Goal: Communication & Community: Answer question/provide support

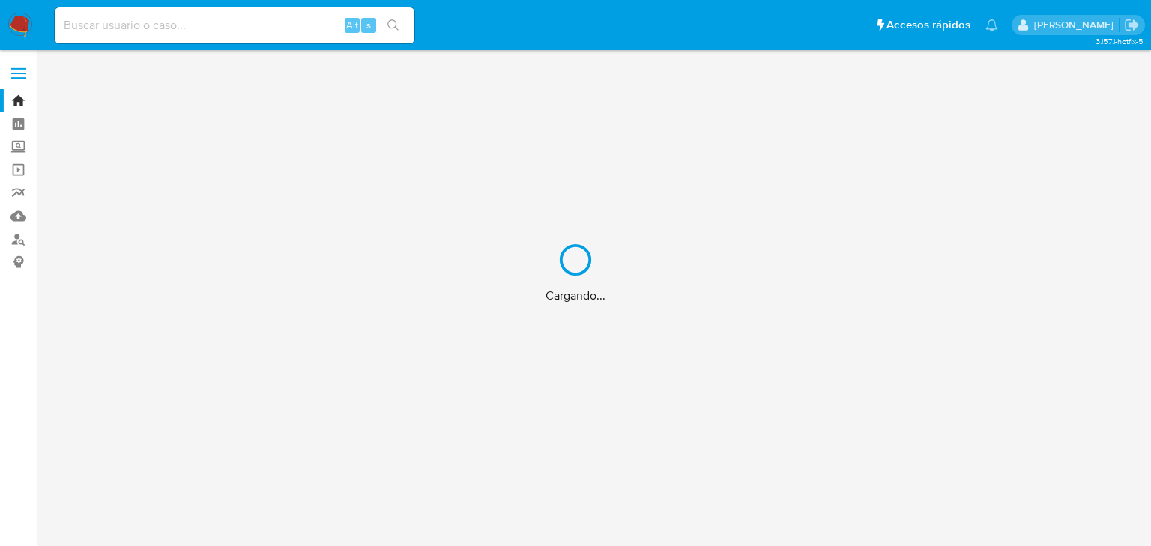
click at [140, 22] on div "Cargando..." at bounding box center [575, 273] width 1151 height 546
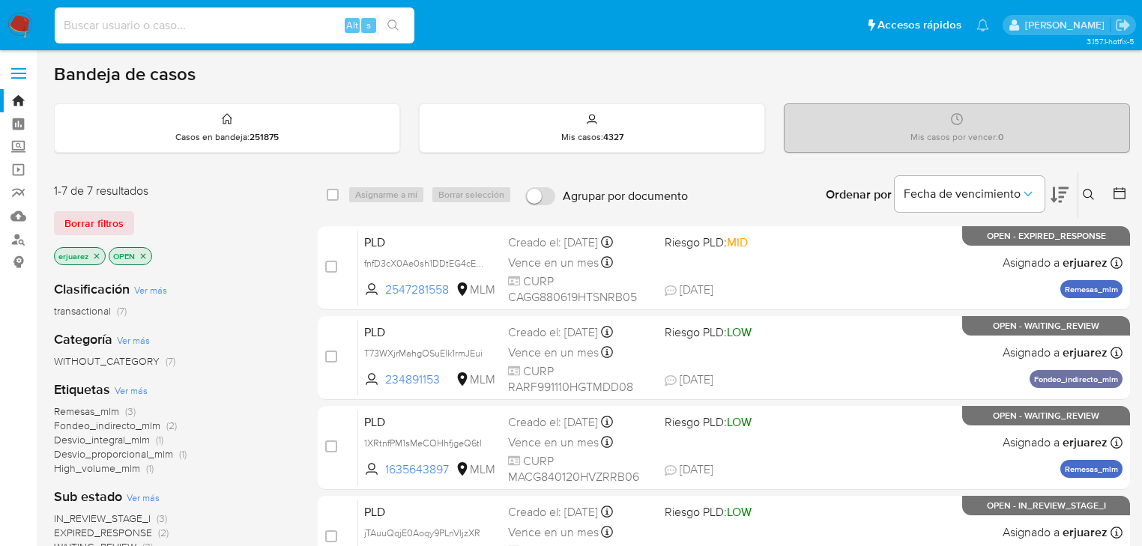
click at [140, 22] on input at bounding box center [235, 25] width 360 height 19
paste input "2072003143"
click at [63, 30] on input "2072003143" at bounding box center [235, 25] width 360 height 19
click at [151, 28] on input "2072003143" at bounding box center [235, 25] width 360 height 19
type input "2072003143"
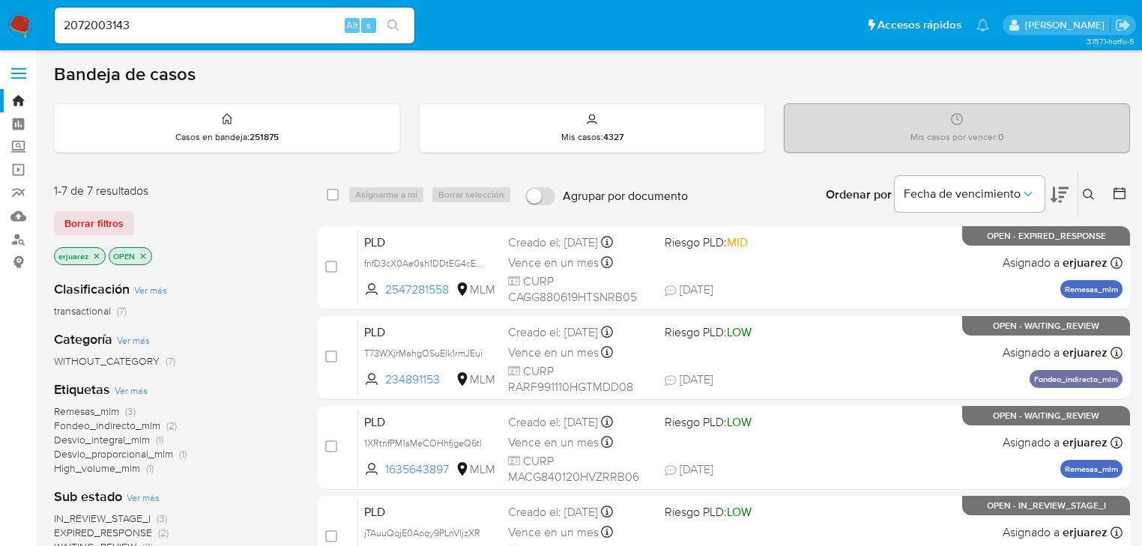
click at [387, 25] on icon "search-icon" at bounding box center [393, 25] width 12 height 12
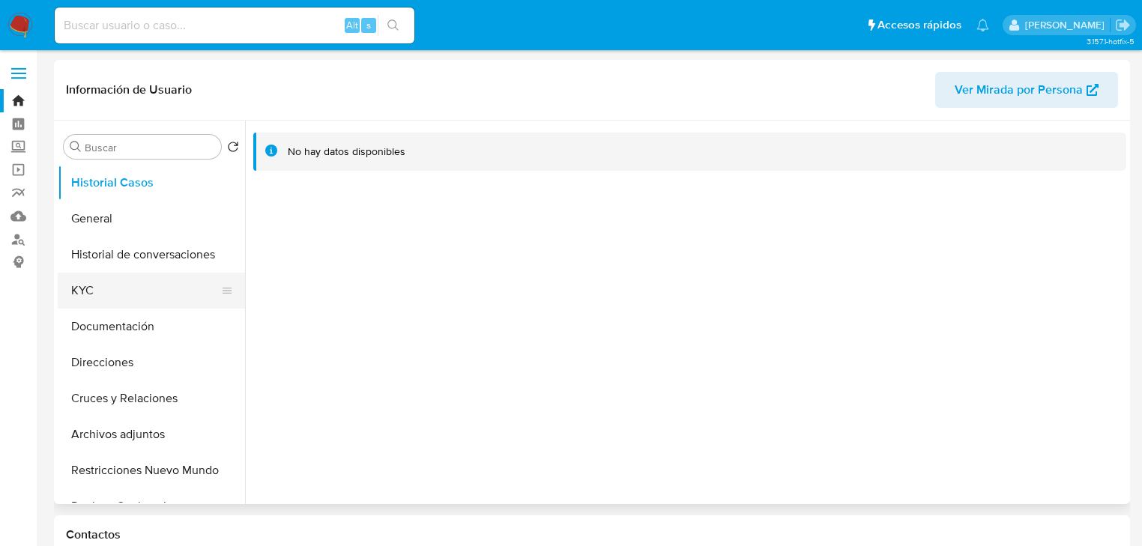
click at [86, 288] on button "KYC" at bounding box center [145, 291] width 175 height 36
select select "10"
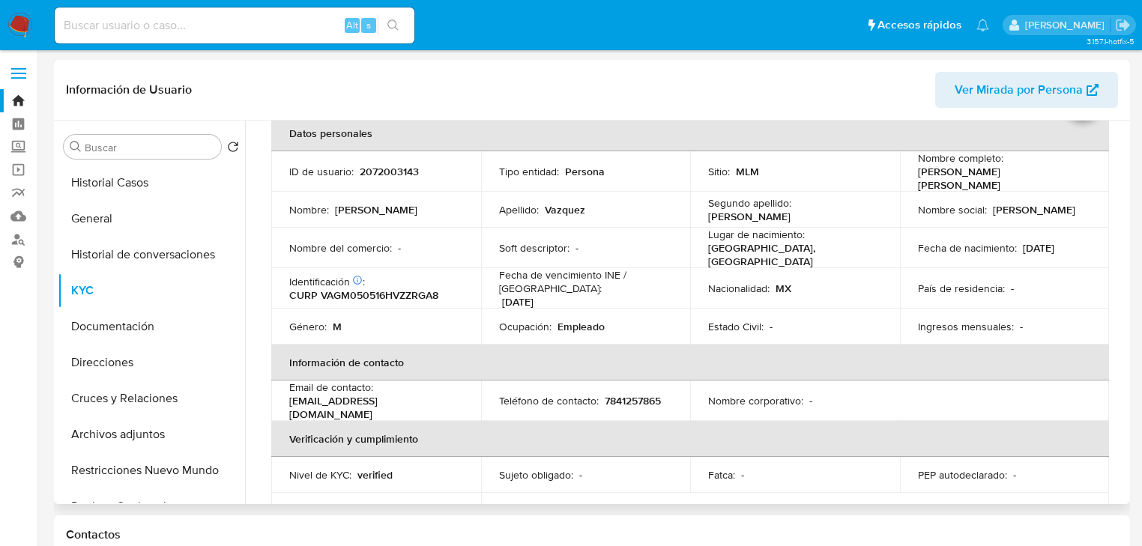
scroll to position [60, 0]
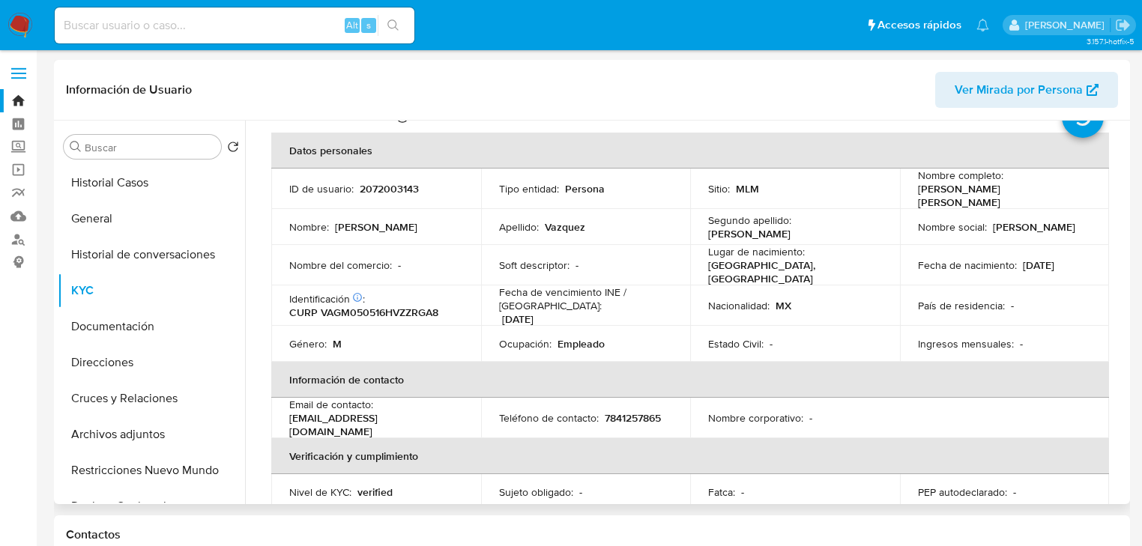
click at [991, 264] on p "Fecha de nacimiento :" at bounding box center [967, 265] width 99 height 13
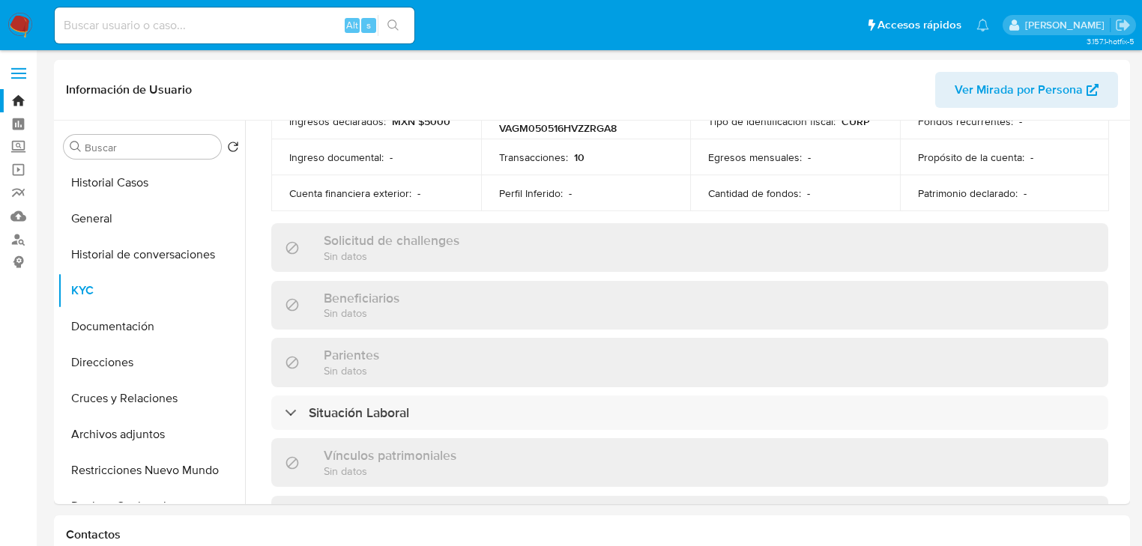
scroll to position [539, 0]
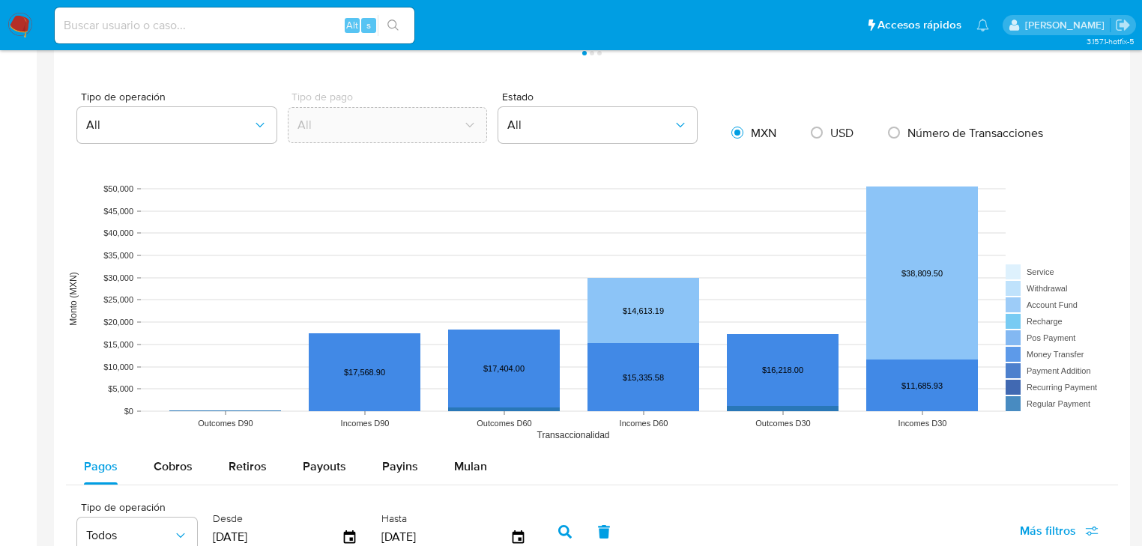
drag, startPoint x: 161, startPoint y: 471, endPoint x: 282, endPoint y: 434, distance: 126.3
click at [162, 474] on span "Cobros" at bounding box center [173, 466] width 39 height 17
select select "10"
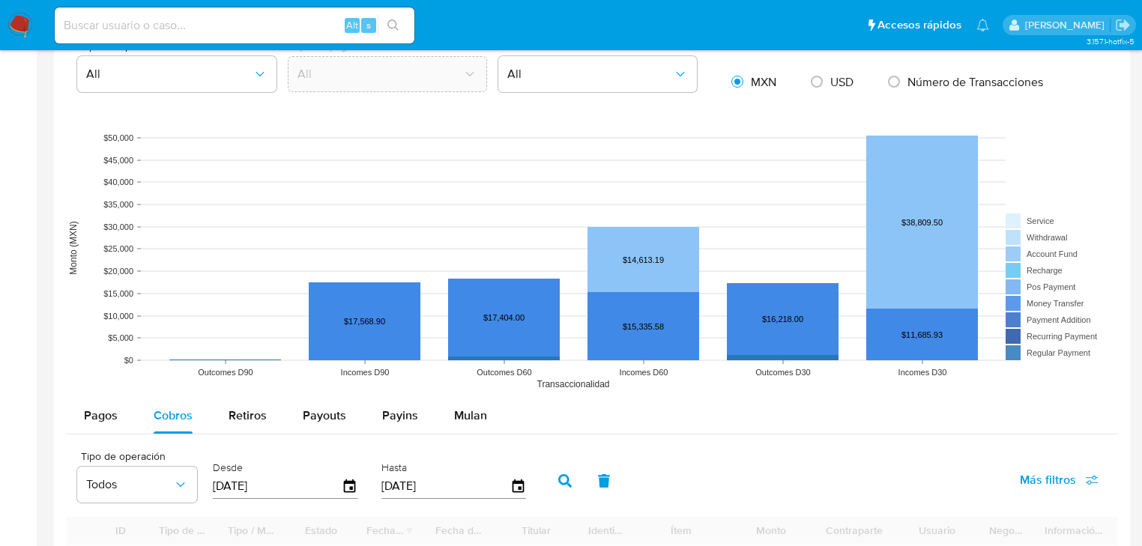
scroll to position [1259, 0]
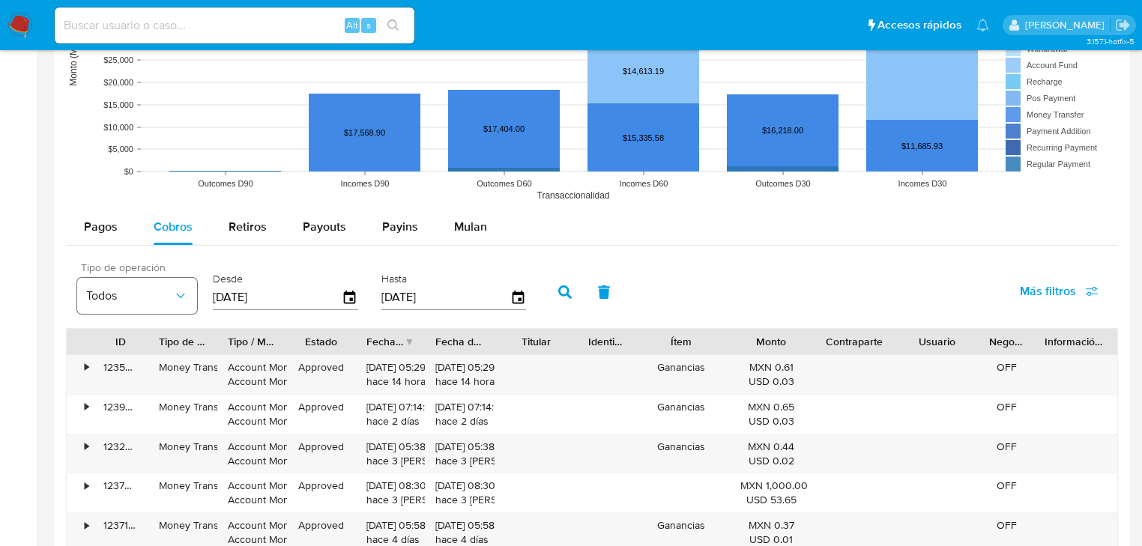
drag, startPoint x: 281, startPoint y: 301, endPoint x: 184, endPoint y: 300, distance: 97.4
click at [184, 300] on div "Tipo de operación Todos Desde 01/06/2025 Hasta 29/08/2025" at bounding box center [305, 291] width 471 height 60
type input "0_/__/____"
type input "01/04/2025"
click at [553, 293] on button "button" at bounding box center [564, 292] width 39 height 36
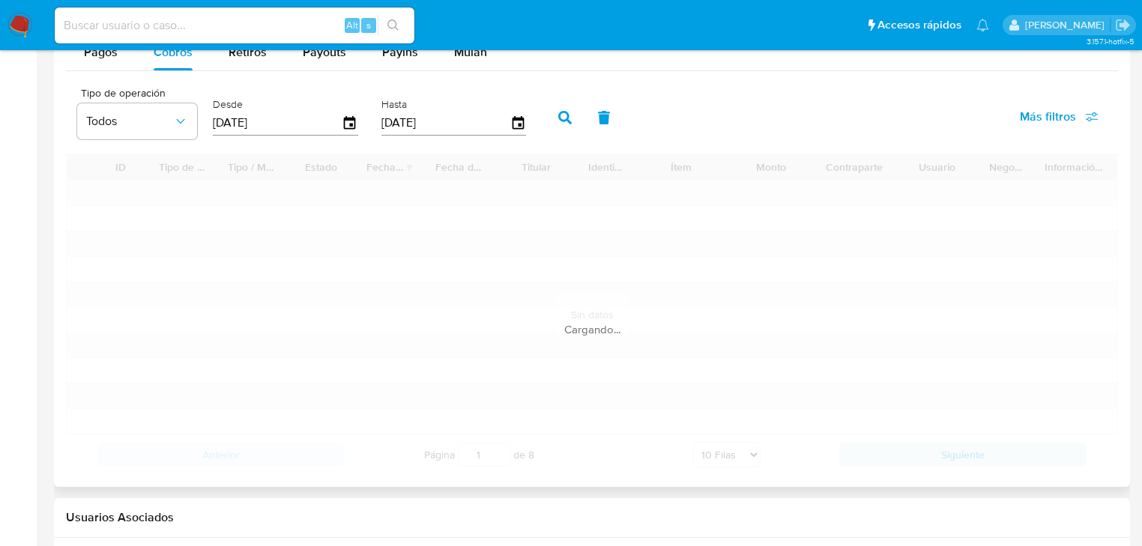
scroll to position [1439, 0]
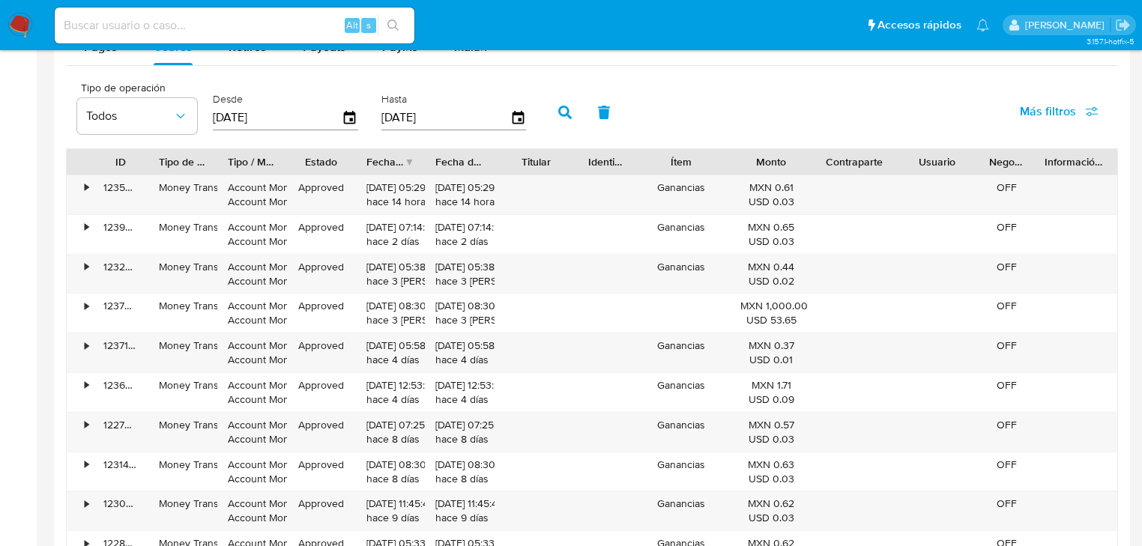
click at [405, 156] on div "Fecha de creación" at bounding box center [390, 161] width 69 height 25
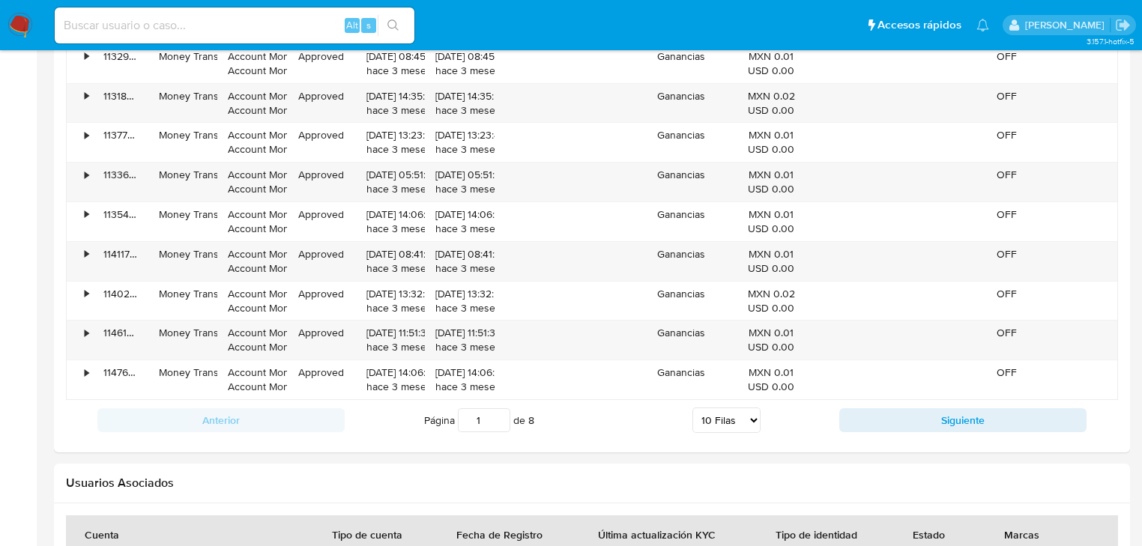
scroll to position [1618, 0]
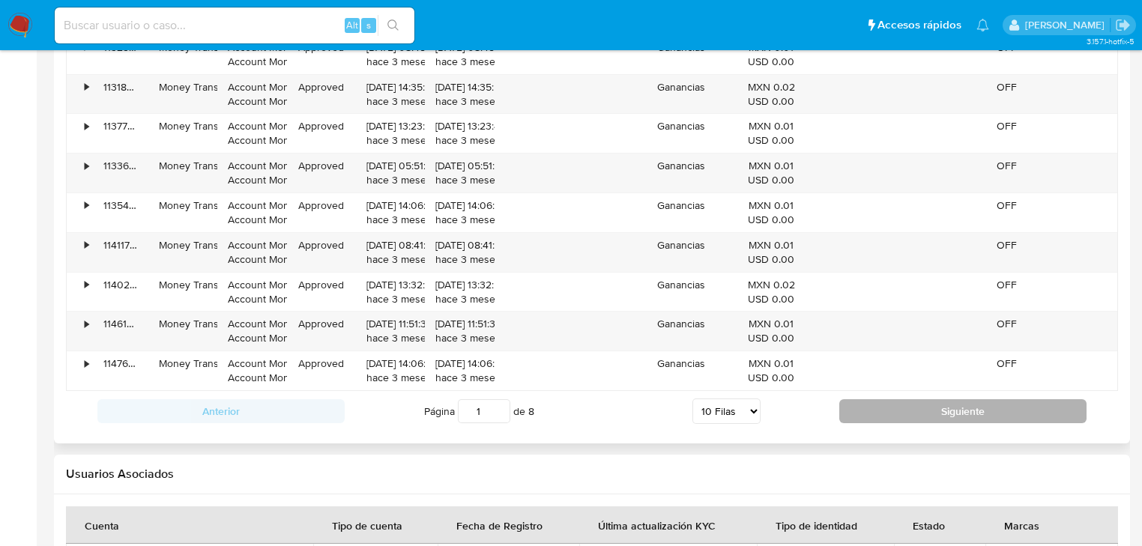
click at [951, 416] on button "Siguiente" at bounding box center [962, 411] width 247 height 24
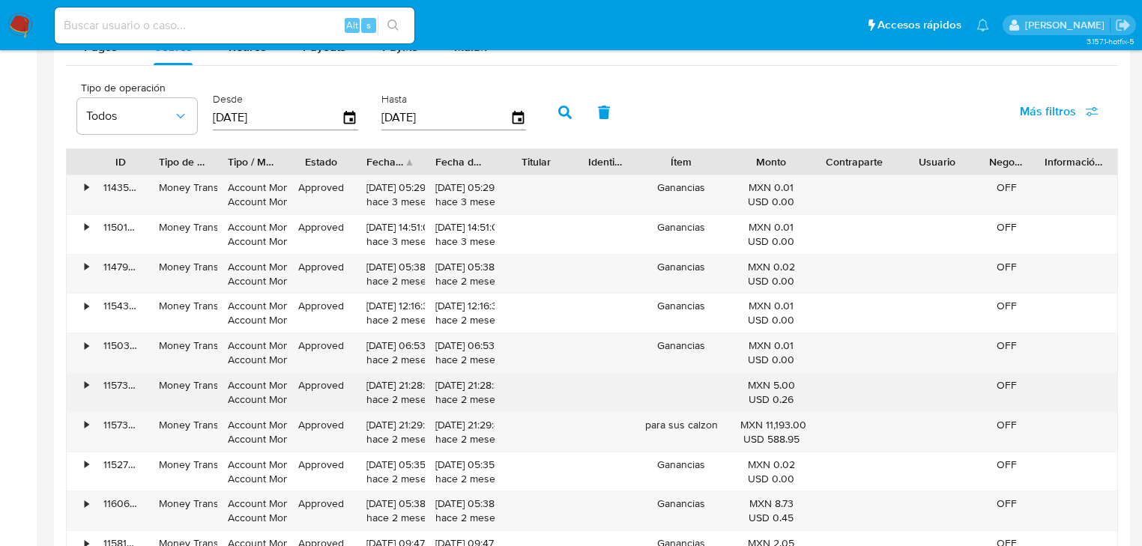
scroll to position [1499, 0]
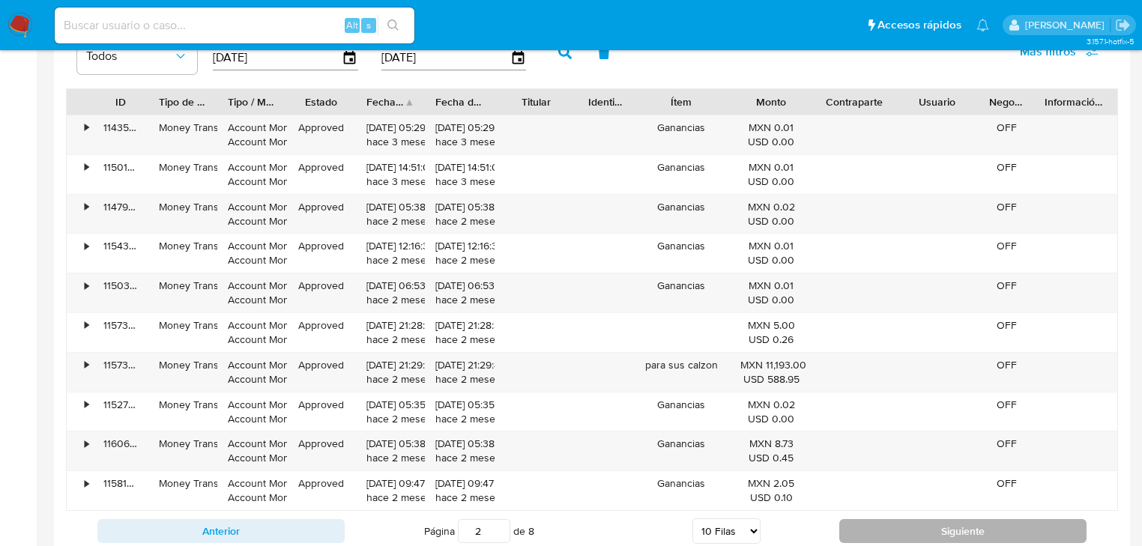
click at [908, 528] on button "Siguiente" at bounding box center [962, 531] width 247 height 24
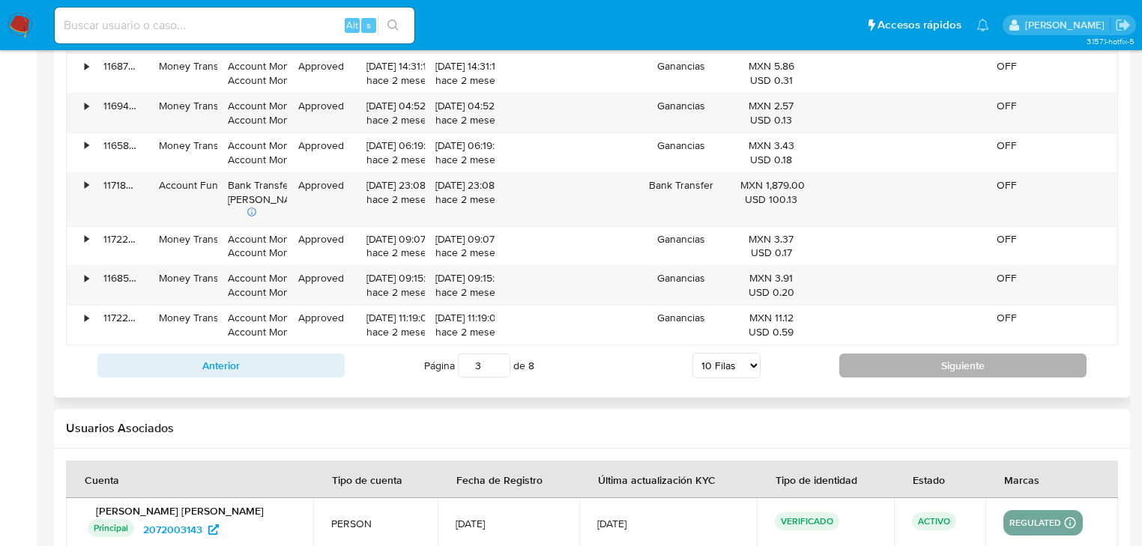
click at [1019, 363] on button "Siguiente" at bounding box center [962, 366] width 247 height 24
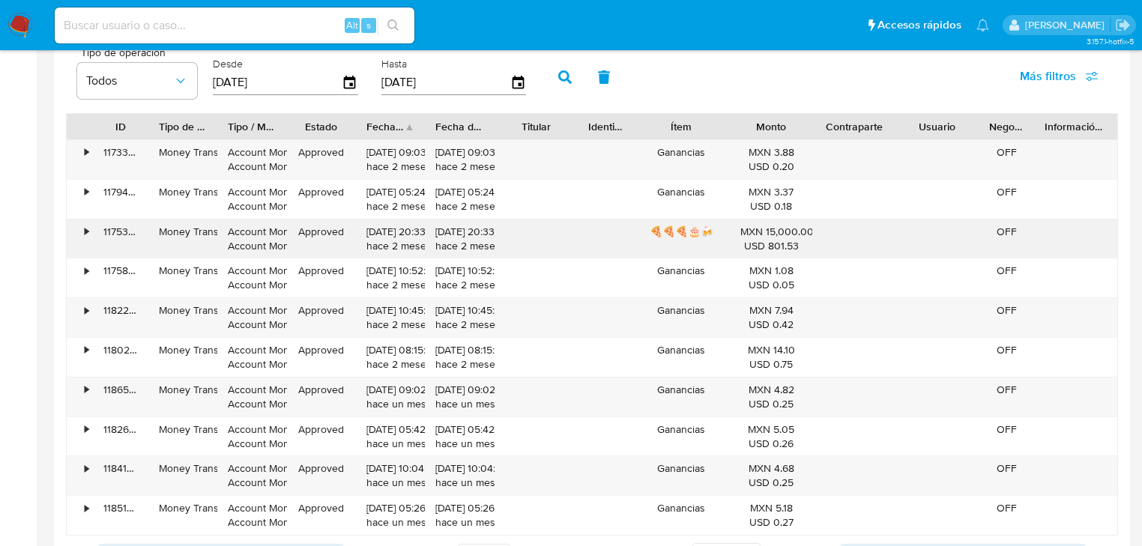
scroll to position [1542, 0]
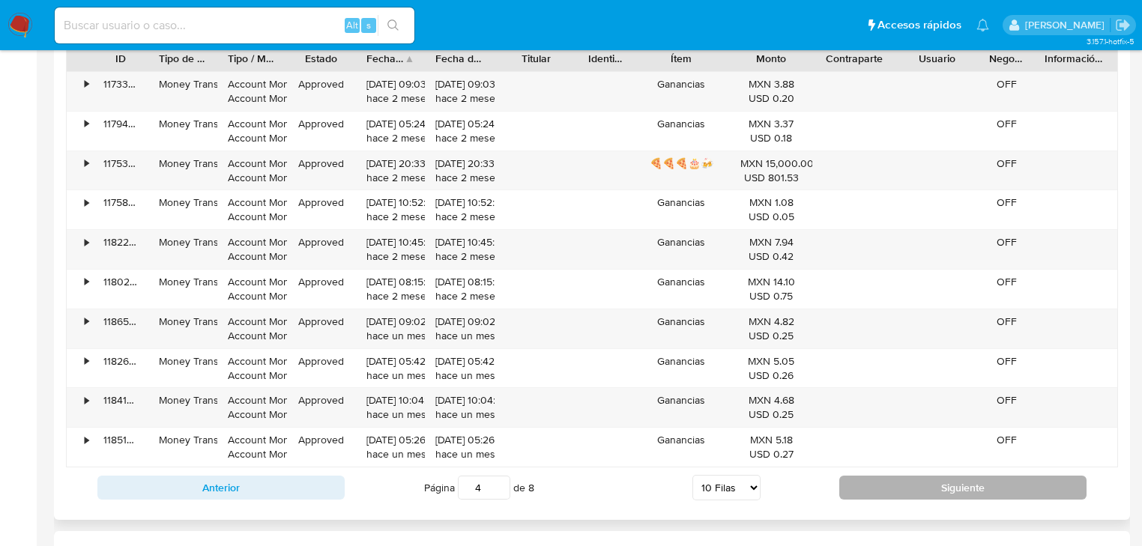
click at [966, 480] on button "Siguiente" at bounding box center [962, 488] width 247 height 24
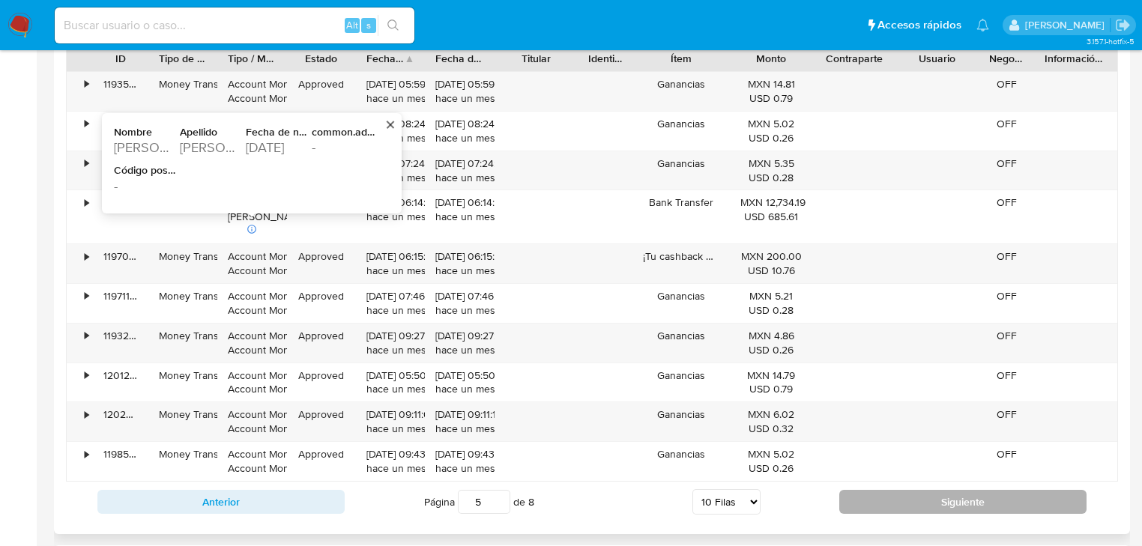
click at [940, 504] on button "Siguiente" at bounding box center [962, 502] width 247 height 24
type input "6"
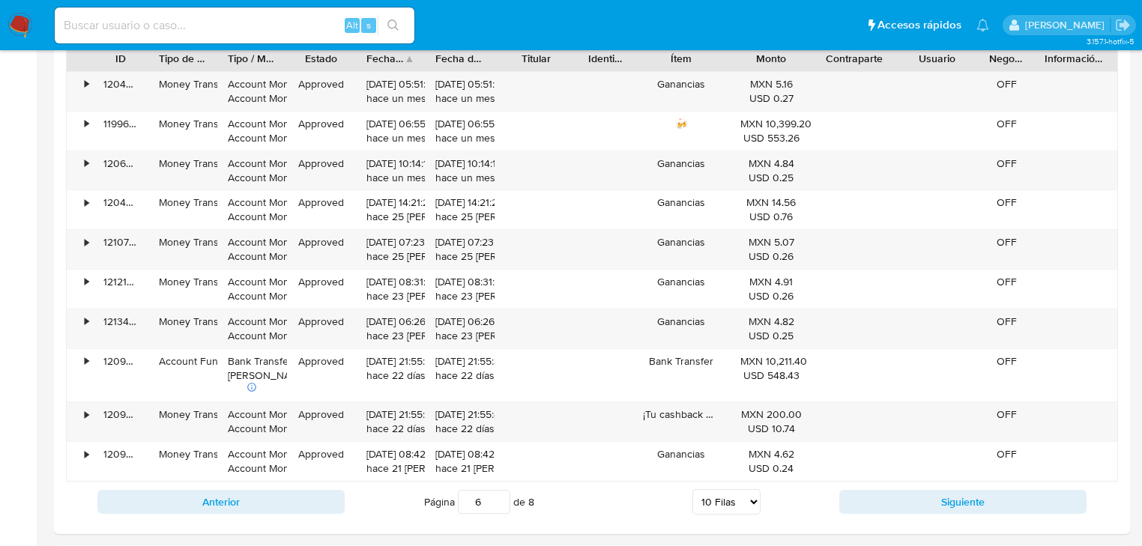
drag, startPoint x: 171, startPoint y: 16, endPoint x: 172, endPoint y: 24, distance: 7.6
click at [171, 18] on input at bounding box center [235, 25] width 360 height 19
paste input "2531861224"
type input "2531861224"
click at [405, 30] on button "search-icon" at bounding box center [393, 25] width 31 height 21
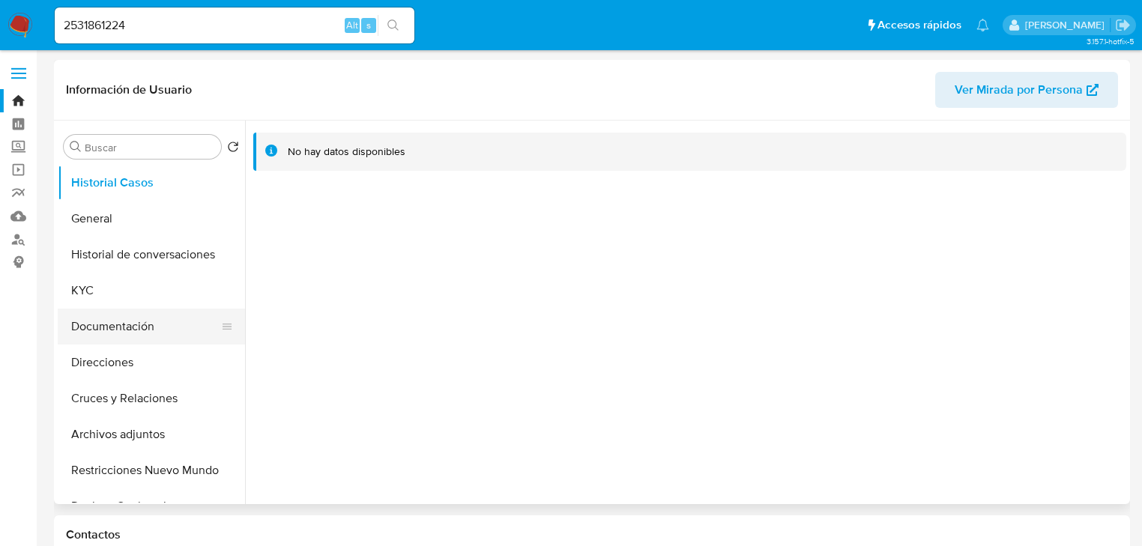
select select "10"
click at [111, 319] on button "Documentación" at bounding box center [145, 327] width 175 height 36
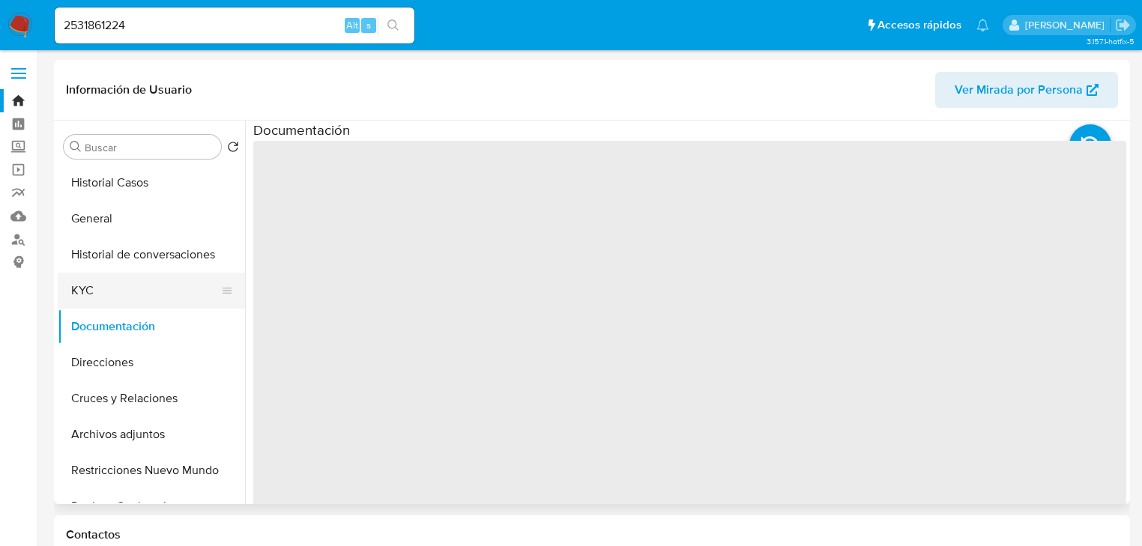
click at [106, 301] on button "KYC" at bounding box center [145, 291] width 175 height 36
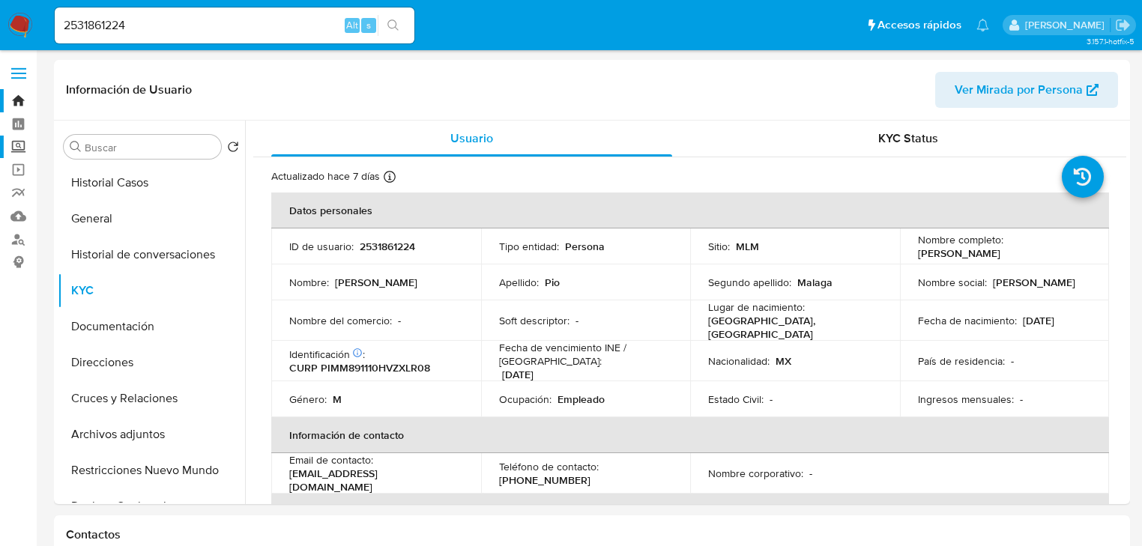
click at [20, 142] on label "Screening" at bounding box center [89, 147] width 178 height 23
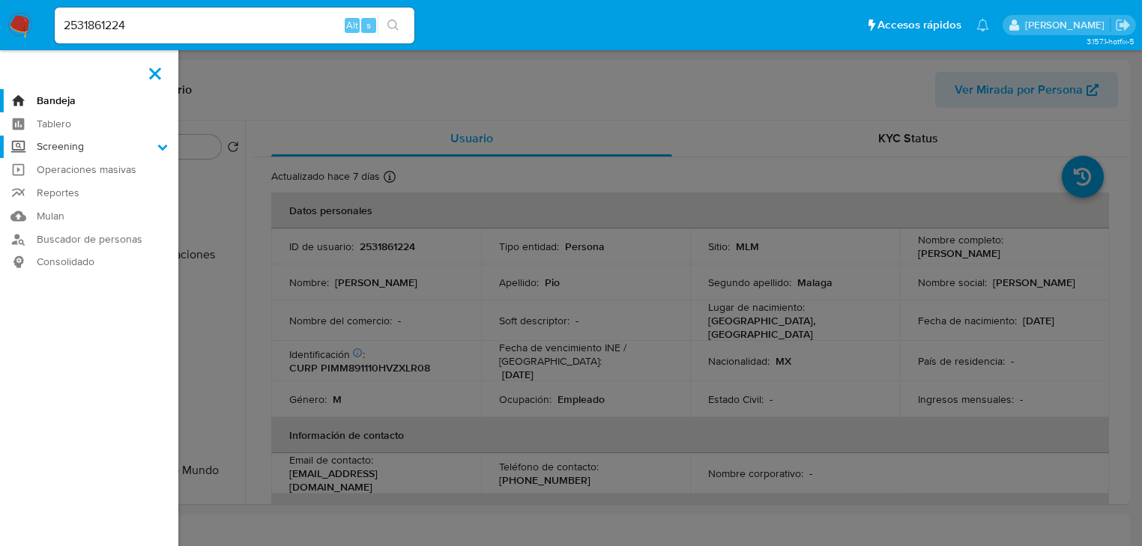
click at [0, 0] on input "Screening" at bounding box center [0, 0] width 0 height 0
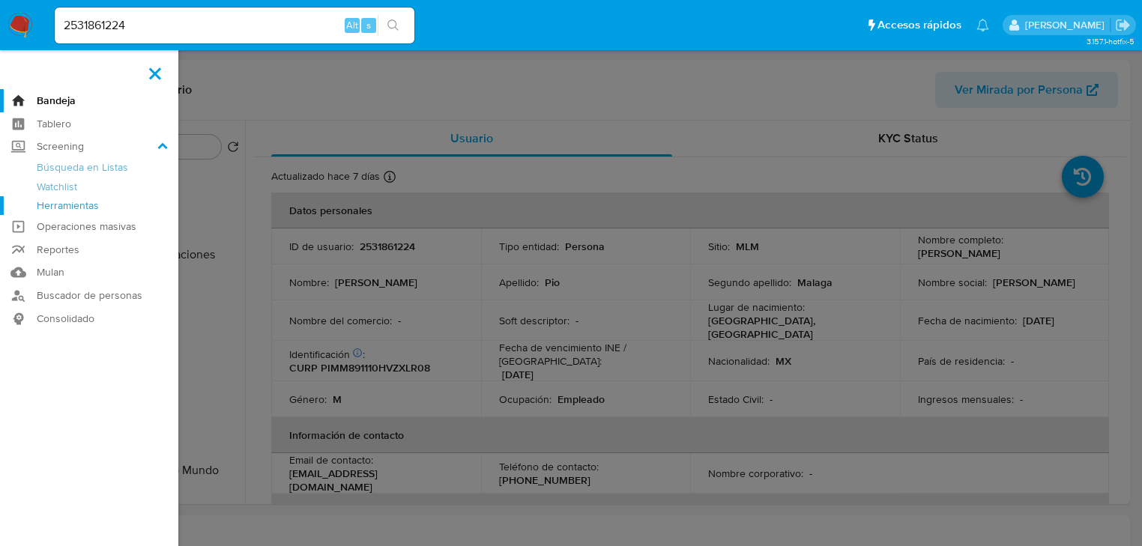
click at [91, 206] on link "Herramientas" at bounding box center [89, 205] width 178 height 19
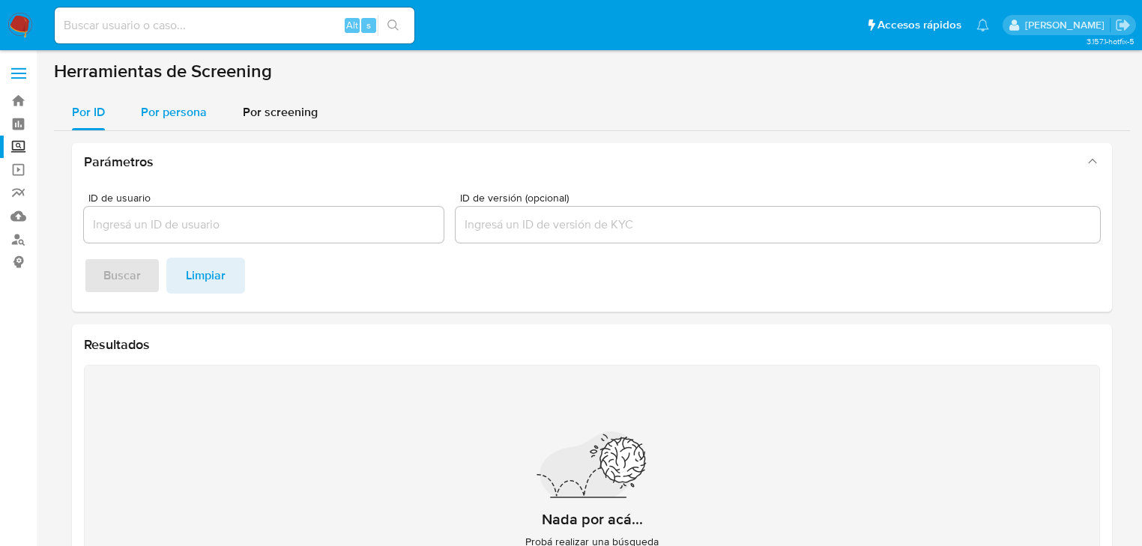
drag, startPoint x: 150, startPoint y: 109, endPoint x: 166, endPoint y: 142, distance: 36.9
click at [150, 111] on span "Por persona" at bounding box center [174, 111] width 66 height 17
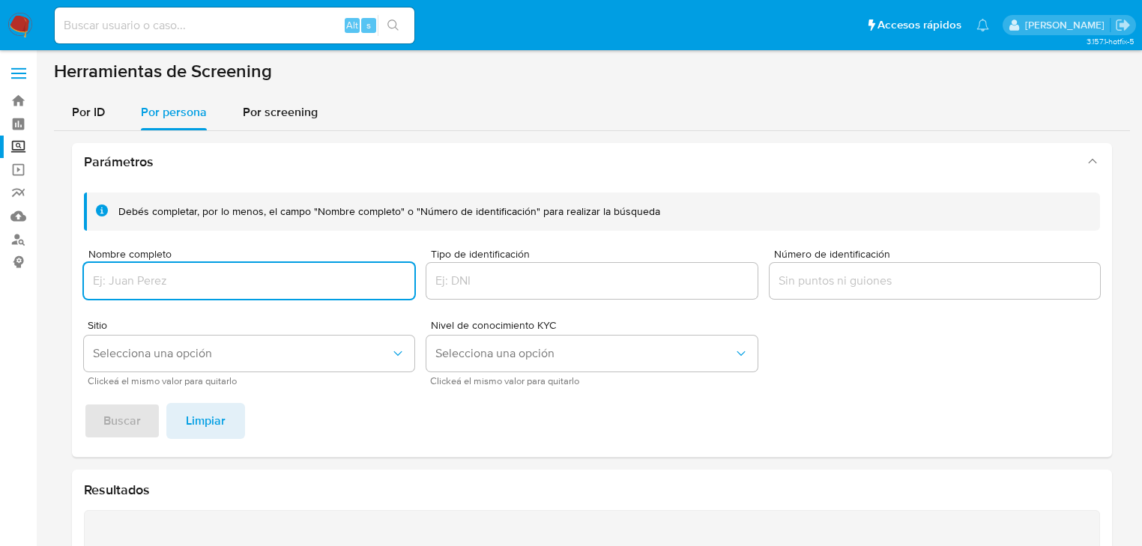
drag, startPoint x: 127, startPoint y: 278, endPoint x: 107, endPoint y: 289, distance: 23.1
click at [126, 279] on input "Nombre completo" at bounding box center [249, 280] width 330 height 19
click at [111, 412] on span "Buscar" at bounding box center [121, 421] width 37 height 33
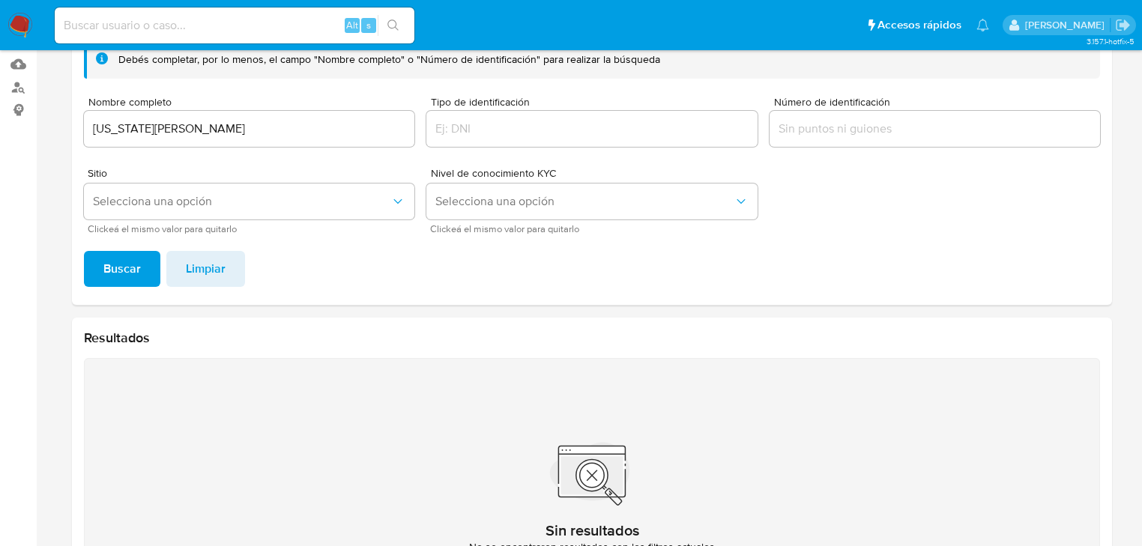
scroll to position [139, 0]
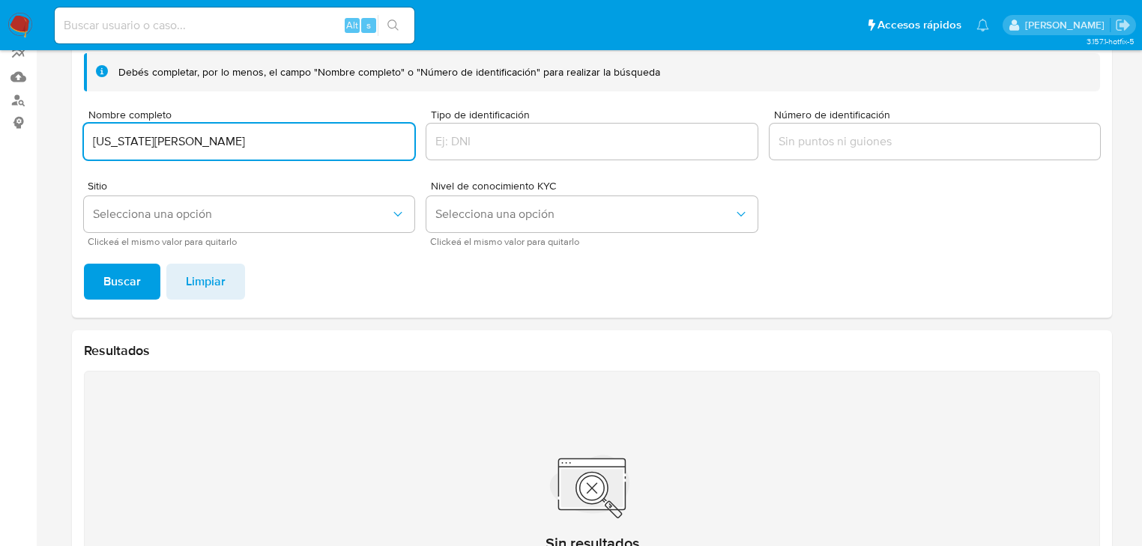
drag, startPoint x: 103, startPoint y: 118, endPoint x: 112, endPoint y: 199, distance: 82.2
click at [37, 126] on main "3.157.1-hotfix-5" at bounding box center [571, 264] width 1142 height 806
drag, startPoint x: 118, startPoint y: 142, endPoint x: 550, endPoint y: 135, distance: 432.4
click at [550, 135] on div "Debés completar, por lo menos, el campo "Nombre completo" o "Número de identifi…" at bounding box center [592, 149] width 1016 height 193
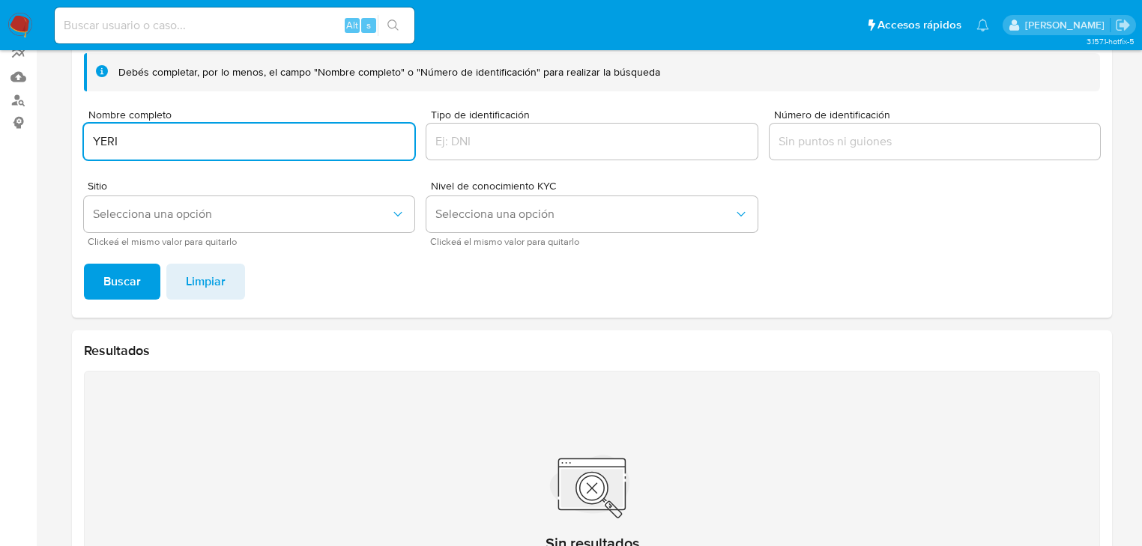
scroll to position [0, 0]
type input "Y"
paste input "YERITSEL GUTIERREZ ALBANIL"
click at [99, 287] on button "Buscar" at bounding box center [122, 282] width 76 height 36
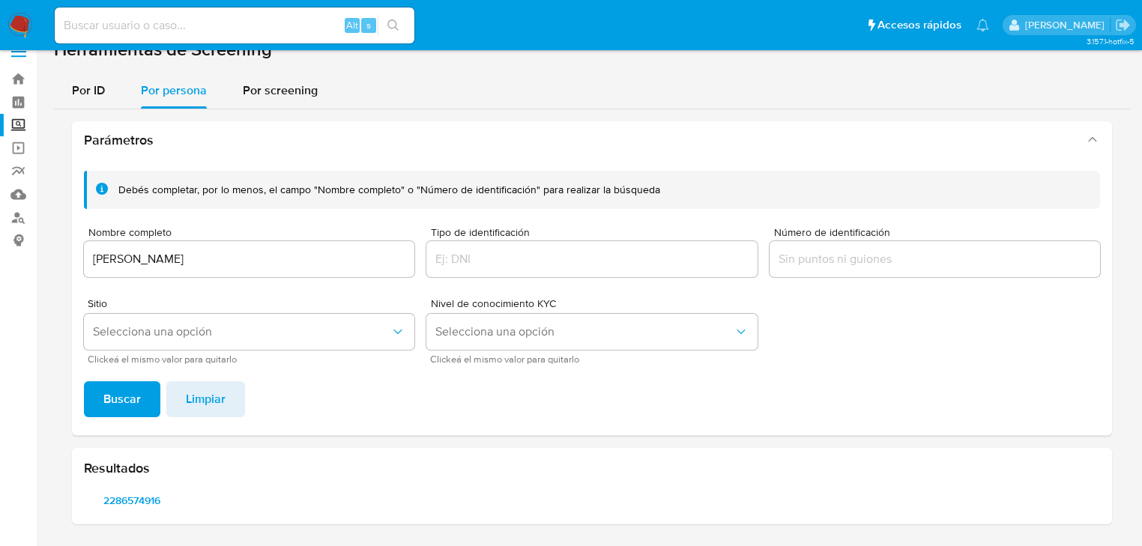
scroll to position [21, 0]
click at [115, 501] on span "2286574916" at bounding box center [131, 501] width 75 height 21
drag, startPoint x: -6, startPoint y: 251, endPoint x: 28, endPoint y: 259, distance: 34.5
click at [3, 253] on section "Bandeja Tablero Screening Búsqueda en Listas Watchlist Herramientas Operaciones…" at bounding box center [571, 263] width 1142 height 568
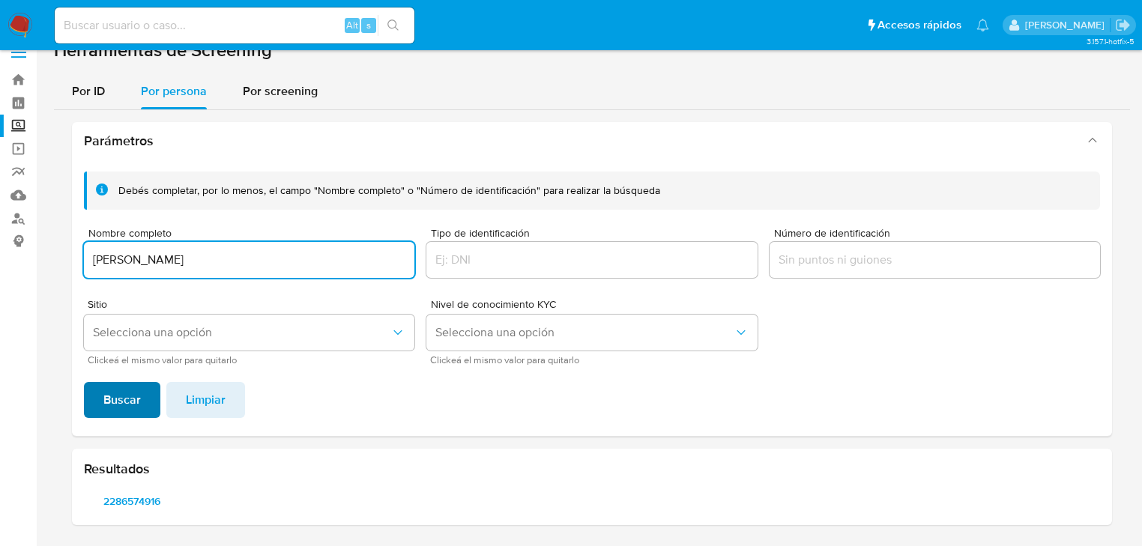
click at [134, 391] on span "Buscar" at bounding box center [121, 400] width 37 height 33
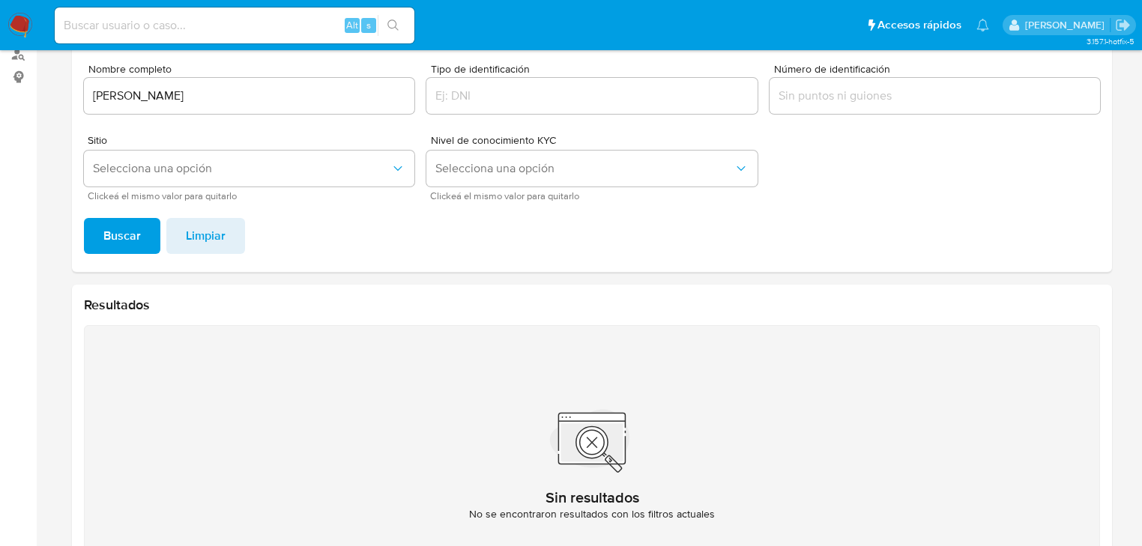
scroll to position [79, 0]
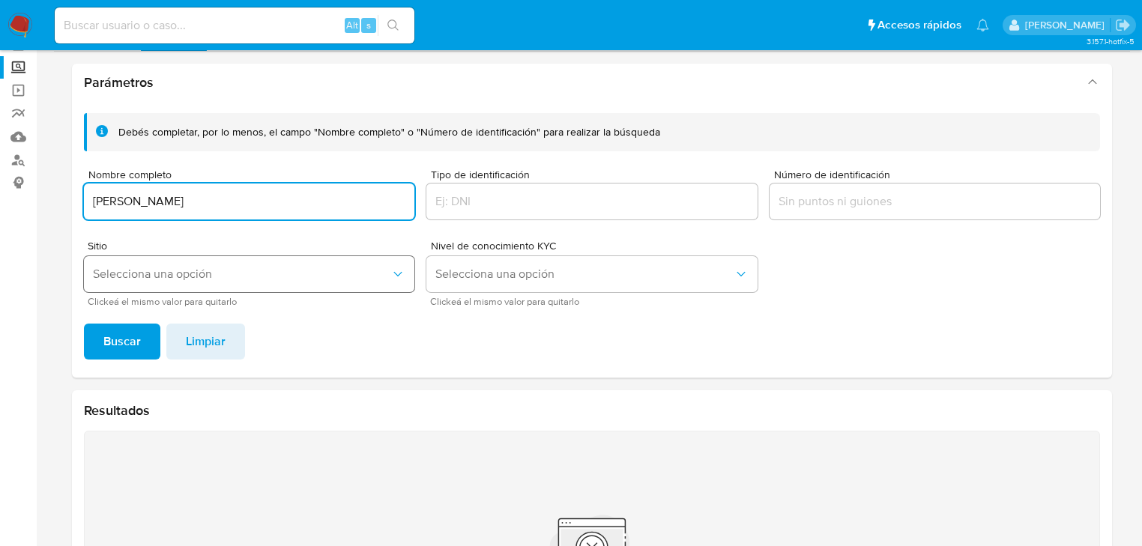
drag, startPoint x: 211, startPoint y: 194, endPoint x: 173, endPoint y: 258, distance: 73.9
click at [39, 196] on main "3.157.1-hotfix-5" at bounding box center [571, 324] width 1142 height 806
click at [115, 345] on span "Buscar" at bounding box center [121, 341] width 37 height 33
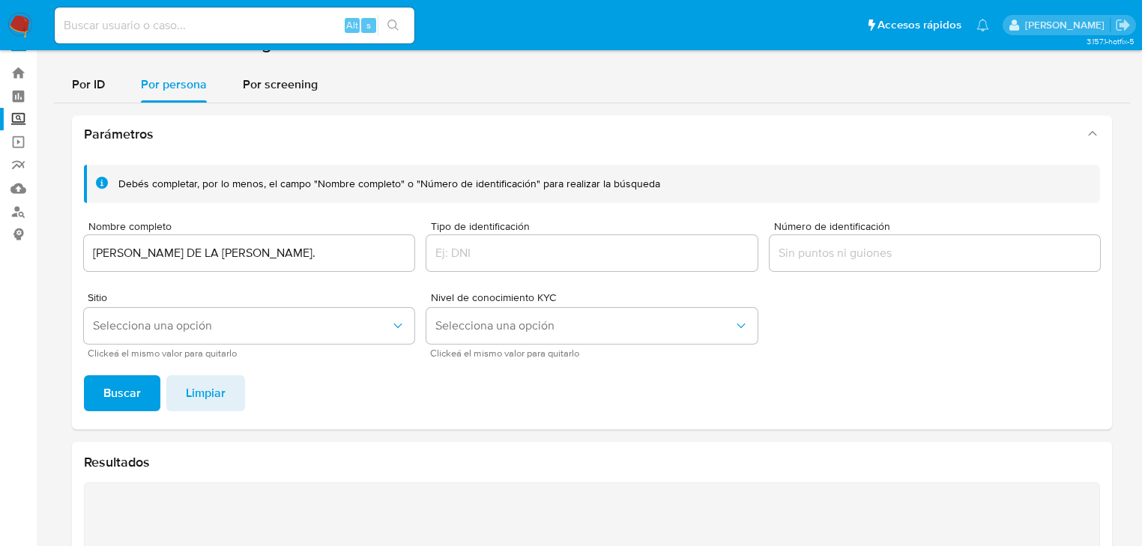
scroll to position [19, 0]
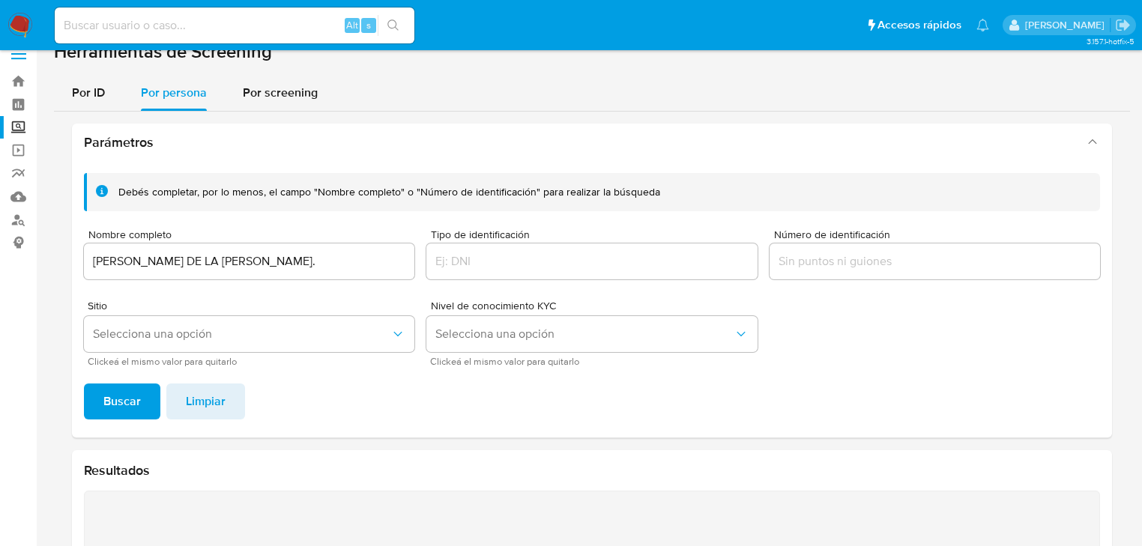
drag, startPoint x: 315, startPoint y: 269, endPoint x: -5, endPoint y: 219, distance: 323.9
click at [0, 219] on html "Pausado Ver notificaciones Alt s Accesos rápidos Presiona las siguientes teclas…" at bounding box center [571, 384] width 1142 height 806
click at [333, 270] on input "MARIA DE LA LUZ VAZQUEZ GARCIA." at bounding box center [249, 261] width 330 height 19
click at [329, 265] on input "MARIA DE LA LUZ VAZQUEZ GARCIA." at bounding box center [249, 261] width 330 height 19
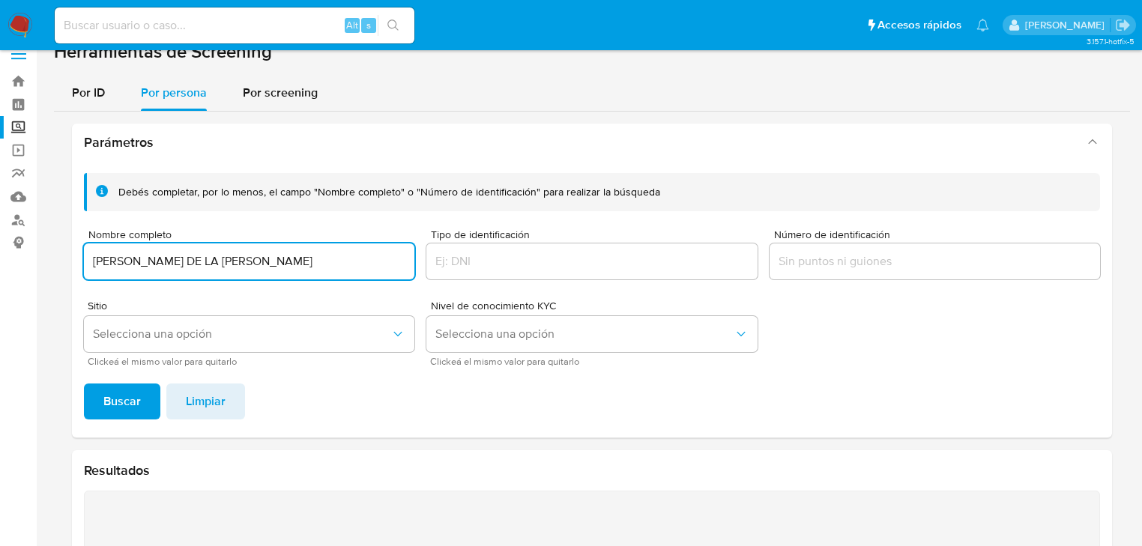
click at [103, 399] on span "Buscar" at bounding box center [121, 401] width 37 height 33
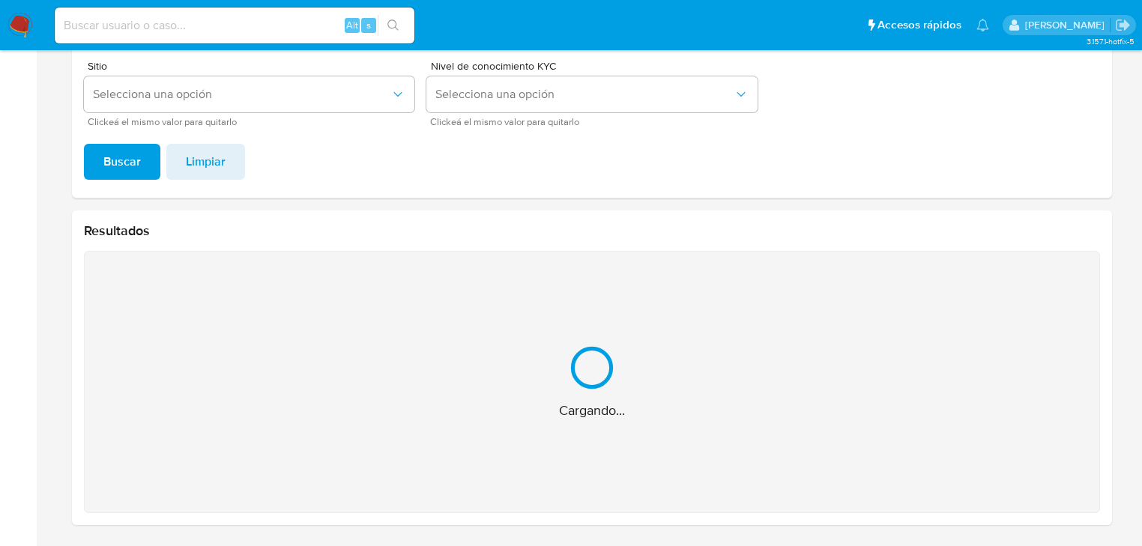
scroll to position [21, 0]
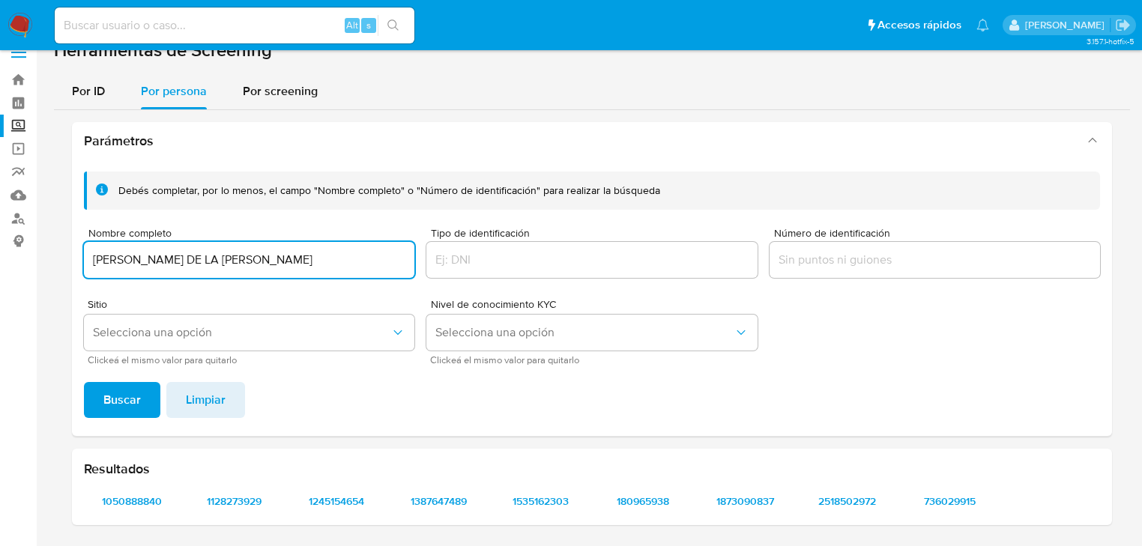
drag, startPoint x: 57, startPoint y: 213, endPoint x: -12, endPoint y: 214, distance: 68.9
click at [0, 214] on html "Pausado Ver notificaciones Alt s Accesos rápidos Presiona las siguientes teclas…" at bounding box center [571, 263] width 1142 height 568
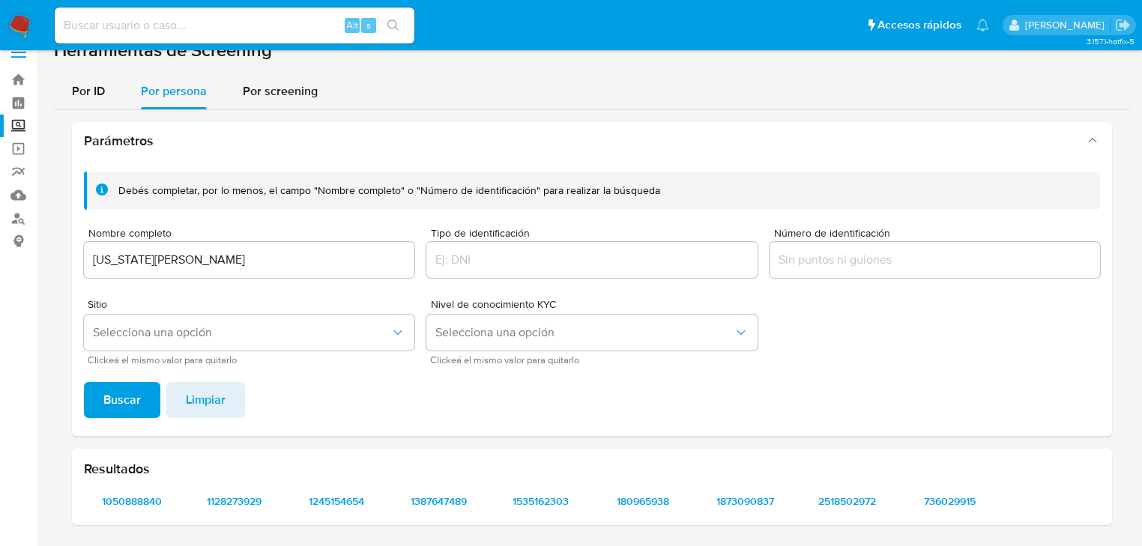
click at [118, 381] on div "Debés completar, por lo menos, el campo "Nombre completo" o "Número de identifi…" at bounding box center [592, 298] width 1040 height 276
click at [93, 261] on input "VIRGINIA GARCIA DE AQUINO" at bounding box center [249, 259] width 330 height 19
click at [288, 258] on input "VIRGINIA GARCIA DE AQUINO" at bounding box center [249, 259] width 330 height 19
type input "VIRGINIA GARCIA DE AQUINO"
click at [121, 403] on span "Buscar" at bounding box center [121, 400] width 37 height 33
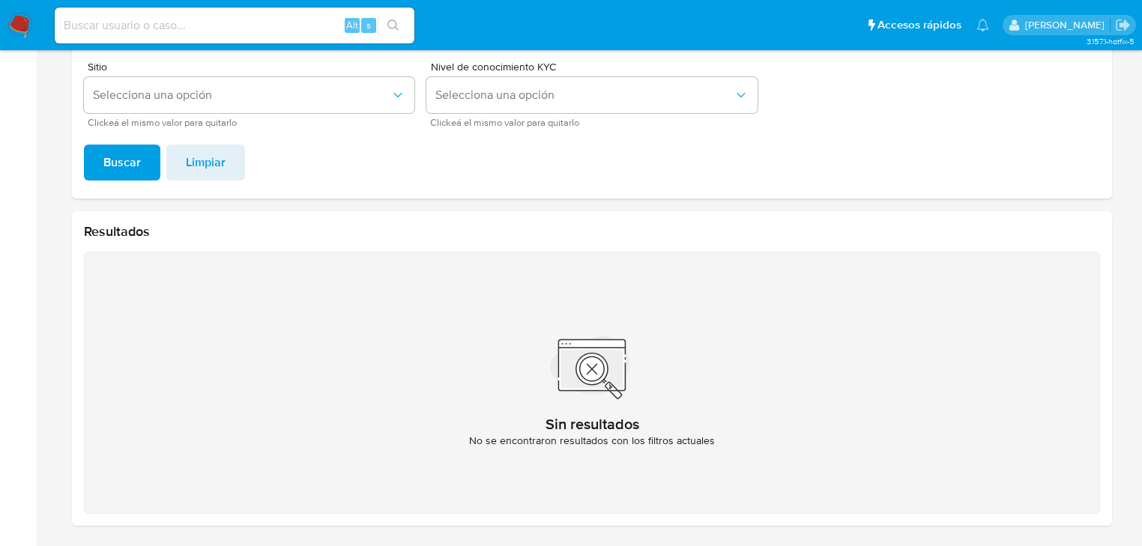
scroll to position [259, 0]
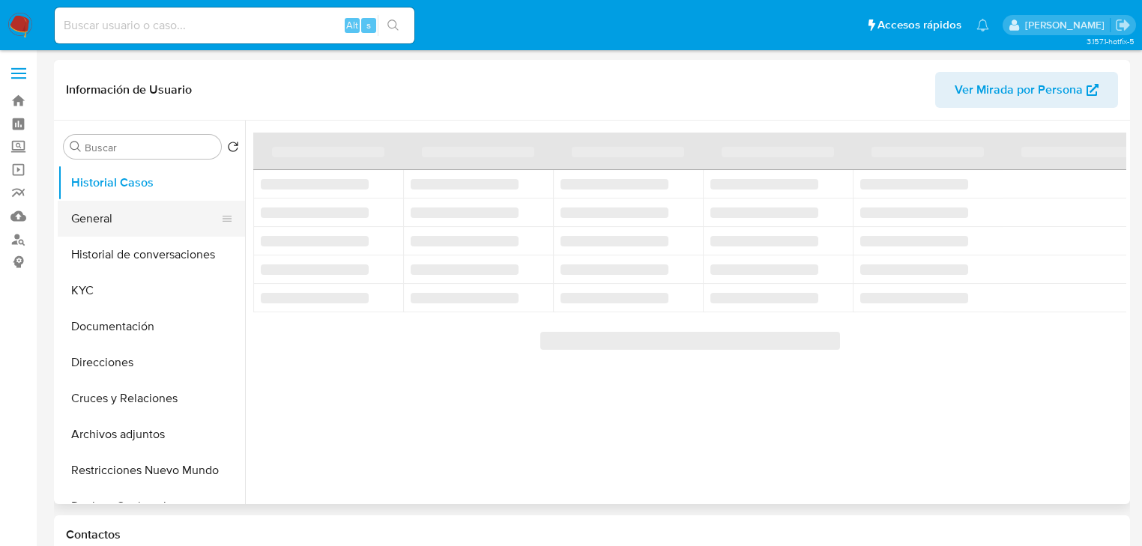
select select "10"
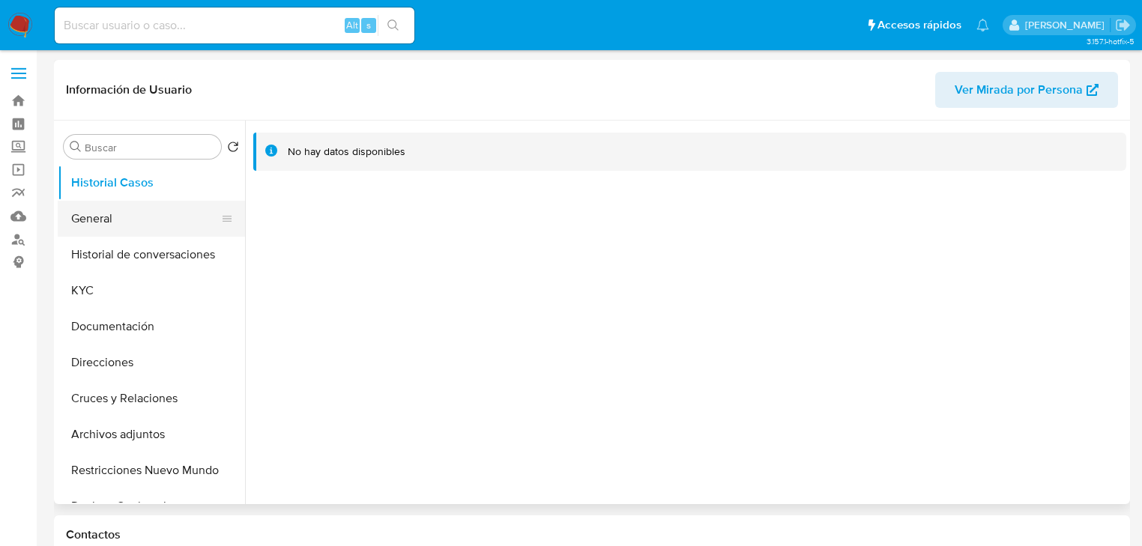
click at [125, 222] on button "General" at bounding box center [145, 219] width 175 height 36
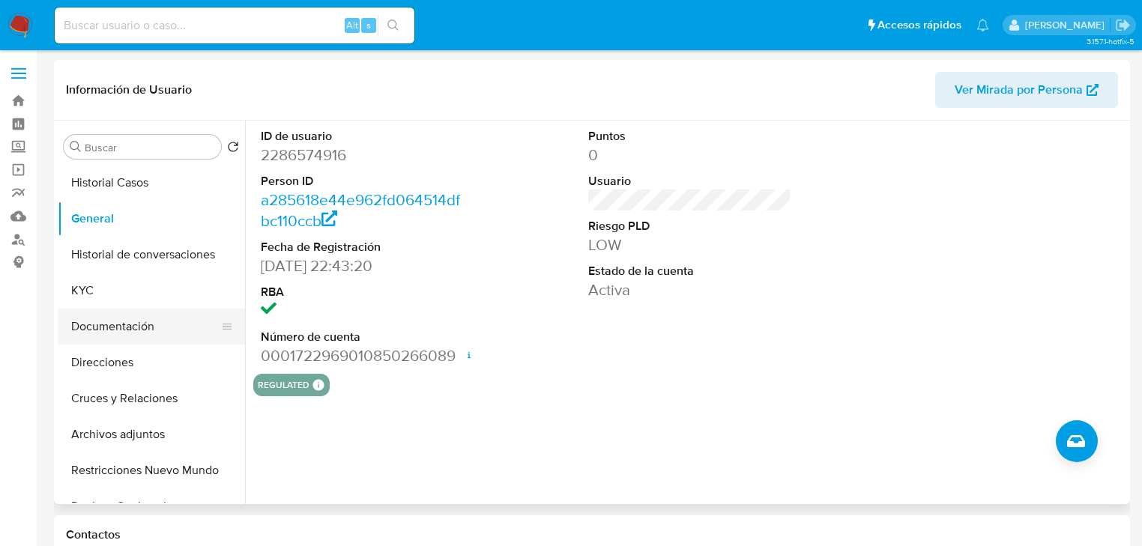
drag, startPoint x: 92, startPoint y: 294, endPoint x: 230, endPoint y: 318, distance: 139.9
click at [94, 294] on button "KYC" at bounding box center [151, 291] width 187 height 36
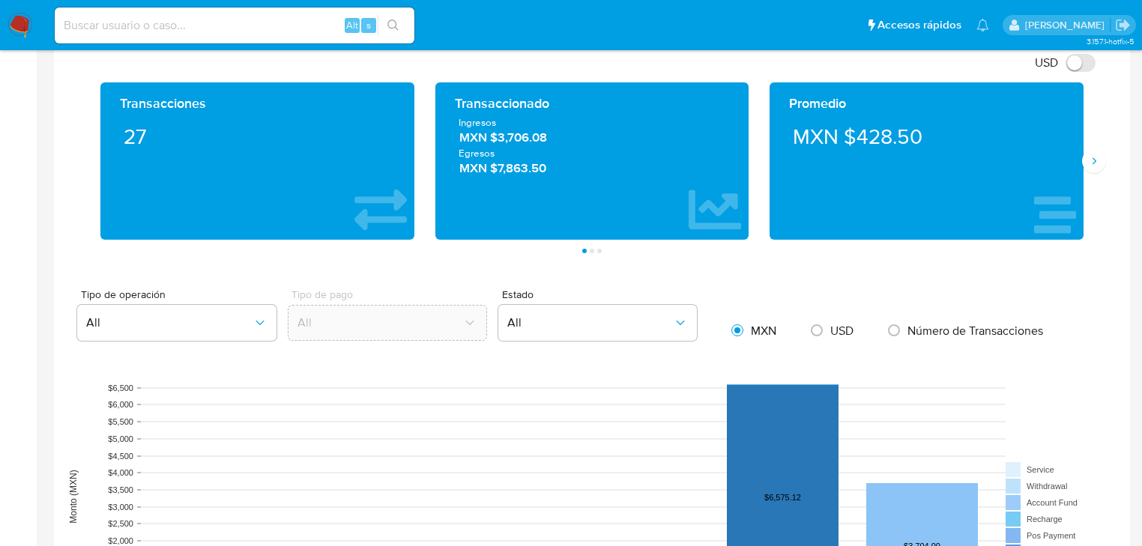
scroll to position [1019, 0]
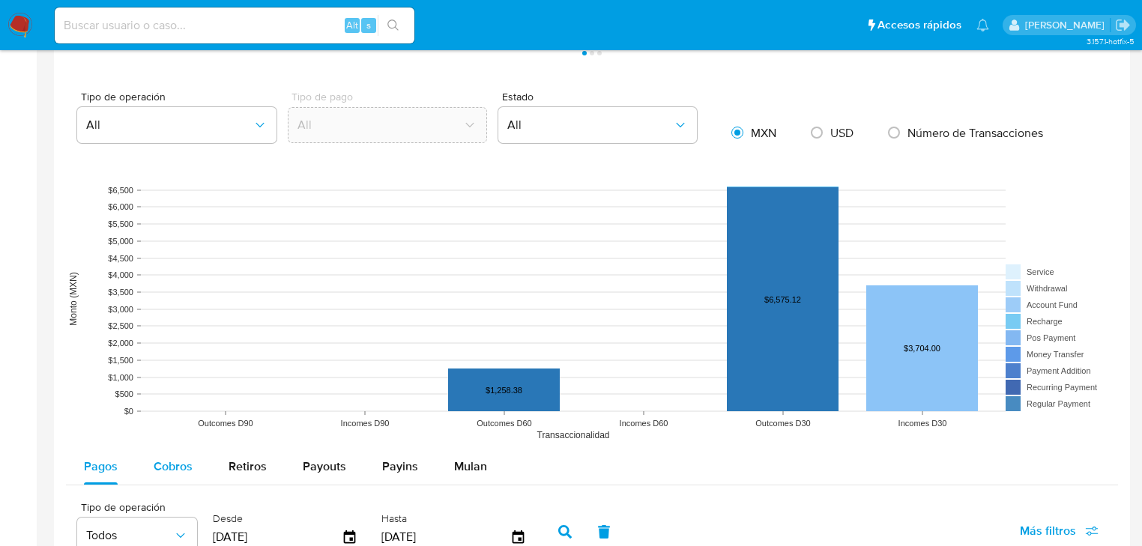
click at [164, 462] on span "Cobros" at bounding box center [173, 466] width 39 height 17
select select "10"
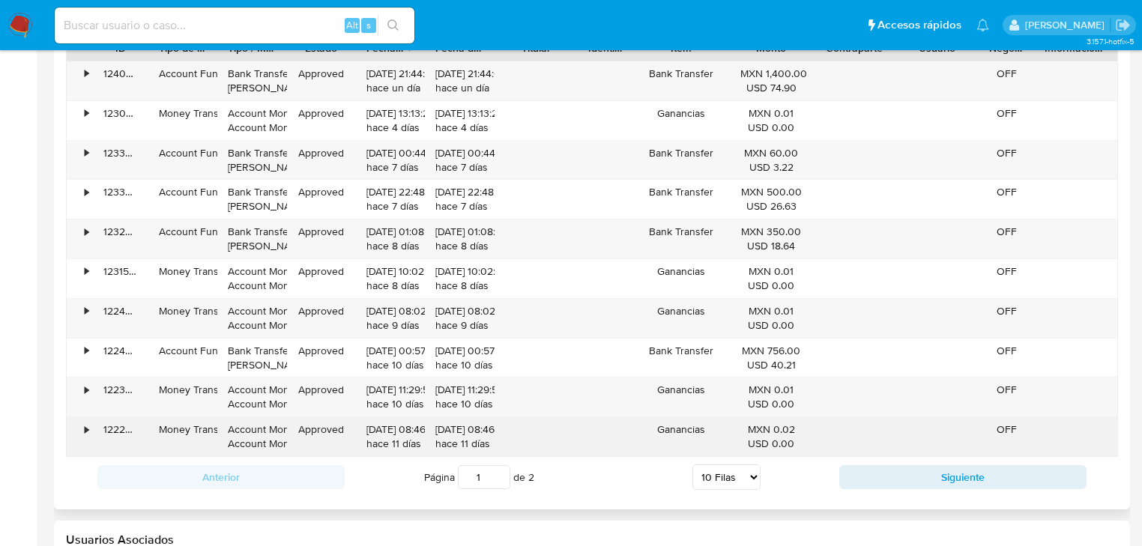
scroll to position [1559, 0]
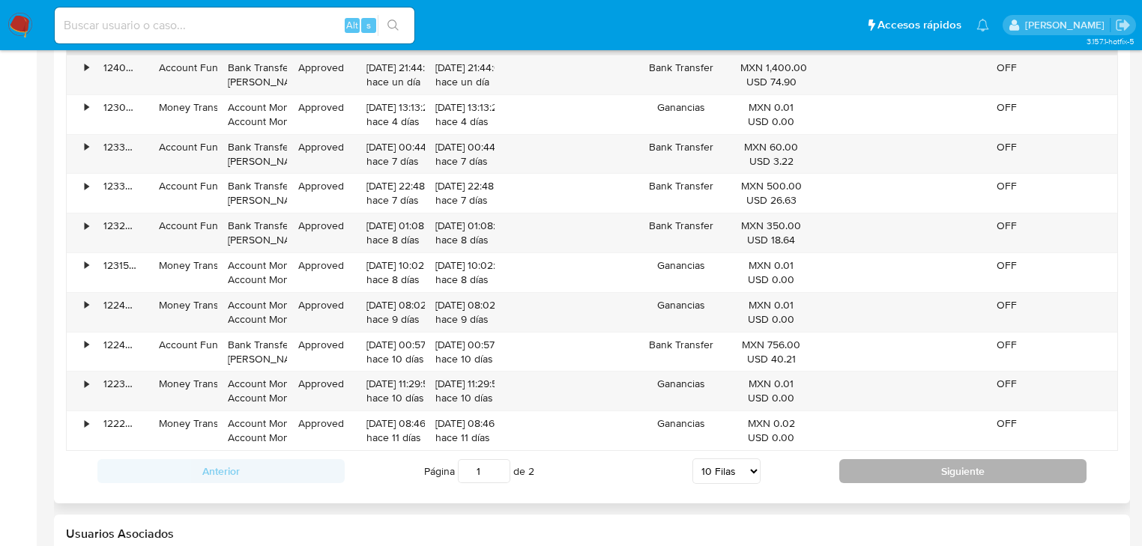
click at [887, 468] on button "Siguiente" at bounding box center [962, 471] width 247 height 24
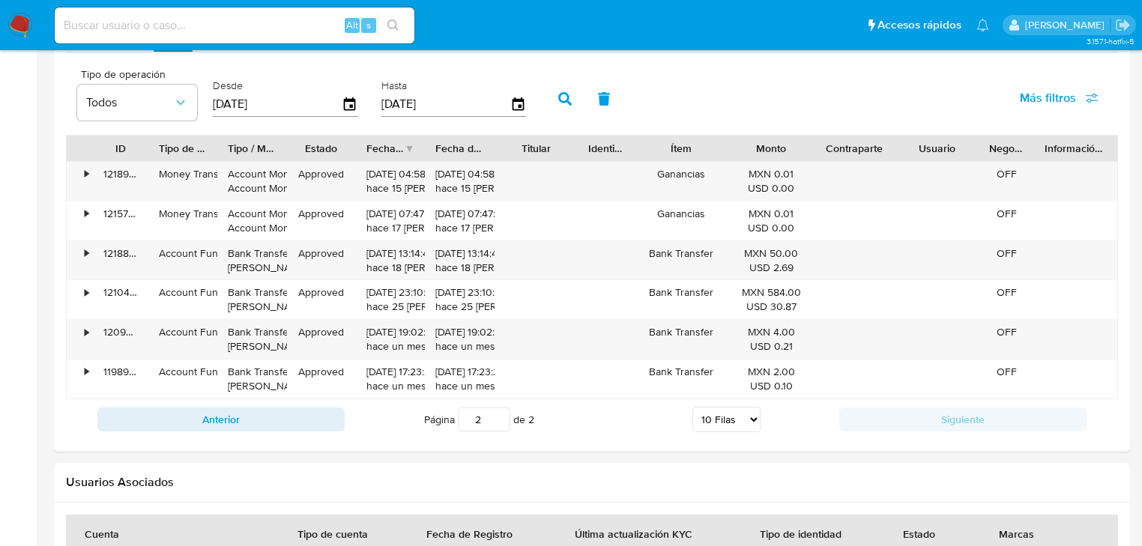
scroll to position [1439, 0]
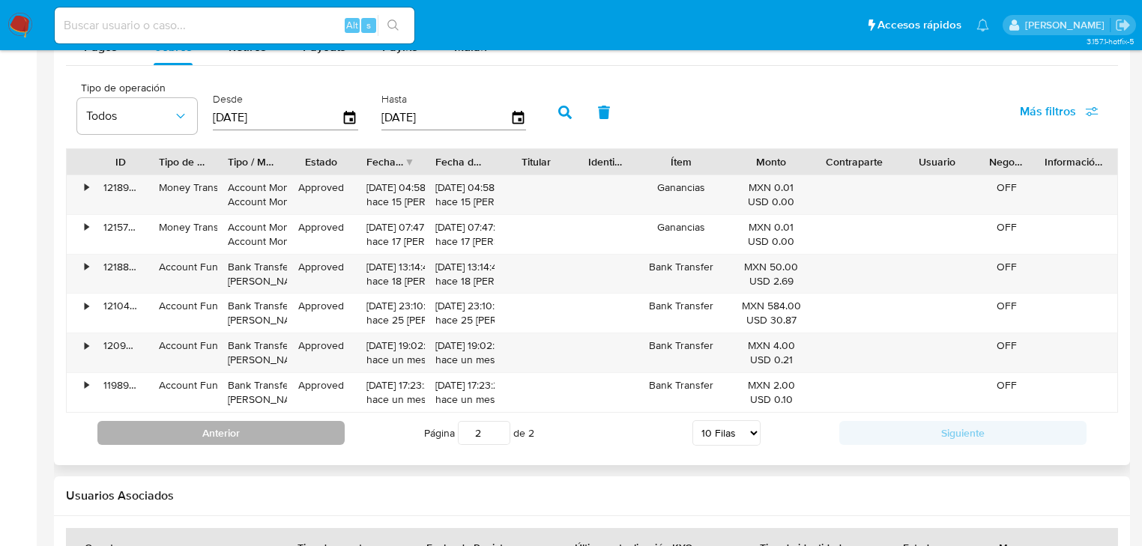
click at [285, 441] on button "Anterior" at bounding box center [220, 433] width 247 height 24
type input "1"
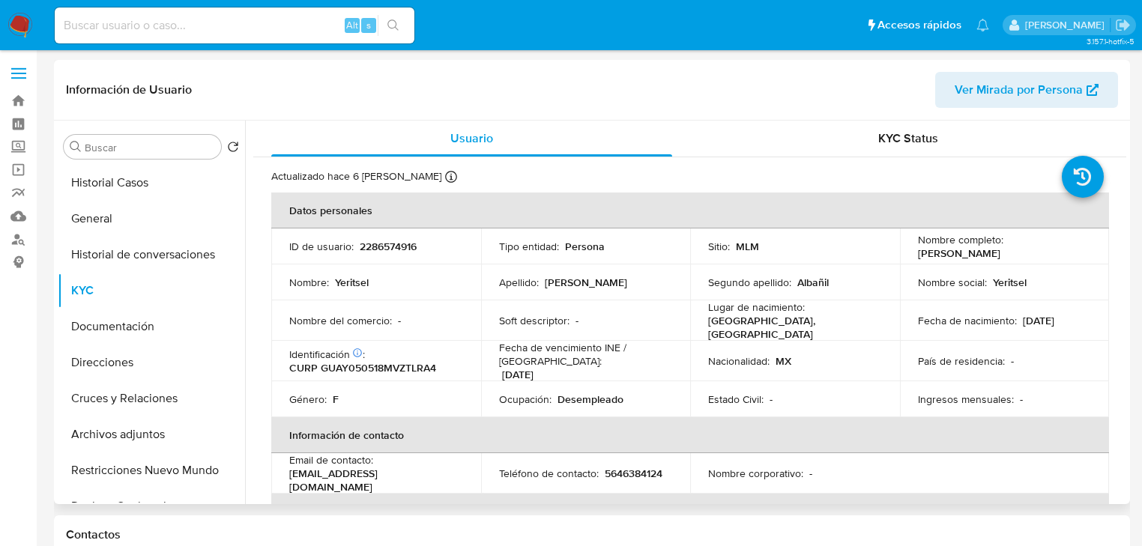
scroll to position [0, 0]
click at [105, 228] on button "General" at bounding box center [145, 219] width 175 height 36
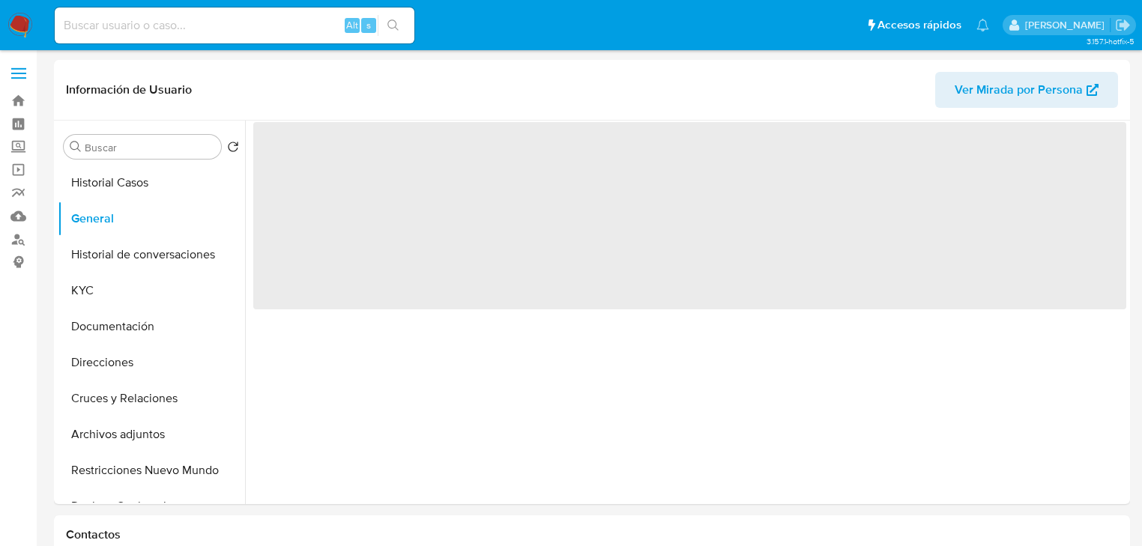
click at [13, 27] on img at bounding box center [19, 25] width 25 height 25
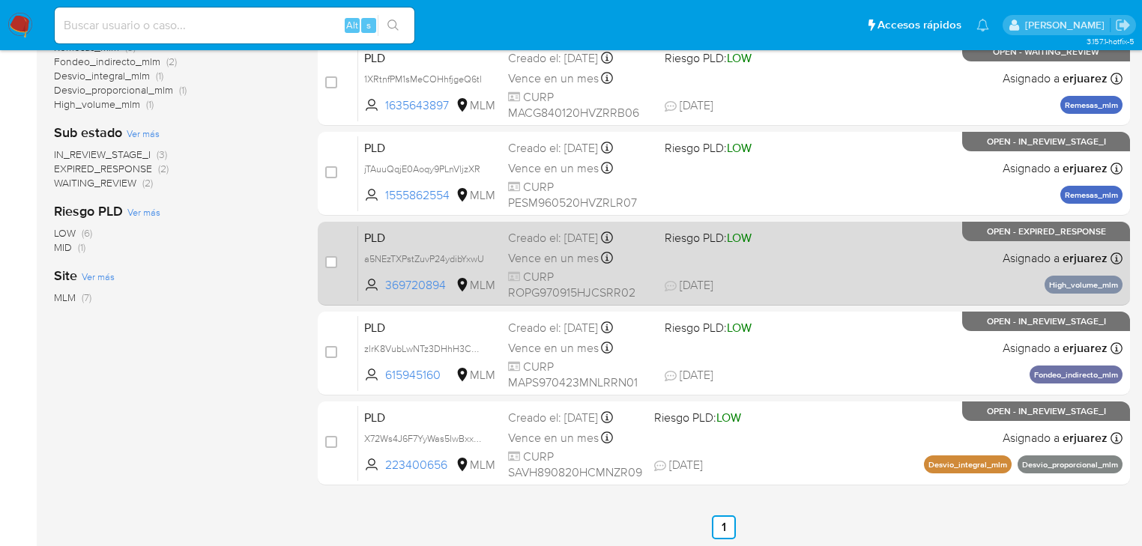
scroll to position [366, 0]
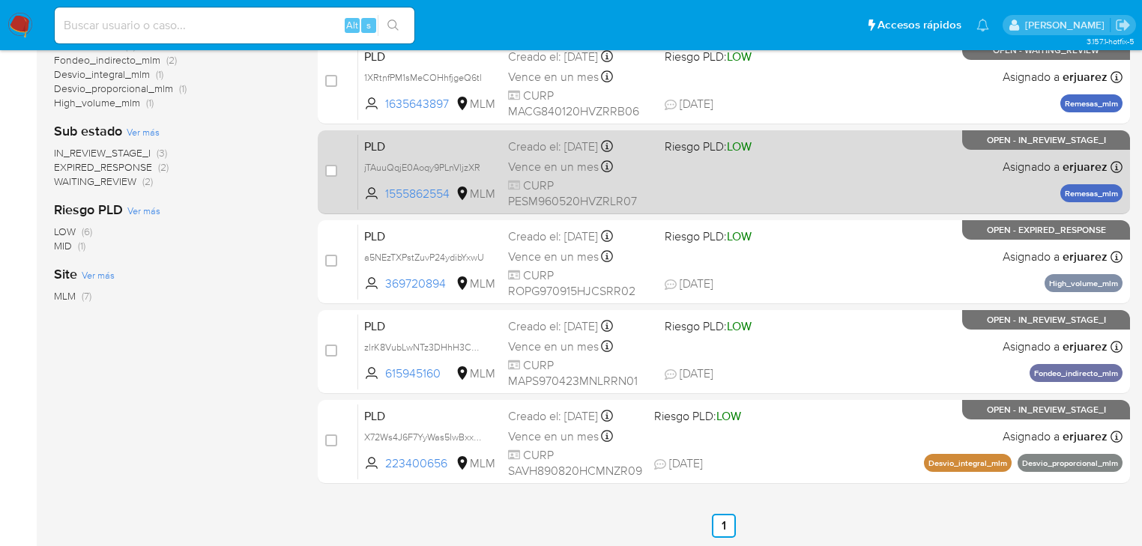
click at [629, 193] on span "CURP PESM960520HVZRLR07" at bounding box center [580, 194] width 145 height 32
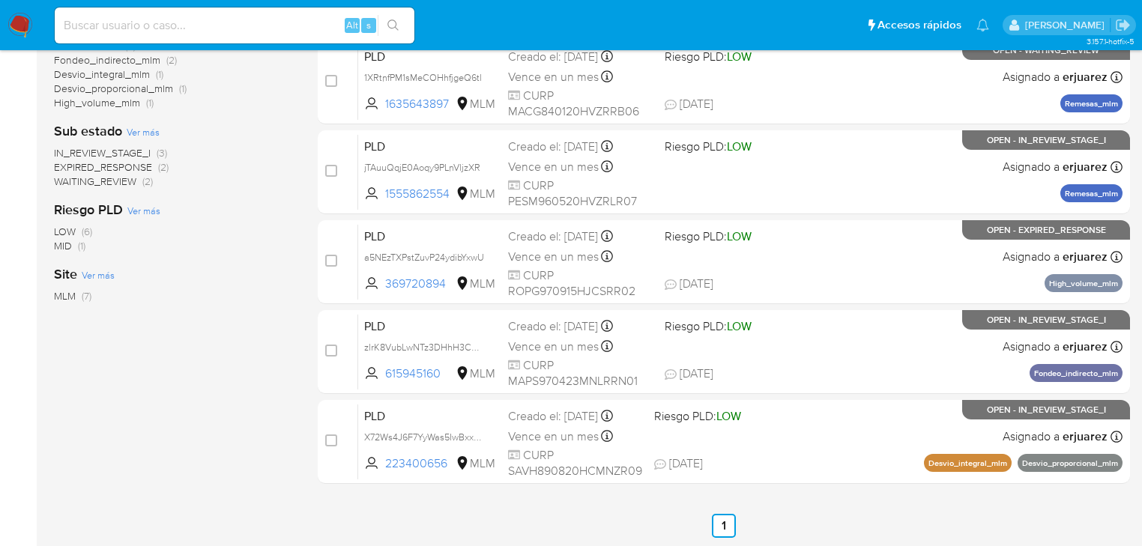
click at [85, 24] on input at bounding box center [235, 25] width 360 height 19
paste input "2531861224"
type input "2531861224"
drag, startPoint x: 399, startPoint y: 27, endPoint x: 339, endPoint y: 4, distance: 64.3
click at [399, 26] on icon "search-icon" at bounding box center [393, 25] width 12 height 12
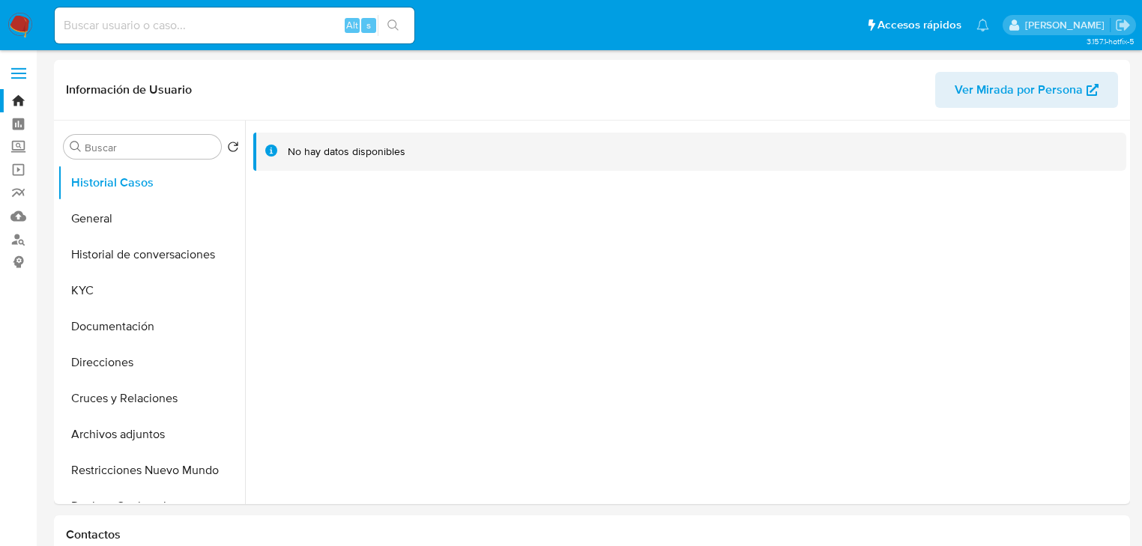
select select "10"
click at [117, 206] on button "General" at bounding box center [145, 219] width 175 height 36
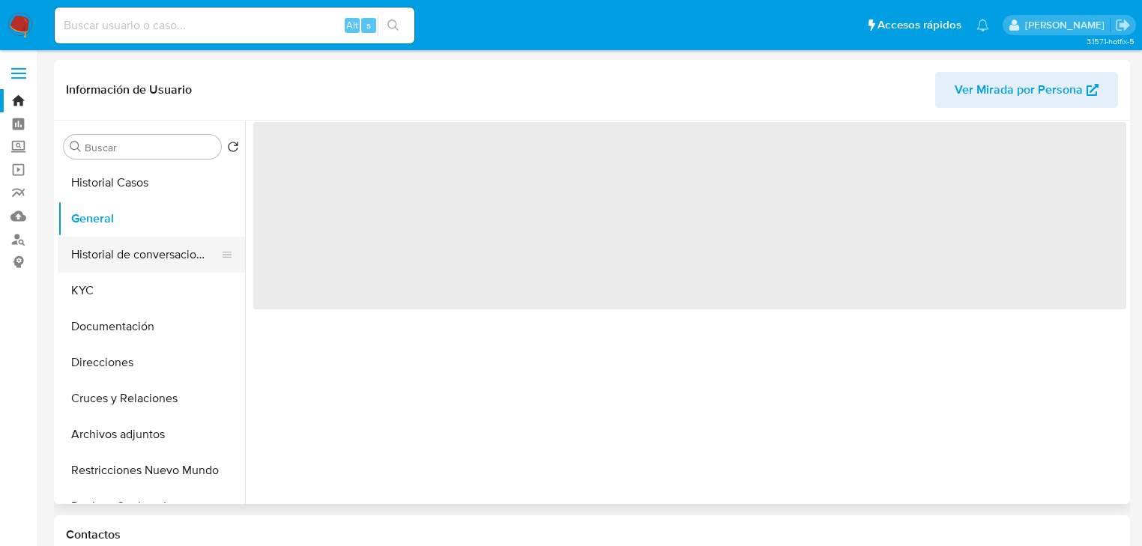
click at [108, 270] on button "Historial de conversaciones" at bounding box center [145, 255] width 175 height 36
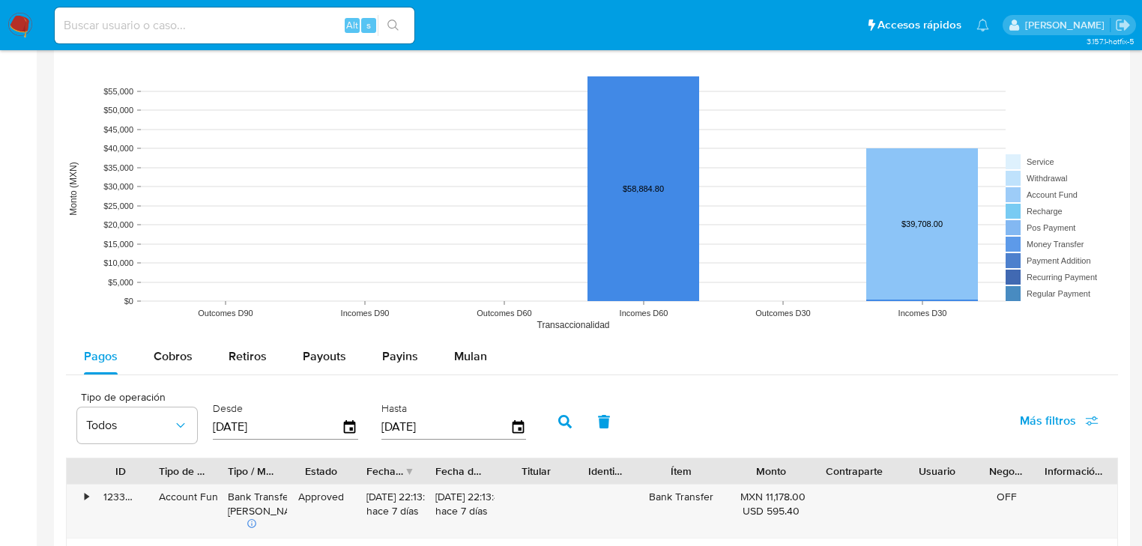
scroll to position [1319, 0]
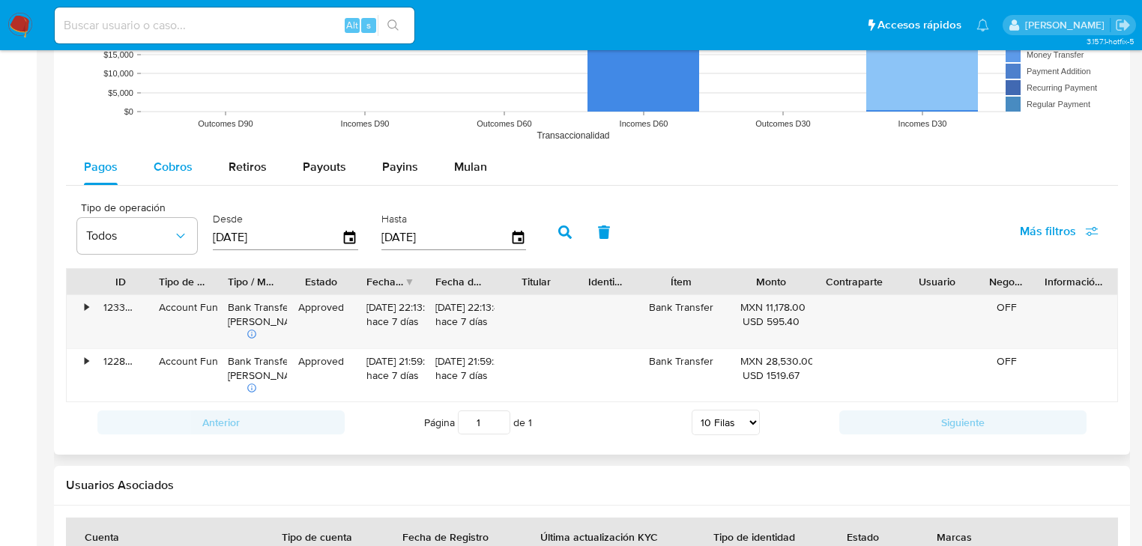
click at [176, 155] on div "Cobros" at bounding box center [173, 167] width 39 height 36
select select "10"
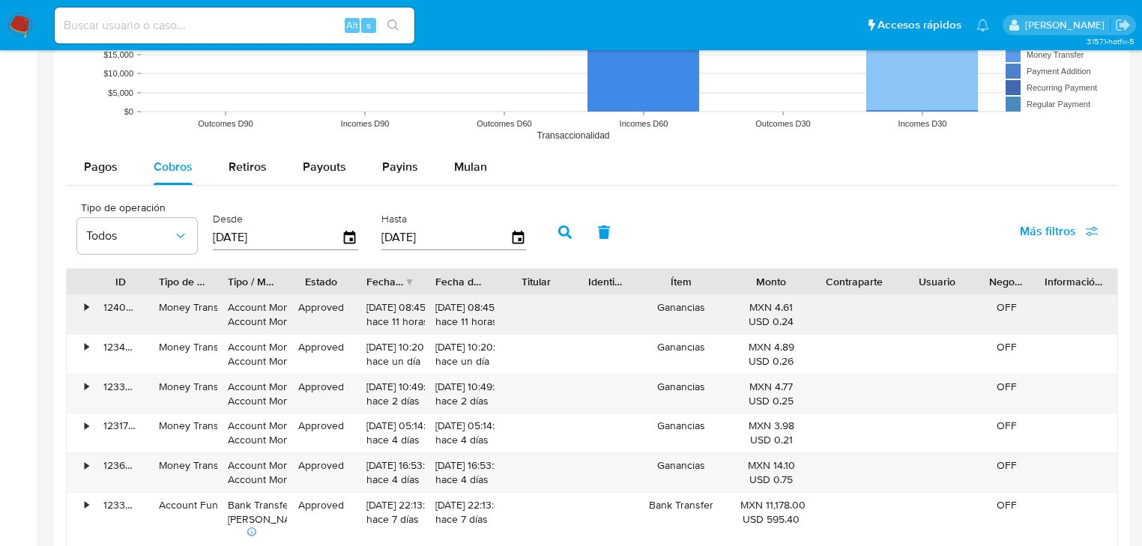
scroll to position [1559, 0]
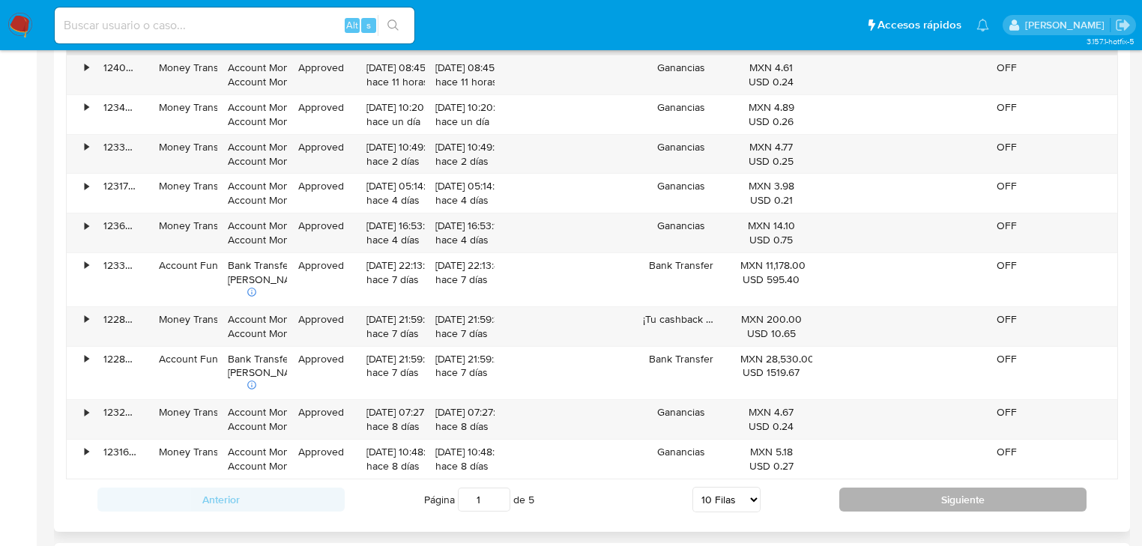
click at [879, 491] on button "Siguiente" at bounding box center [962, 500] width 247 height 24
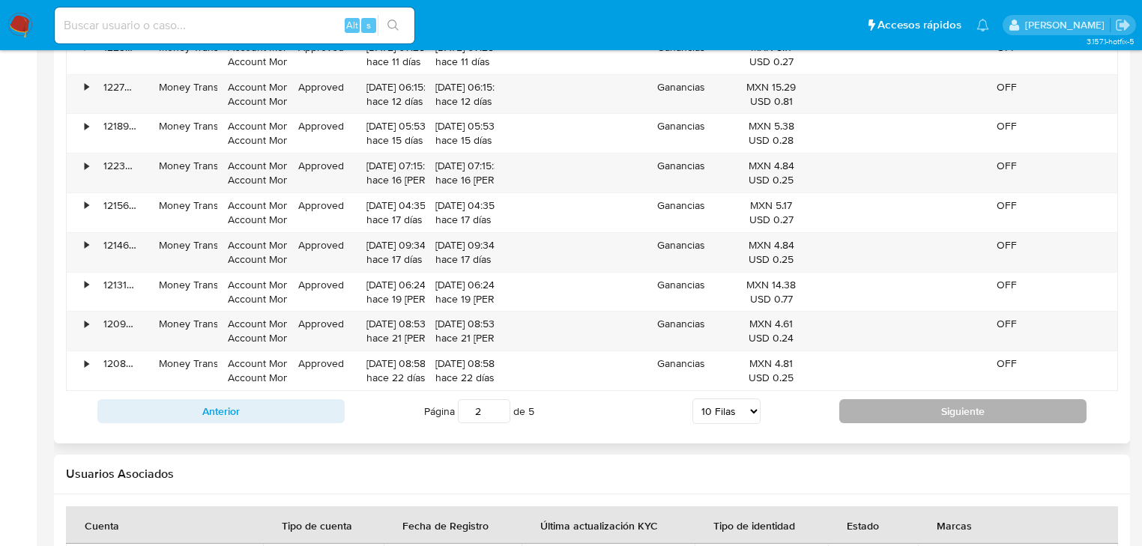
click at [863, 411] on button "Siguiente" at bounding box center [962, 411] width 247 height 24
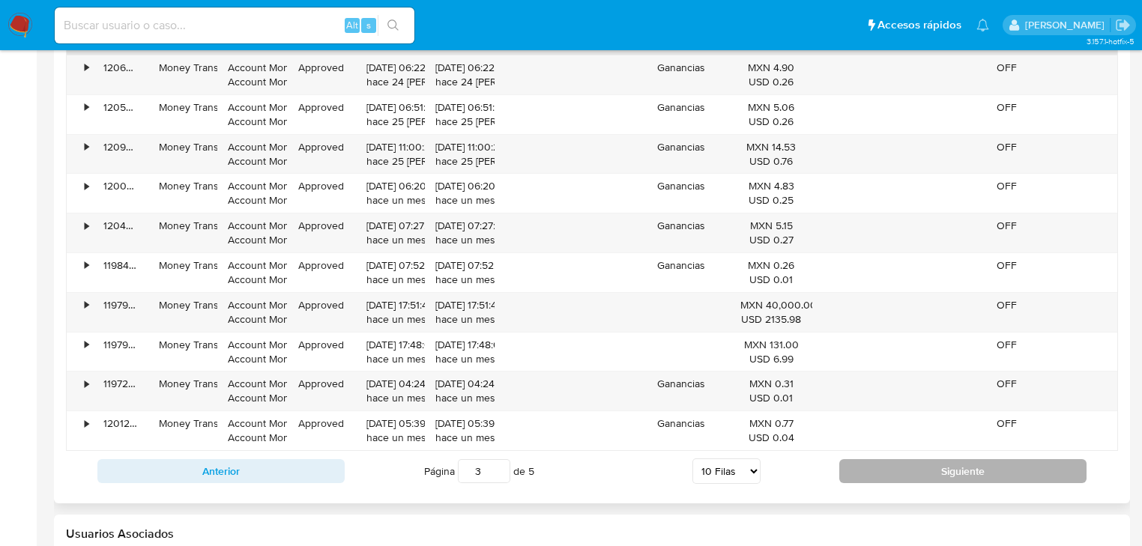
click at [882, 472] on button "Siguiente" at bounding box center [962, 471] width 247 height 24
click at [889, 459] on button "Siguiente" at bounding box center [962, 471] width 247 height 24
type input "5"
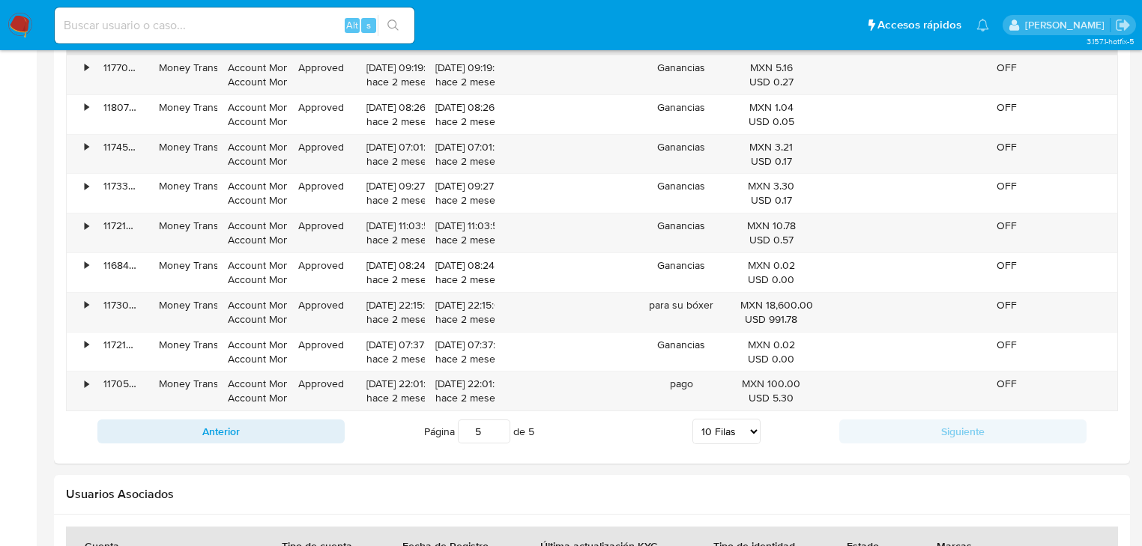
drag, startPoint x: 127, startPoint y: 22, endPoint x: 179, endPoint y: 33, distance: 52.9
click at [127, 22] on input at bounding box center [235, 25] width 360 height 19
paste input "2072003143"
type input "2072003143"
click at [397, 16] on button "search-icon" at bounding box center [393, 25] width 31 height 21
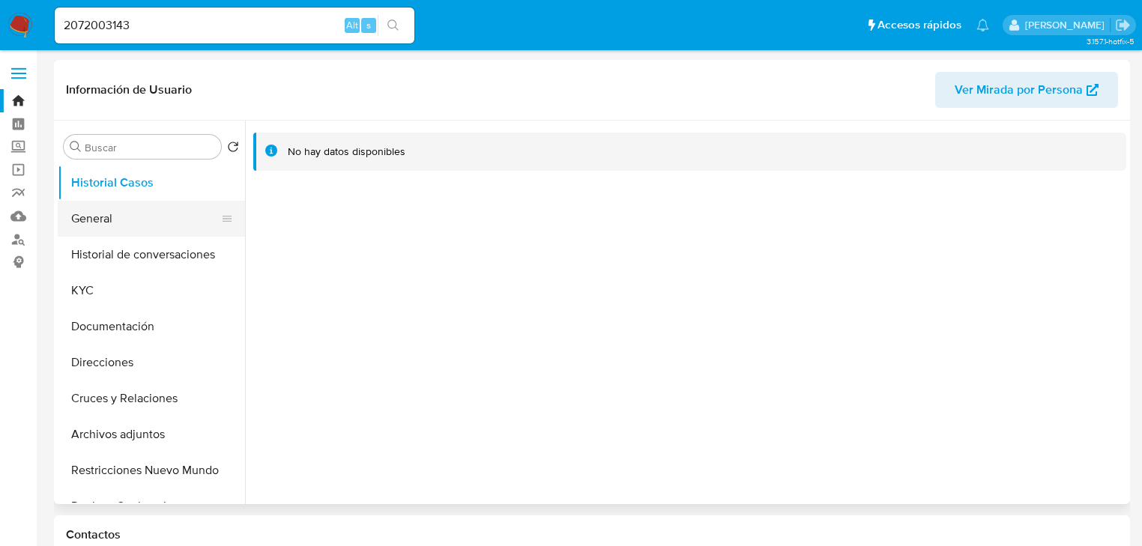
select select "10"
click at [125, 223] on button "General" at bounding box center [145, 219] width 175 height 36
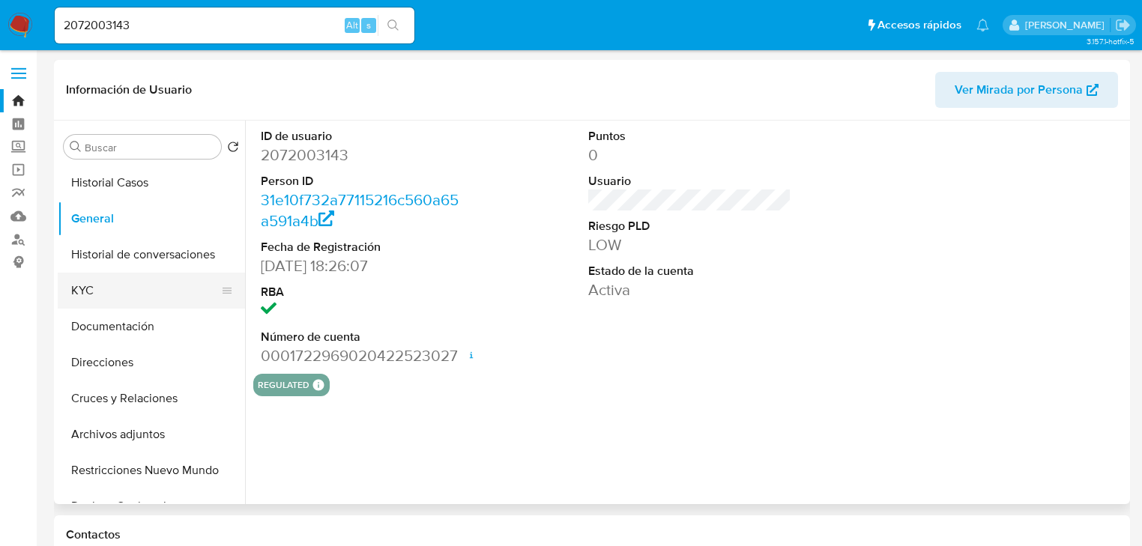
click at [119, 300] on button "KYC" at bounding box center [145, 291] width 175 height 36
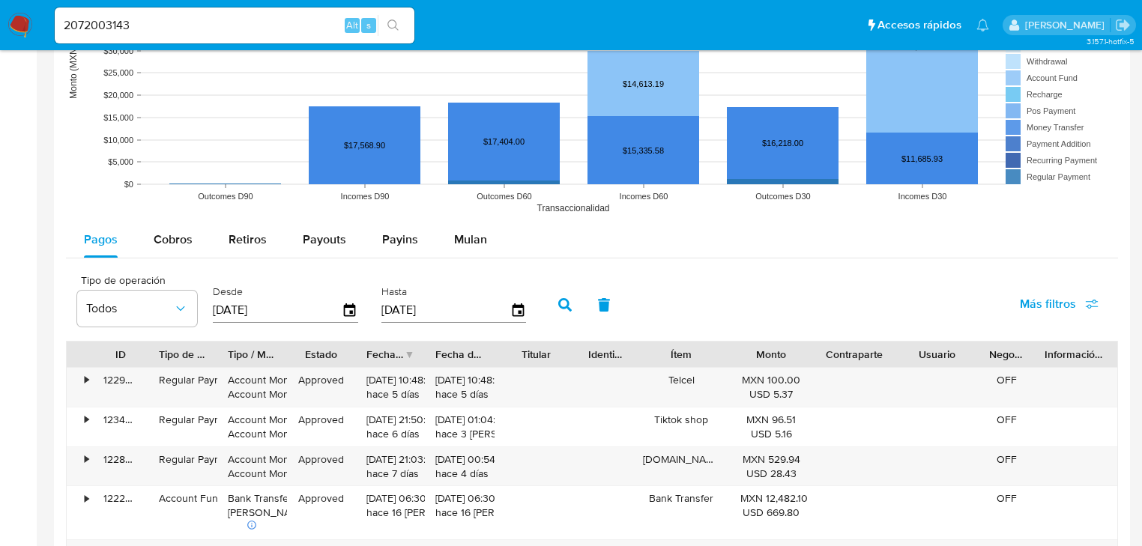
scroll to position [1259, 0]
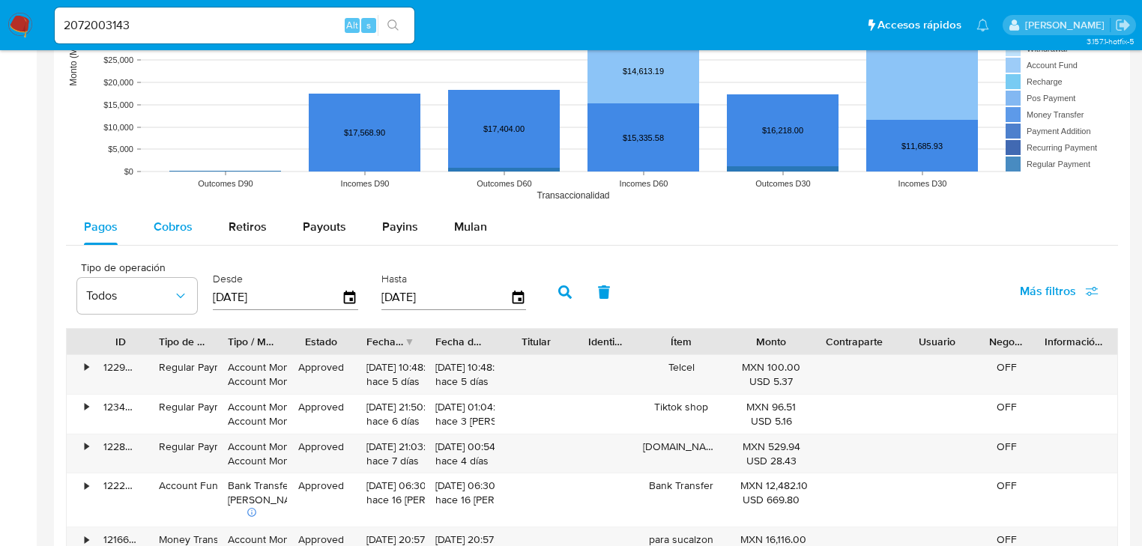
click at [163, 237] on div "Cobros" at bounding box center [173, 227] width 39 height 36
select select "10"
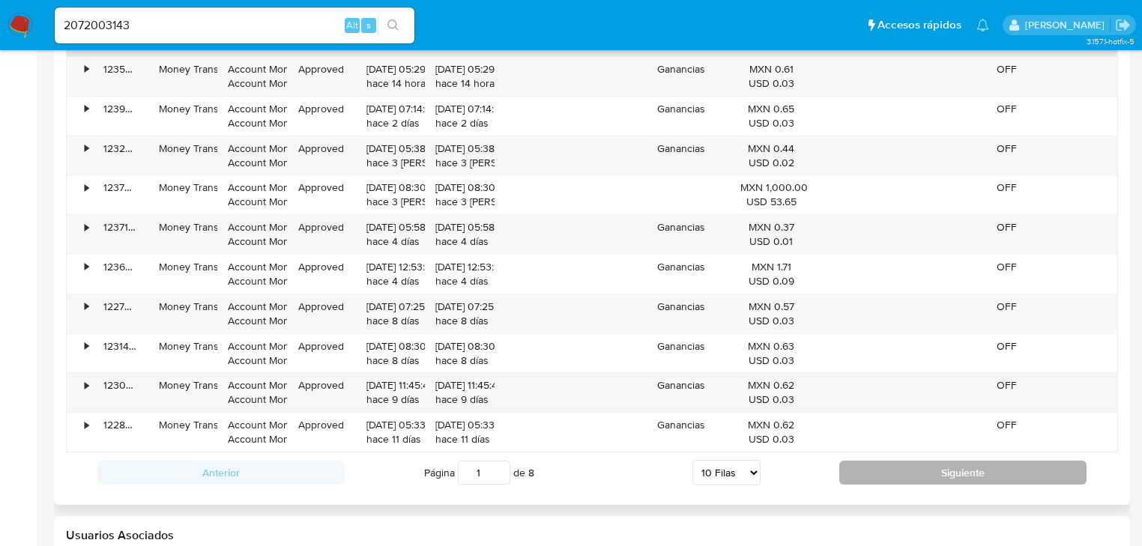
scroll to position [1559, 0]
click at [998, 474] on button "Siguiente" at bounding box center [962, 471] width 247 height 24
type input "2"
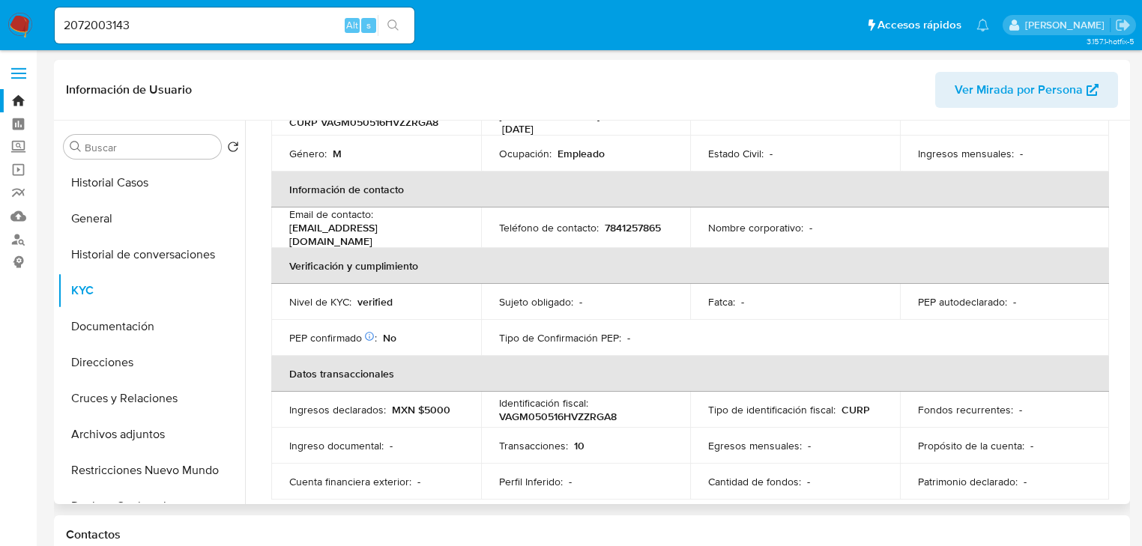
scroll to position [107, 0]
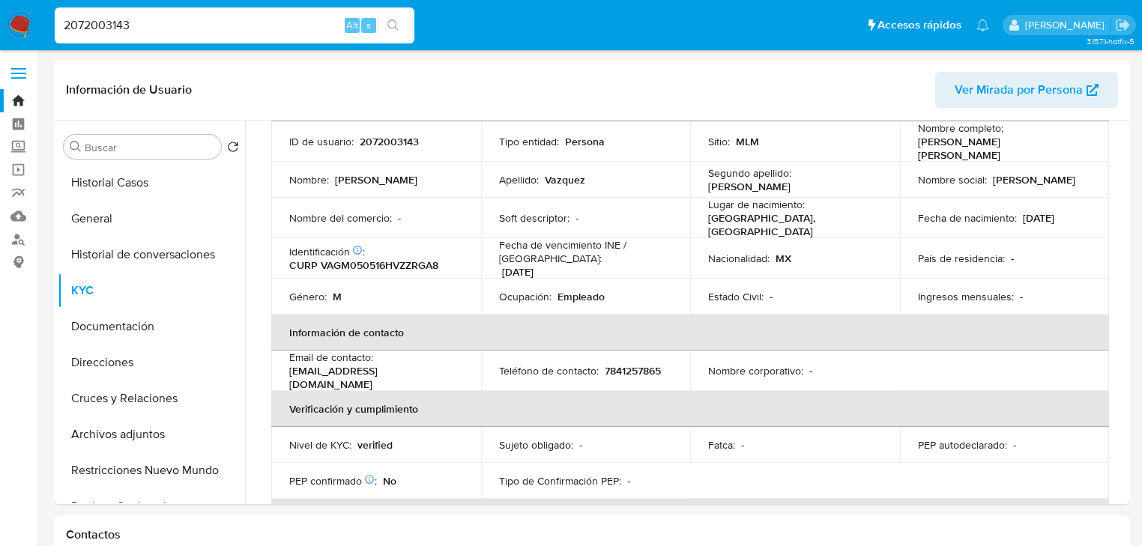
drag, startPoint x: 172, startPoint y: 24, endPoint x: -51, endPoint y: 7, distance: 223.2
paste input "531861224"
click at [61, 31] on input "2531861224" at bounding box center [235, 25] width 360 height 19
drag, startPoint x: 162, startPoint y: 25, endPoint x: 184, endPoint y: 30, distance: 22.4
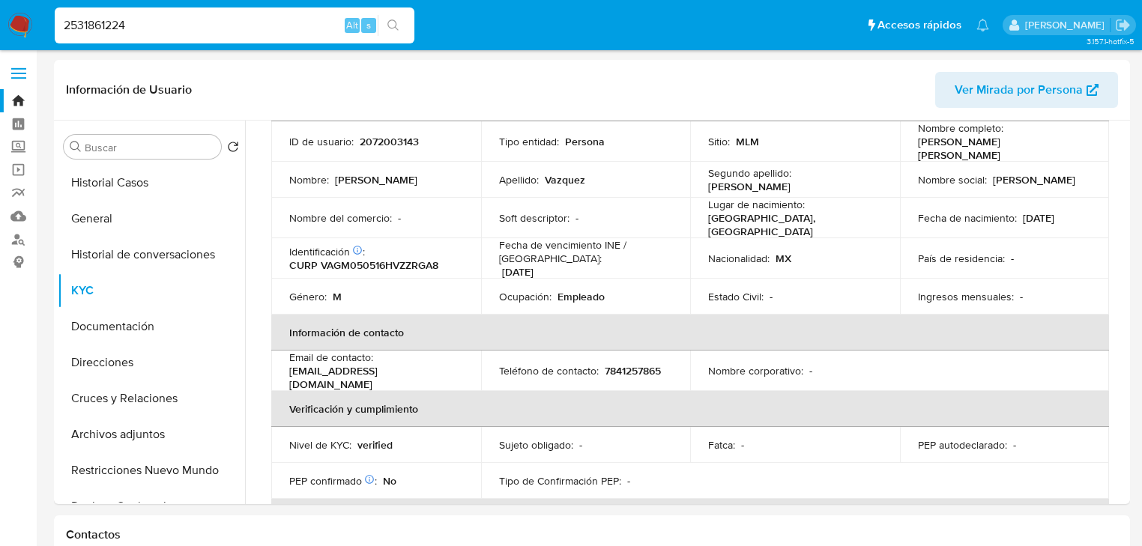
click at [163, 25] on input "2531861224" at bounding box center [235, 25] width 360 height 19
type input "2531861224"
click at [400, 26] on button "search-icon" at bounding box center [393, 25] width 31 height 21
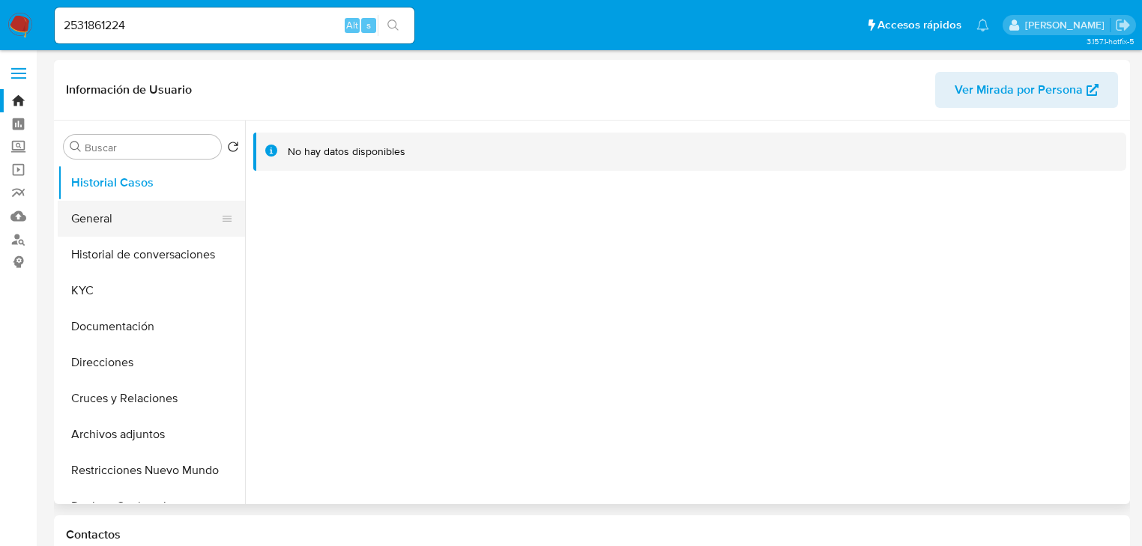
select select "10"
click at [116, 219] on button "General" at bounding box center [145, 219] width 175 height 36
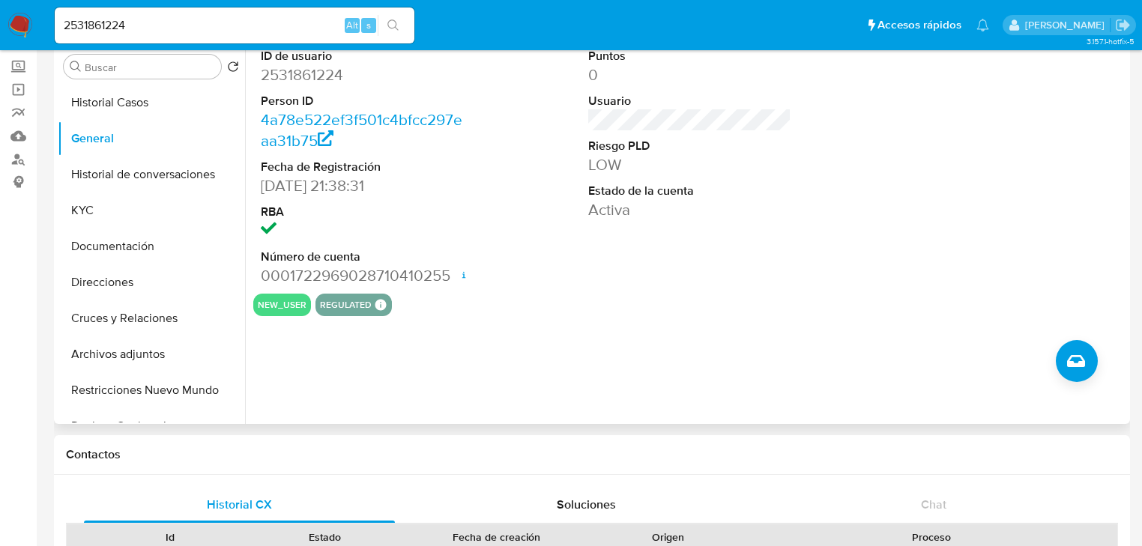
scroll to position [60, 0]
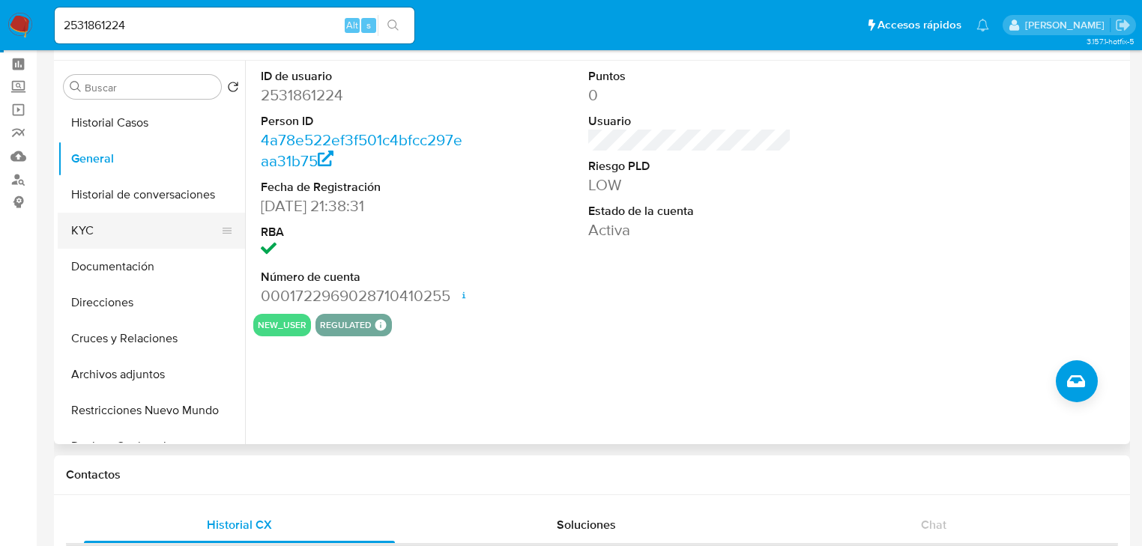
click at [73, 237] on button "KYC" at bounding box center [145, 231] width 175 height 36
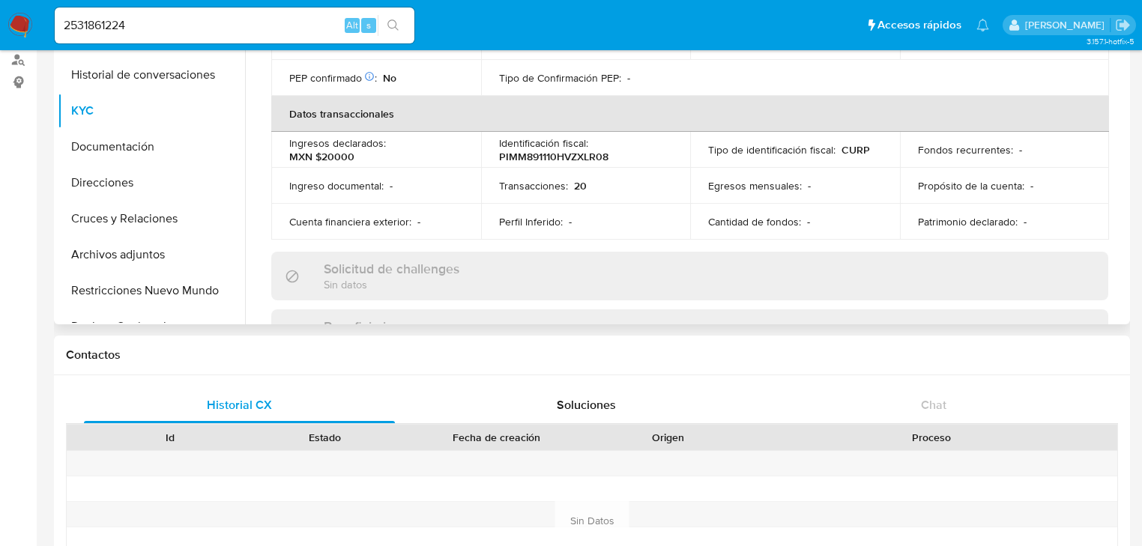
scroll to position [180, 0]
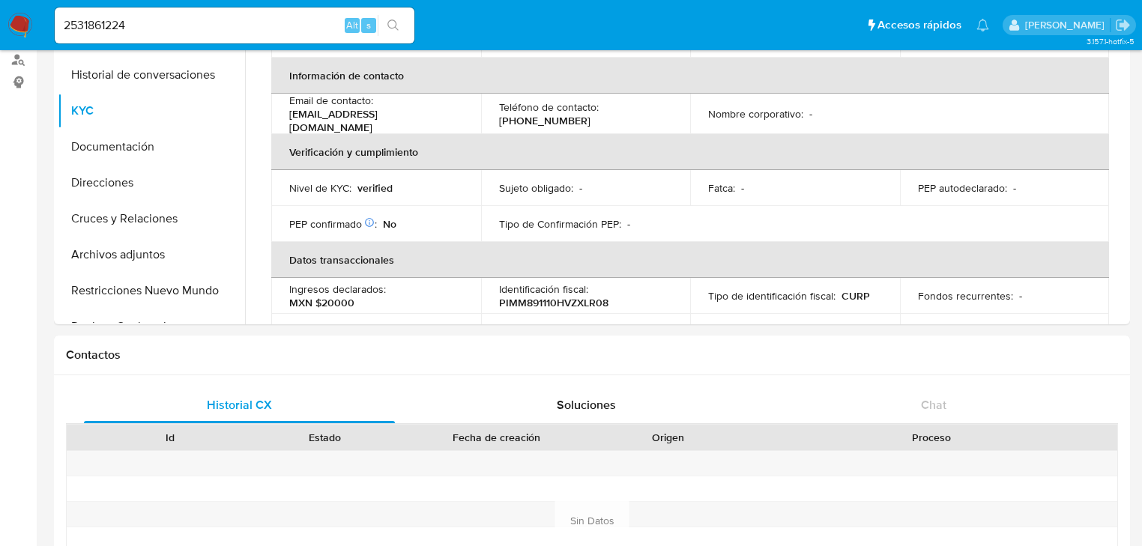
drag, startPoint x: 93, startPoint y: 24, endPoint x: 69, endPoint y: 21, distance: 24.2
click at [69, 21] on div "2531861224 Alt s" at bounding box center [235, 25] width 360 height 36
click at [168, 21] on input "2531861224" at bounding box center [235, 25] width 360 height 19
drag, startPoint x: 174, startPoint y: 26, endPoint x: 250, endPoint y: 6, distance: 78.3
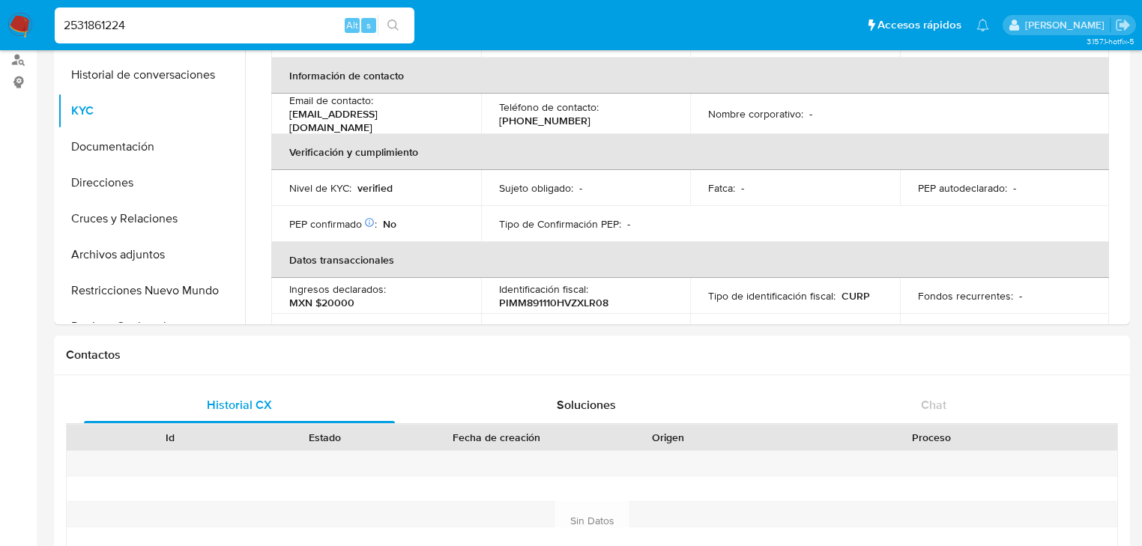
paste input "1269549859"
type input "1269549859"
click at [396, 22] on icon "search-icon" at bounding box center [393, 25] width 12 height 12
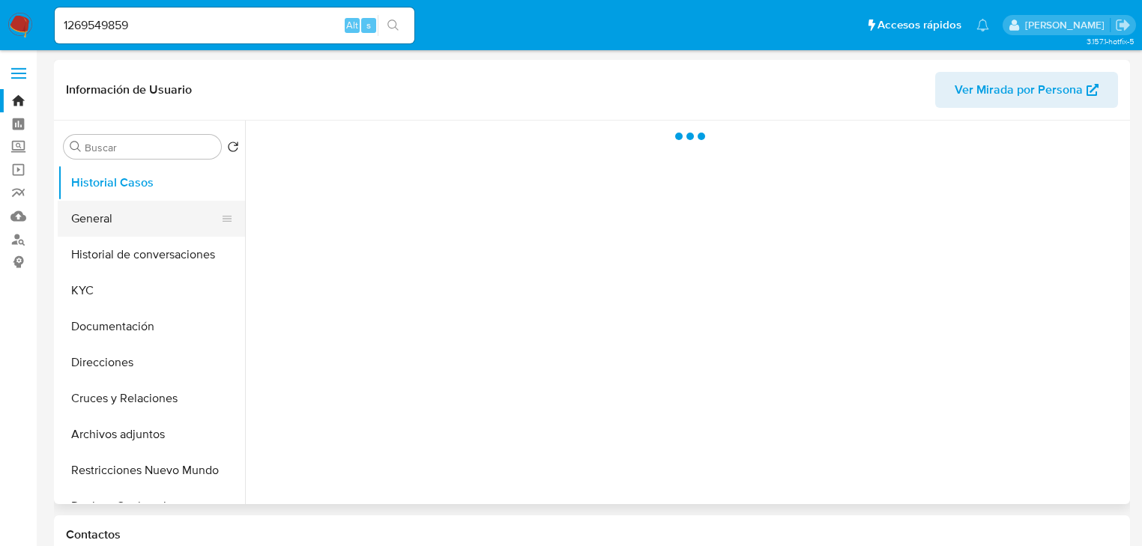
click at [111, 221] on button "General" at bounding box center [145, 219] width 175 height 36
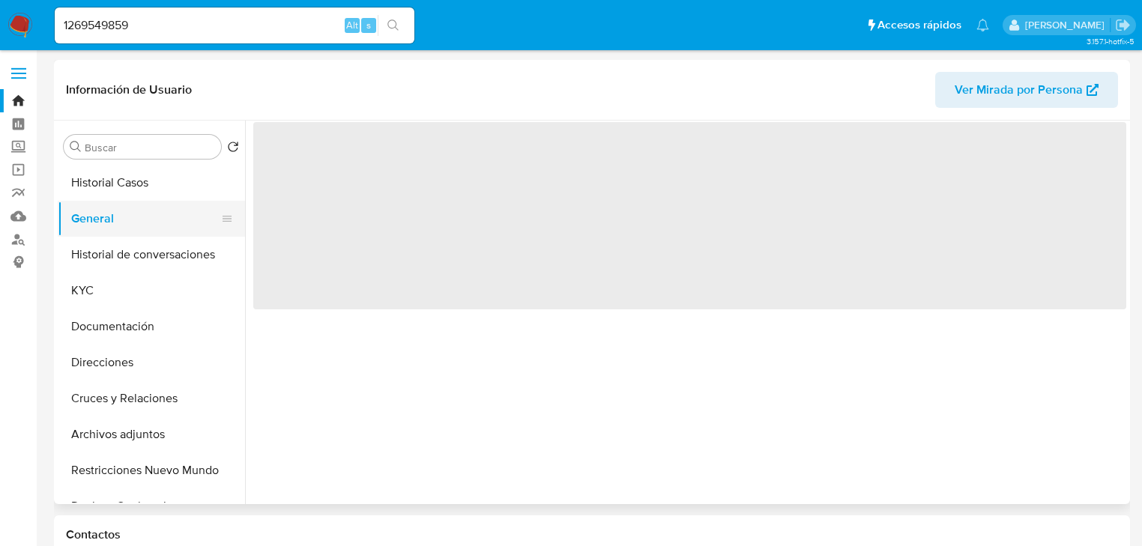
select select "10"
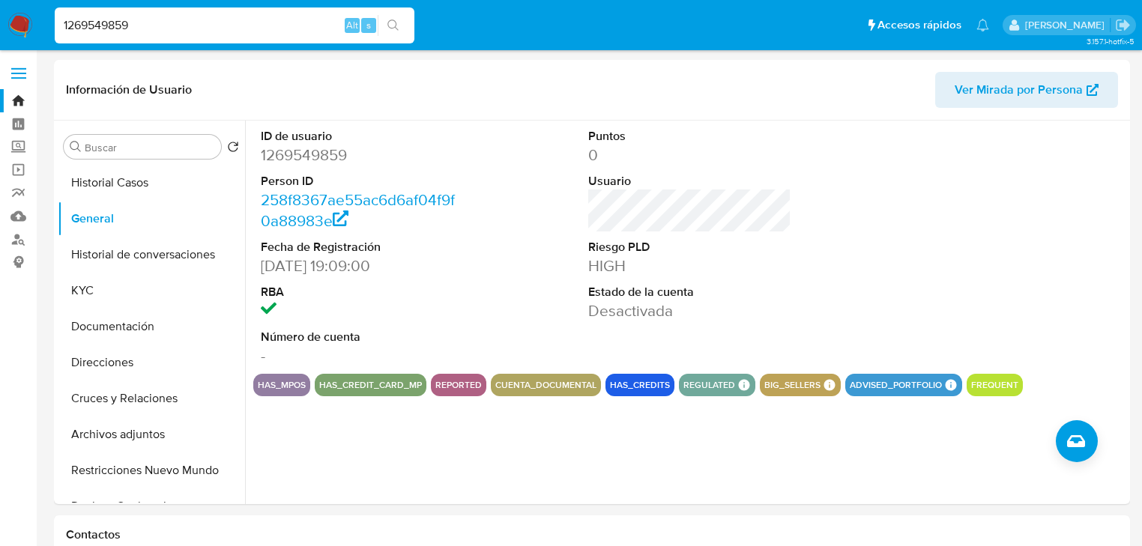
drag, startPoint x: 42, startPoint y: 16, endPoint x: 18, endPoint y: 16, distance: 24.0
click at [16, 14] on nav "Pausado Ver notificaciones 1269549859 Alt s Accesos rápidos Presiona las siguie…" at bounding box center [571, 25] width 1142 height 50
paste input "2531861224"
click at [398, 26] on icon "search-icon" at bounding box center [393, 25] width 12 height 12
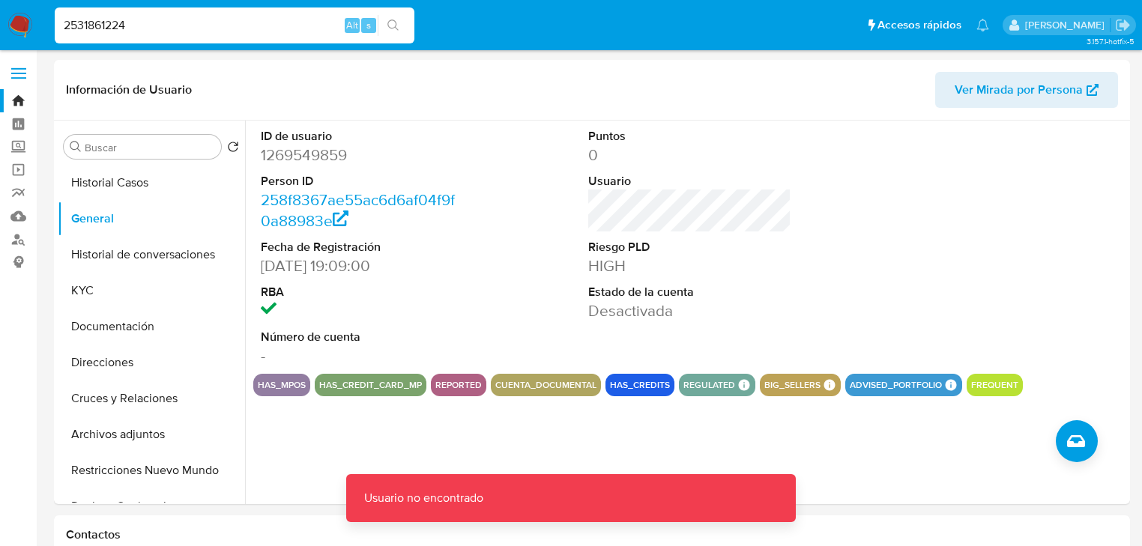
drag, startPoint x: 174, startPoint y: 24, endPoint x: 138, endPoint y: 27, distance: 36.1
click at [174, 25] on input "2531861224" at bounding box center [235, 25] width 360 height 19
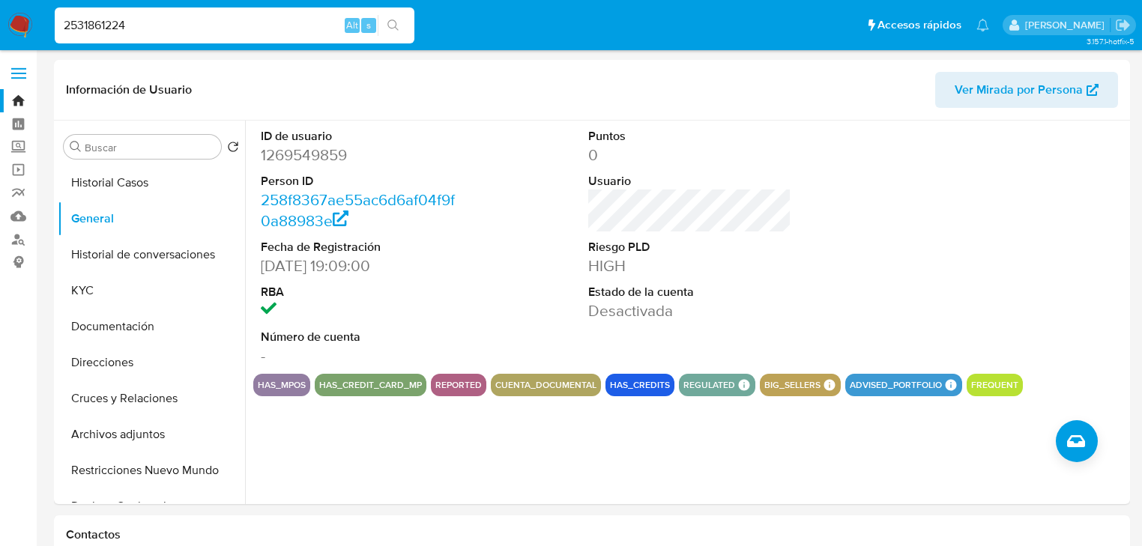
click at [67, 28] on input "2531861224" at bounding box center [235, 25] width 360 height 19
type input "2531861224"
click at [403, 23] on button "search-icon" at bounding box center [393, 25] width 31 height 21
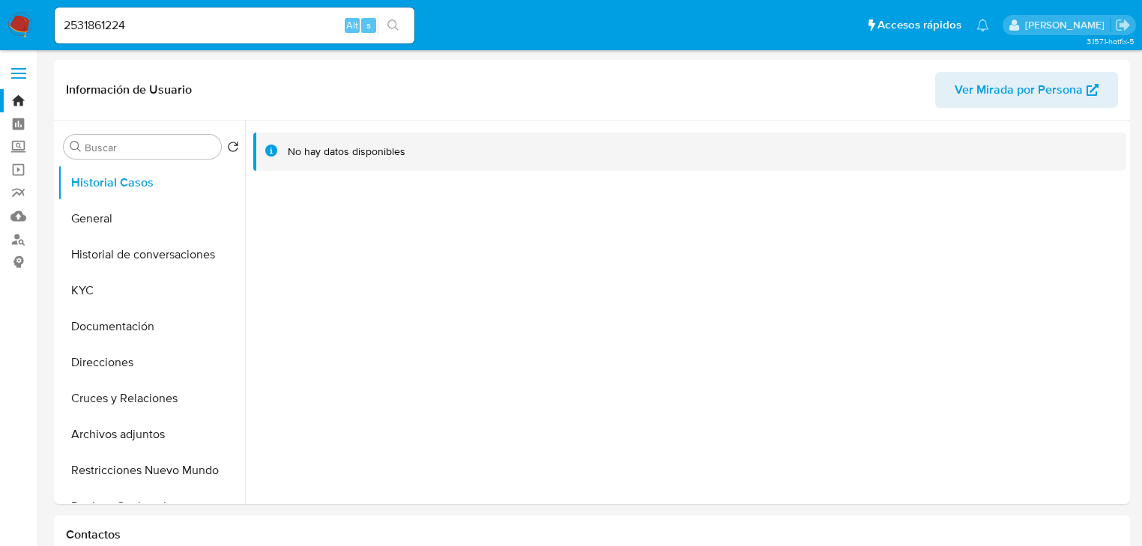
select select "10"
click at [114, 221] on button "General" at bounding box center [145, 219] width 175 height 36
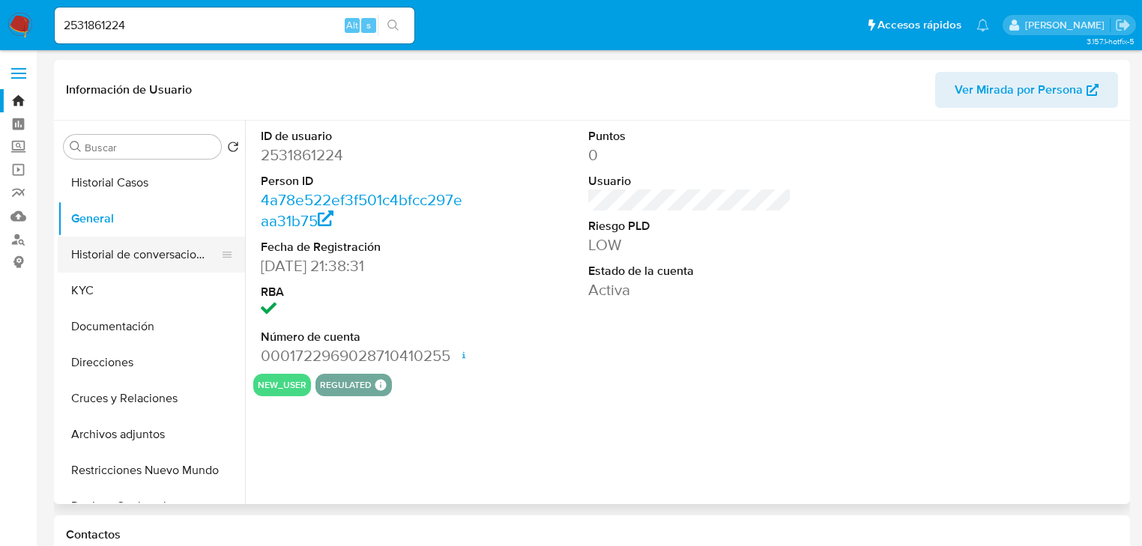
click at [112, 253] on button "Historial de conversaciones" at bounding box center [145, 255] width 175 height 36
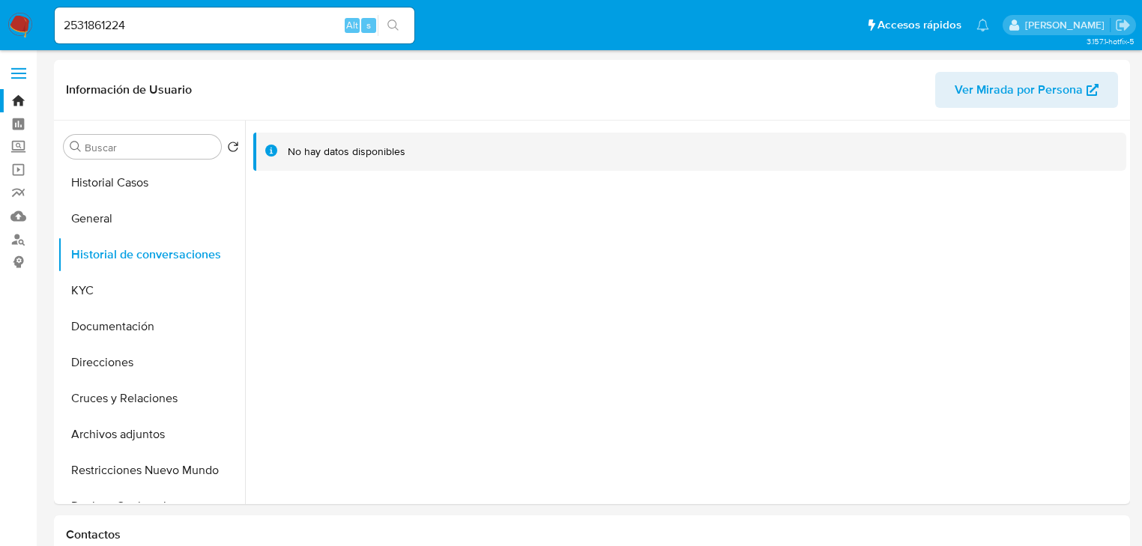
drag, startPoint x: 111, startPoint y: 287, endPoint x: 2, endPoint y: 342, distance: 122.0
click at [111, 288] on button "KYC" at bounding box center [151, 291] width 187 height 36
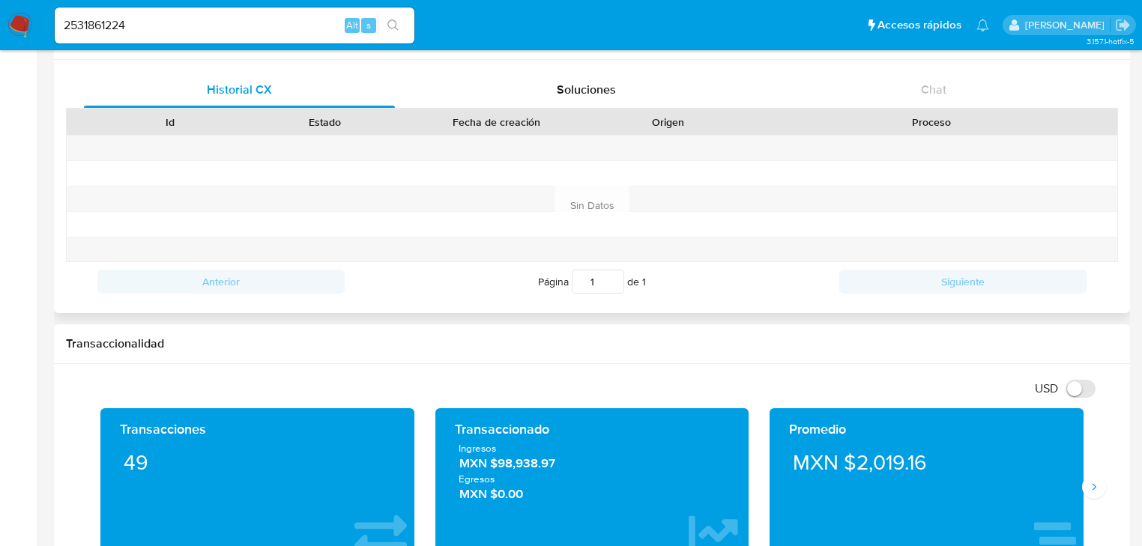
scroll to position [599, 0]
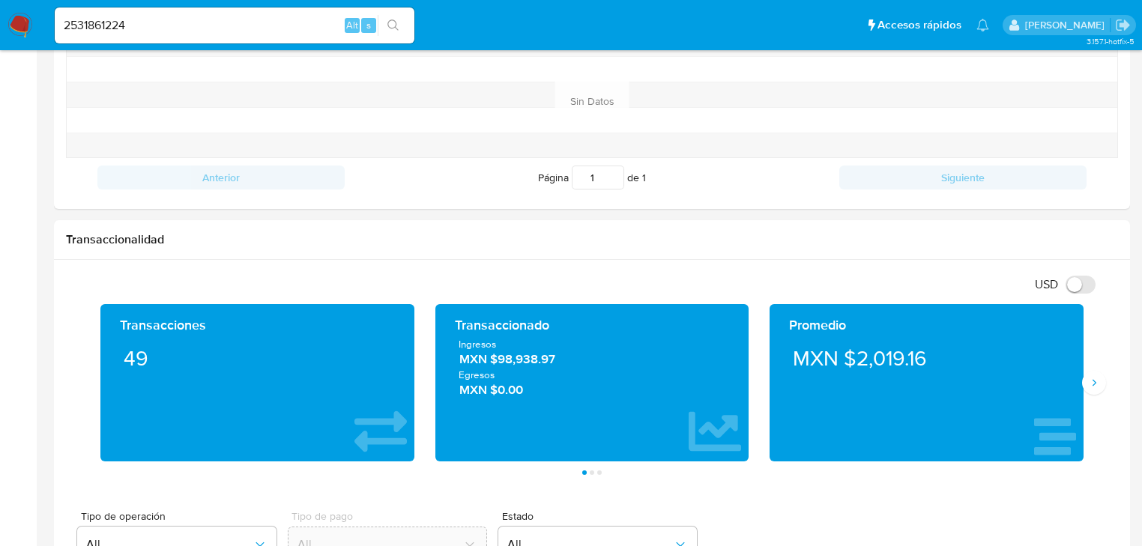
click at [21, 21] on img at bounding box center [19, 25] width 25 height 25
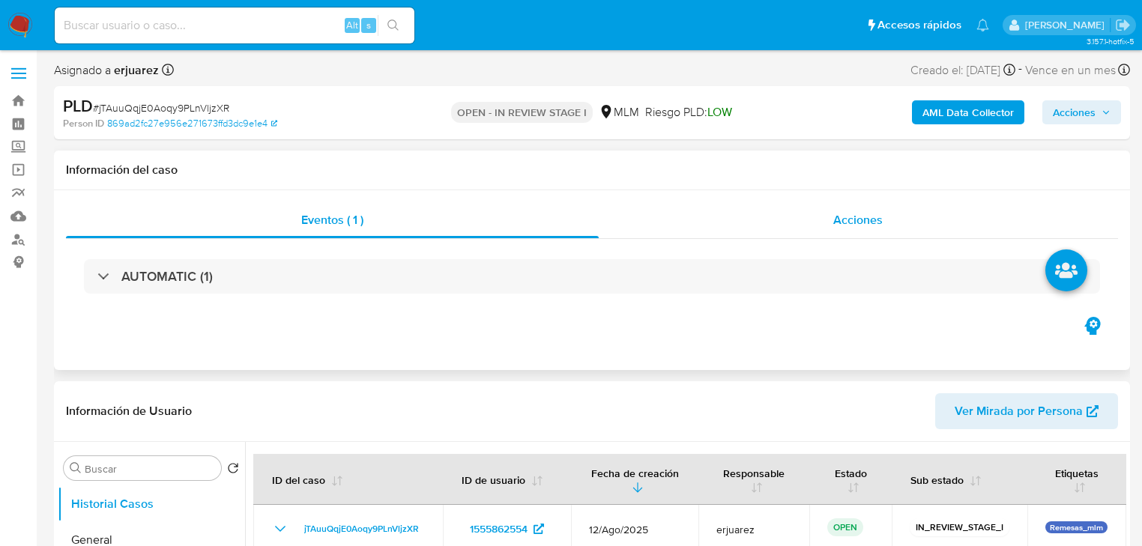
select select "10"
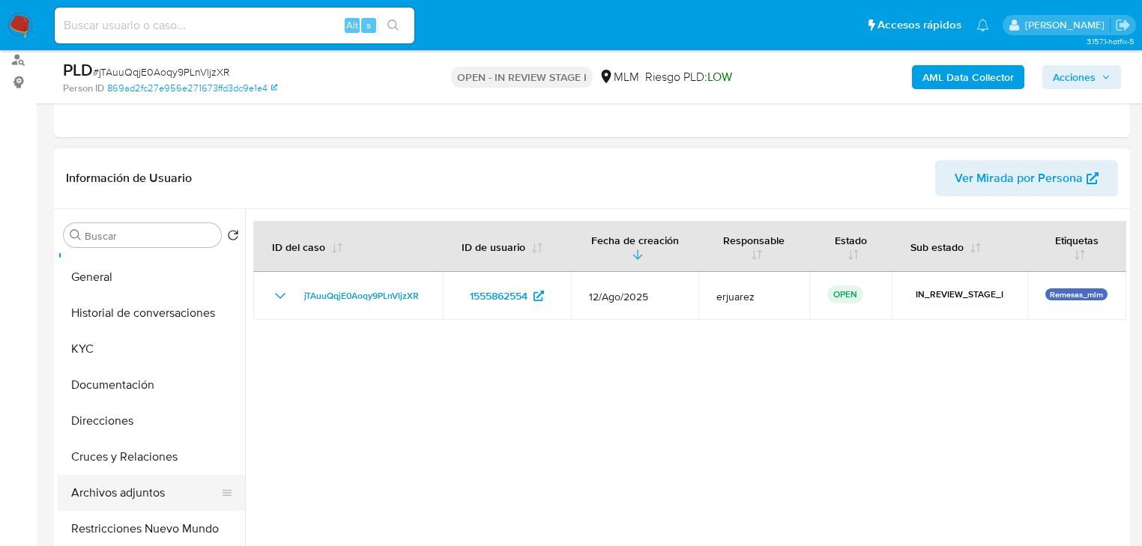
scroll to position [60, 0]
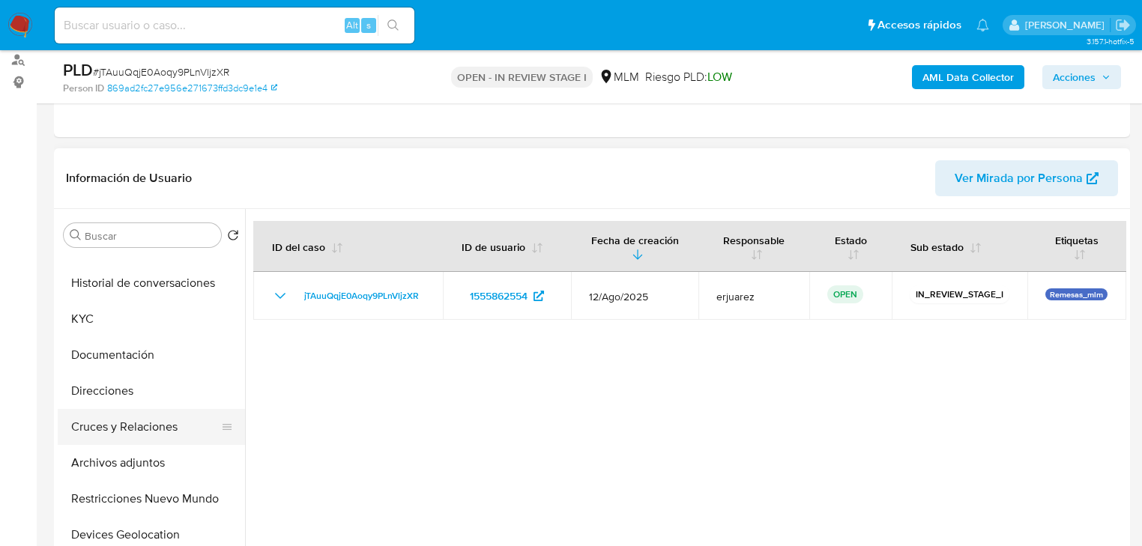
click at [150, 427] on button "Cruces y Relaciones" at bounding box center [145, 427] width 175 height 36
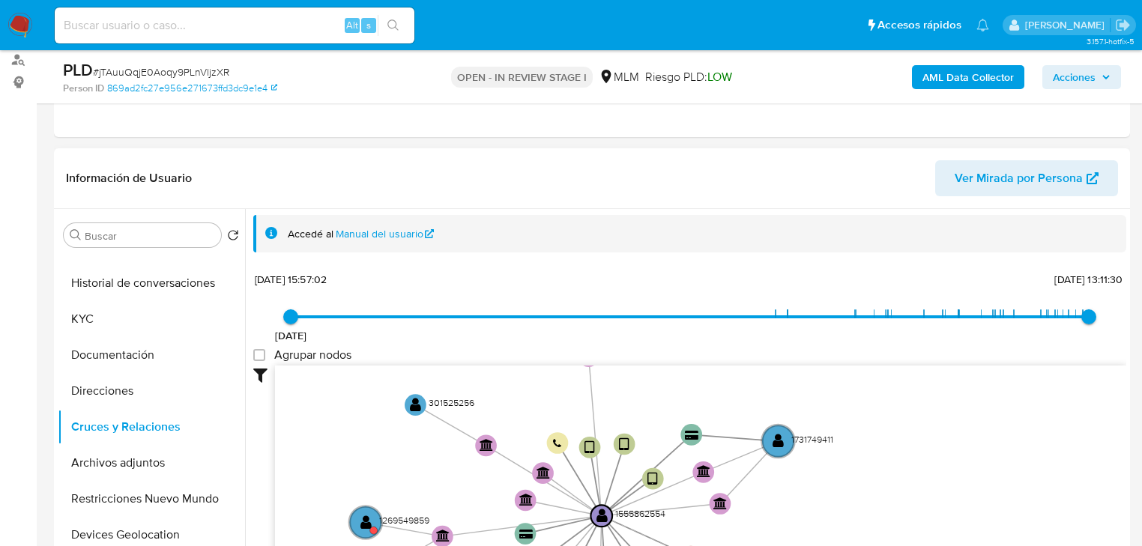
drag, startPoint x: 530, startPoint y: 409, endPoint x: 406, endPoint y: 453, distance: 131.8
click at [410, 465] on icon "device-6851c366b73248decec859c1  user-1555862554  1555862554 user-1520850859 …" at bounding box center [700, 474] width 851 height 217
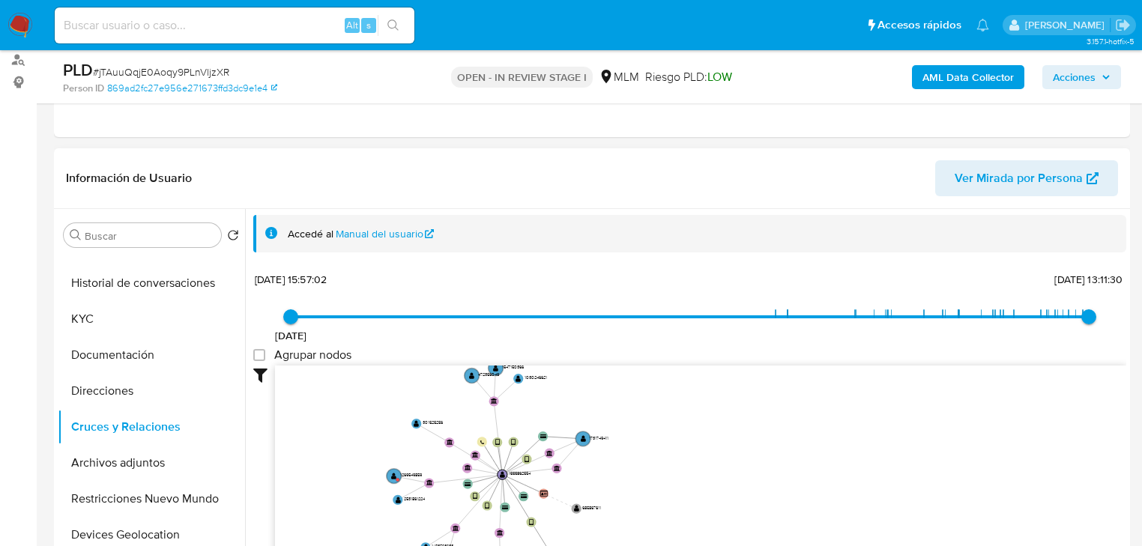
drag, startPoint x: 381, startPoint y: 467, endPoint x: 474, endPoint y: 421, distance: 103.5
click at [474, 421] on icon "device-6851c366b73248decec859c1  user-1555862554  1555862554 user-1520850859 …" at bounding box center [700, 474] width 851 height 217
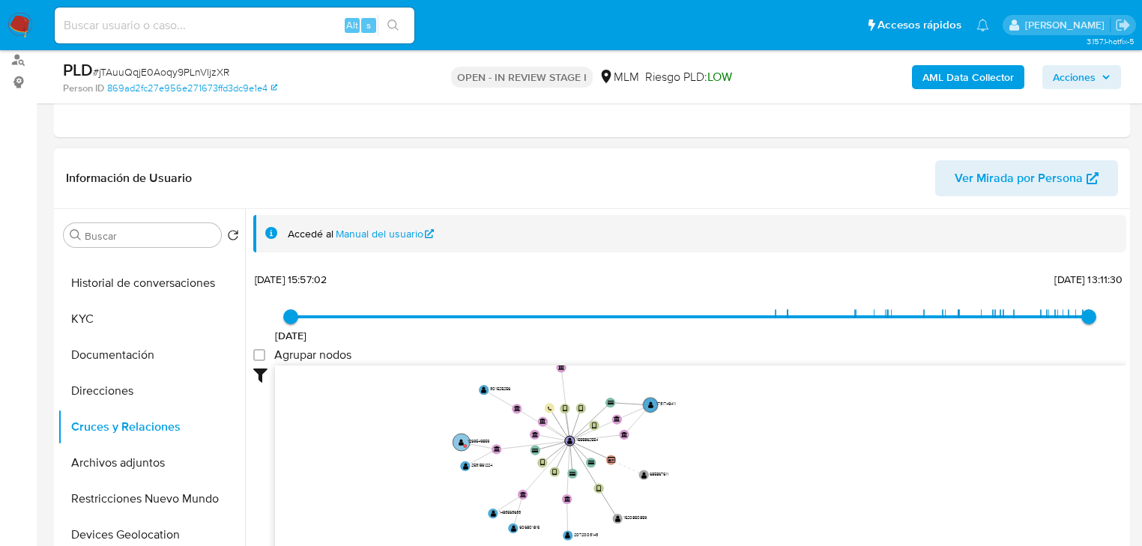
click at [462, 444] on circle at bounding box center [461, 442] width 17 height 17
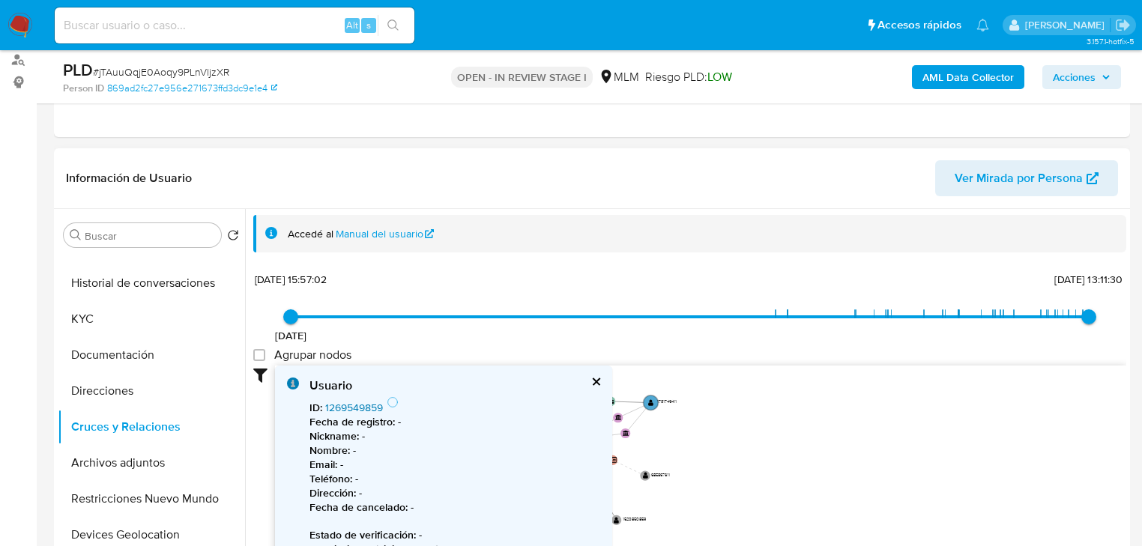
click at [351, 408] on link "1269549859" at bounding box center [354, 407] width 58 height 15
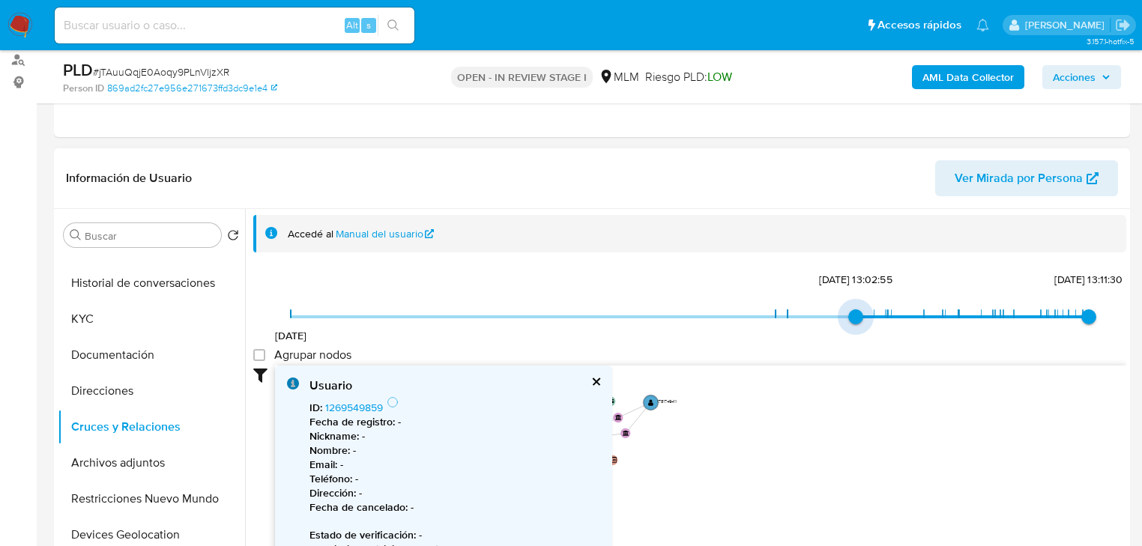
drag, startPoint x: 288, startPoint y: 312, endPoint x: 858, endPoint y: 337, distance: 570.0
click at [858, 337] on div "10/12/2020 13/4/2024, 13:02:55 29/8/2025, 13:11:30" at bounding box center [690, 327] width 798 height 42
drag, startPoint x: 776, startPoint y: 438, endPoint x: 569, endPoint y: 361, distance: 220.0
click at [773, 439] on icon "device-6851c366b73248decec859c1  user-1555862554  1555862554 user-1520850859 …" at bounding box center [700, 474] width 851 height 217
click at [598, 379] on button "cerrar" at bounding box center [595, 382] width 10 height 10
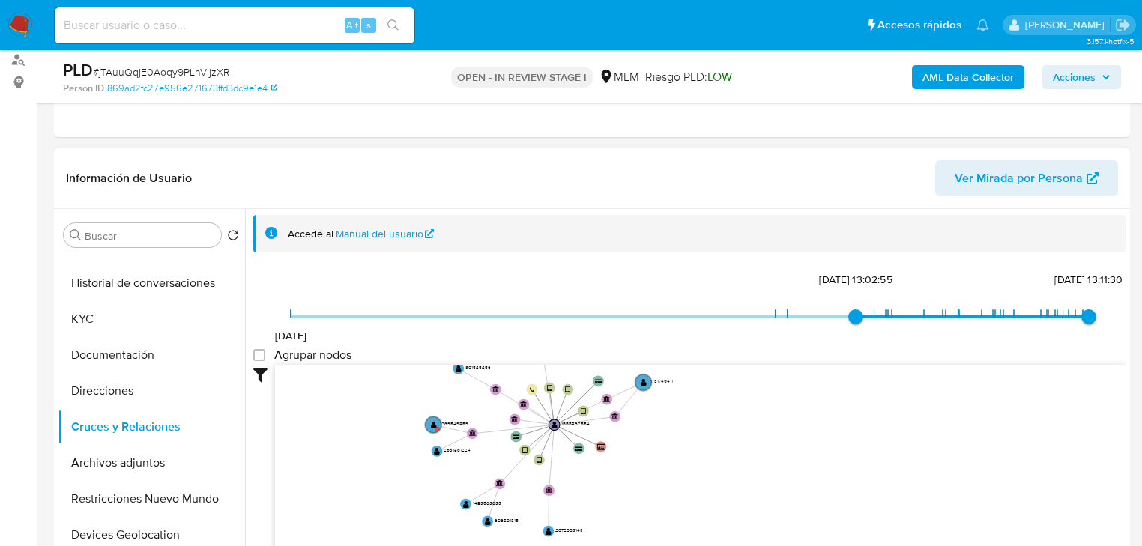
click at [743, 447] on icon "device-6851c366b73248decec859c1  user-1555862554  1555862554 user-1520850859 …" at bounding box center [700, 474] width 851 height 217
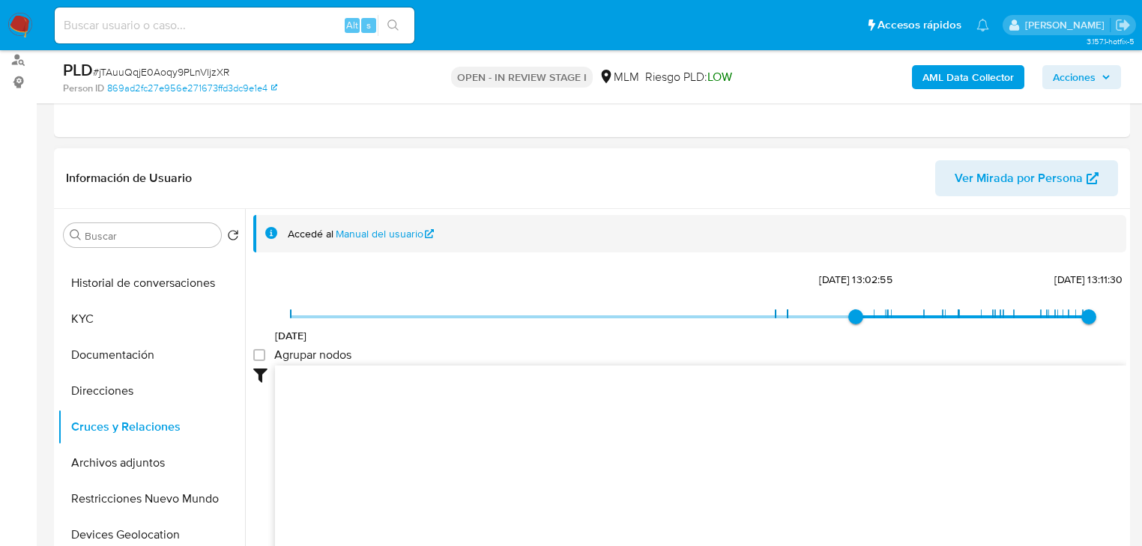
drag, startPoint x: 604, startPoint y: 441, endPoint x: 734, endPoint y: 306, distance: 187.6
click at [735, 303] on div "10/12/2020 13/4/2024, 13:02:55 29/8/2025, 13:11:30 Agrupar nodos Filtros Confia…" at bounding box center [689, 427] width 873 height 318
type input "1607637422000"
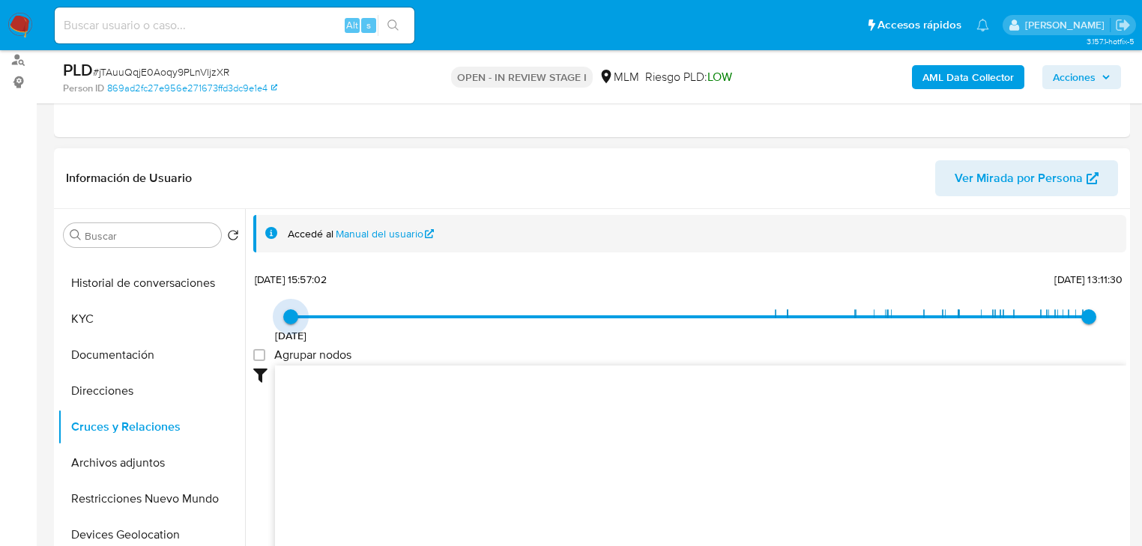
drag, startPoint x: 769, startPoint y: 309, endPoint x: 504, endPoint y: 387, distance: 276.2
click at [267, 312] on div "10/12/2020 10/12/2020, 15:57:02 29/8/2025, 13:11:30 Agrupar nodos Filtros Confi…" at bounding box center [689, 427] width 873 height 318
drag, startPoint x: 546, startPoint y: 484, endPoint x: 703, endPoint y: 569, distance: 178.4
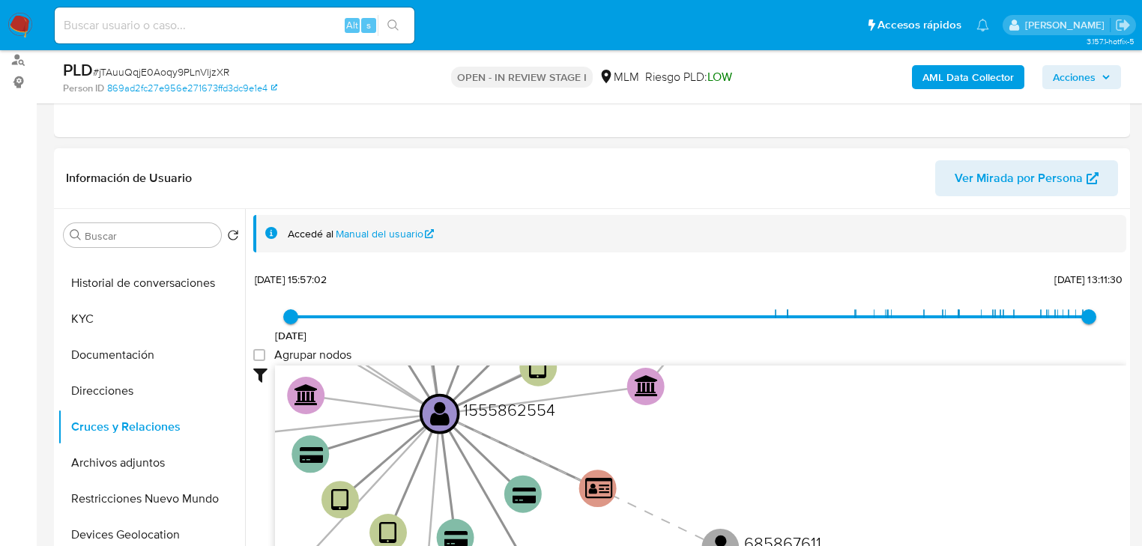
drag, startPoint x: 345, startPoint y: 424, endPoint x: 767, endPoint y: 539, distance: 437.3
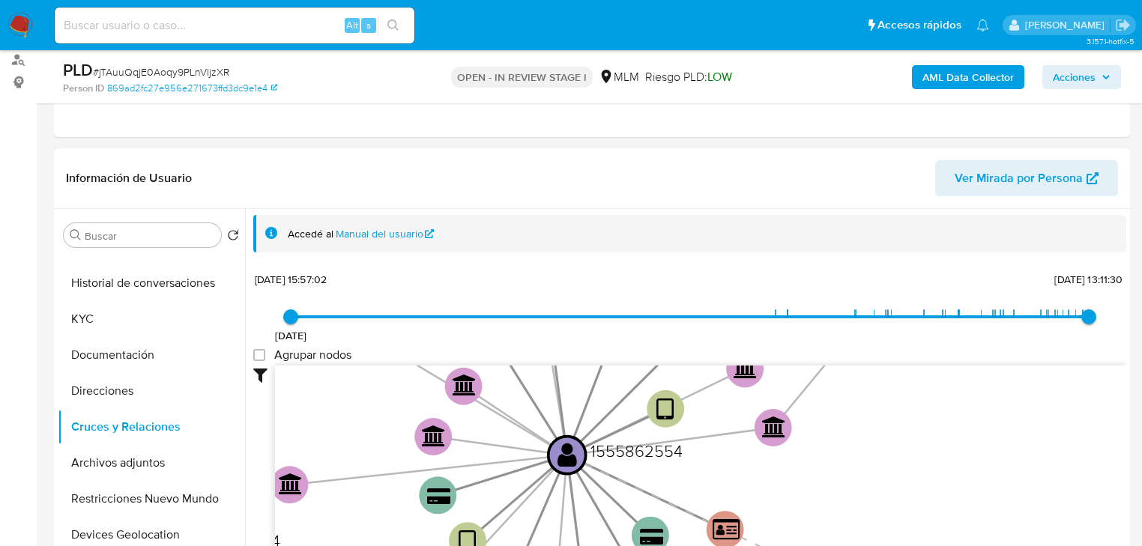
drag, startPoint x: 659, startPoint y: 420, endPoint x: 716, endPoint y: 462, distance: 69.7
click at [716, 462] on icon "device-6851c366b73248decec859c1  user-1555862554  1555862554 user-1520850859 …" at bounding box center [700, 474] width 851 height 217
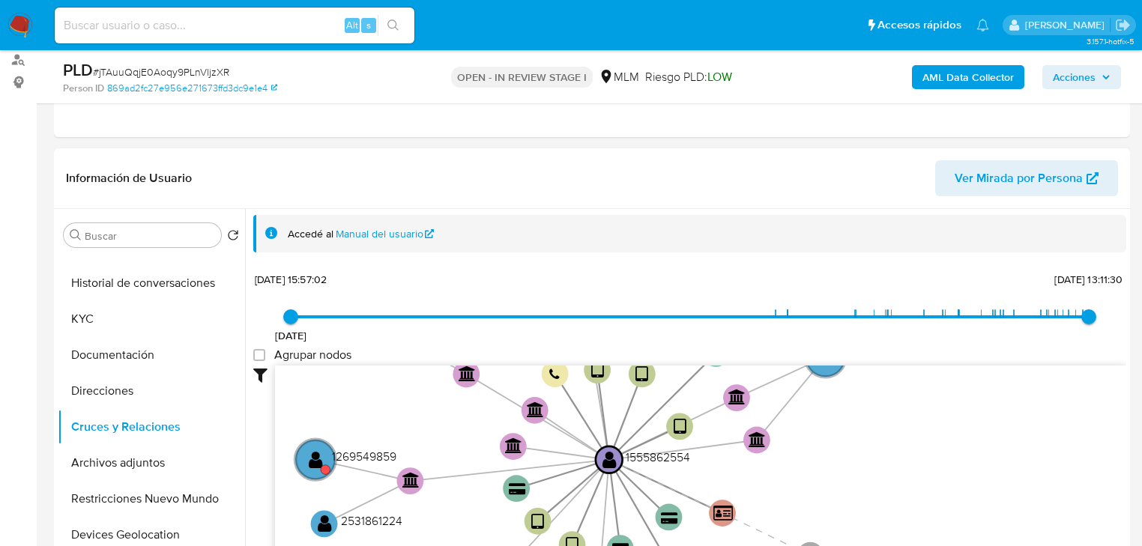
drag, startPoint x: 387, startPoint y: 426, endPoint x: 519, endPoint y: 429, distance: 131.9
click at [519, 429] on icon "device-6851c366b73248decec859c1  user-1555862554  1555862554 user-1520850859 …" at bounding box center [700, 474] width 851 height 217
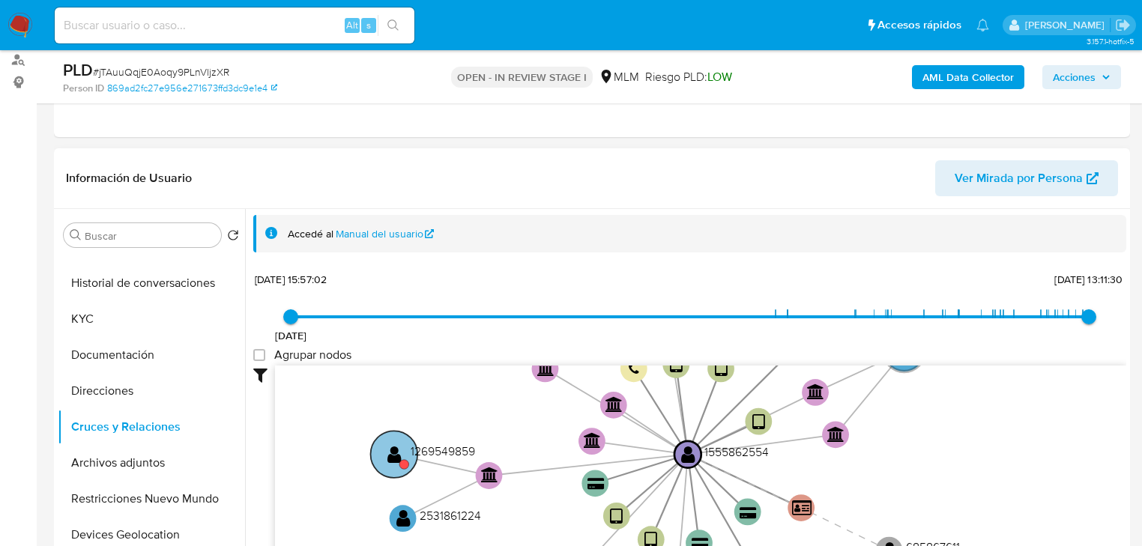
click at [393, 446] on text "" at bounding box center [394, 453] width 14 height 19
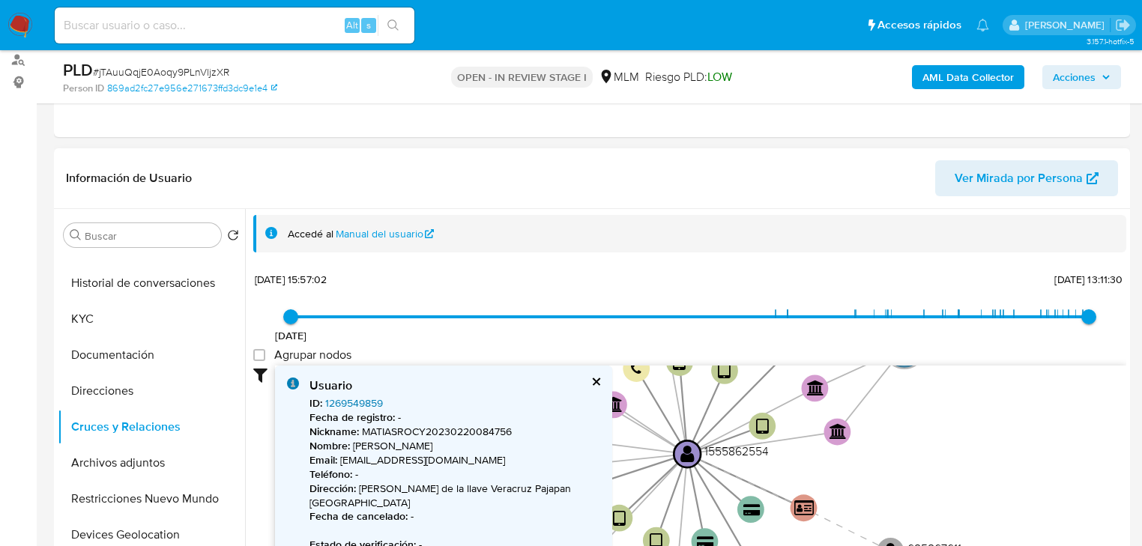
click at [342, 399] on link "1269549859" at bounding box center [354, 403] width 58 height 15
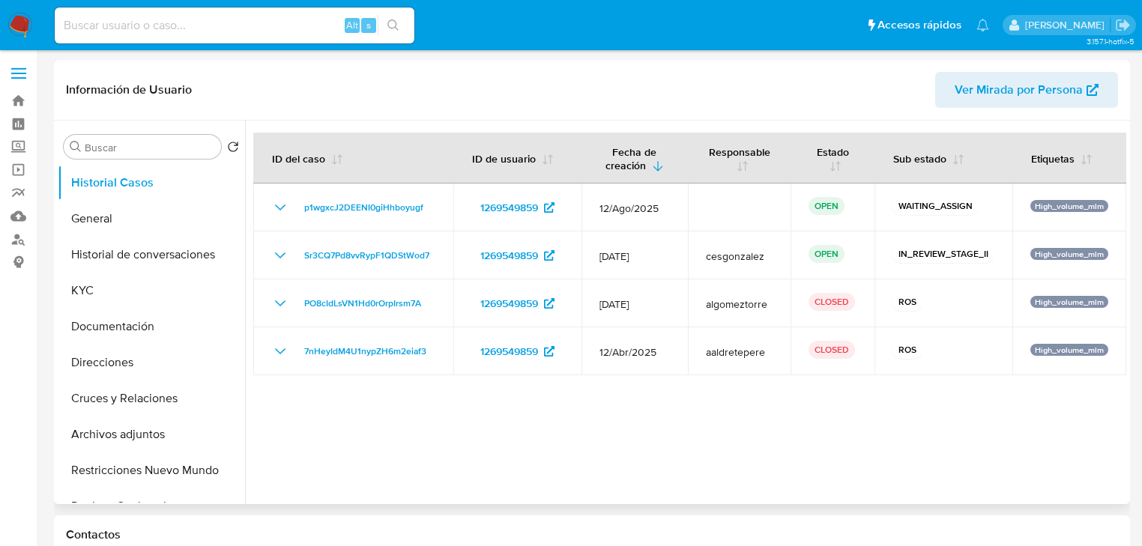
select select "10"
click at [145, 172] on button "Historial Casos" at bounding box center [145, 183] width 175 height 36
click at [133, 231] on button "General" at bounding box center [145, 219] width 175 height 36
select select "10"
drag, startPoint x: 112, startPoint y: 224, endPoint x: 229, endPoint y: 189, distance: 121.4
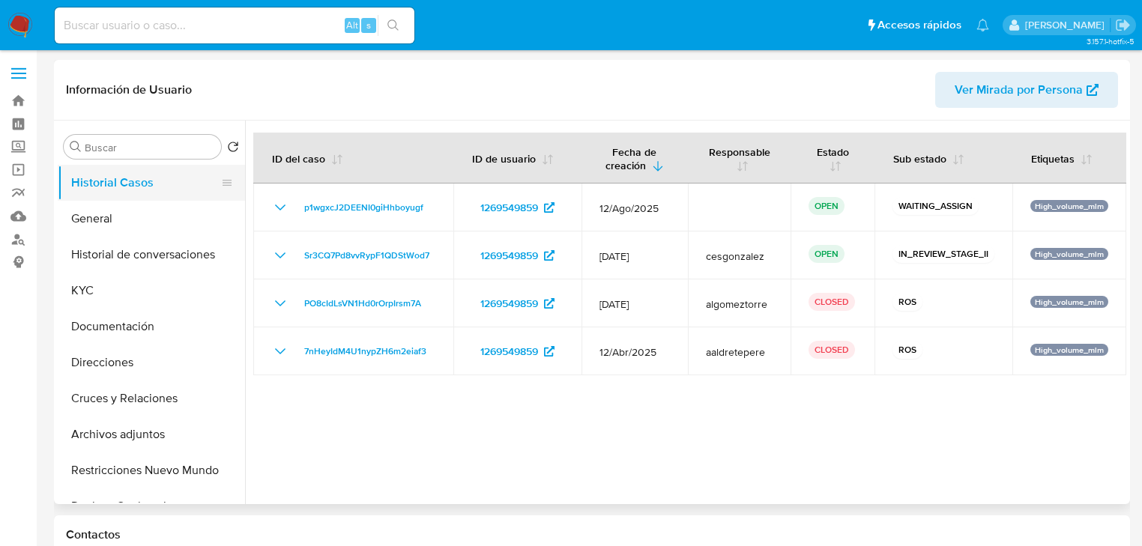
click at [114, 225] on button "General" at bounding box center [151, 219] width 187 height 36
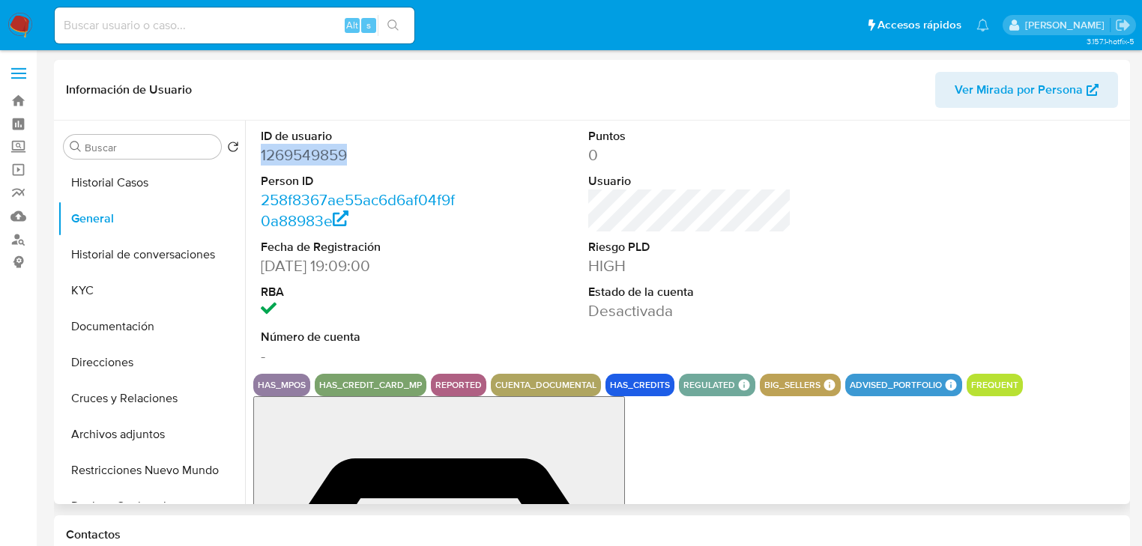
drag, startPoint x: 357, startPoint y: 153, endPoint x: 253, endPoint y: 153, distance: 104.2
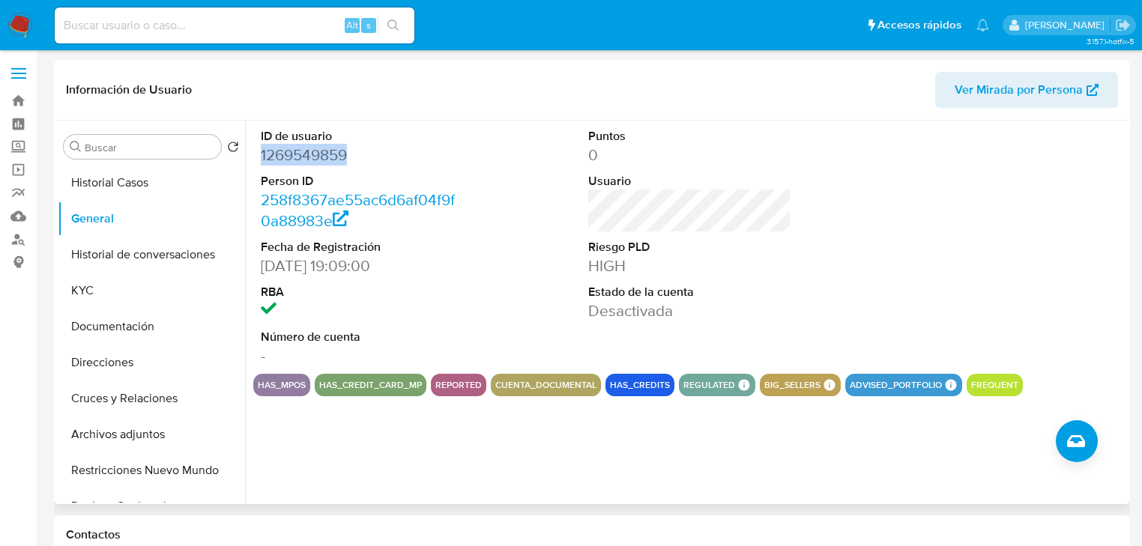
click at [253, 153] on div "ID de usuario 1269549859 Person ID 258f8367ae55ac6d6af04f9f0a88983e Fecha de Re…" at bounding box center [362, 247] width 218 height 253
copy dd "1269549859"
click at [112, 288] on button "KYC" at bounding box center [145, 291] width 175 height 36
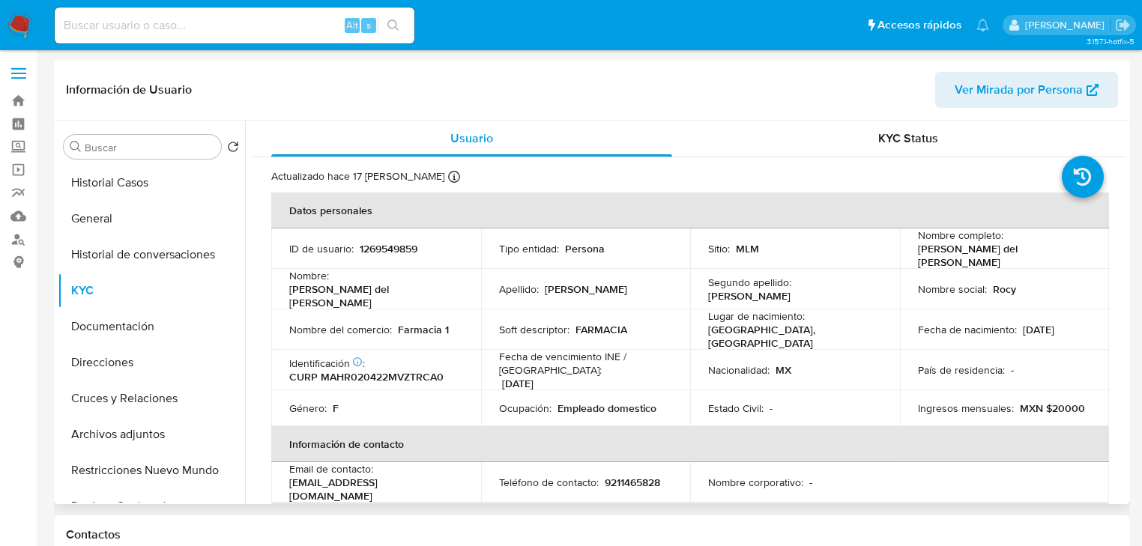
drag, startPoint x: 926, startPoint y: 251, endPoint x: 971, endPoint y: 268, distance: 48.1
click at [971, 268] on p "[PERSON_NAME] del [PERSON_NAME]" at bounding box center [1002, 255] width 168 height 27
drag, startPoint x: 973, startPoint y: 273, endPoint x: 925, endPoint y: 255, distance: 50.5
click at [971, 273] on td "Nombre social : Rocy" at bounding box center [1005, 289] width 210 height 40
click at [918, 244] on p "[PERSON_NAME] del [PERSON_NAME]" at bounding box center [1002, 255] width 168 height 27
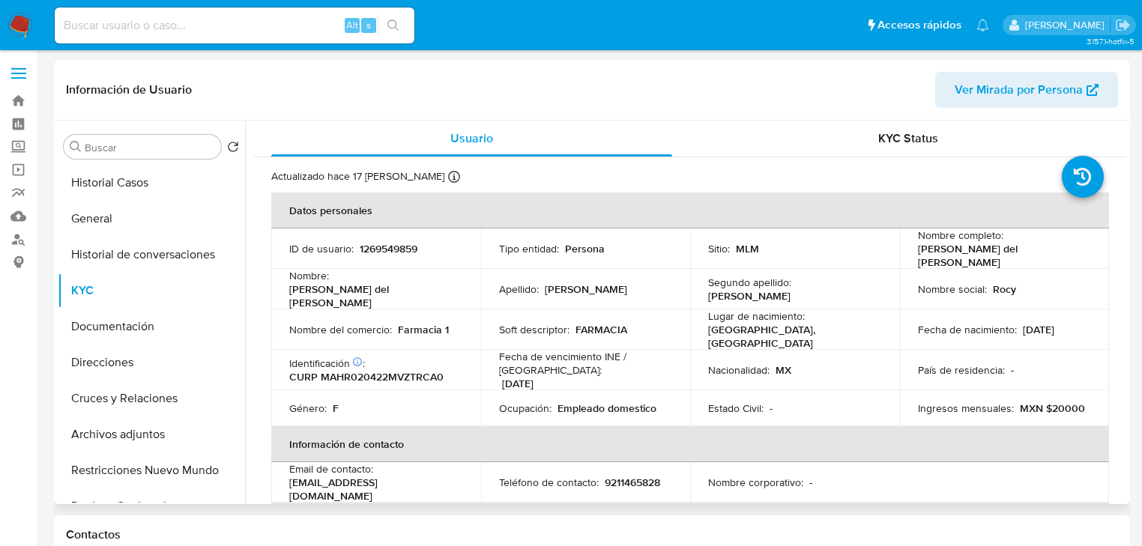
drag, startPoint x: 918, startPoint y: 248, endPoint x: 979, endPoint y: 262, distance: 62.3
click at [979, 262] on p "[PERSON_NAME] del [PERSON_NAME]" at bounding box center [1002, 255] width 168 height 27
click at [918, 249] on p "[PERSON_NAME] del [PERSON_NAME]" at bounding box center [1002, 255] width 168 height 27
drag, startPoint x: 912, startPoint y: 247, endPoint x: 970, endPoint y: 261, distance: 59.3
click at [970, 261] on td "Nombre completo : [PERSON_NAME] del [PERSON_NAME]" at bounding box center [1005, 249] width 210 height 40
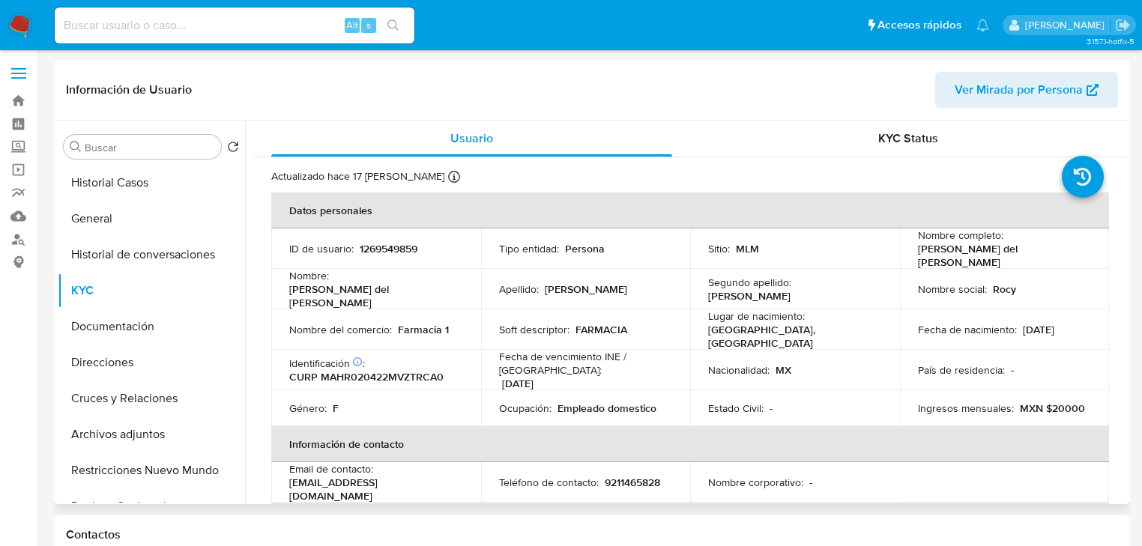
copy p "[PERSON_NAME] del [PERSON_NAME]"
click at [420, 357] on div "Identificación CIC: 220243989 : CURP MAHR020422MVZTRCA0" at bounding box center [376, 370] width 174 height 27
drag, startPoint x: 104, startPoint y: 394, endPoint x: 123, endPoint y: 402, distance: 20.2
click at [105, 398] on button "Cruces y Relaciones" at bounding box center [145, 399] width 175 height 36
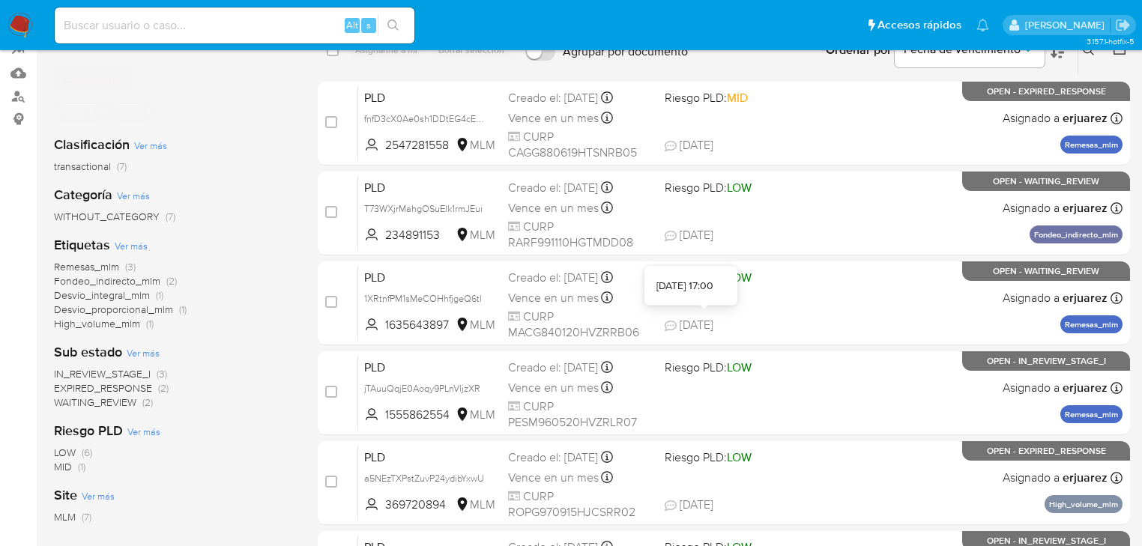
scroll to position [126, 0]
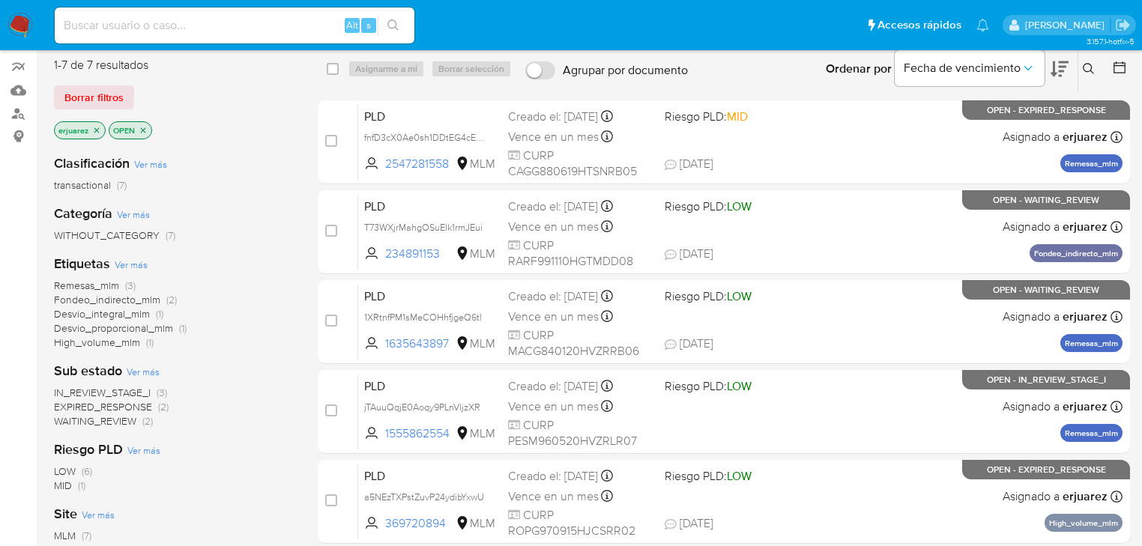
drag, startPoint x: 1089, startPoint y: 61, endPoint x: 1026, endPoint y: 94, distance: 71.4
click at [1088, 63] on icon at bounding box center [1089, 69] width 12 height 12
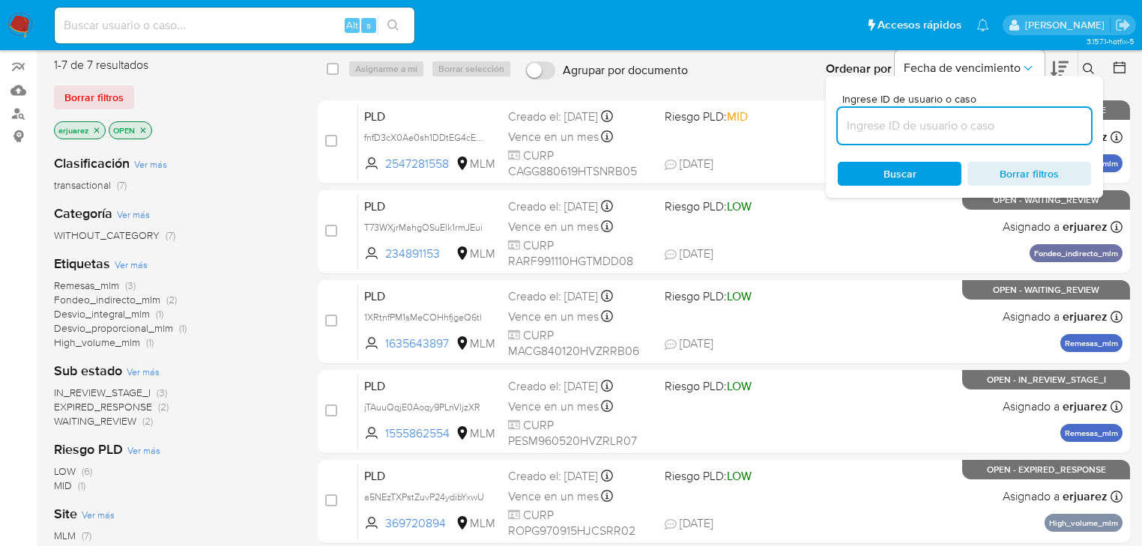
click at [965, 128] on input at bounding box center [964, 125] width 253 height 19
type input "1555862554"
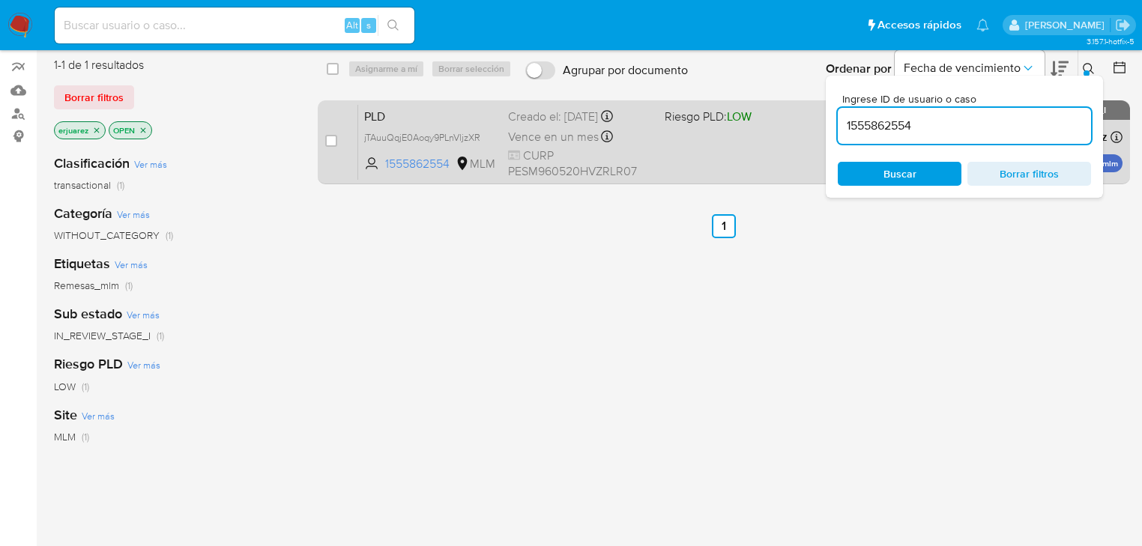
click at [640, 151] on span "CURP PESM960520HVZRLR07" at bounding box center [580, 164] width 145 height 32
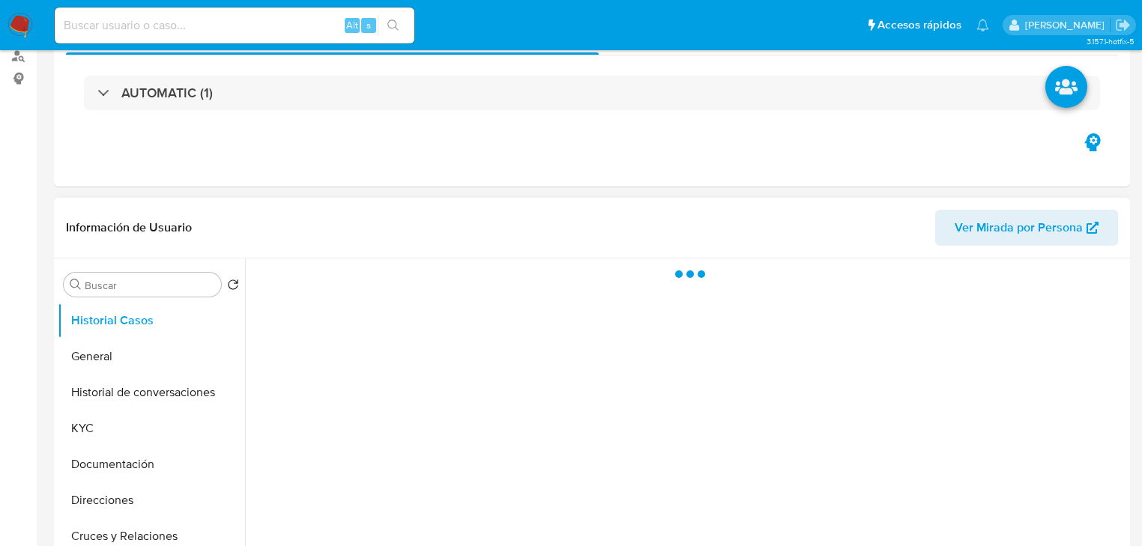
scroll to position [300, 0]
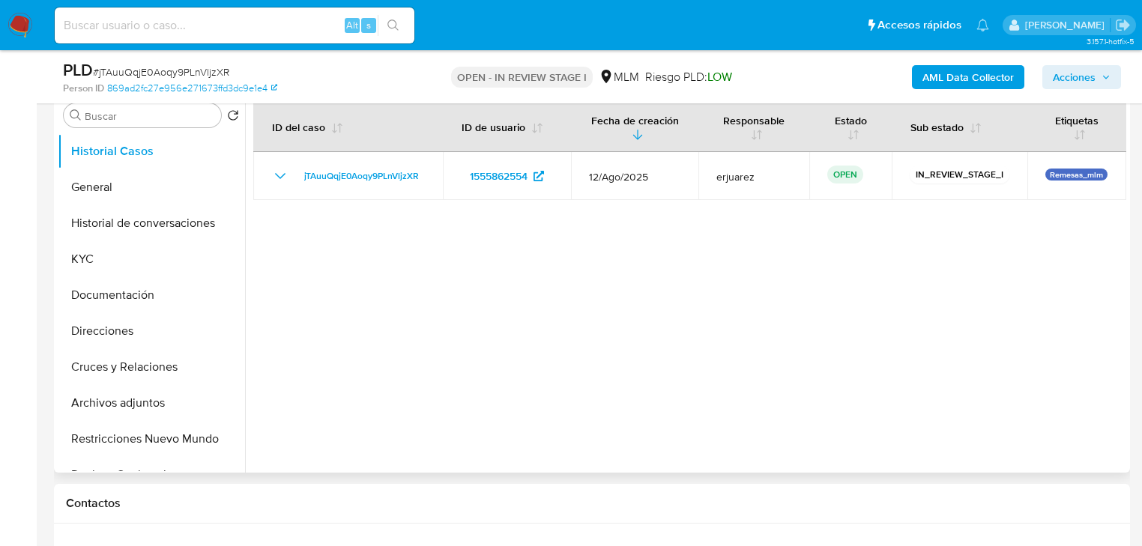
select select "10"
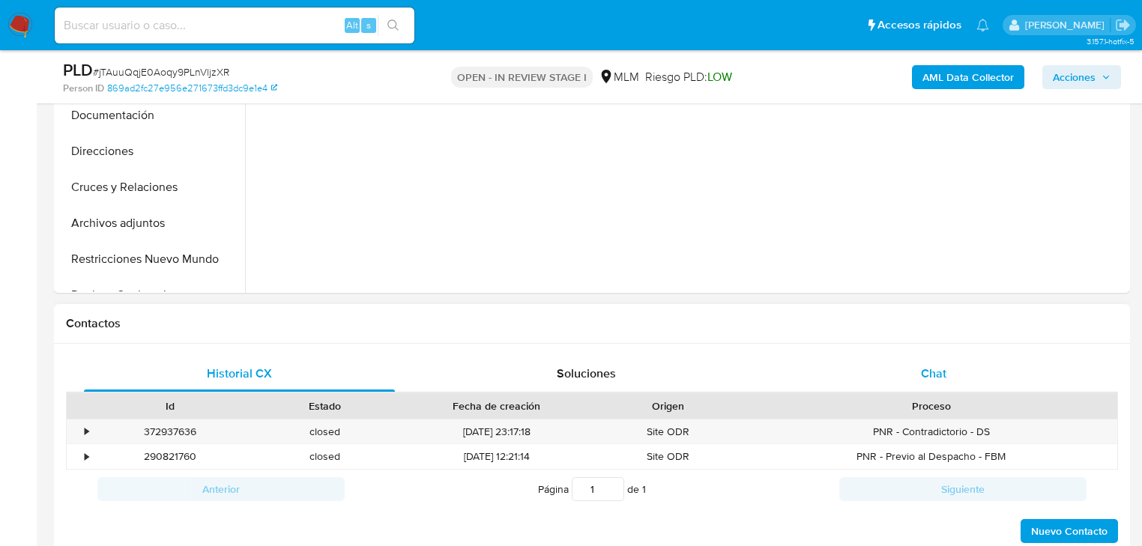
drag, startPoint x: 932, startPoint y: 369, endPoint x: 906, endPoint y: 354, distance: 29.8
click at [932, 369] on span "Chat" at bounding box center [933, 373] width 25 height 17
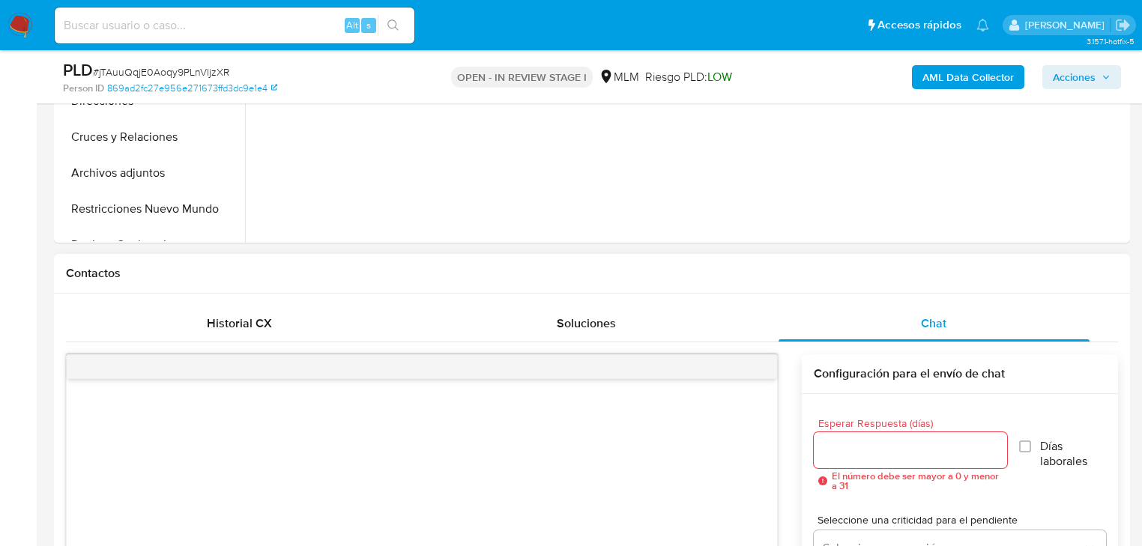
scroll to position [599, 0]
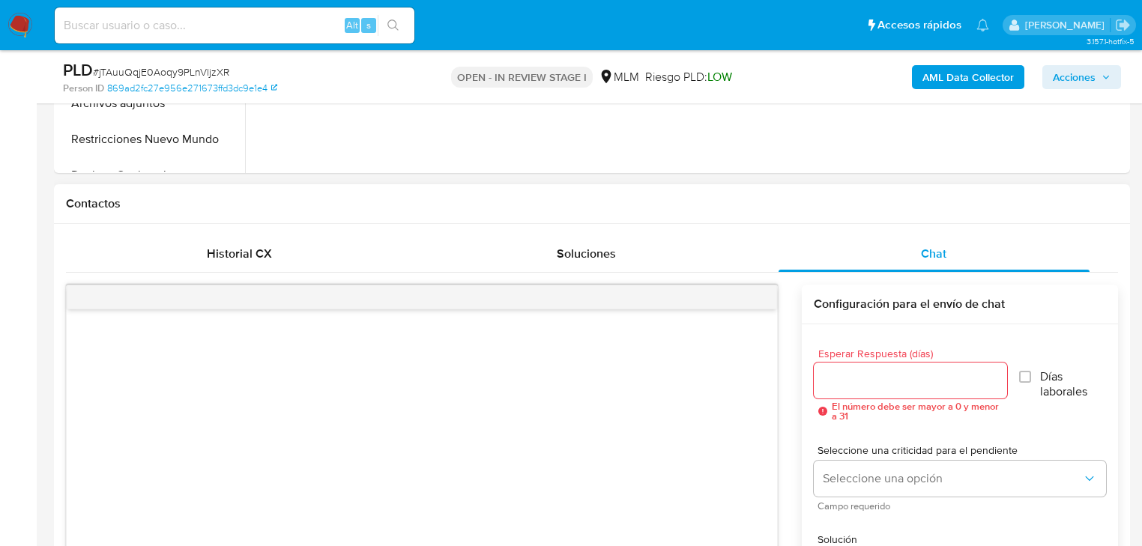
click at [900, 378] on input "Esperar Respuesta (días)" at bounding box center [910, 380] width 193 height 19
type input "5"
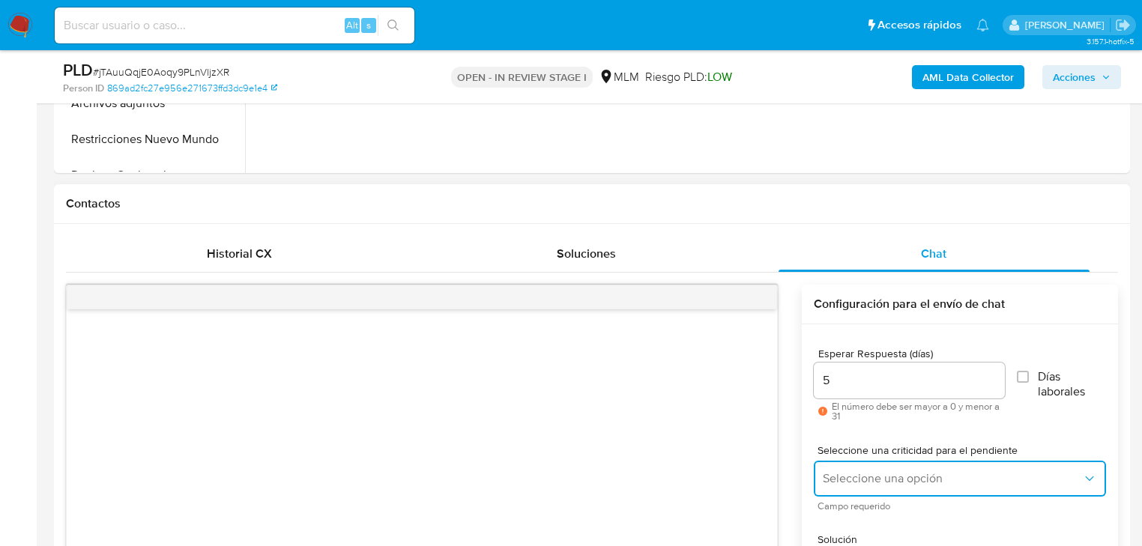
click at [868, 468] on button "Seleccione una opción" at bounding box center [960, 479] width 292 height 36
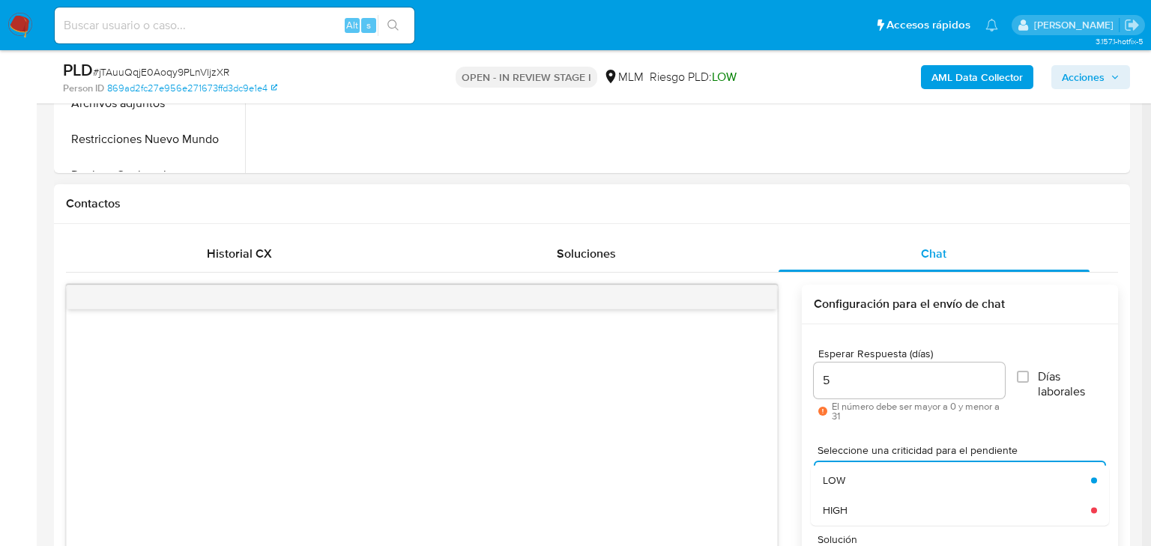
drag, startPoint x: 848, startPoint y: 510, endPoint x: 1051, endPoint y: 391, distance: 235.0
click at [851, 510] on div "HIGH" at bounding box center [952, 510] width 259 height 30
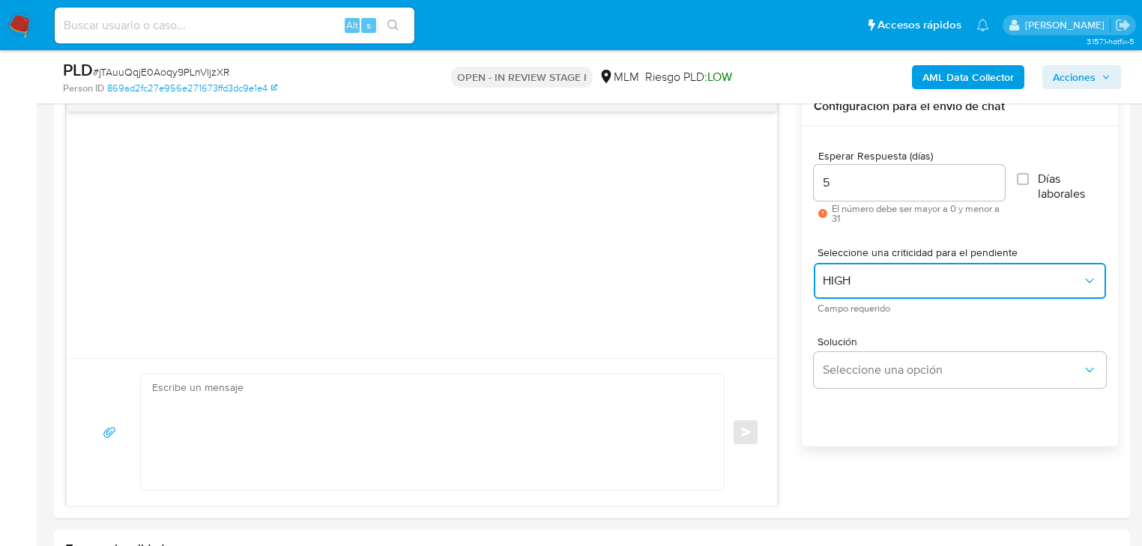
scroll to position [839, 0]
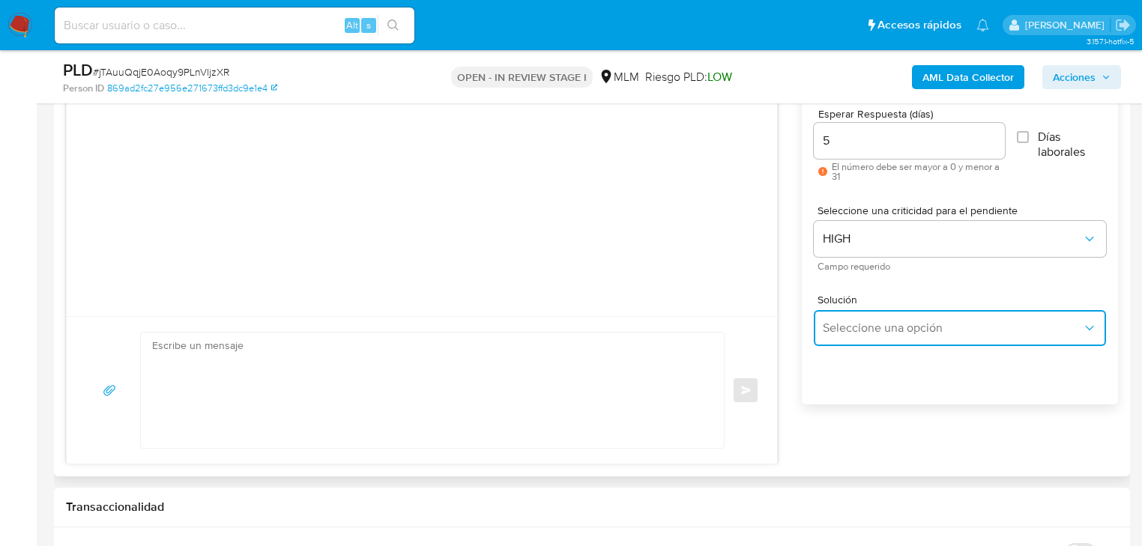
click at [888, 315] on button "Seleccione una opción" at bounding box center [960, 328] width 292 height 36
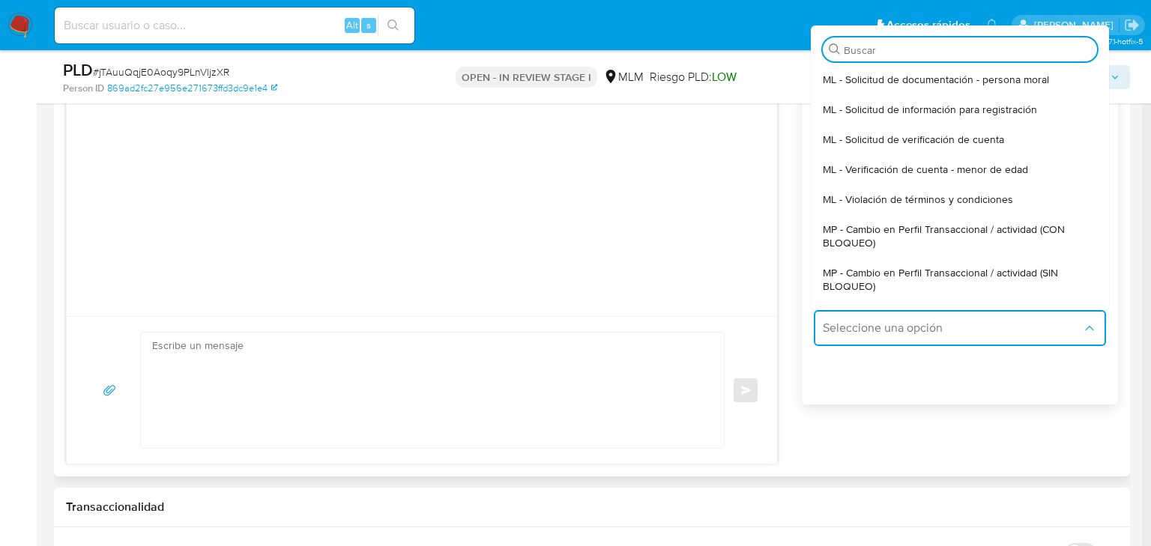
click at [962, 272] on span "MP - Cambio en Perfil Transaccional / actividad (SIN BLOQUEO)" at bounding box center [955, 279] width 265 height 27
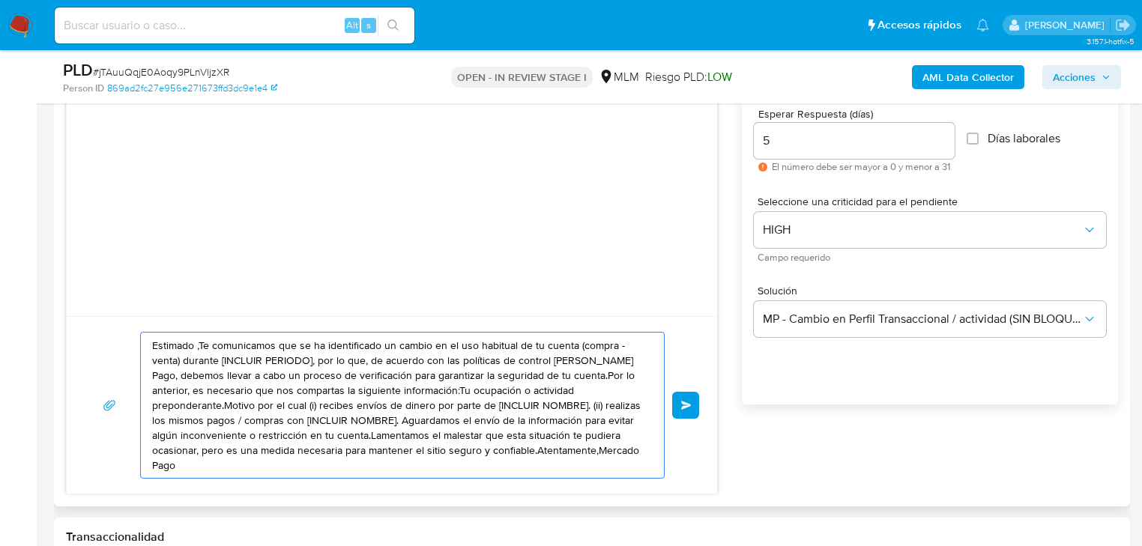
drag, startPoint x: 557, startPoint y: 459, endPoint x: 222, endPoint y: 388, distance: 343.1
paste textarea "1555862554"
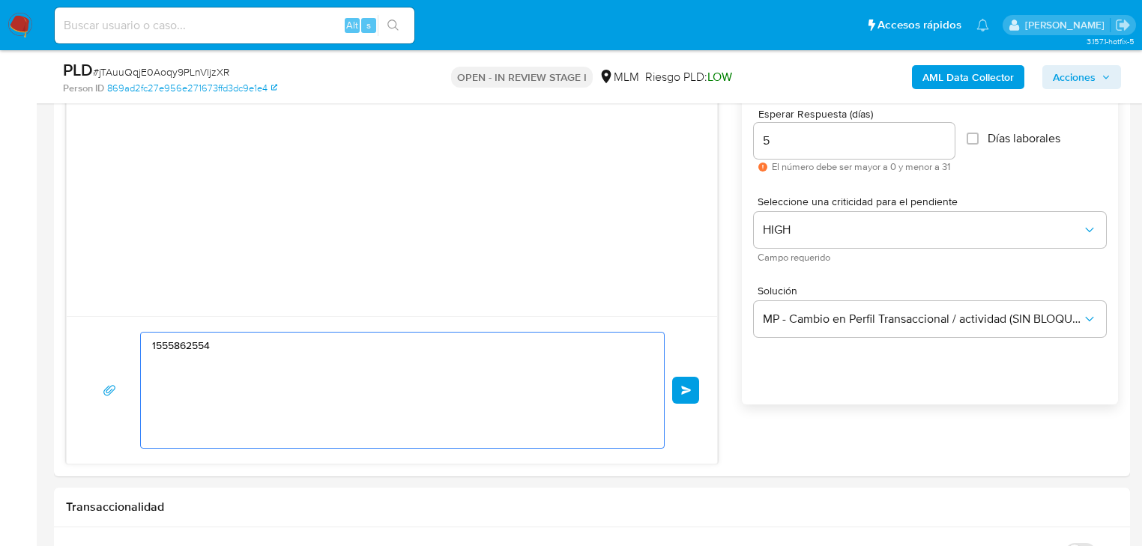
drag, startPoint x: 312, startPoint y: 351, endPoint x: 44, endPoint y: 323, distance: 269.8
paste textarea "Estimado Martin se ha identificado un cambio en el uso habitual de tu cuenta pa…"
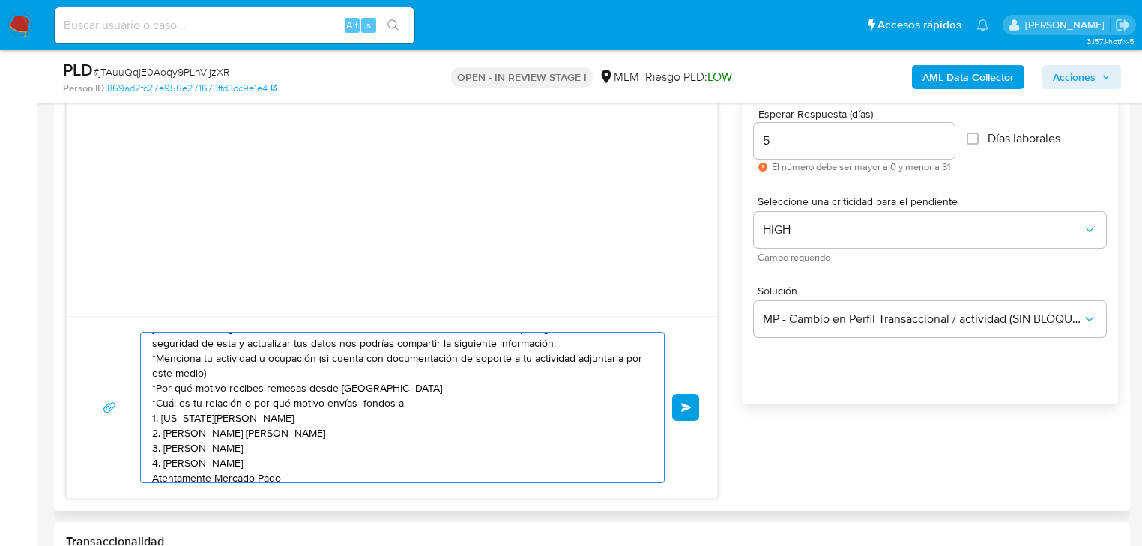
scroll to position [25, 0]
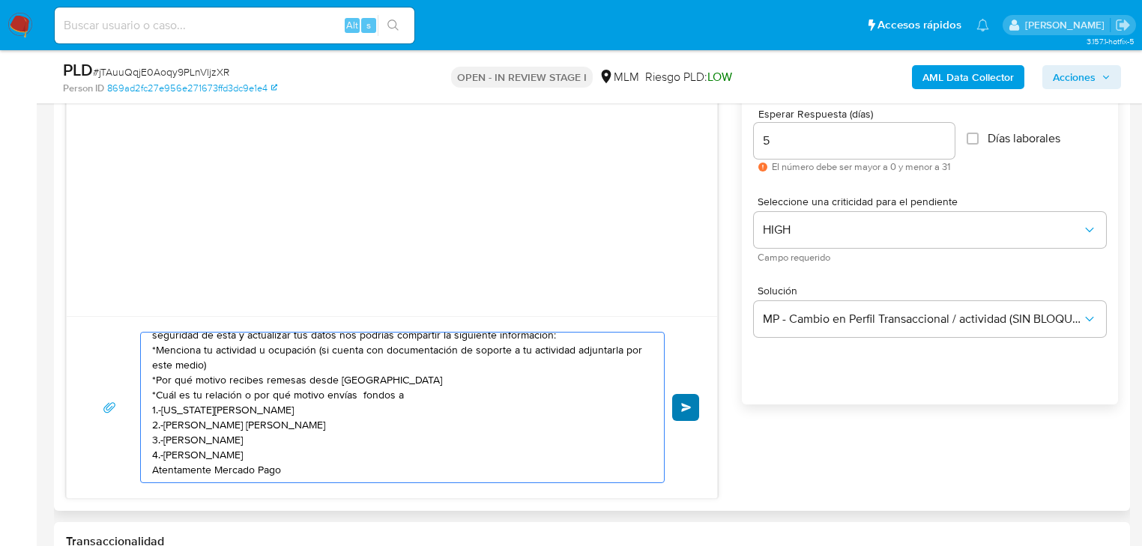
type textarea "Estimado Martin se ha identificado un cambio en el uso habitual de tu cuenta pa…"
click at [685, 405] on span "Enviar" at bounding box center [686, 407] width 10 height 9
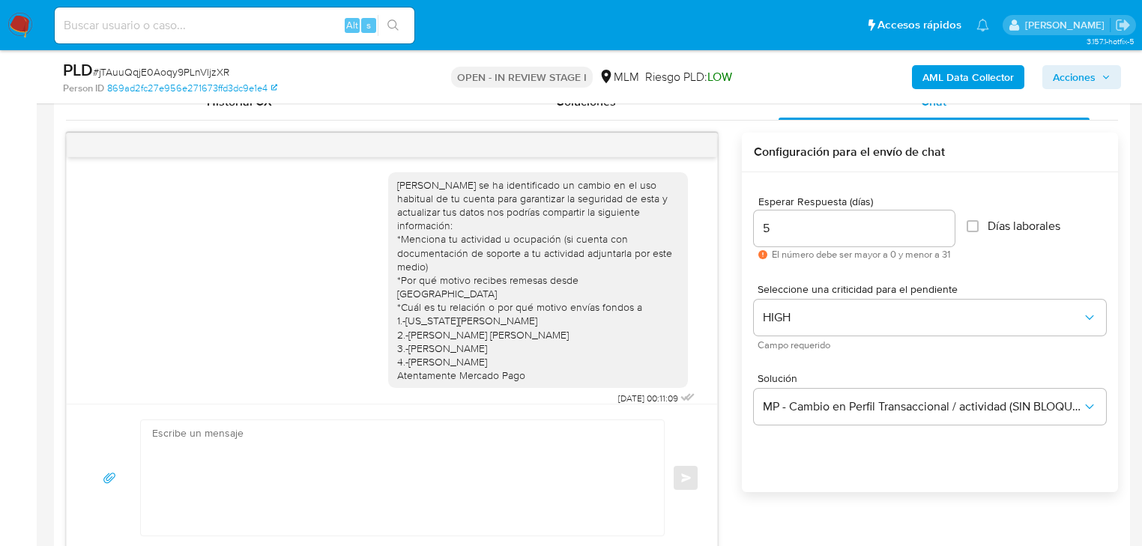
scroll to position [719, 0]
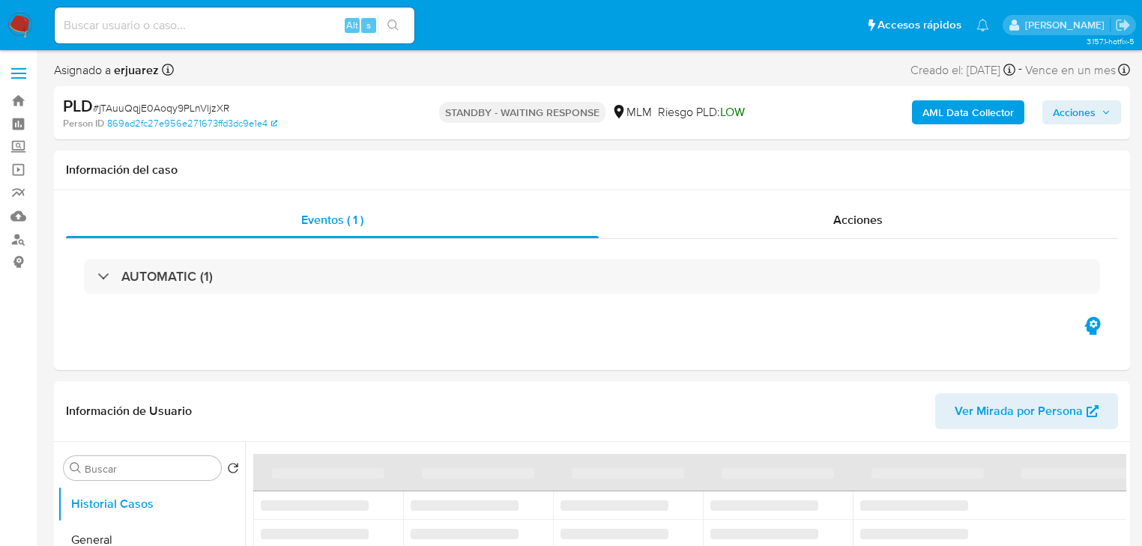
select select "10"
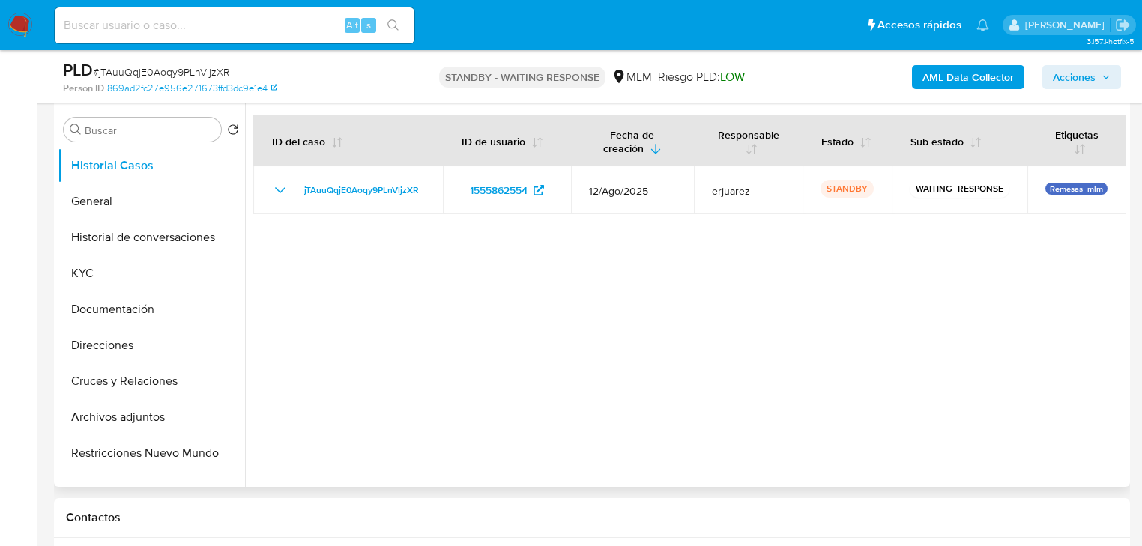
scroll to position [300, 0]
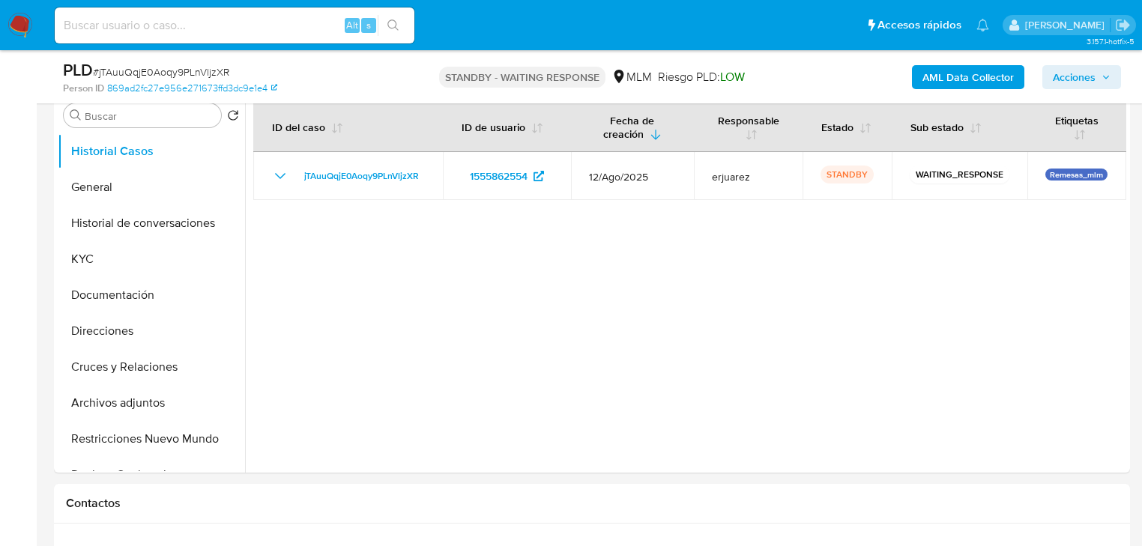
drag, startPoint x: 20, startPoint y: 12, endPoint x: 37, endPoint y: 1, distance: 20.0
click at [20, 12] on nav "Pausado Ver notificaciones Alt s Accesos rápidos Presiona las siguientes teclas…" at bounding box center [571, 25] width 1142 height 50
click at [25, 27] on img at bounding box center [19, 25] width 25 height 25
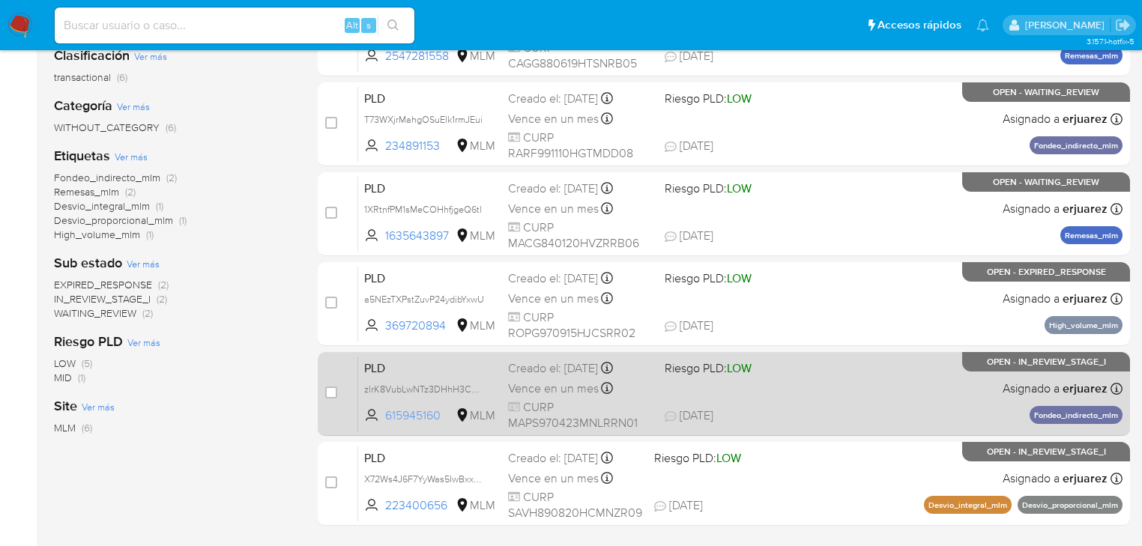
scroll to position [132, 0]
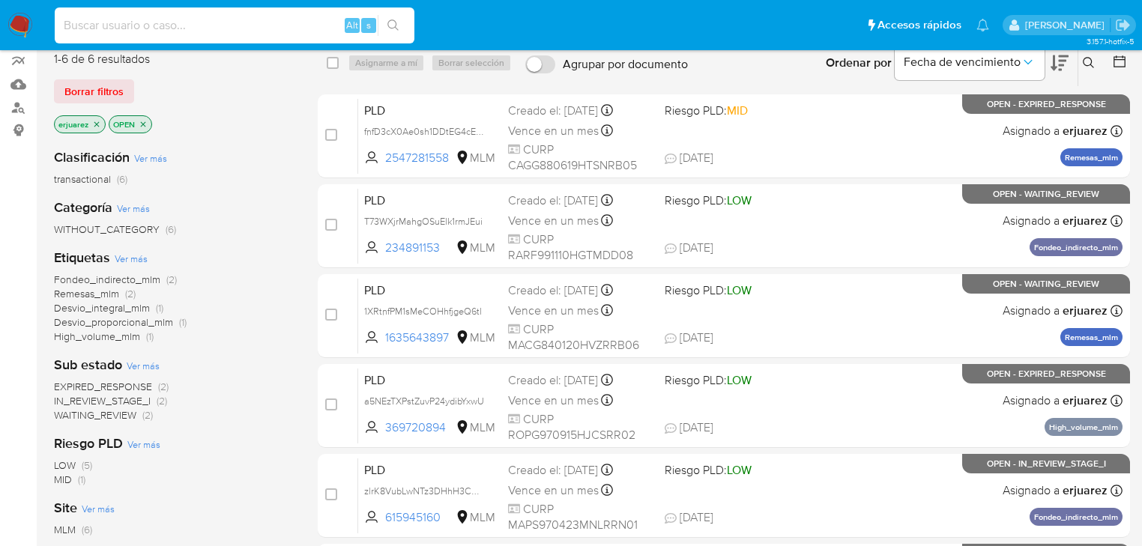
drag, startPoint x: 241, startPoint y: 25, endPoint x: 251, endPoint y: 30, distance: 10.7
click at [241, 27] on input at bounding box center [235, 25] width 360 height 19
paste input "1555862554"
type input "1555862554"
click at [381, 27] on button "search-icon" at bounding box center [393, 25] width 31 height 21
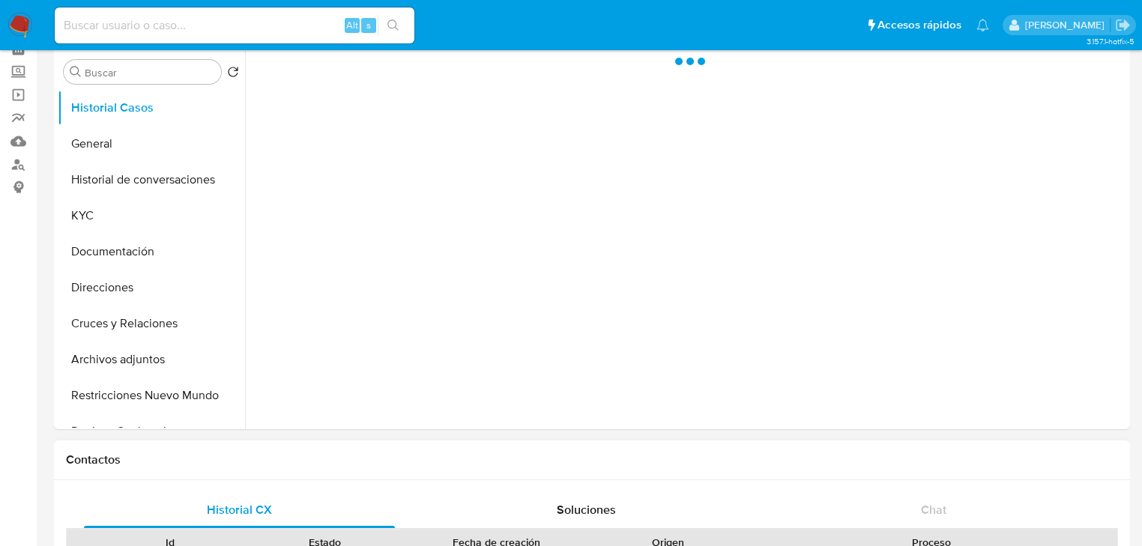
scroll to position [360, 0]
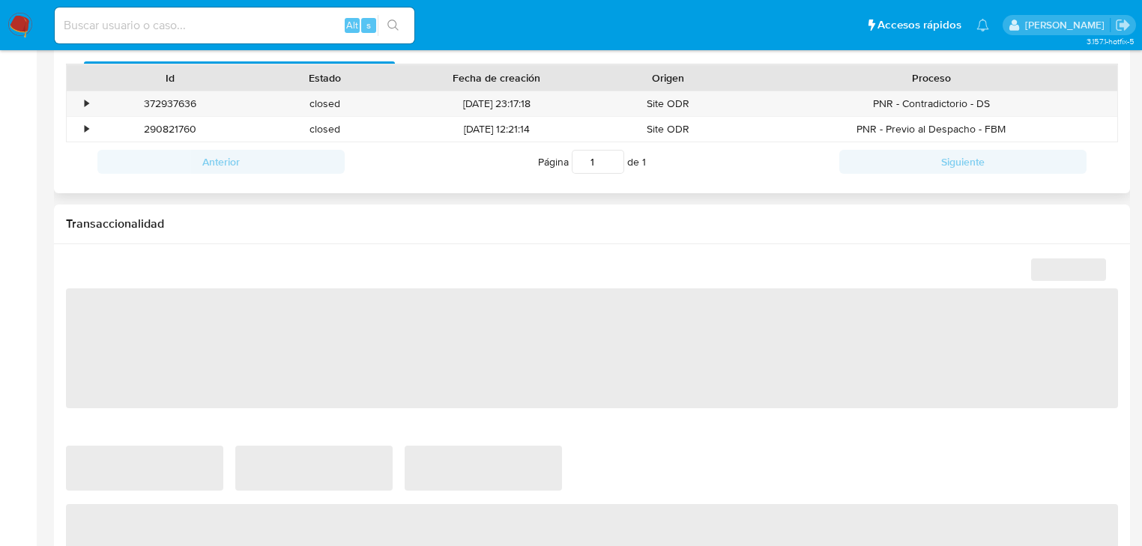
select select "10"
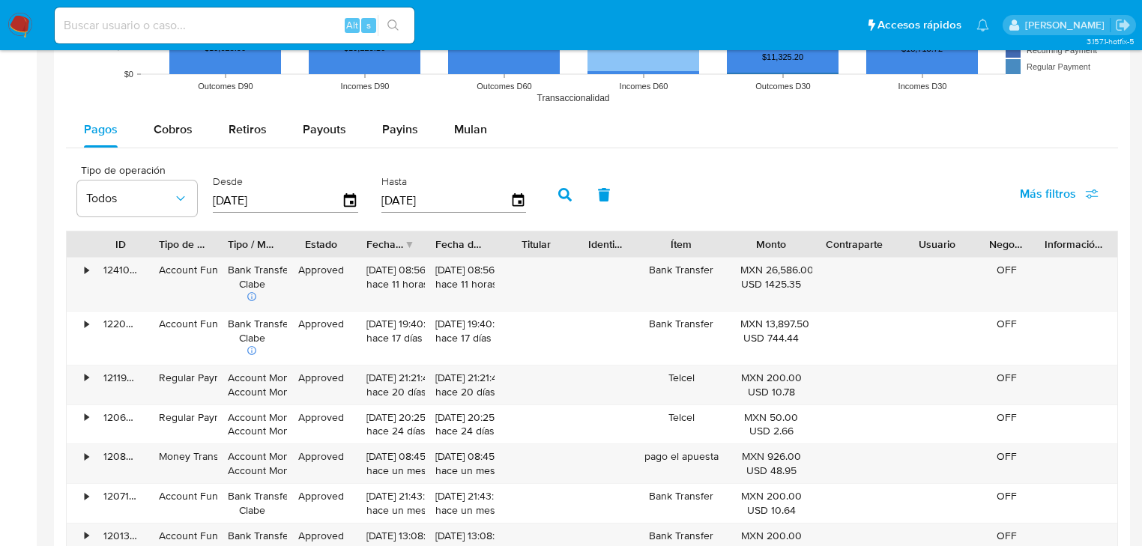
scroll to position [1259, 0]
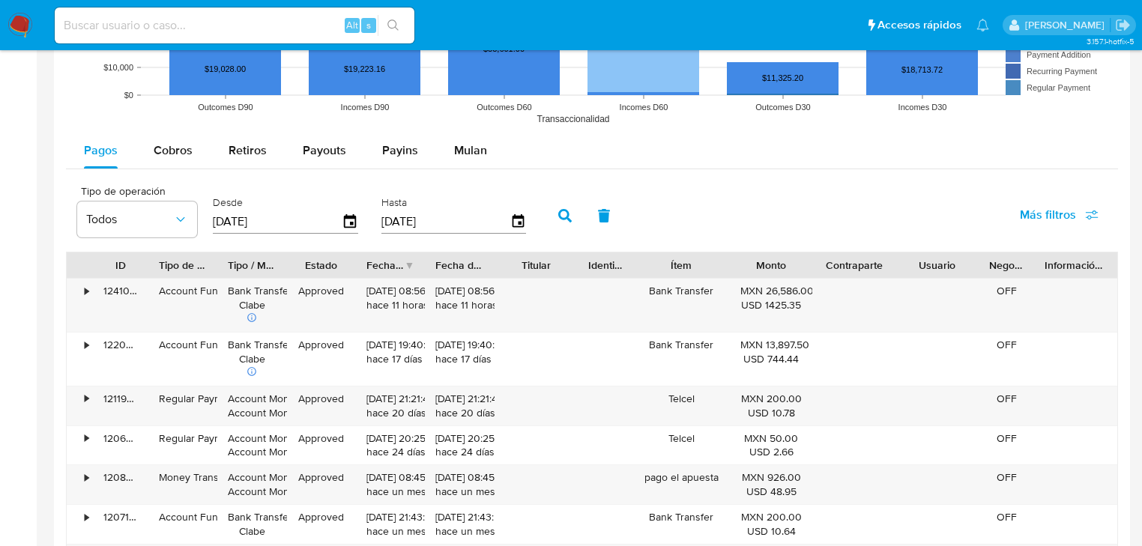
click at [172, 178] on div "Tipo de operación Todos Desde [DATE] Hasta [DATE] Más filtros" at bounding box center [592, 214] width 1052 height 75
click at [168, 151] on span "Cobros" at bounding box center [173, 150] width 39 height 17
select select "10"
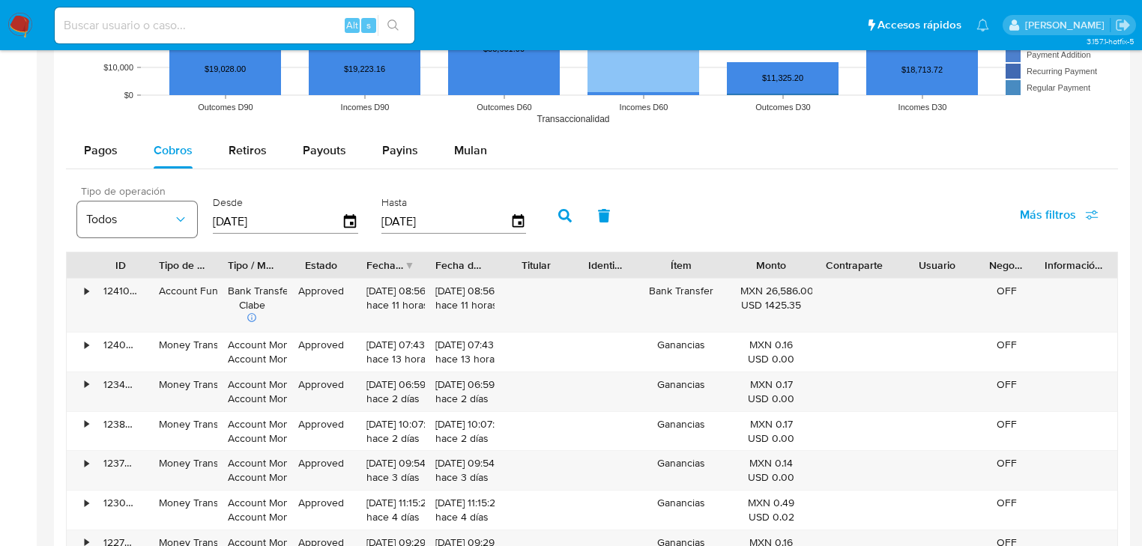
drag, startPoint x: 275, startPoint y: 220, endPoint x: 179, endPoint y: 220, distance: 95.9
click at [179, 220] on div "Tipo de operación Todos Desde 01/06/2025 Hasta 29/08/2025" at bounding box center [305, 214] width 471 height 60
type input "0_/__/____"
type input "01/08/2025"
click at [539, 208] on div "Tipo de operación Todos Desde 01/08/2025 Hasta 29/08/2025" at bounding box center [305, 214] width 471 height 60
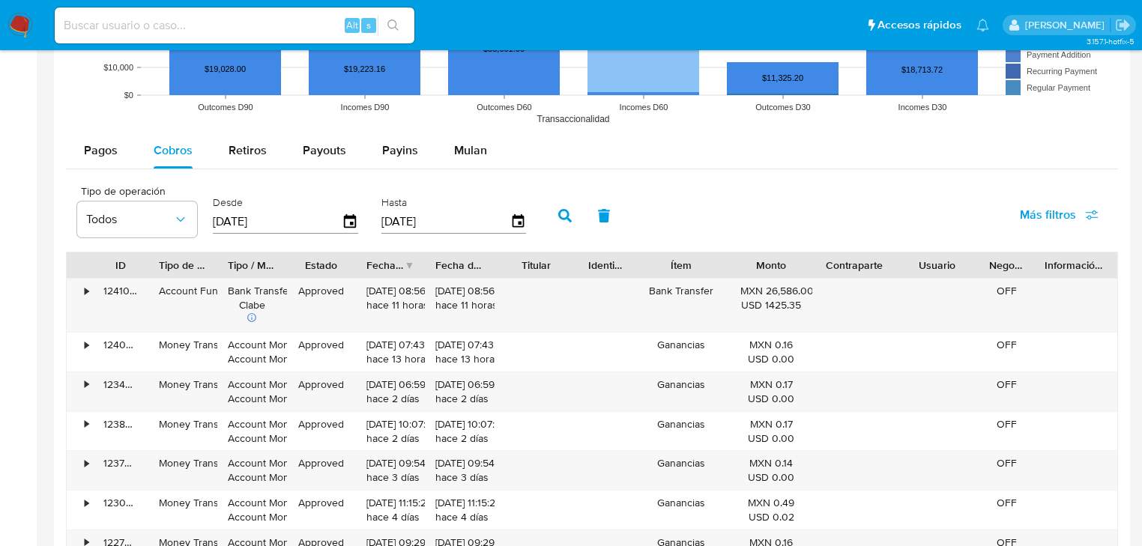
click at [559, 207] on button "button" at bounding box center [564, 216] width 39 height 36
click at [403, 261] on div "Fecha de creación" at bounding box center [384, 265] width 37 height 15
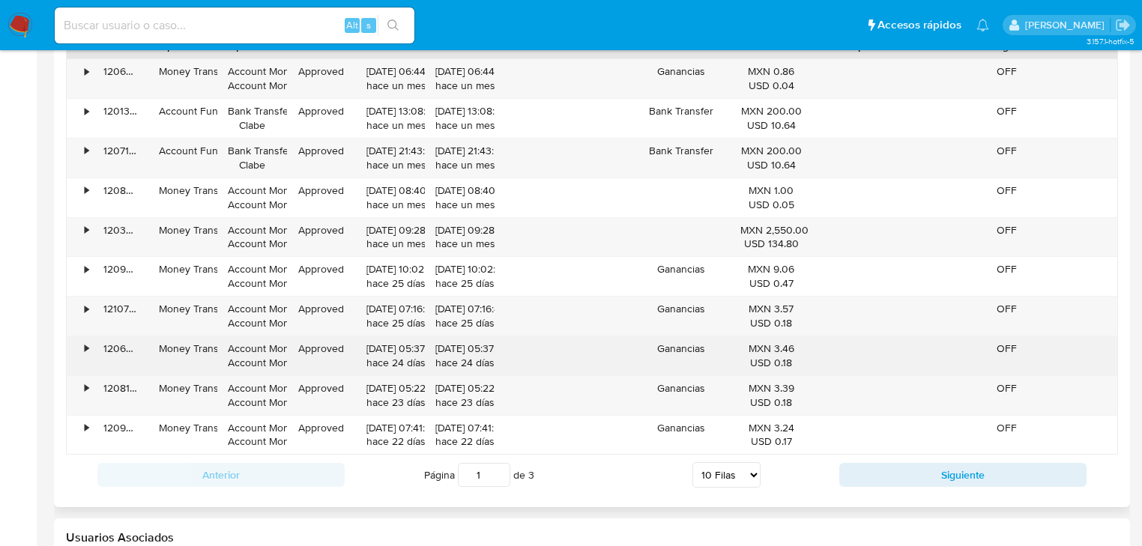
scroll to position [1499, 0]
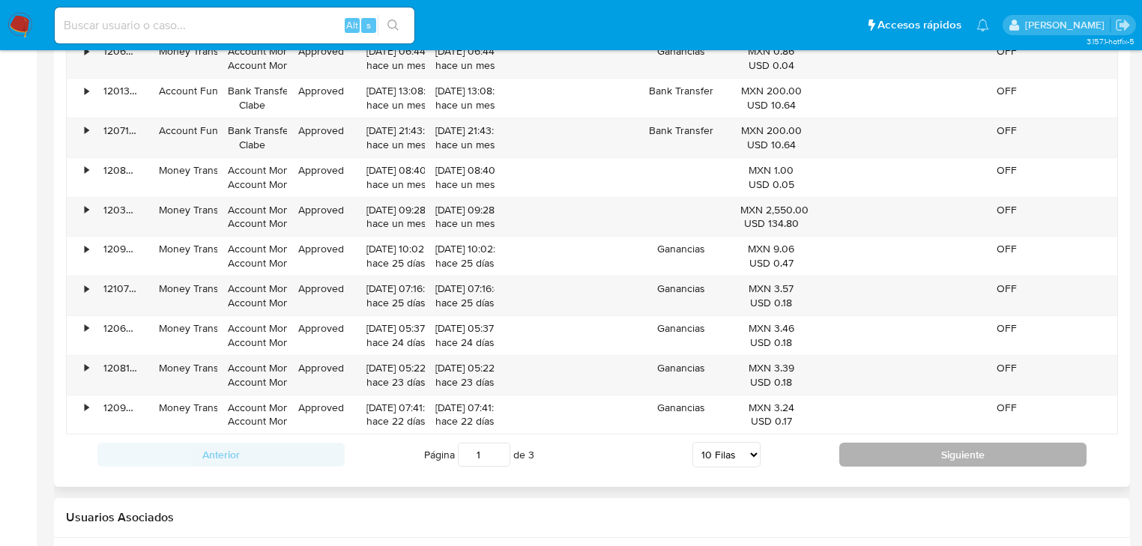
click at [917, 446] on button "Siguiente" at bounding box center [962, 455] width 247 height 24
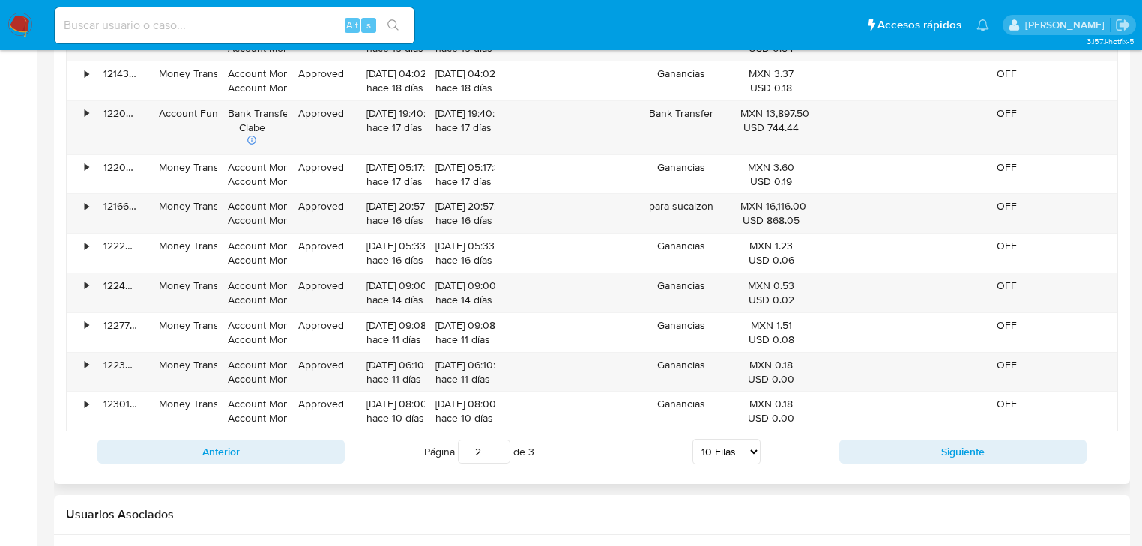
scroll to position [1559, 0]
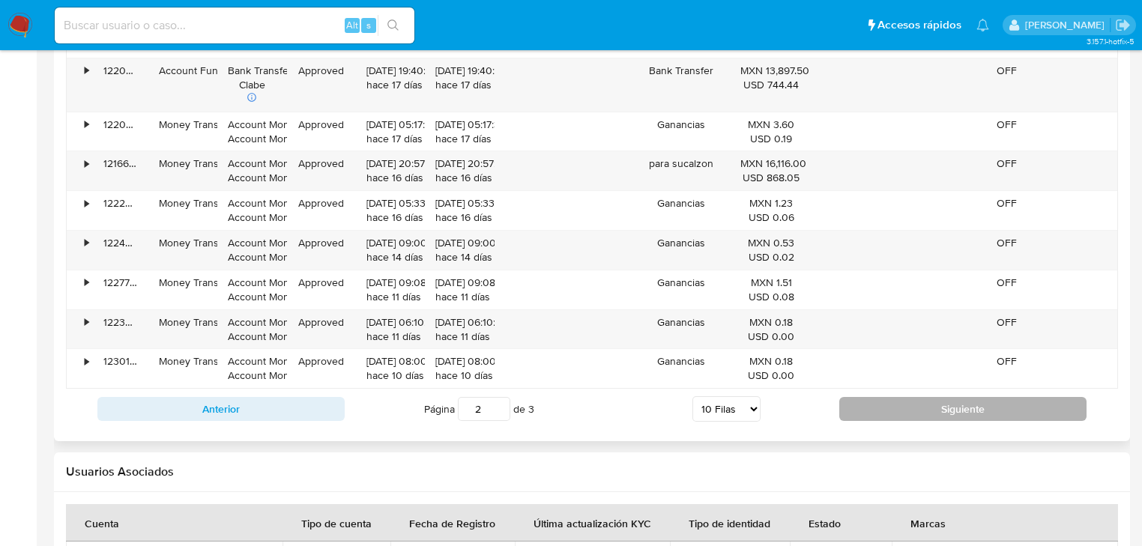
click at [939, 411] on button "Siguiente" at bounding box center [962, 409] width 247 height 24
type input "3"
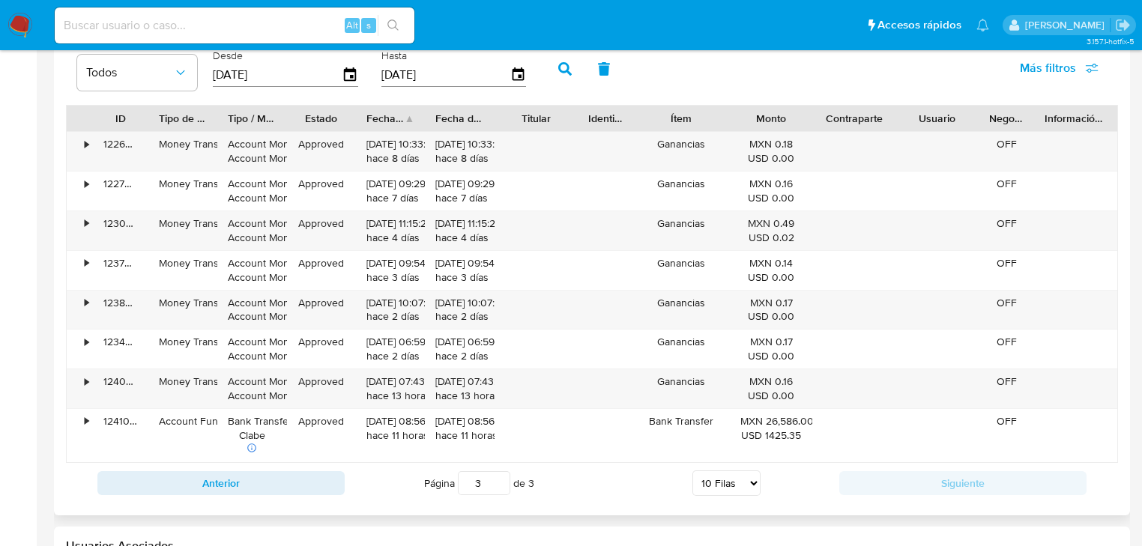
scroll to position [1379, 0]
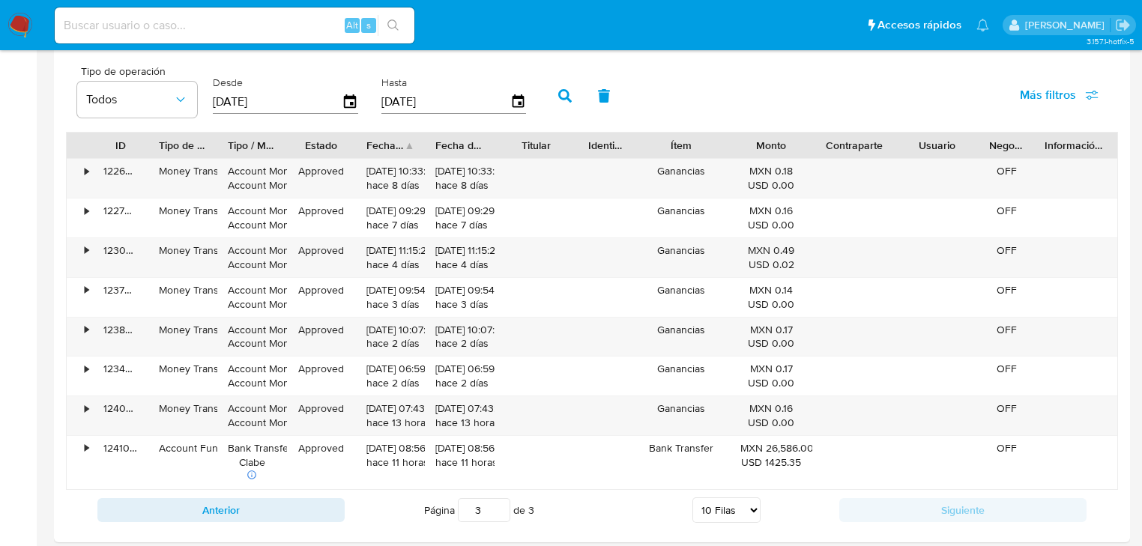
click at [18, 24] on img at bounding box center [19, 25] width 25 height 25
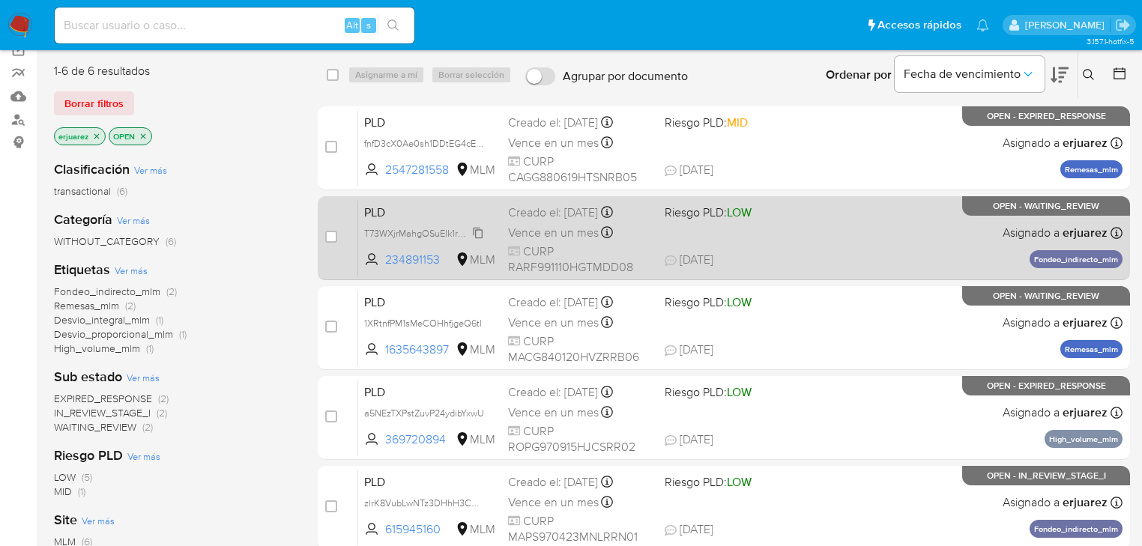
scroll to position [180, 0]
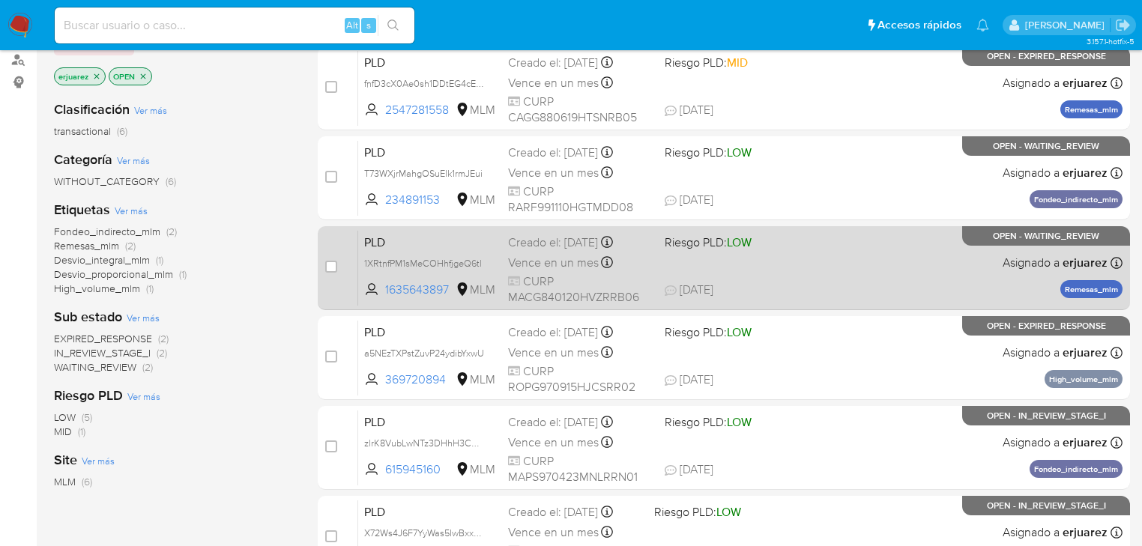
click at [845, 258] on div "PLD 1XRtnfPM1sMeCOHhfjgeQ6tl 1635643897 MLM Riesgo PLD: LOW Creado el: 12/08/20…" at bounding box center [740, 268] width 764 height 76
click at [333, 270] on input "checkbox" at bounding box center [331, 267] width 12 height 12
checkbox input "true"
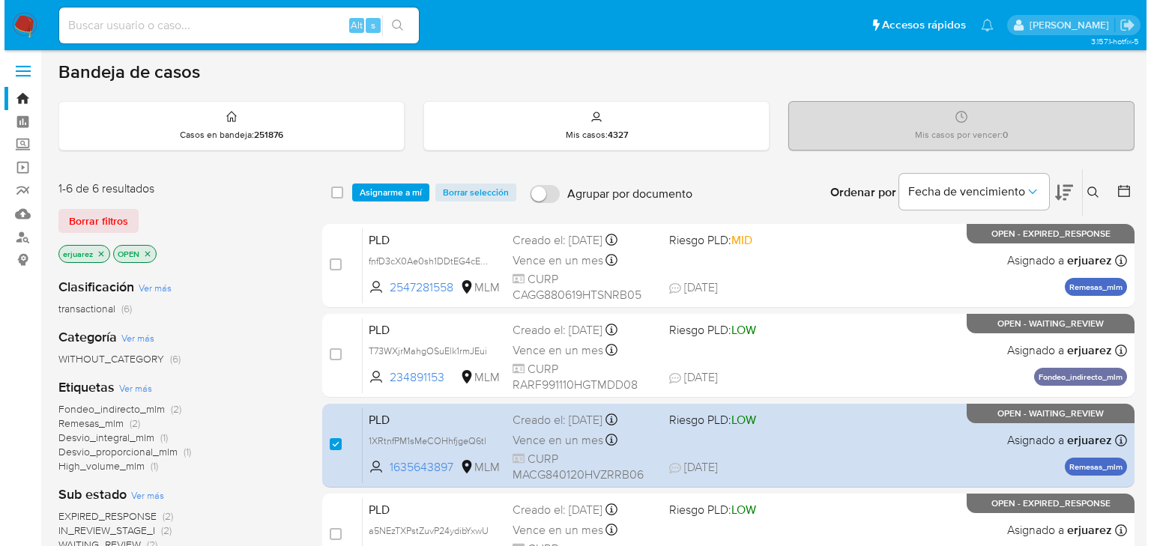
scroll to position [0, 0]
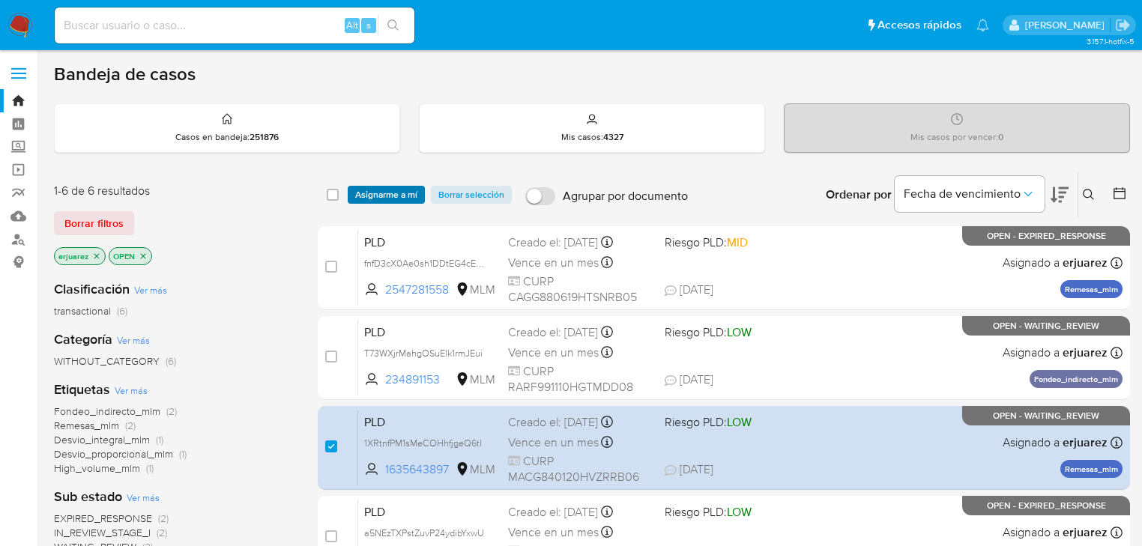
click at [396, 193] on span "Asignarme a mí" at bounding box center [386, 194] width 62 height 15
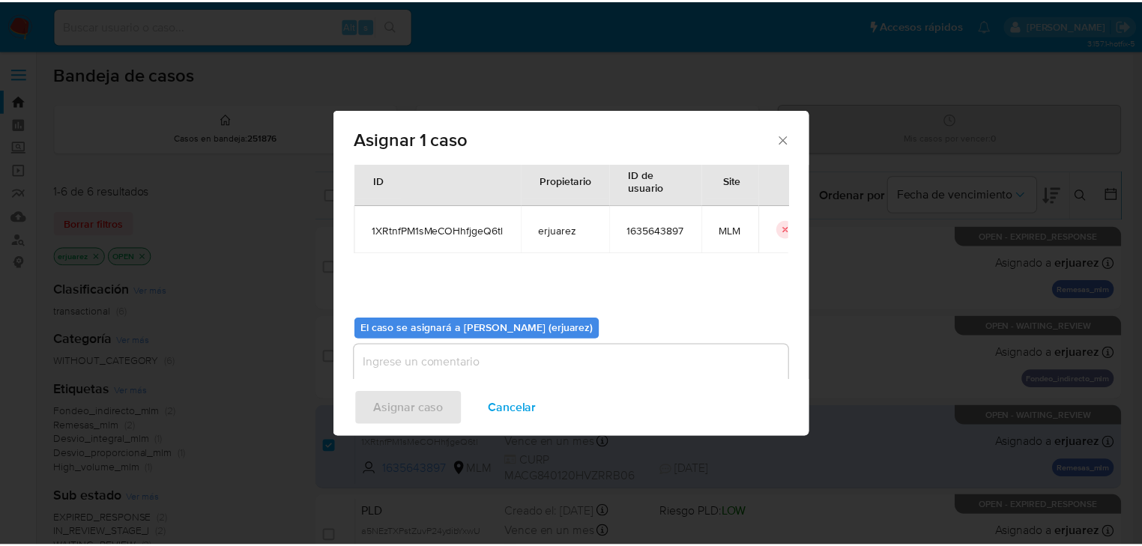
scroll to position [77, 0]
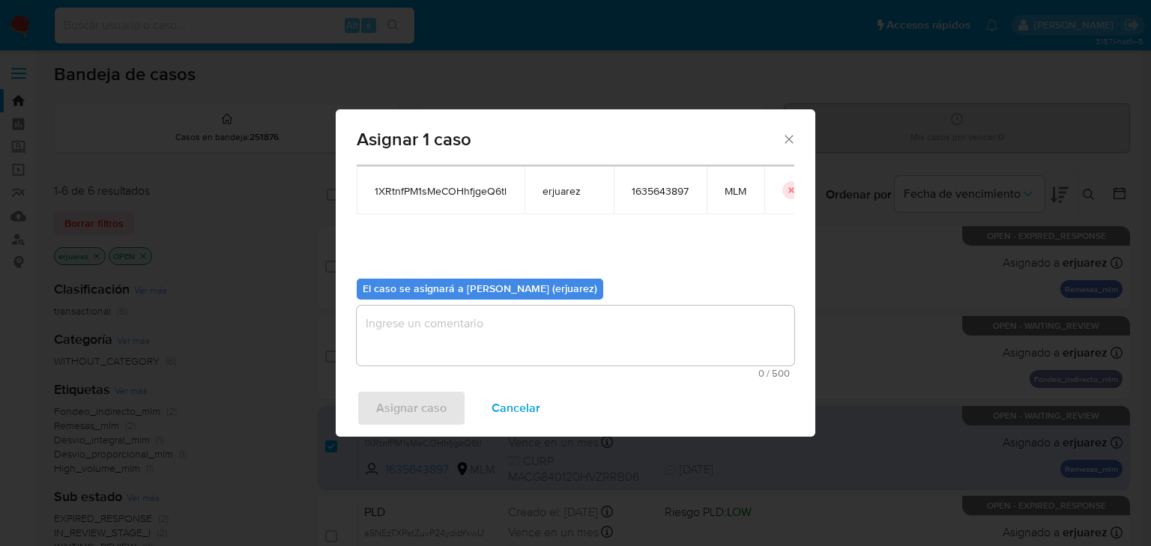
click at [460, 342] on textarea "assign-modal" at bounding box center [576, 336] width 438 height 60
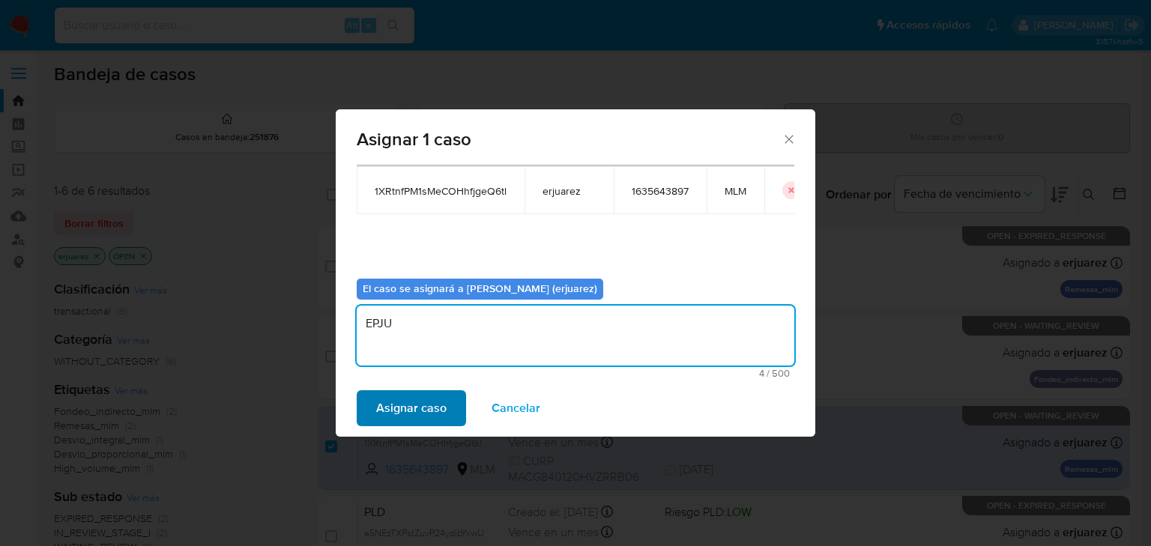
type textarea "EPJU"
click at [444, 408] on span "Asignar caso" at bounding box center [411, 408] width 70 height 33
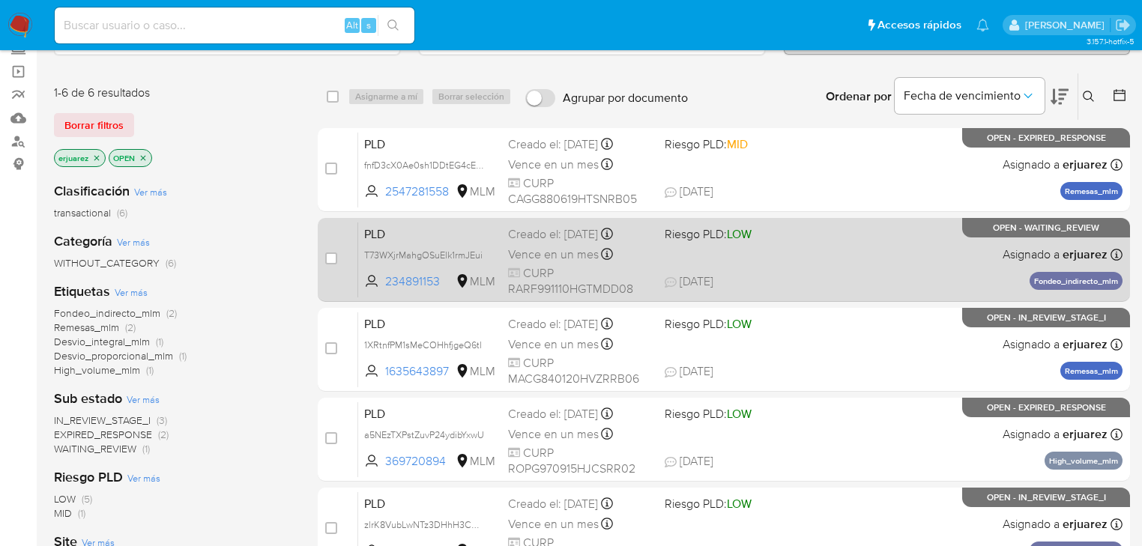
scroll to position [120, 0]
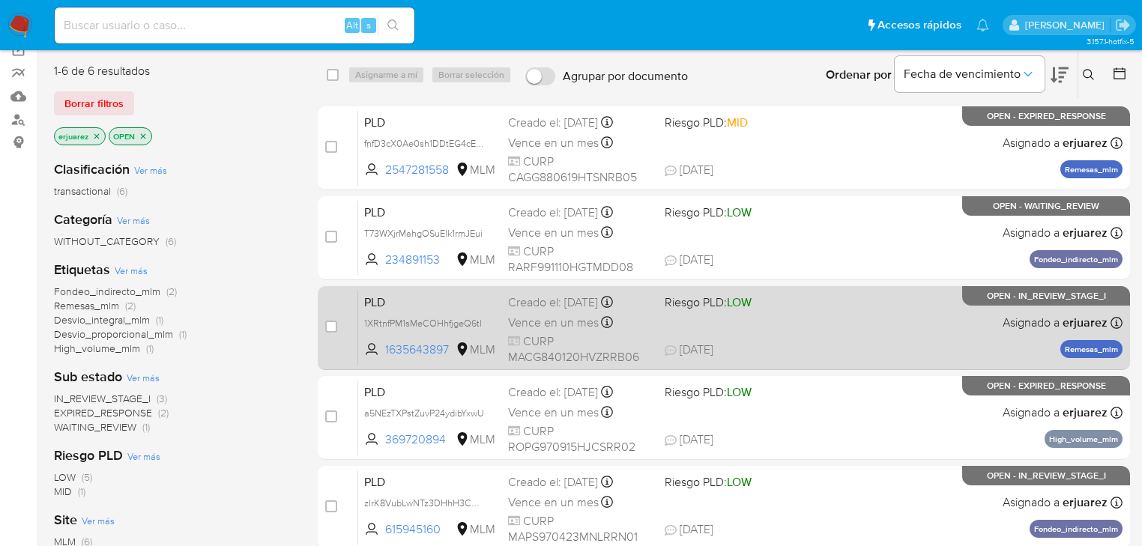
click at [829, 339] on div "PLD 1XRtnfPM1sMeCOHhfjgeQ6tl 1635643897 MLM Riesgo PLD: LOW Creado el: 12/08/20…" at bounding box center [740, 328] width 764 height 76
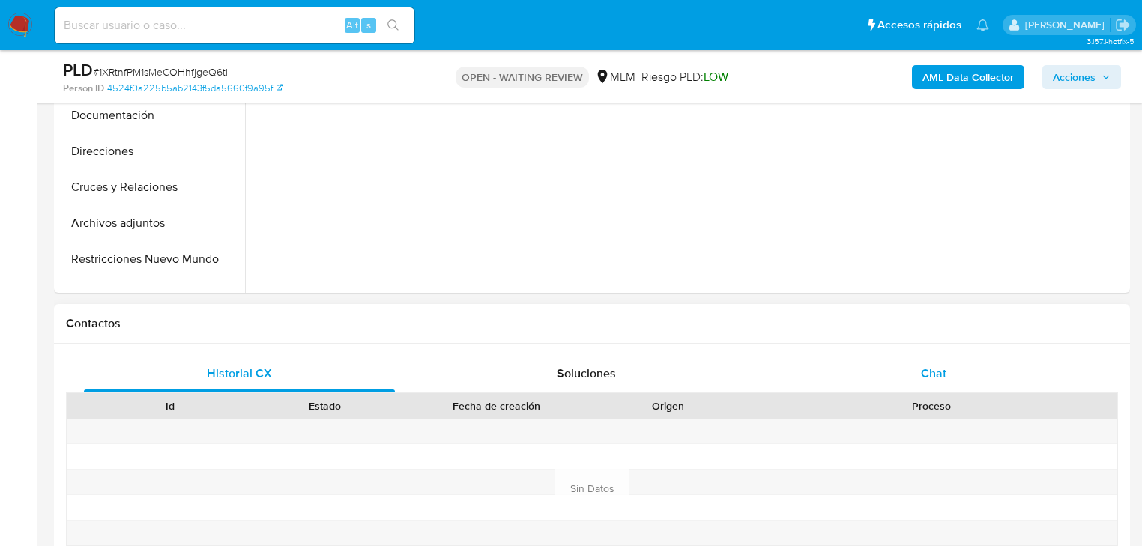
click at [939, 365] on span "Chat" at bounding box center [933, 373] width 25 height 17
select select "10"
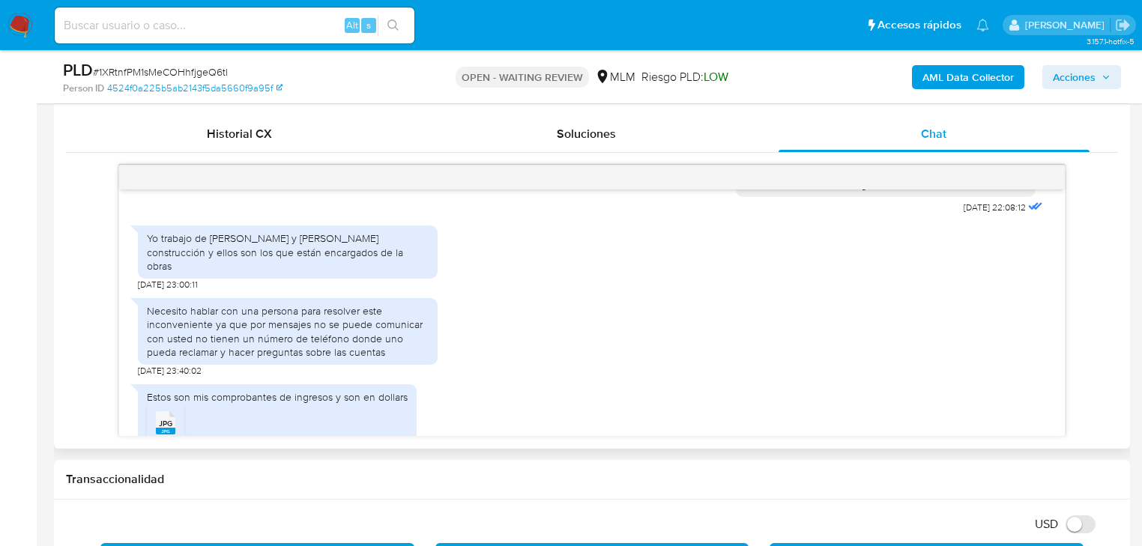
scroll to position [231, 0]
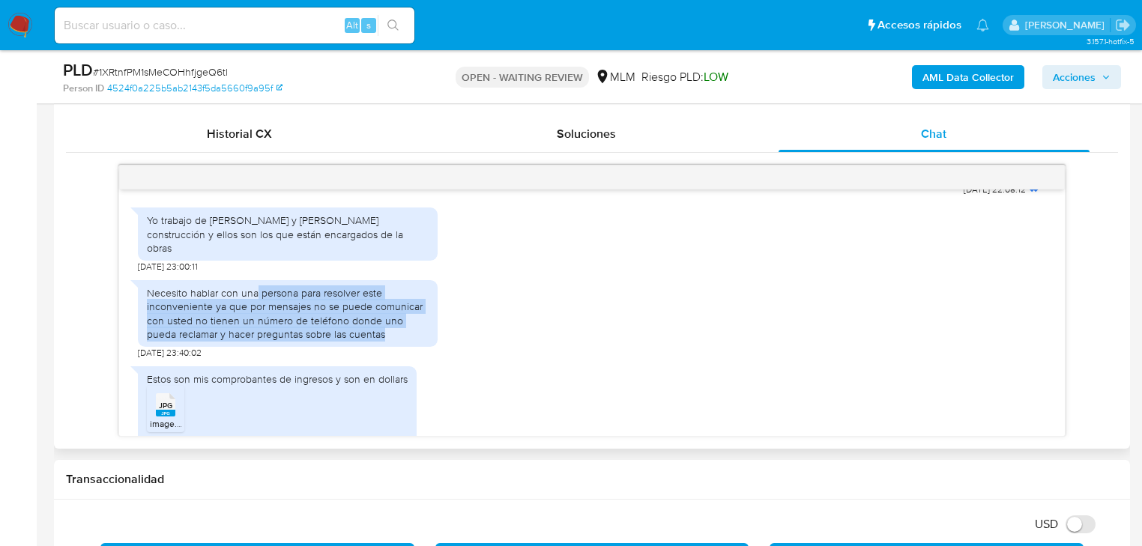
drag, startPoint x: 258, startPoint y: 265, endPoint x: 384, endPoint y: 313, distance: 135.4
click at [384, 313] on div "Necesito hablar con una persona para resolver este inconveniente ya que por men…" at bounding box center [288, 313] width 300 height 67
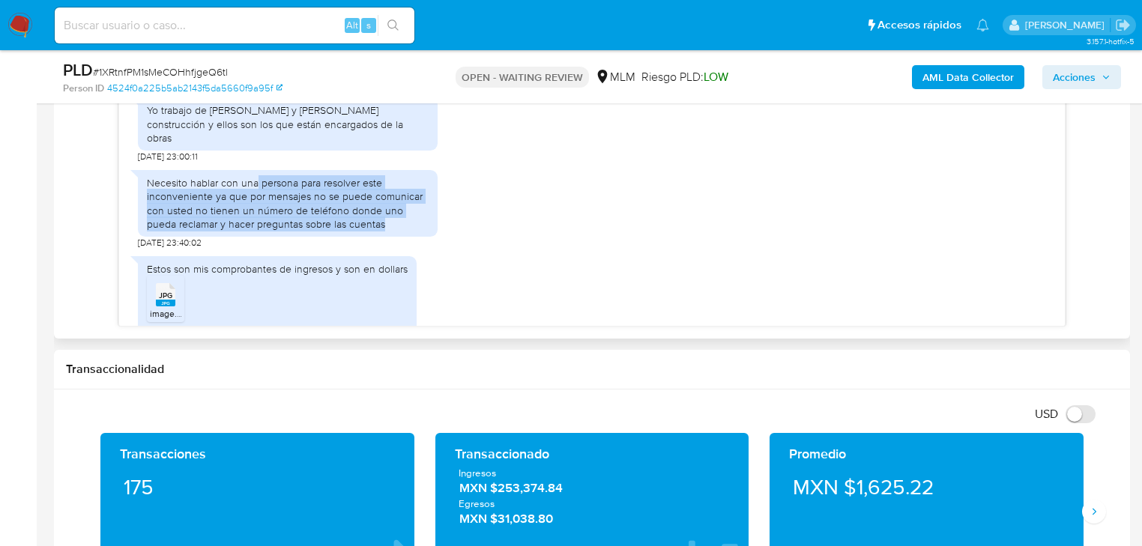
scroll to position [839, 0]
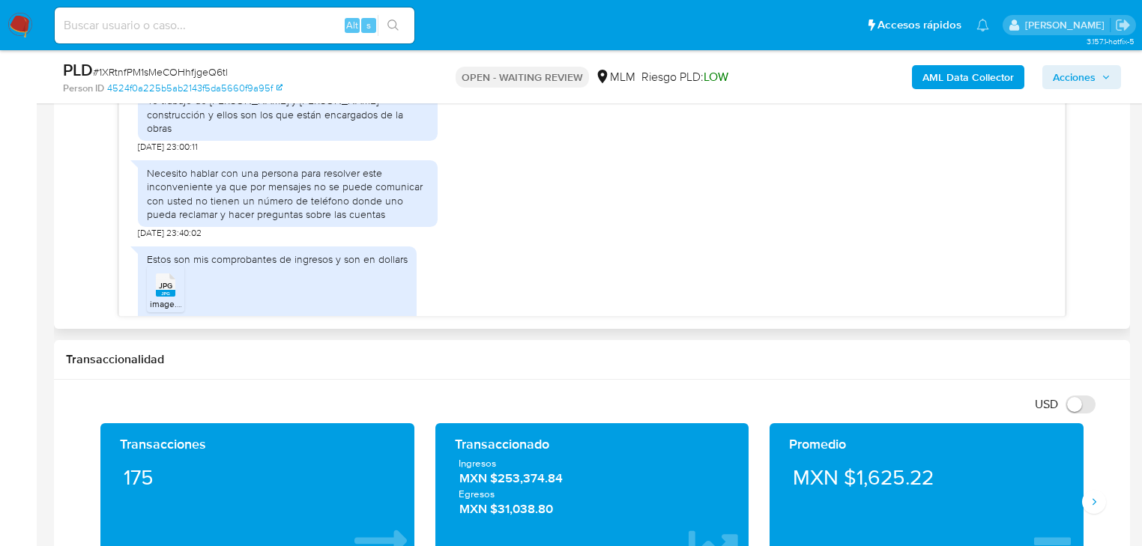
click at [160, 281] on span "JPG" at bounding box center [165, 286] width 13 height 10
click at [692, 272] on div "Estos son mis comprobantes de ingresos y son en dollars JPG JPG image.jpg 29/08…" at bounding box center [592, 287] width 908 height 97
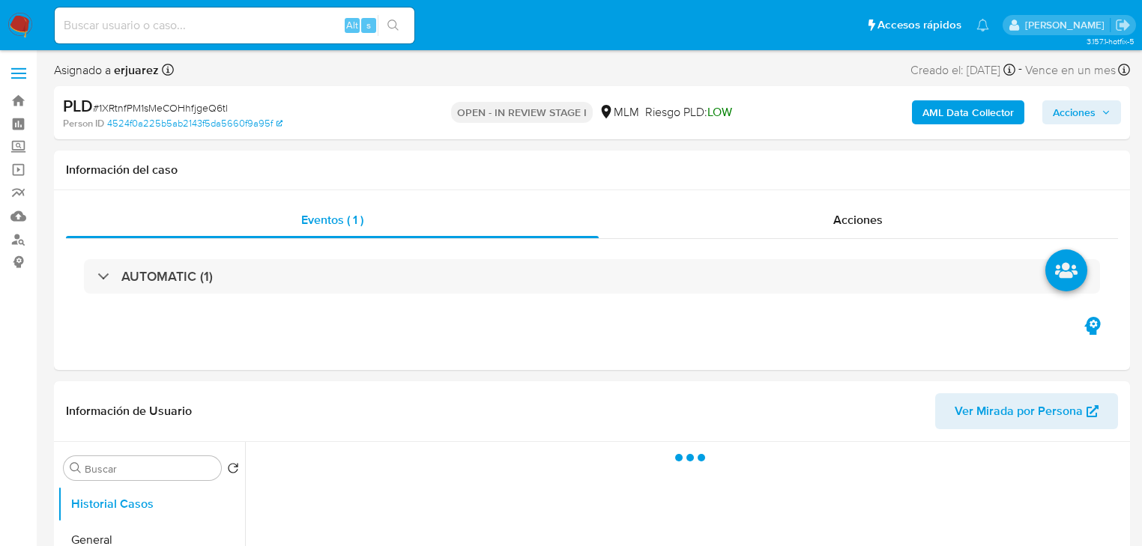
select select "10"
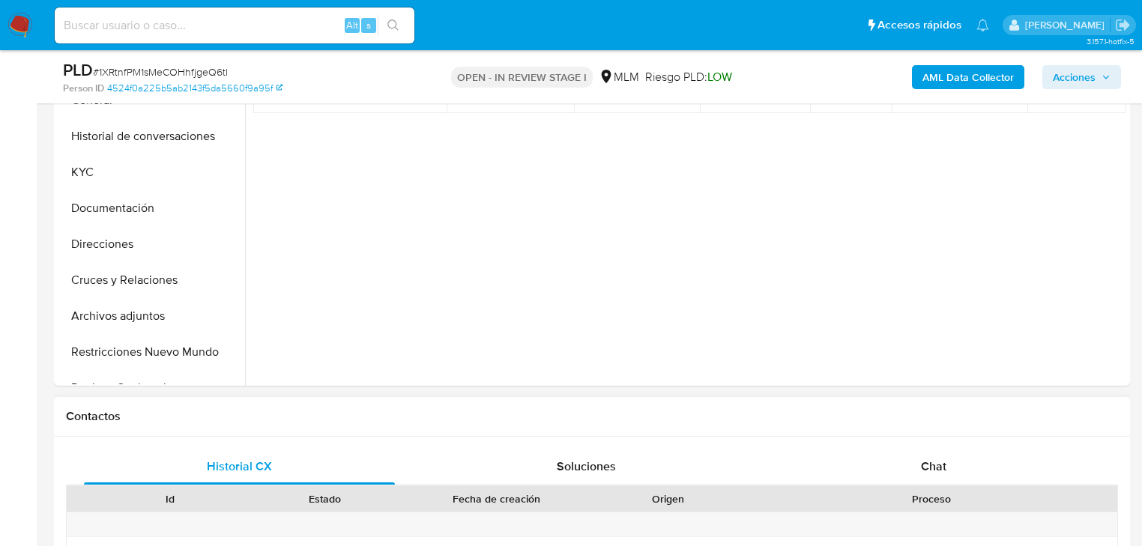
scroll to position [480, 0]
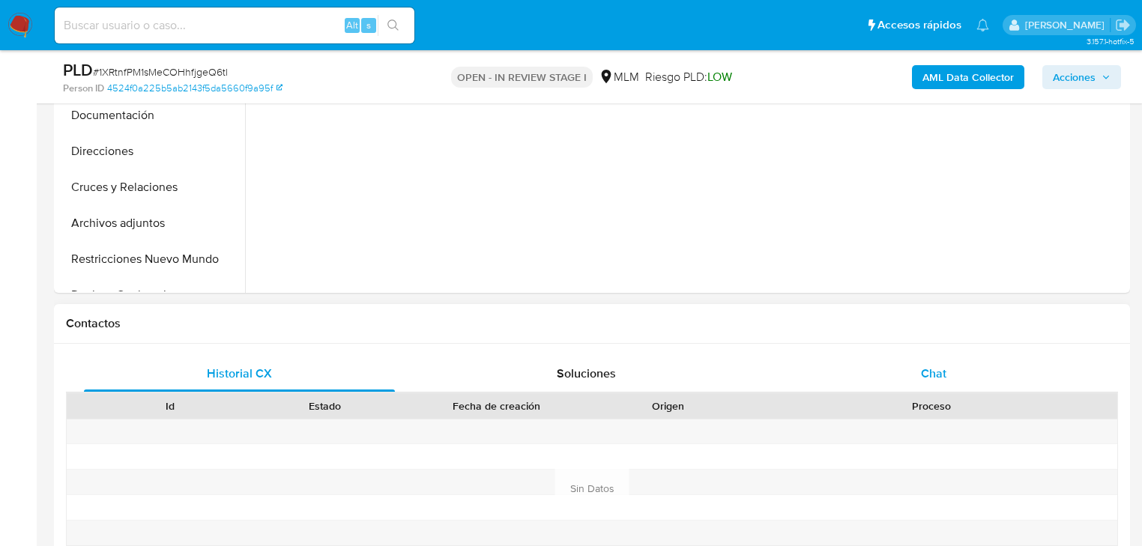
click at [910, 360] on div "Chat" at bounding box center [934, 374] width 311 height 36
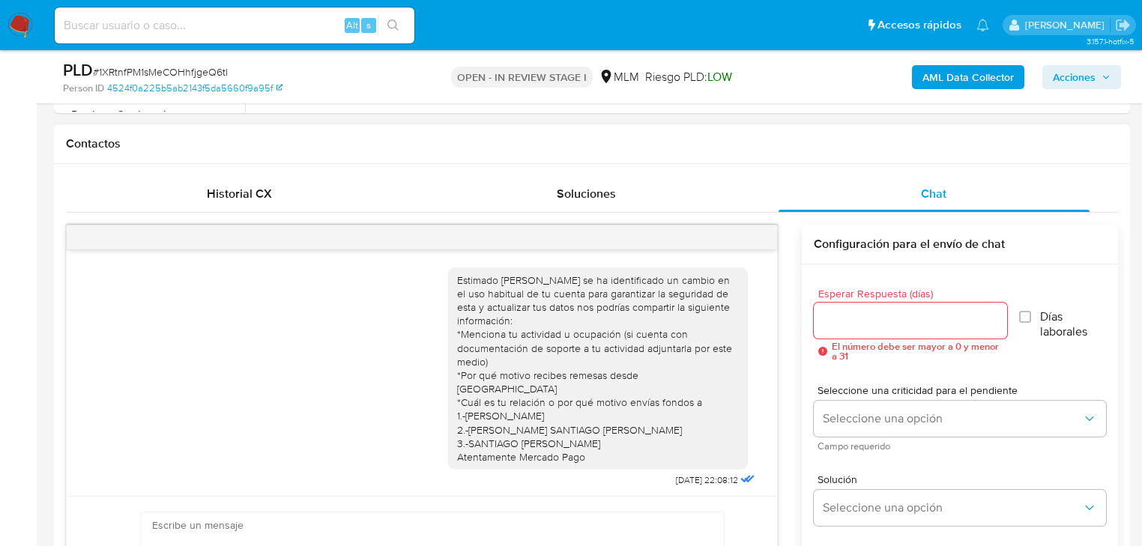
scroll to position [231, 0]
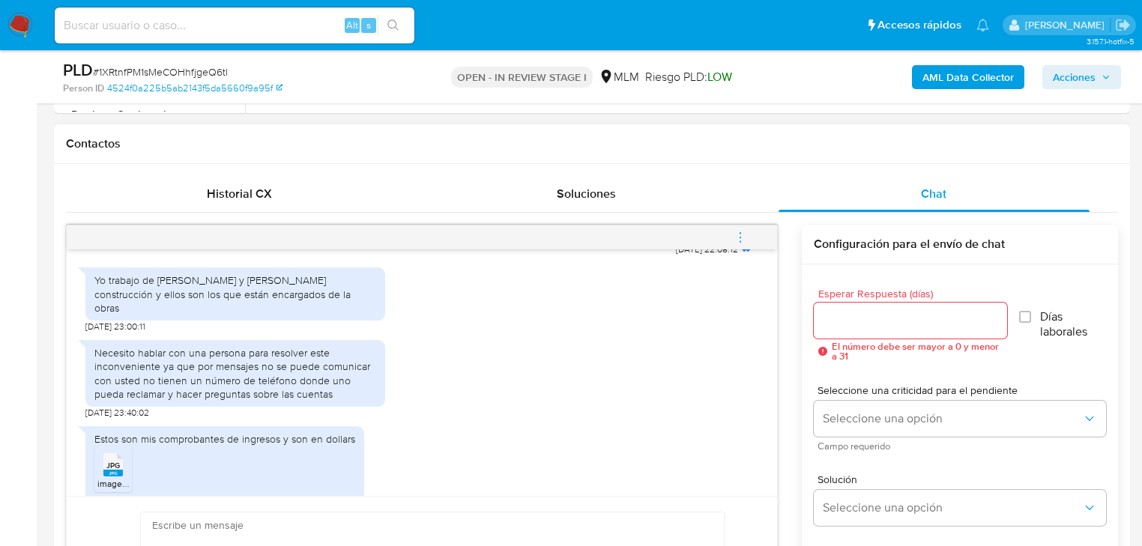
click at [838, 328] on input "Esperar Respuesta (días)" at bounding box center [910, 320] width 193 height 19
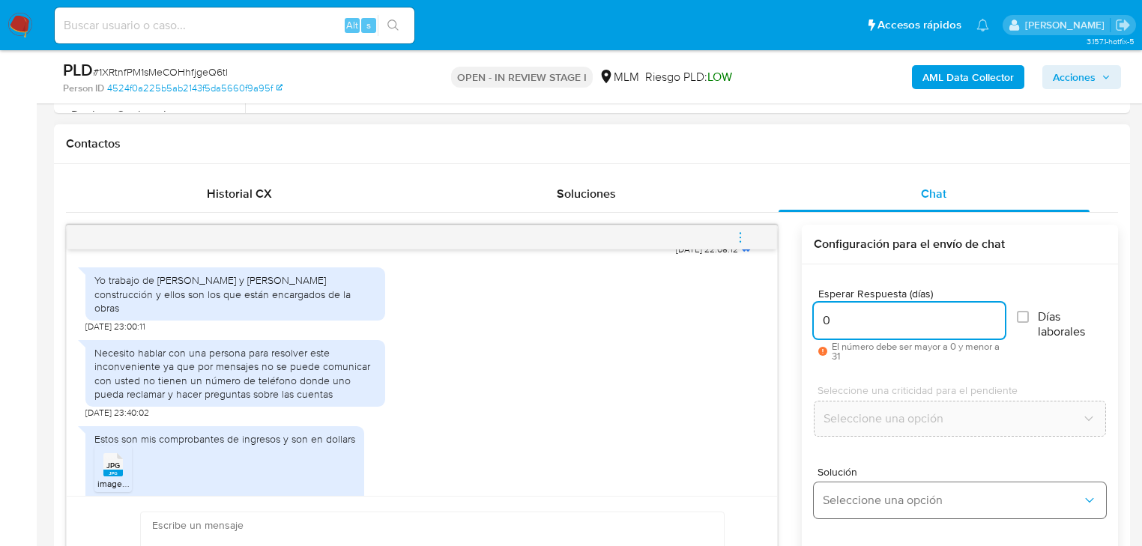
type input "0"
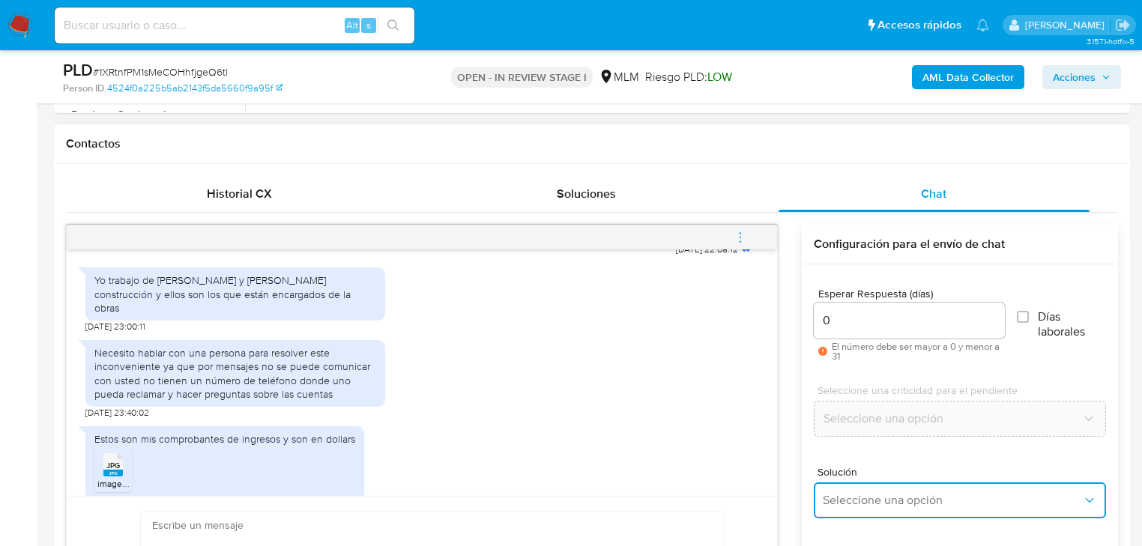
click at [830, 504] on span "Seleccione una opción" at bounding box center [952, 500] width 259 height 15
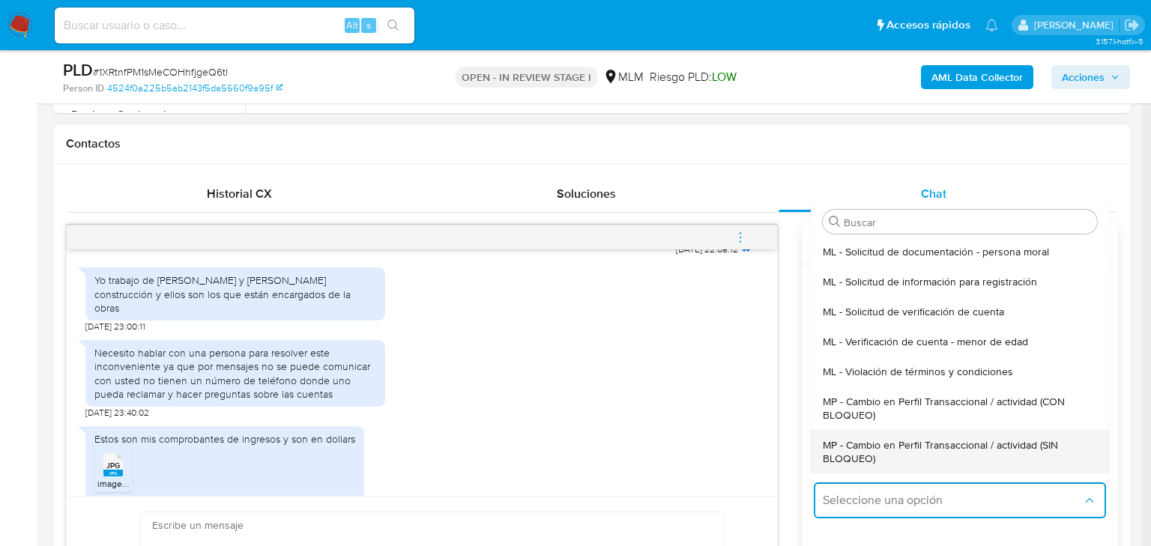
click at [925, 448] on span "MP - Cambio en Perfil Transaccional / actividad (SIN BLOQUEO)" at bounding box center [955, 451] width 265 height 27
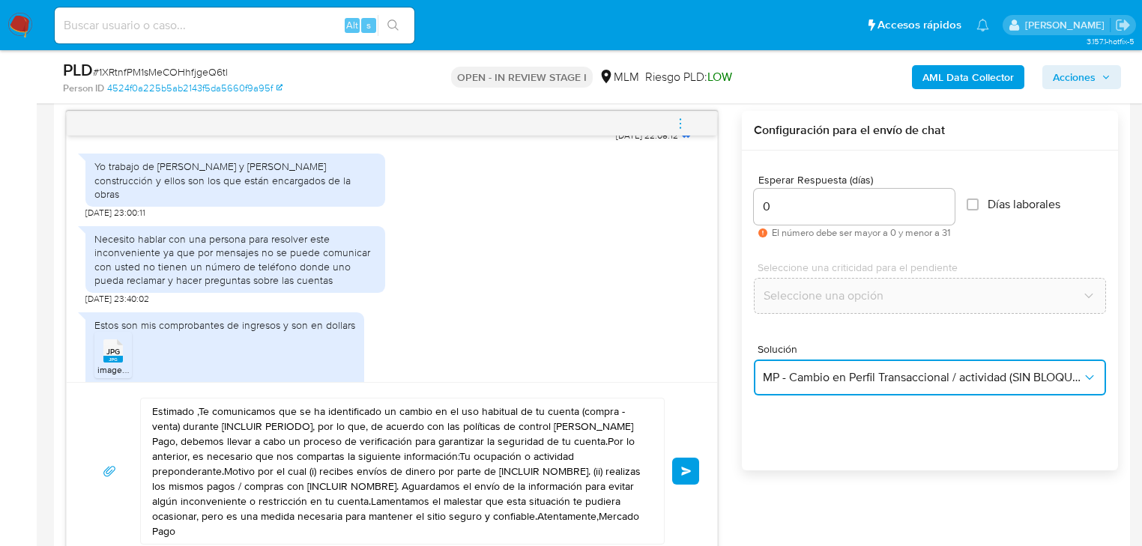
scroll to position [899, 0]
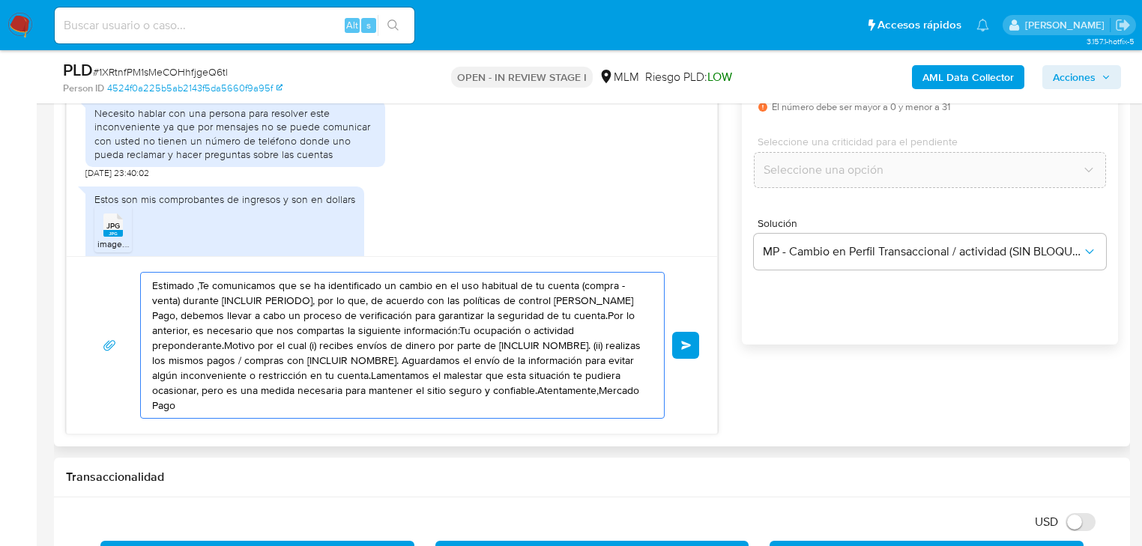
drag, startPoint x: 571, startPoint y: 394, endPoint x: 104, endPoint y: 240, distance: 491.7
click at [104, 240] on div "Estimado Gabriel se ha identificado un cambio en el uso habitual de tu cuenta p…" at bounding box center [392, 210] width 652 height 450
paste textarea "Agradecemos tu tiempo y documentación proporcionada. Te recordamos que esto fue…"
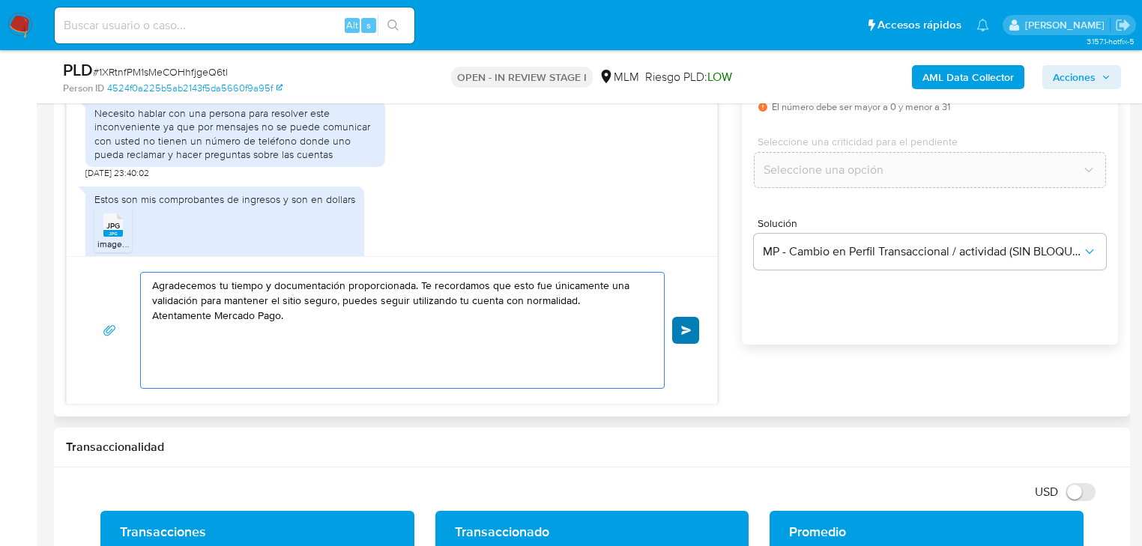
type textarea "Agradecemos tu tiempo y documentación proporcionada. Te recordamos que esto fue…"
click at [692, 323] on button "Enviar" at bounding box center [685, 330] width 27 height 27
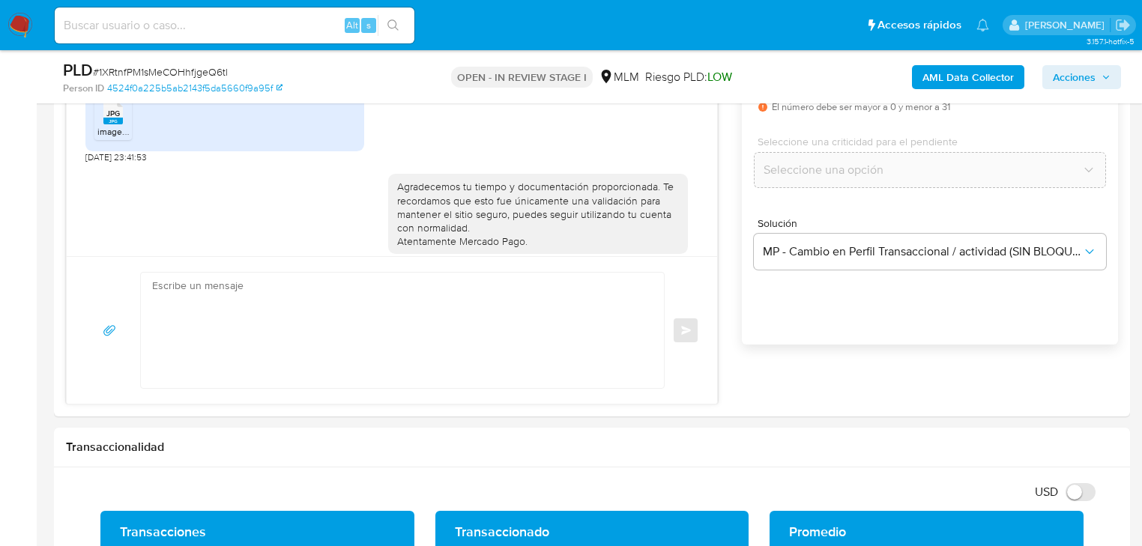
scroll to position [839, 0]
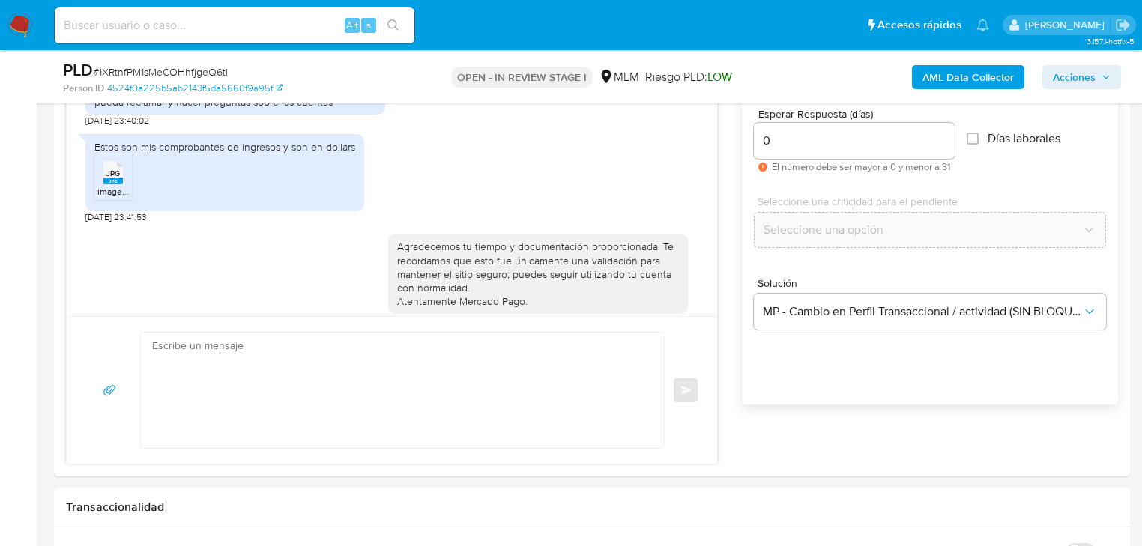
click at [30, 22] on img at bounding box center [19, 25] width 25 height 25
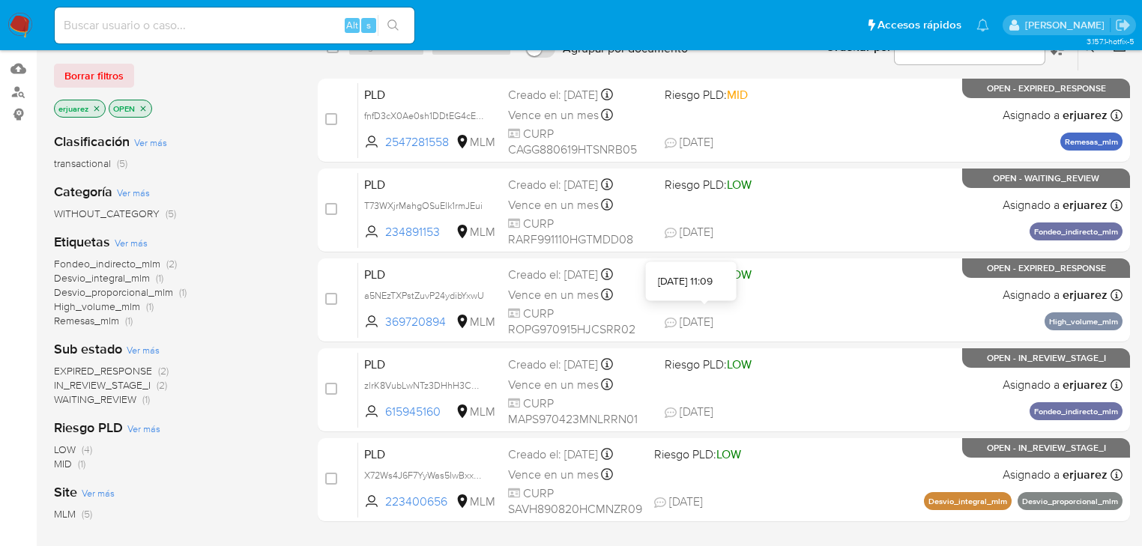
scroll to position [120, 0]
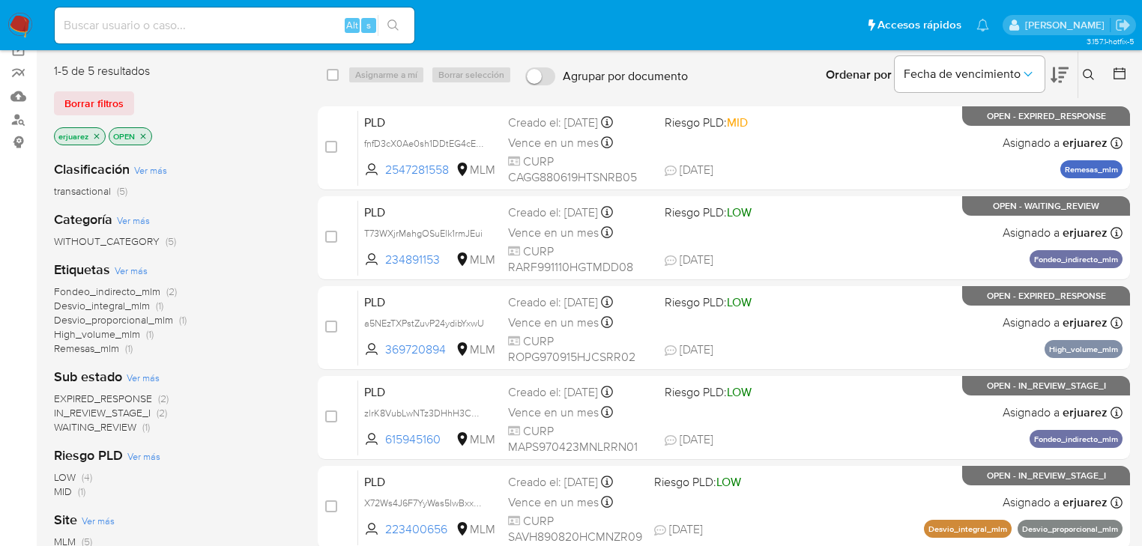
click at [280, 32] on input at bounding box center [235, 25] width 360 height 19
paste input "386358470"
type input "386358470"
click at [96, 132] on icon "close-filter" at bounding box center [96, 136] width 9 height 9
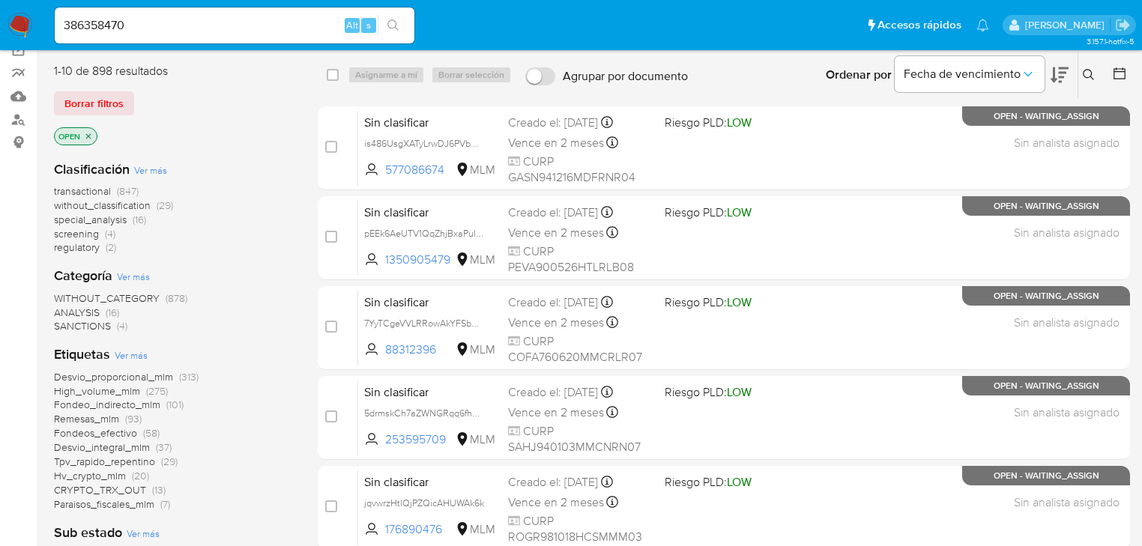
click at [1085, 70] on icon at bounding box center [1089, 75] width 12 height 12
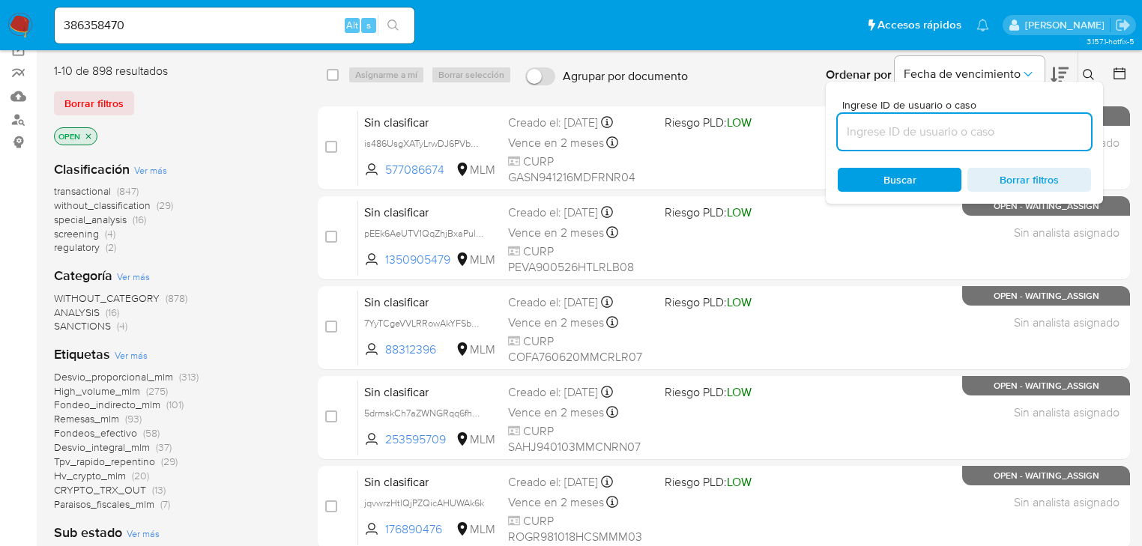
click at [950, 133] on input at bounding box center [964, 131] width 253 height 19
type input "386358470"
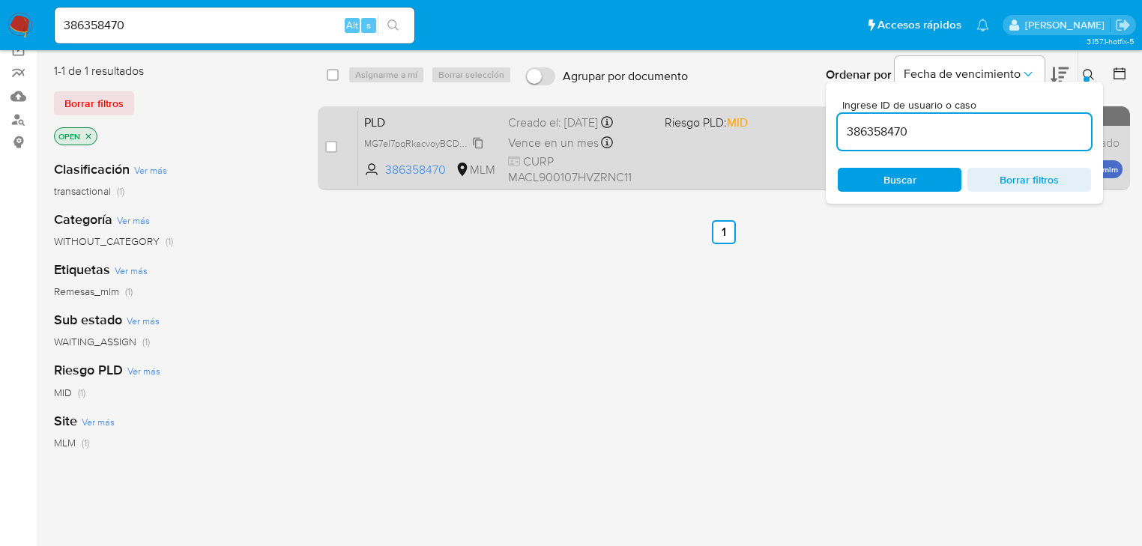
click at [400, 136] on span "MG7el7pqRkacvoyBCD3HCbD6" at bounding box center [429, 142] width 131 height 16
click at [597, 154] on span "CURP MACL900107HVZRNC11" at bounding box center [580, 170] width 145 height 32
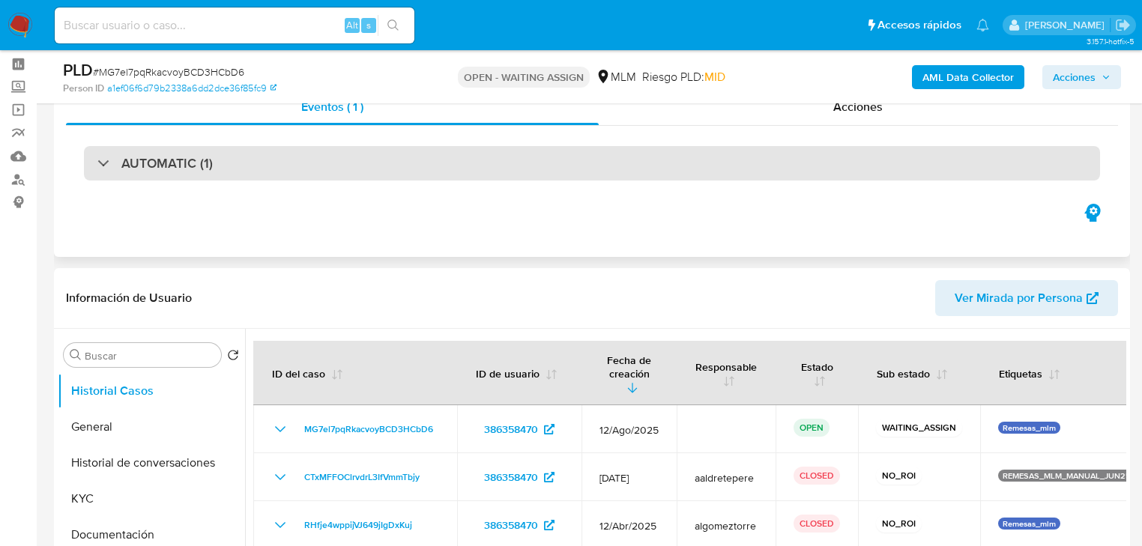
select select "10"
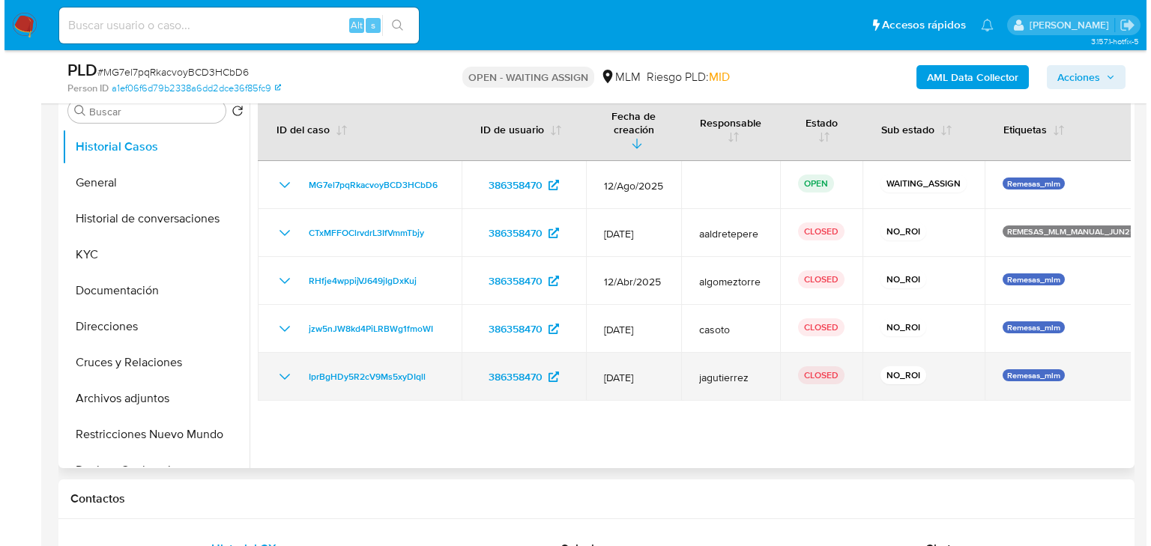
scroll to position [300, 0]
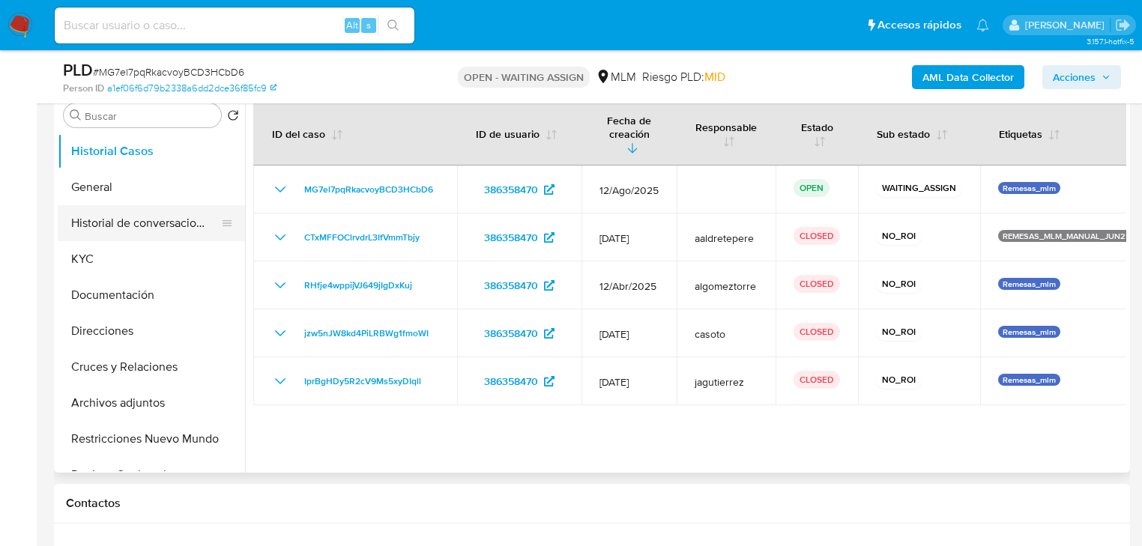
drag, startPoint x: 138, startPoint y: 230, endPoint x: 190, endPoint y: 229, distance: 52.5
click at [138, 230] on button "Historial de conversaciones" at bounding box center [145, 223] width 175 height 36
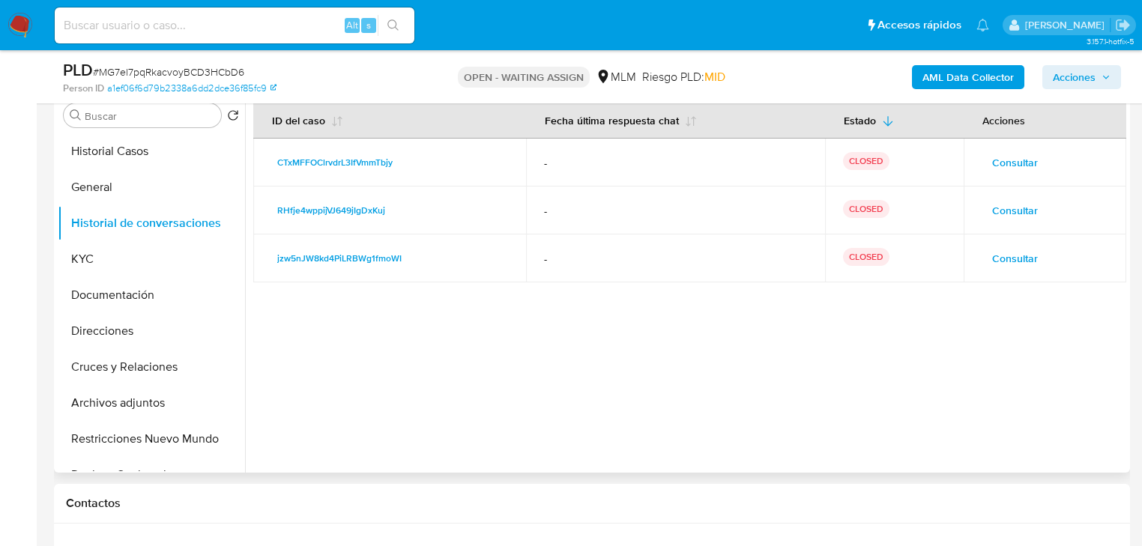
click at [1009, 254] on span "Consultar" at bounding box center [1015, 258] width 46 height 21
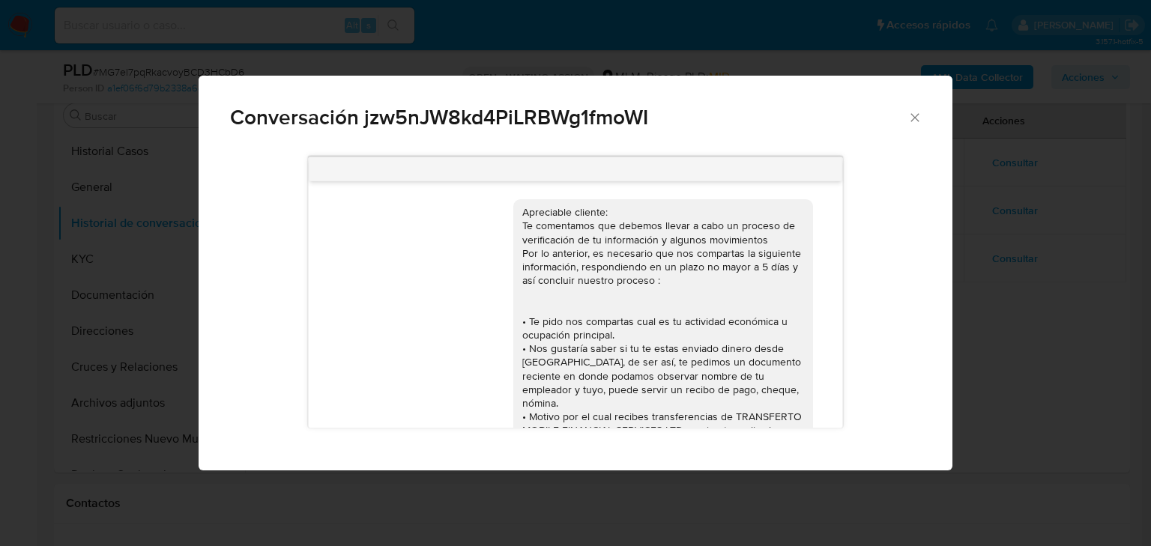
scroll to position [180, 0]
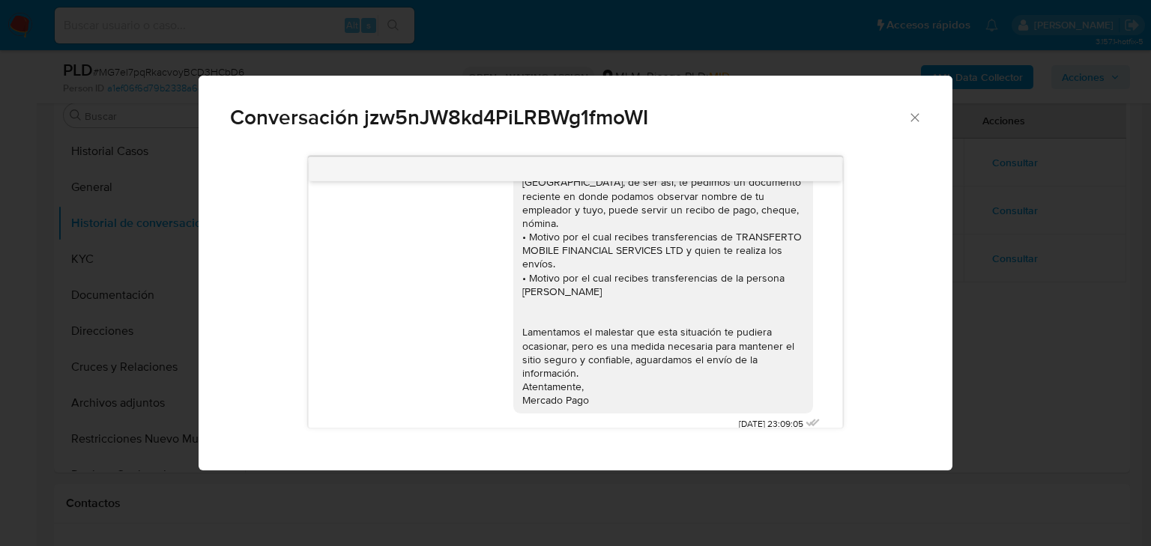
click at [917, 118] on icon "Cerrar" at bounding box center [914, 117] width 15 height 15
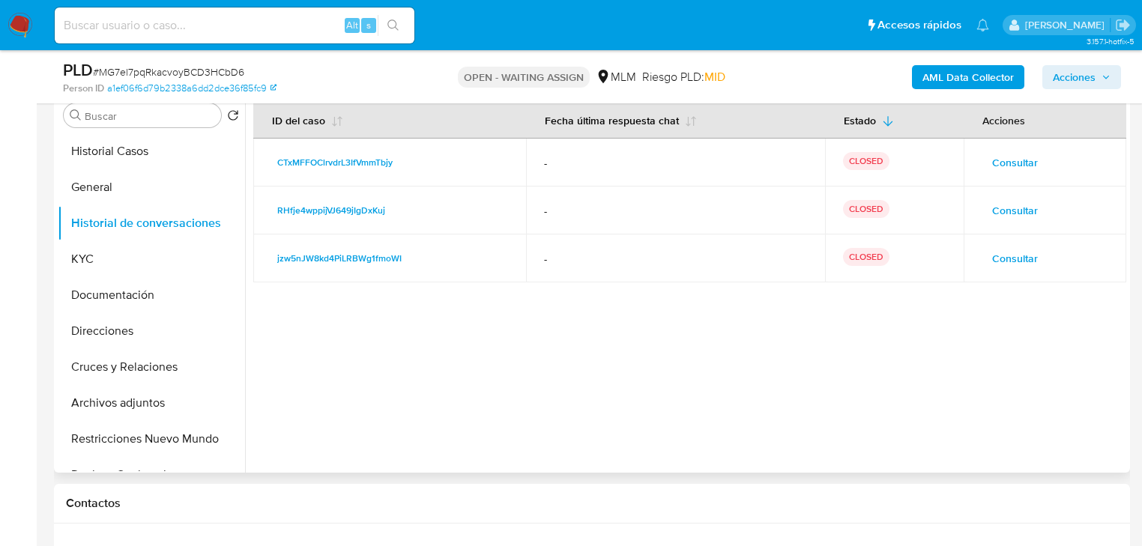
click at [1009, 210] on span "Consultar" at bounding box center [1015, 210] width 46 height 21
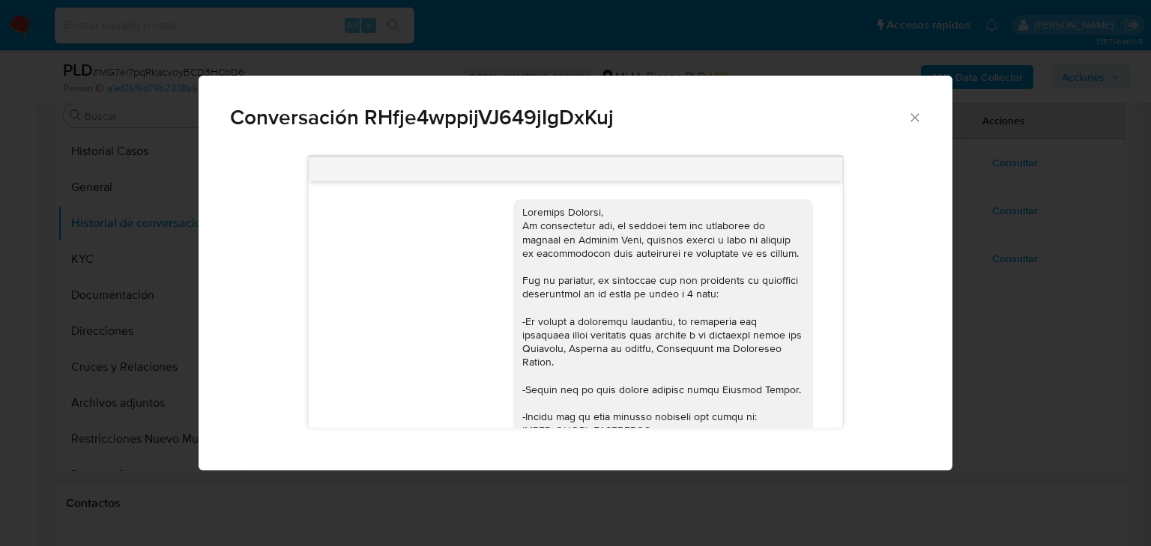
scroll to position [235, 0]
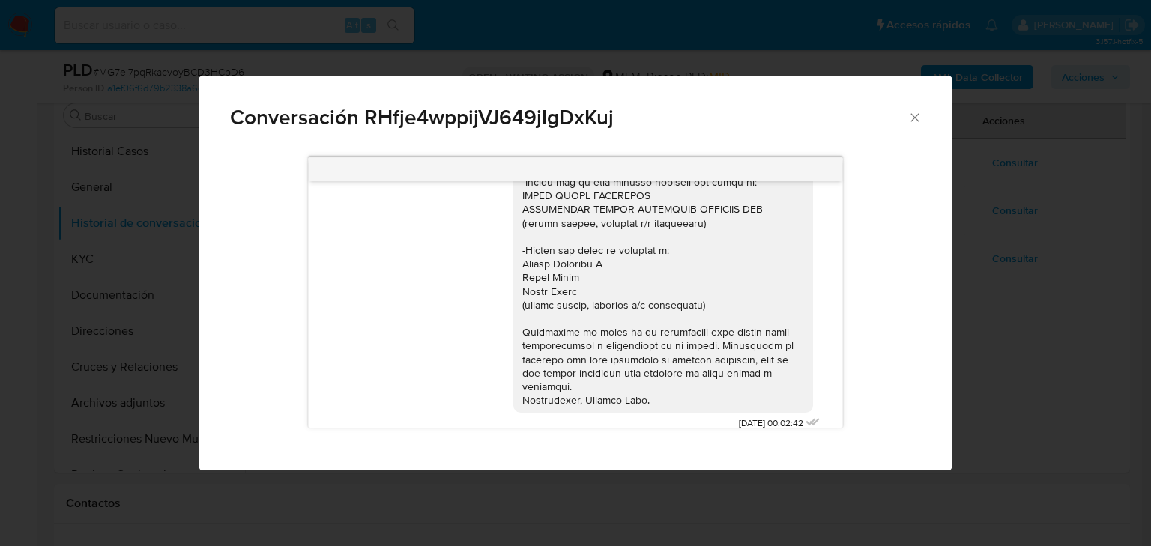
click at [986, 246] on div "Conversación RHfje4wppijVJ649jIgDxKuj 22/04/2025 00:02:42" at bounding box center [575, 273] width 1151 height 546
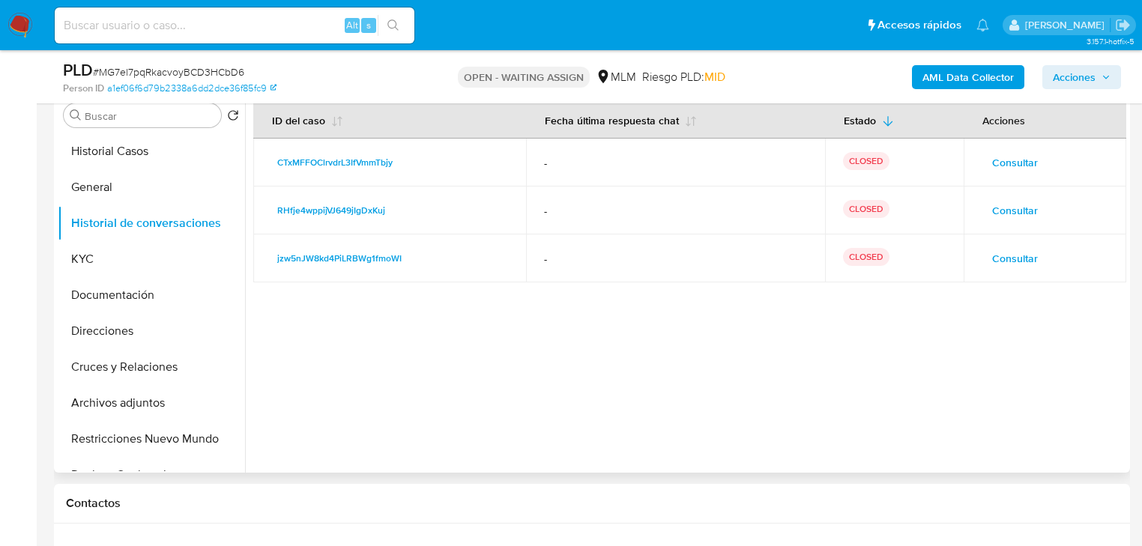
click at [997, 153] on span "Consultar" at bounding box center [1015, 162] width 46 height 21
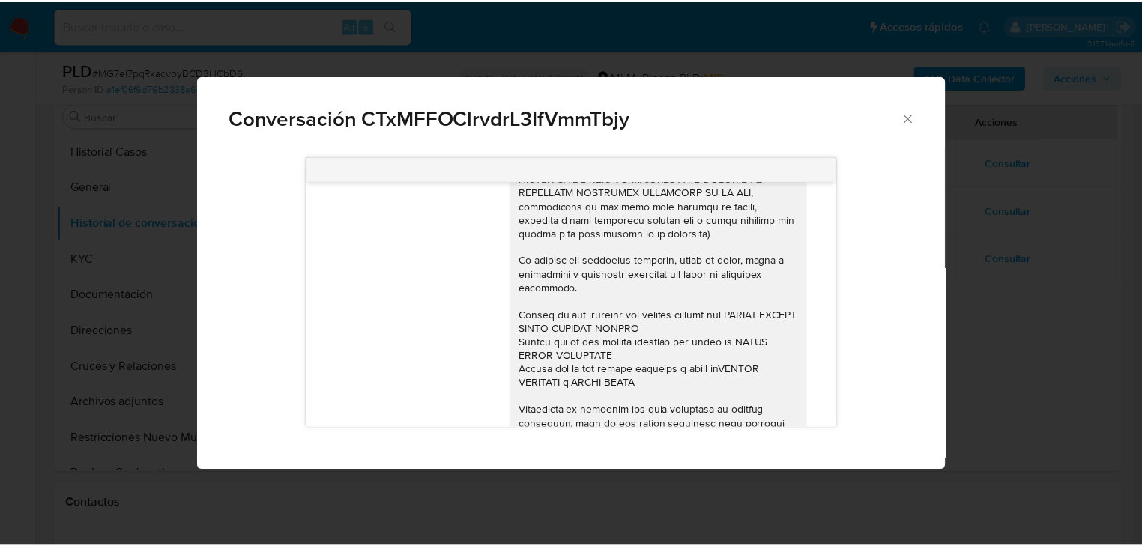
scroll to position [316, 0]
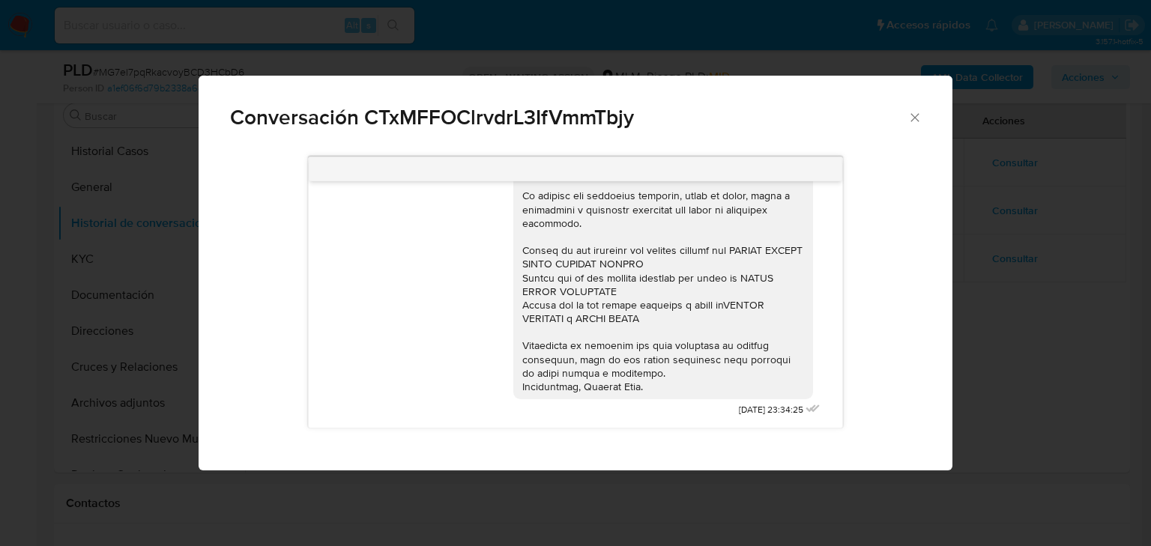
click at [1053, 323] on div "Conversación CTxMFFOClrvdrL3IfVmmTbjy 27/06/2025 23:34:25" at bounding box center [575, 273] width 1151 height 546
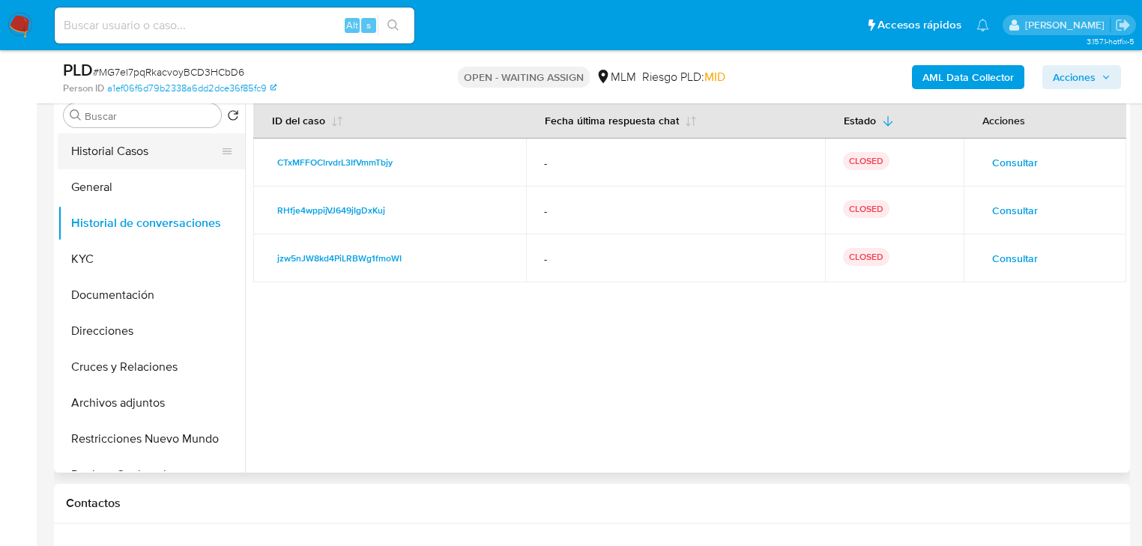
click at [134, 151] on button "Historial Casos" at bounding box center [145, 151] width 175 height 36
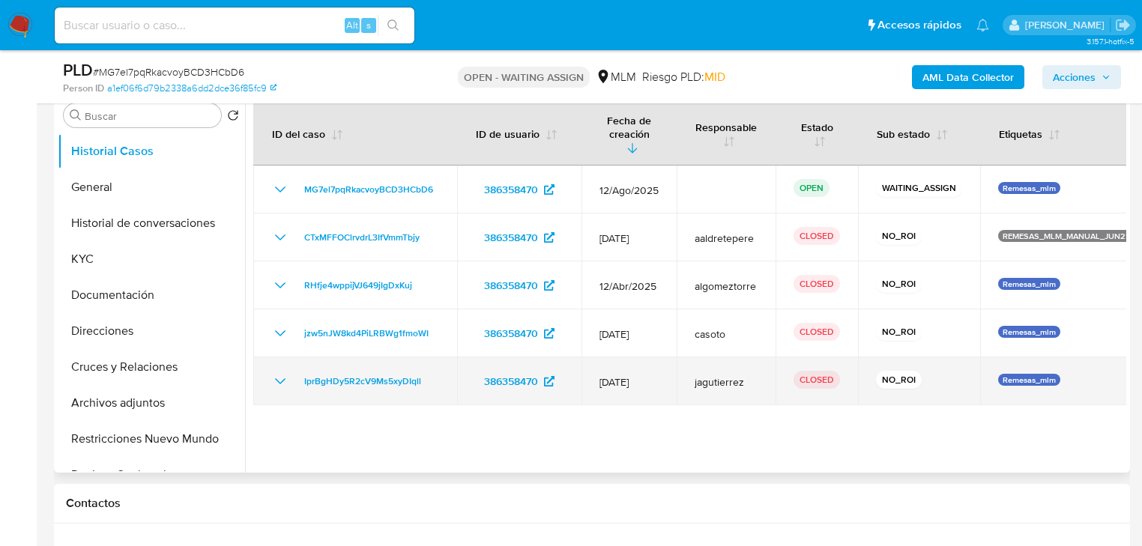
click at [273, 372] on icon "Mostrar/Ocultar" at bounding box center [280, 381] width 18 height 18
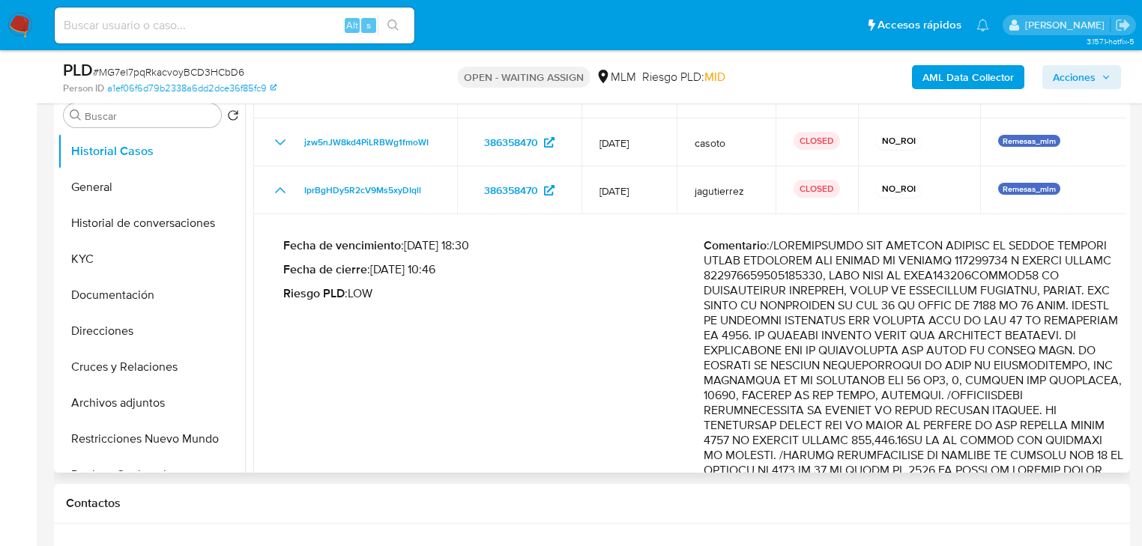
scroll to position [300, 0]
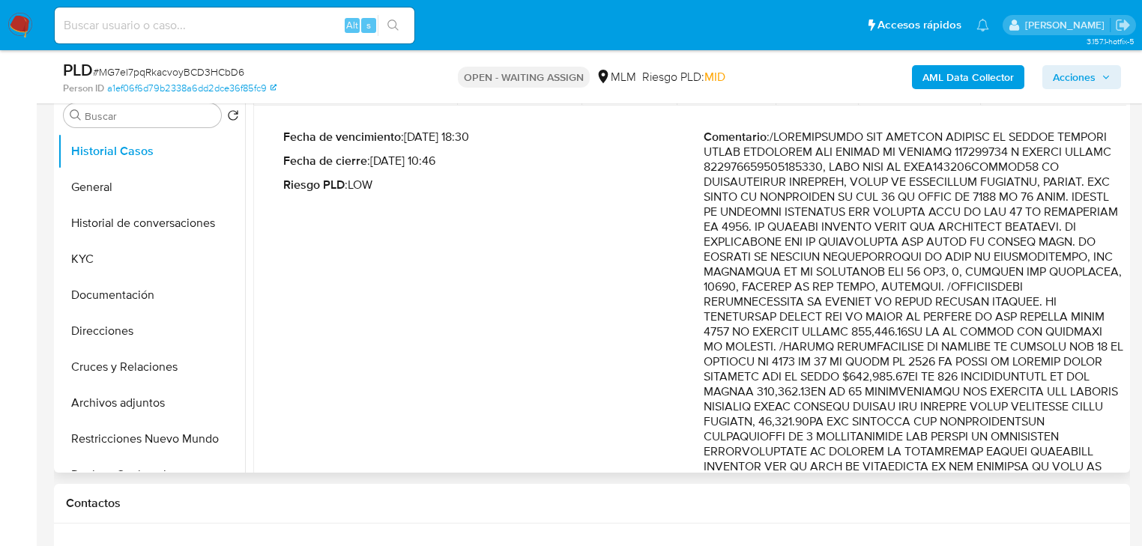
drag, startPoint x: 1003, startPoint y: 339, endPoint x: 1092, endPoint y: 366, distance: 92.9
click at [1092, 366] on p "Comentario :" at bounding box center [914, 519] width 420 height 779
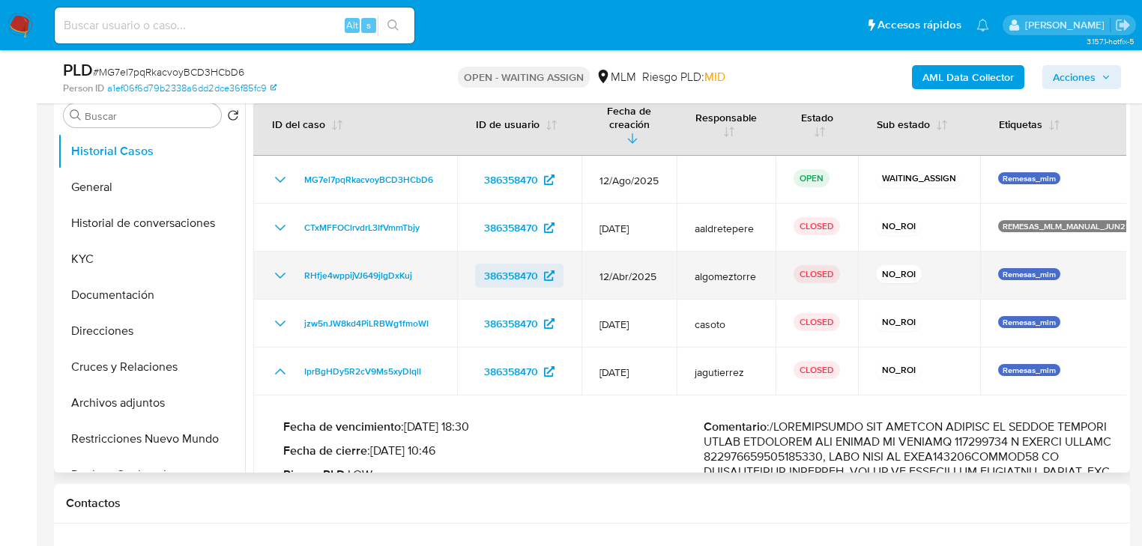
scroll to position [0, 0]
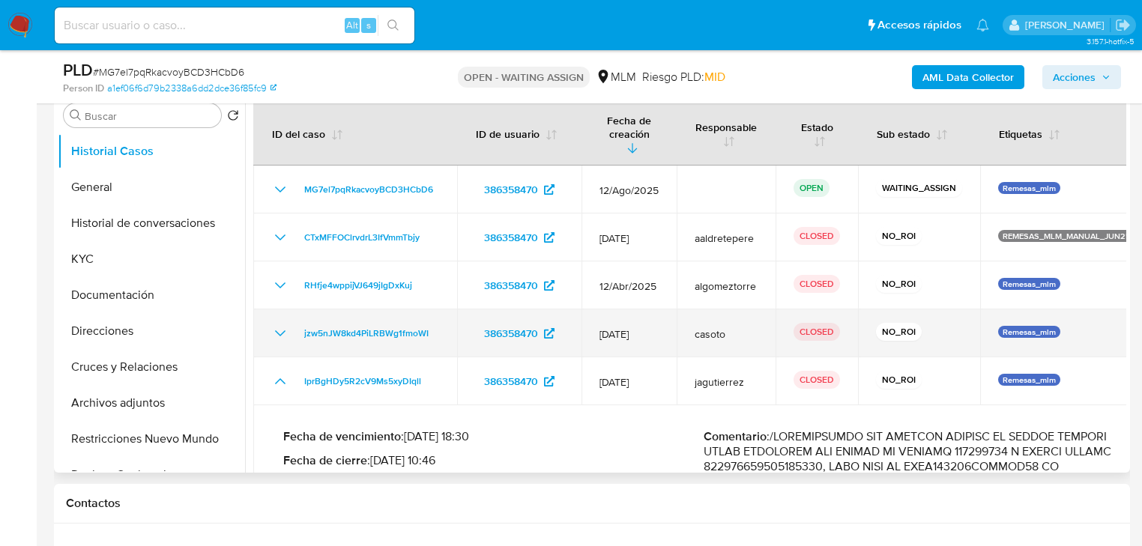
click at [277, 324] on icon "Mostrar/Ocultar" at bounding box center [280, 333] width 18 height 18
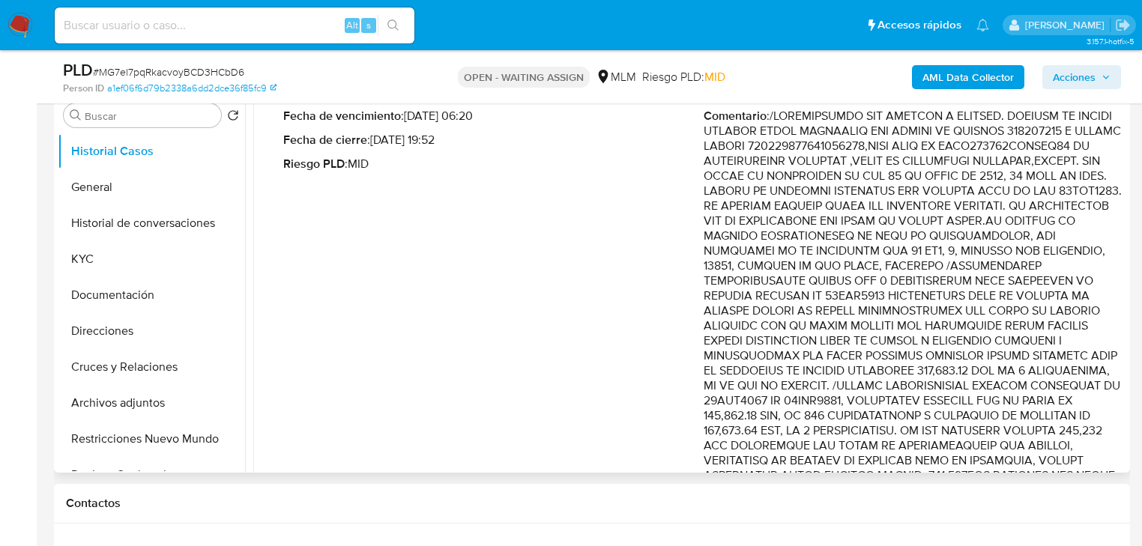
scroll to position [300, 0]
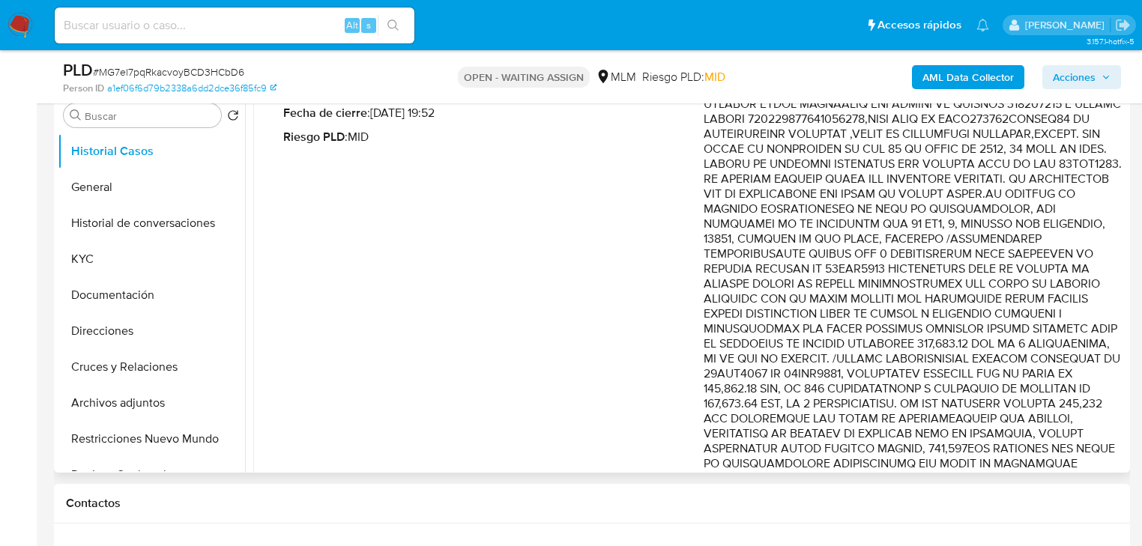
drag, startPoint x: 973, startPoint y: 351, endPoint x: 1087, endPoint y: 397, distance: 123.0
click at [1087, 397] on p "Comentario :" at bounding box center [914, 539] width 420 height 914
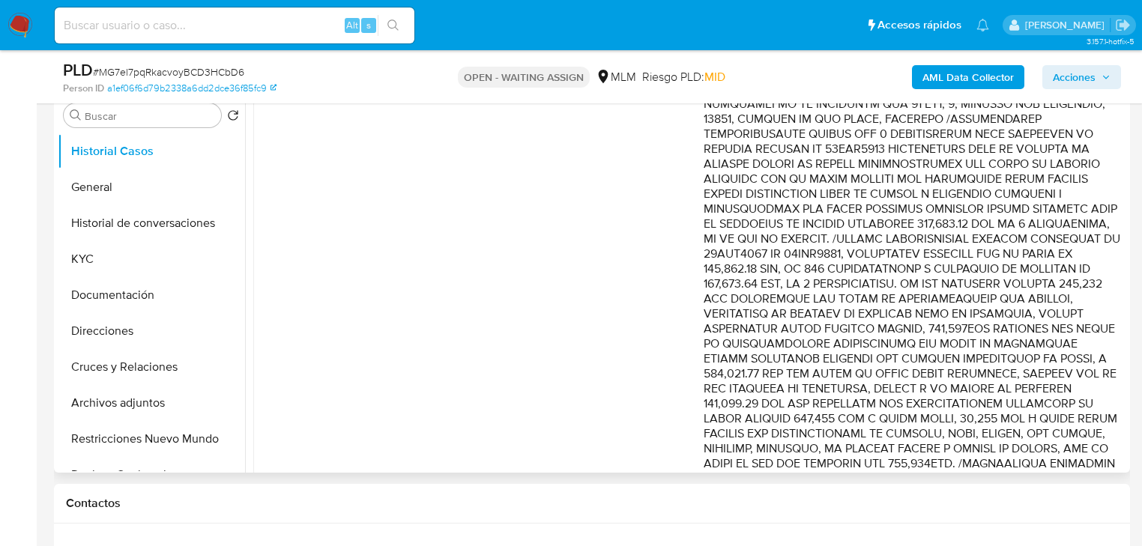
scroll to position [480, 0]
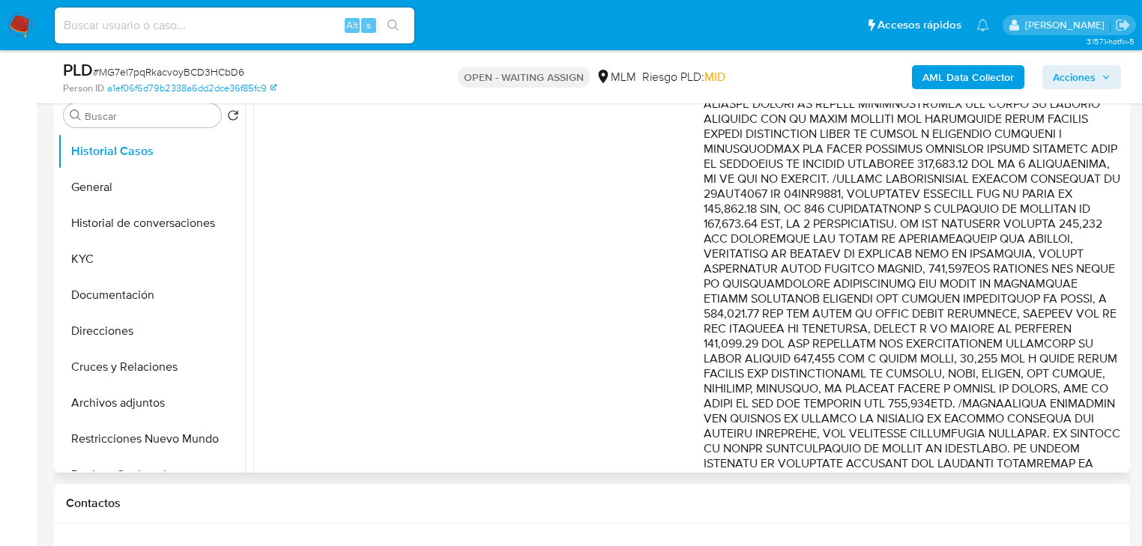
drag, startPoint x: 818, startPoint y: 258, endPoint x: 1105, endPoint y: 315, distance: 292.6
click at [1105, 315] on p "Comentario :" at bounding box center [914, 359] width 420 height 914
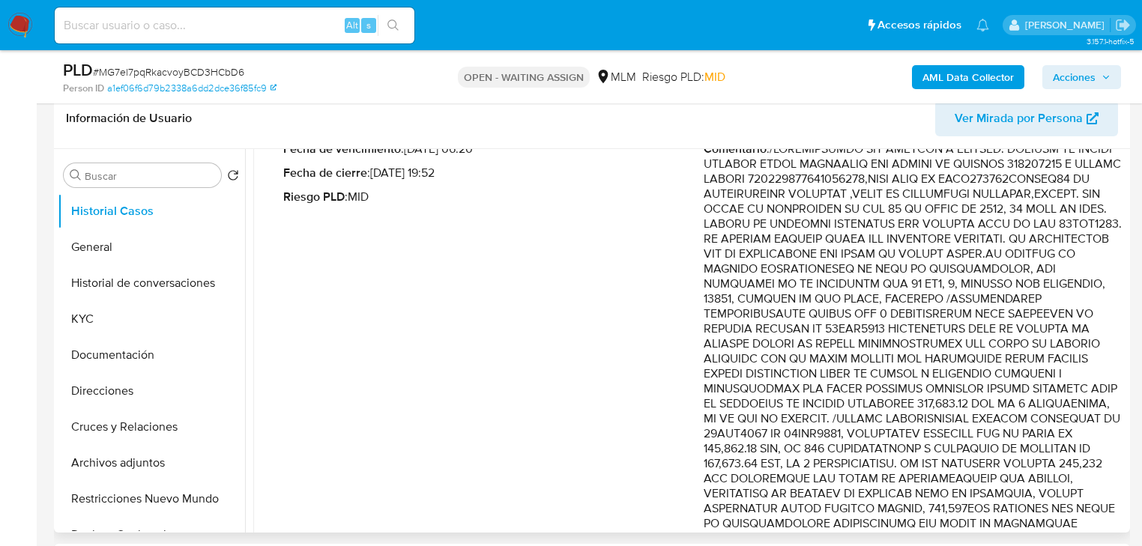
scroll to position [120, 0]
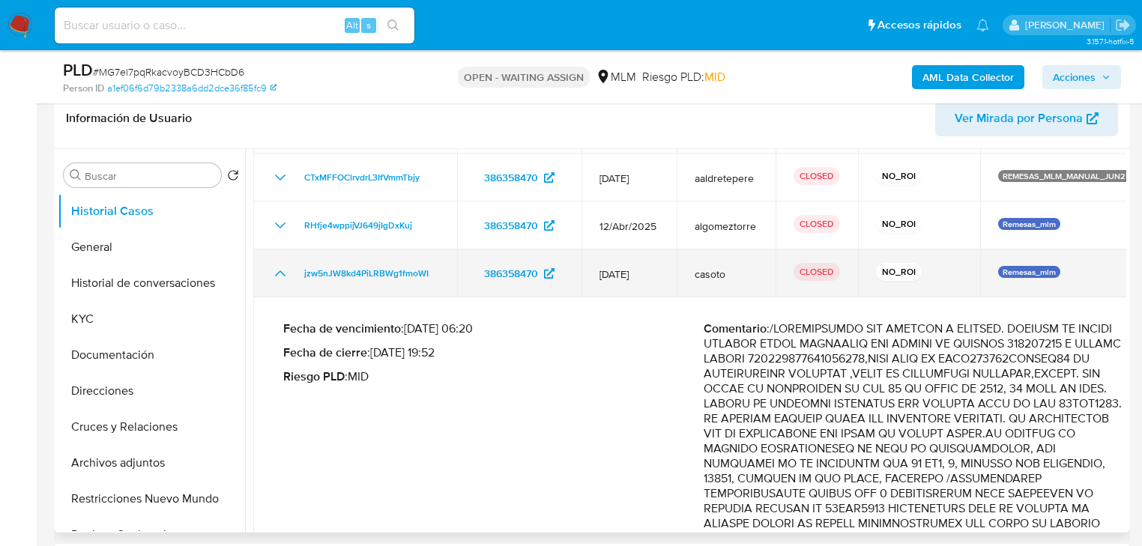
click at [277, 265] on icon "Mostrar/Ocultar" at bounding box center [280, 274] width 18 height 18
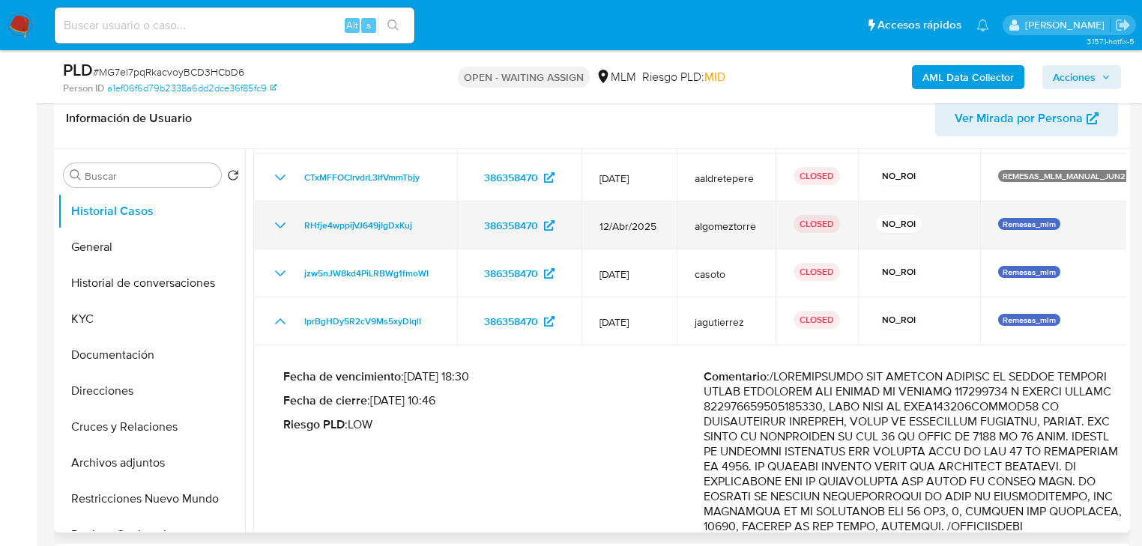
click at [277, 217] on icon "Mostrar/Ocultar" at bounding box center [280, 226] width 18 height 18
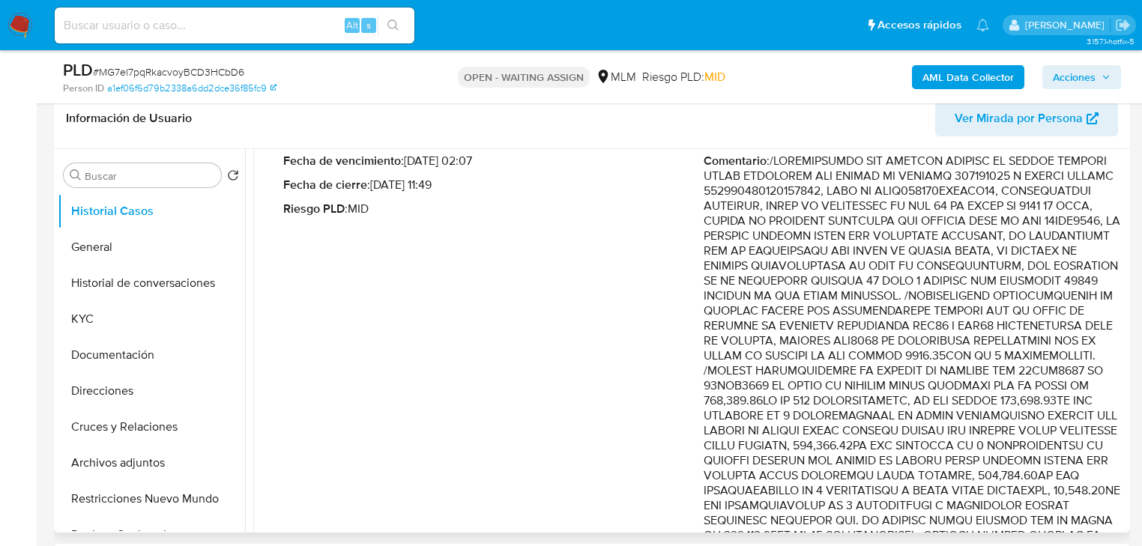
scroll to position [300, 0]
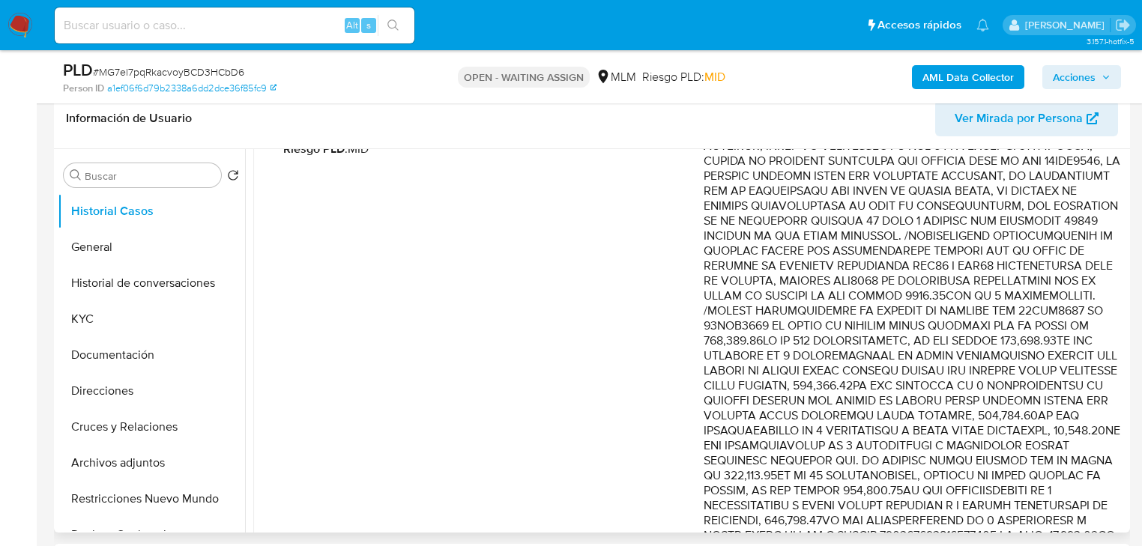
drag, startPoint x: 880, startPoint y: 297, endPoint x: 1041, endPoint y: 423, distance: 203.9
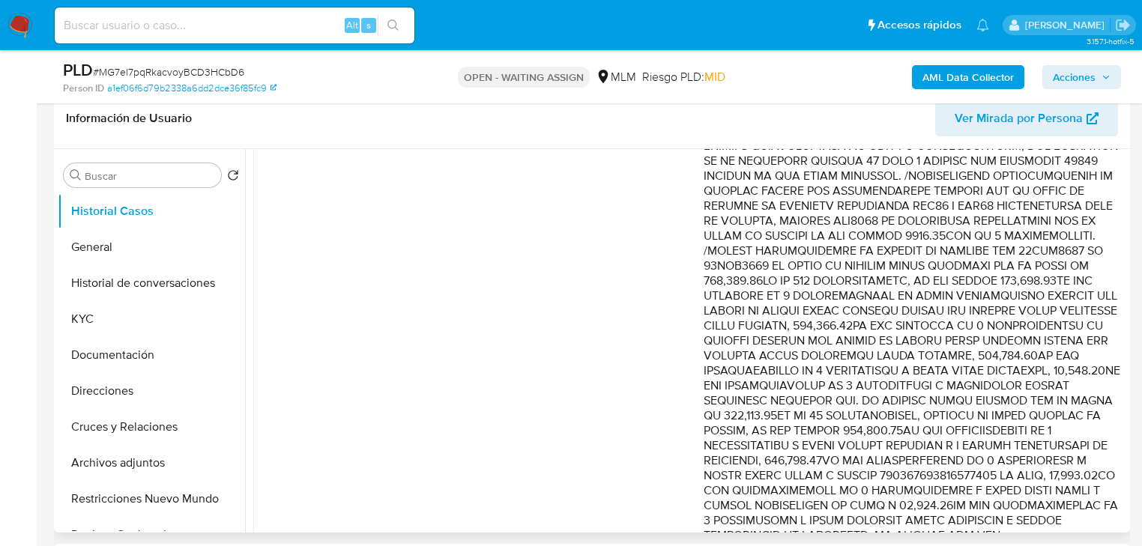
click at [795, 288] on p "Comentario :" at bounding box center [914, 498] width 420 height 929
drag, startPoint x: 812, startPoint y: 285, endPoint x: 1095, endPoint y: 384, distance: 299.5
click at [1095, 384] on p "Comentario :" at bounding box center [914, 498] width 420 height 929
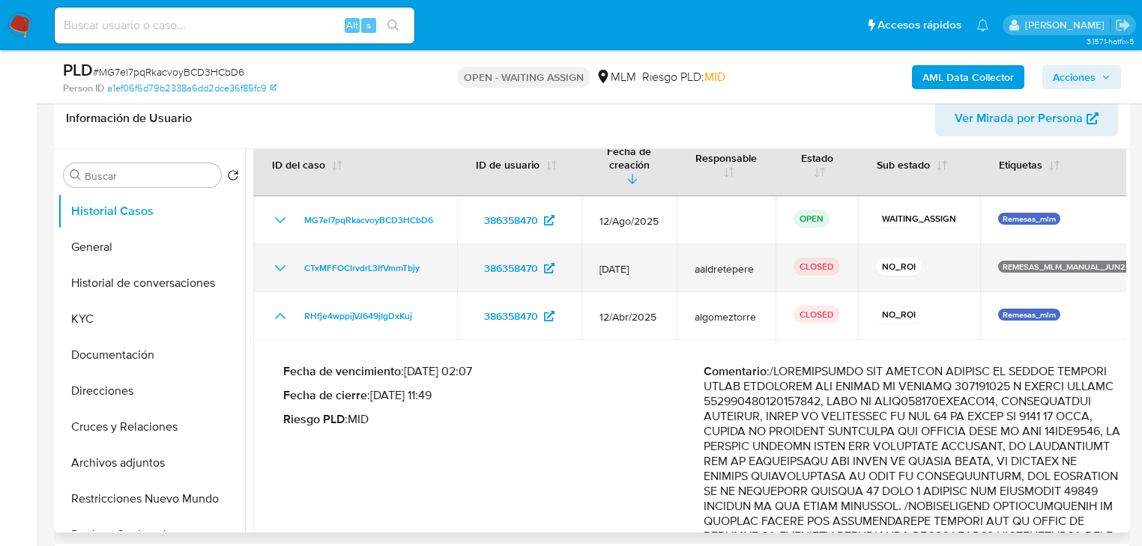
scroll to position [0, 0]
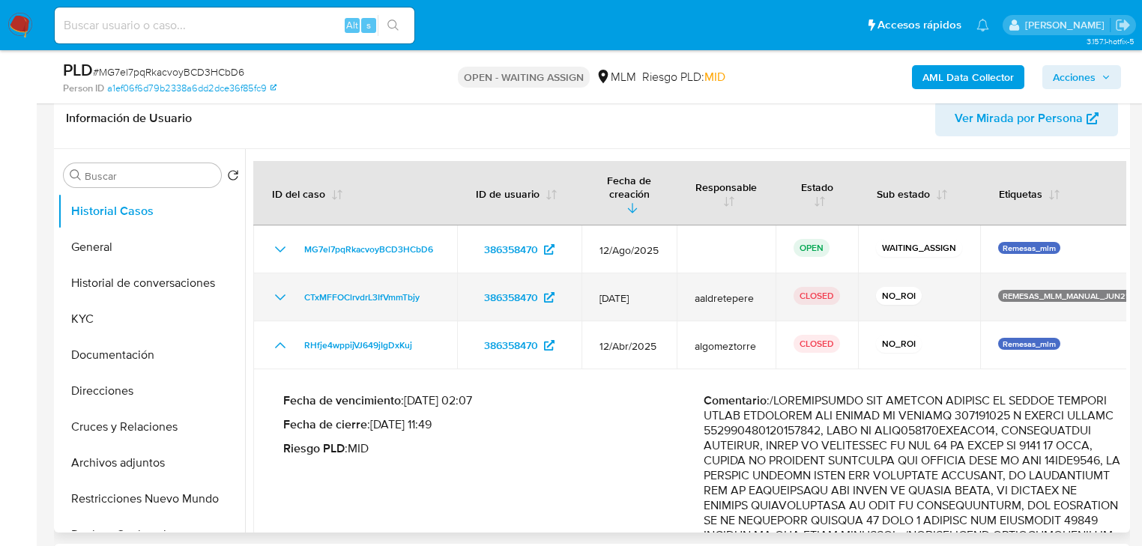
click at [278, 288] on icon "Mostrar/Ocultar" at bounding box center [280, 297] width 18 height 18
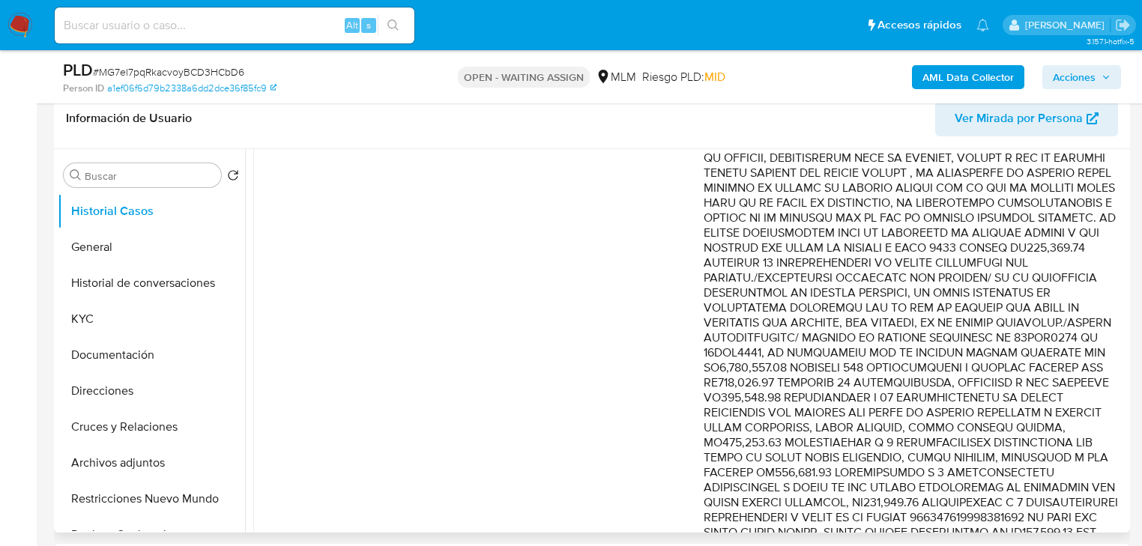
scroll to position [420, 0]
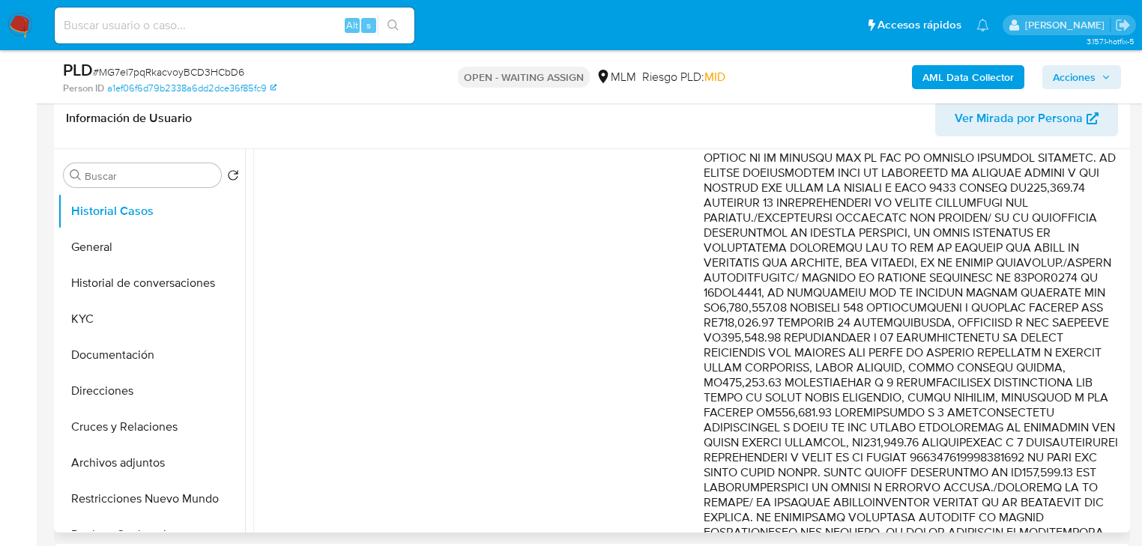
drag, startPoint x: 974, startPoint y: 272, endPoint x: 1119, endPoint y: 358, distance: 169.0
click at [1119, 358] on p "Comentario :" at bounding box center [914, 360] width 420 height 869
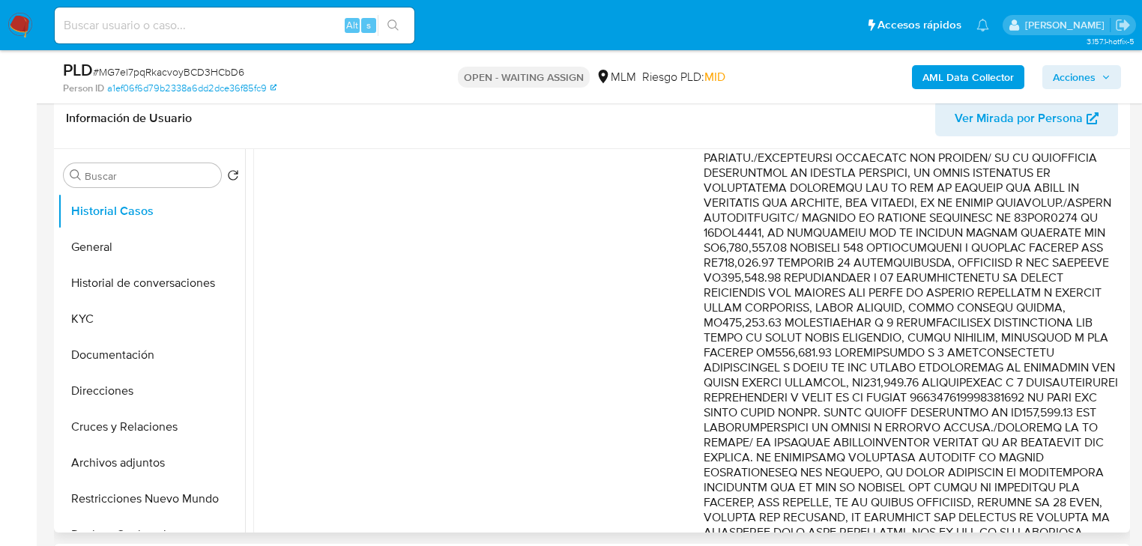
scroll to position [539, 0]
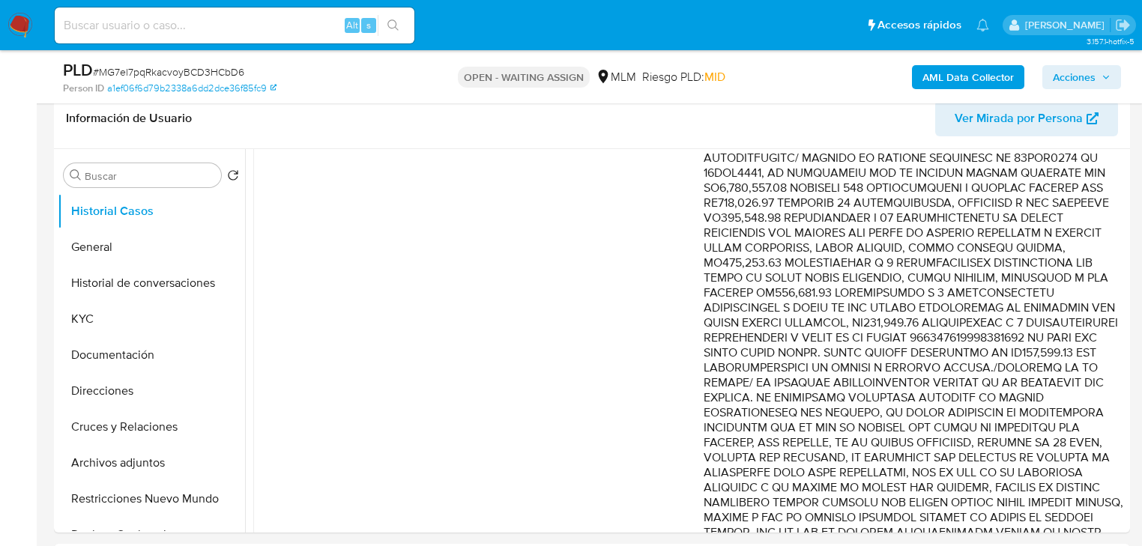
click at [22, 30] on img at bounding box center [19, 25] width 25 height 25
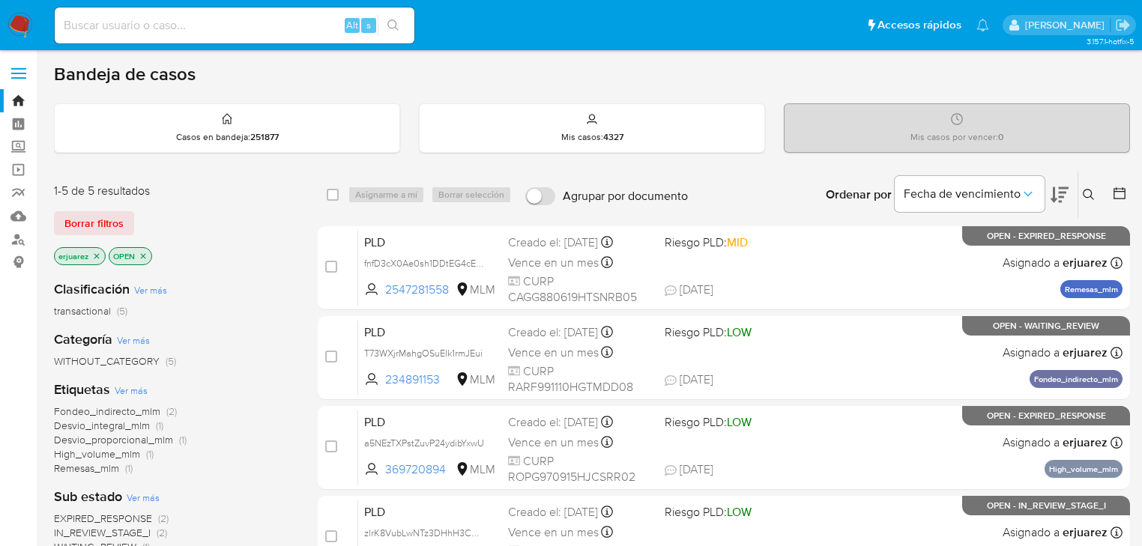
click at [21, 23] on img at bounding box center [19, 25] width 25 height 25
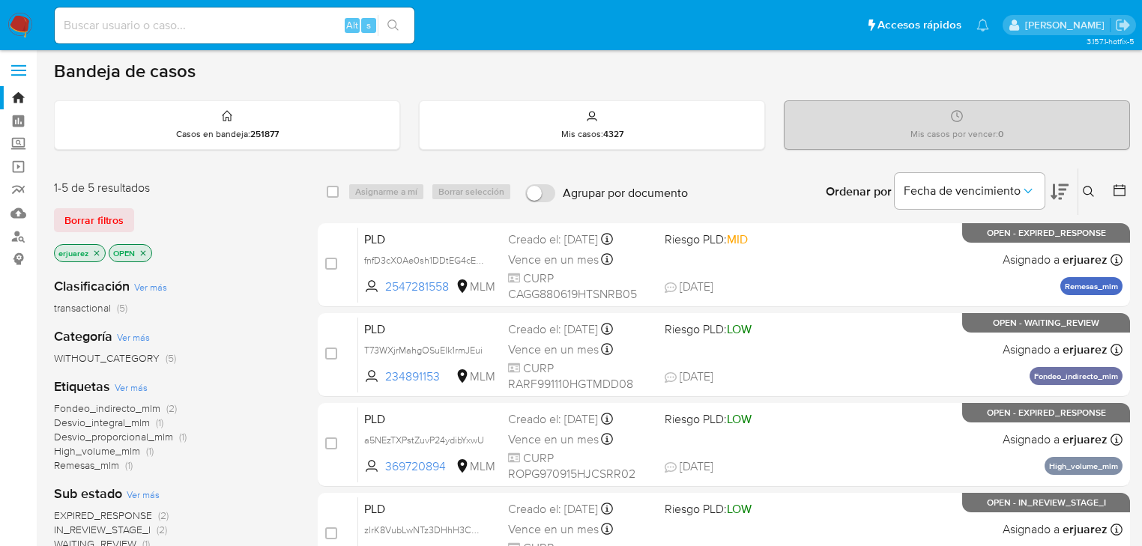
scroll to position [240, 0]
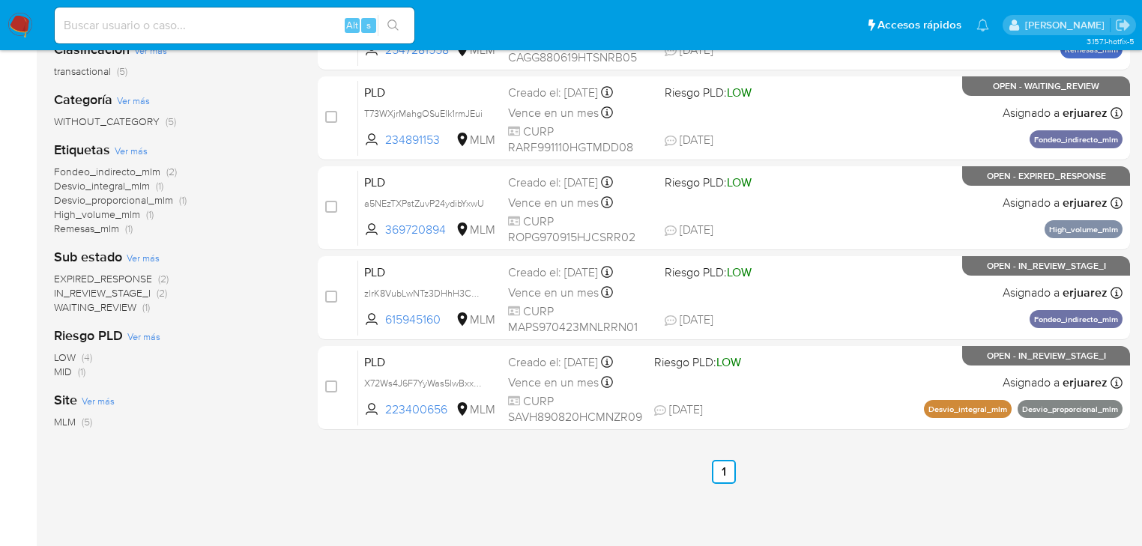
click at [138, 292] on span "IN_REVIEW_STAGE_I" at bounding box center [102, 292] width 97 height 15
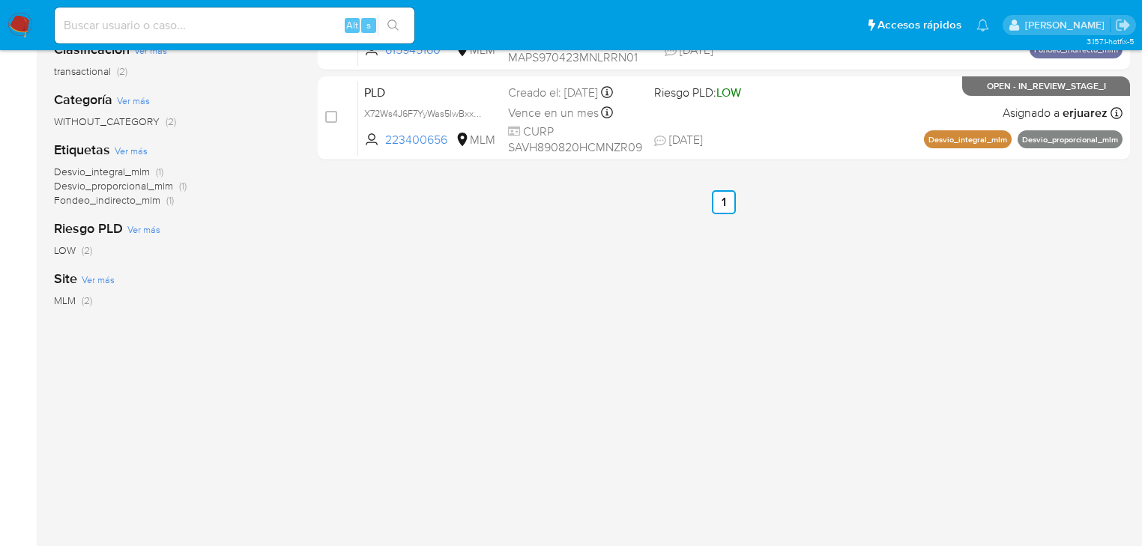
scroll to position [60, 0]
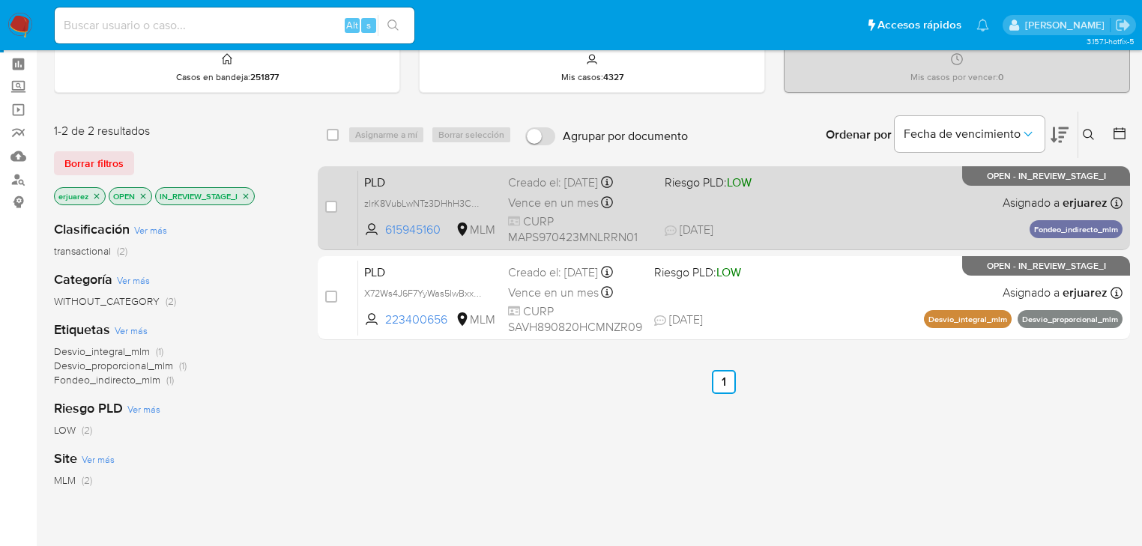
click at [782, 222] on span "22/08/2025 22/08/2025 20:29" at bounding box center [815, 230] width 301 height 16
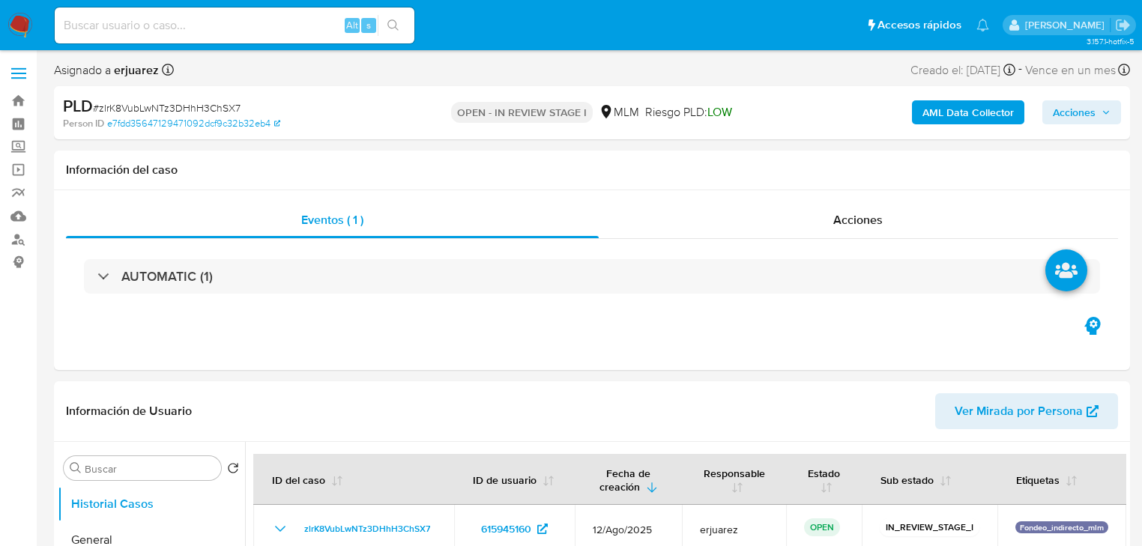
select select "10"
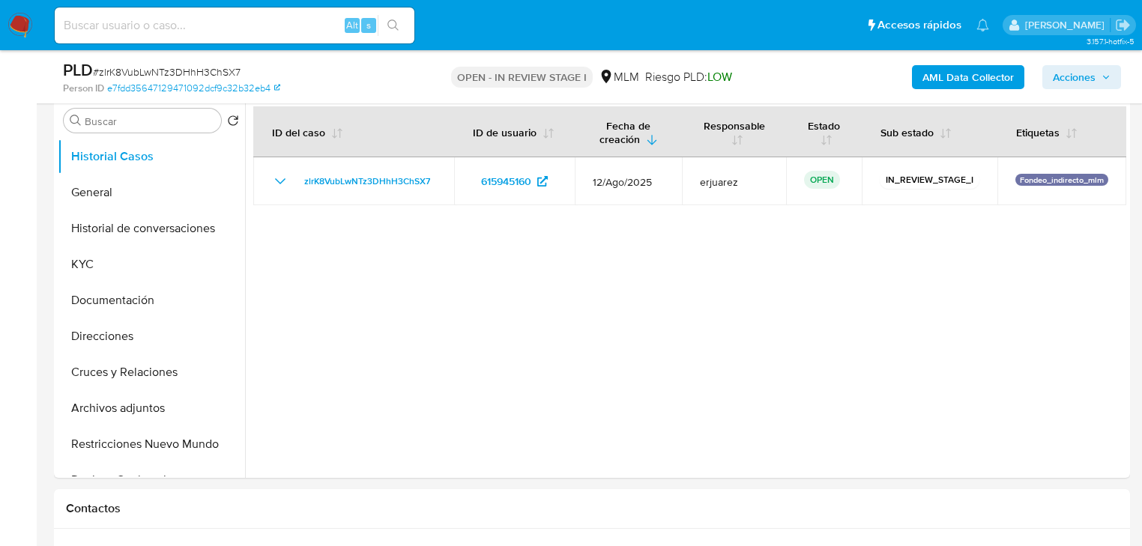
scroll to position [360, 0]
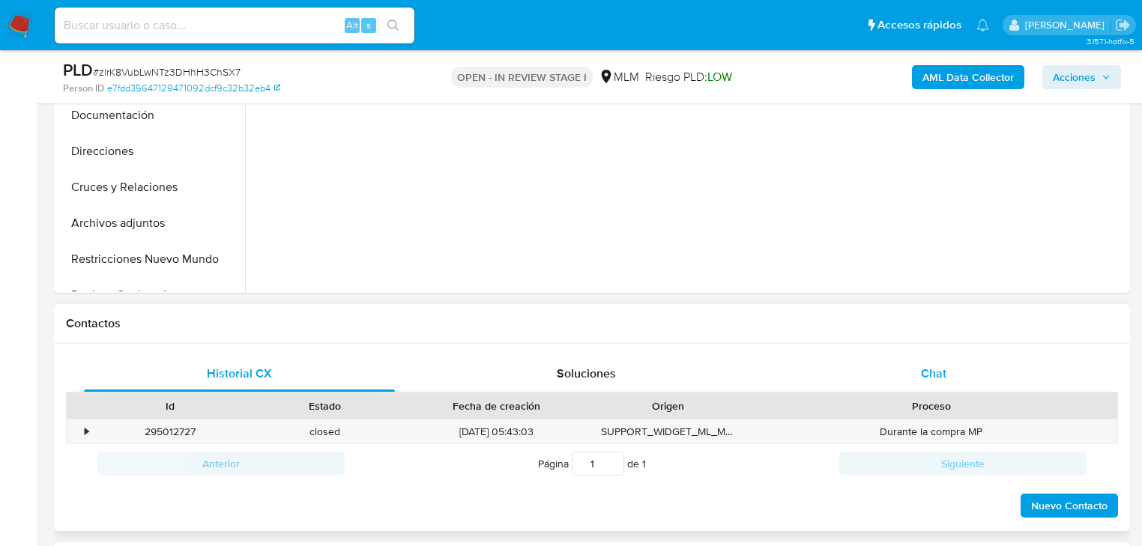
click at [925, 366] on span "Chat" at bounding box center [933, 373] width 25 height 17
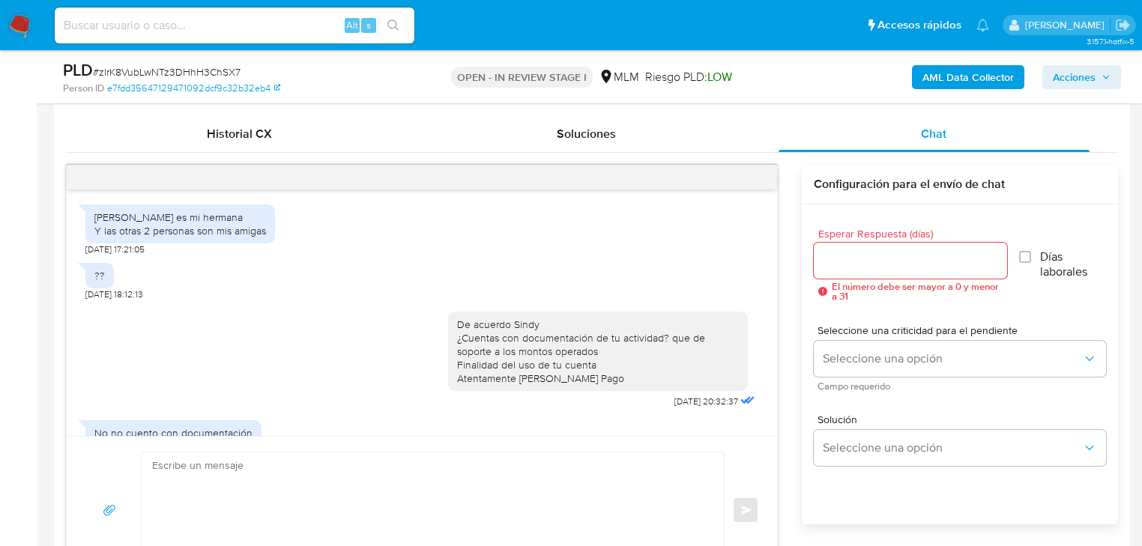
scroll to position [432, 0]
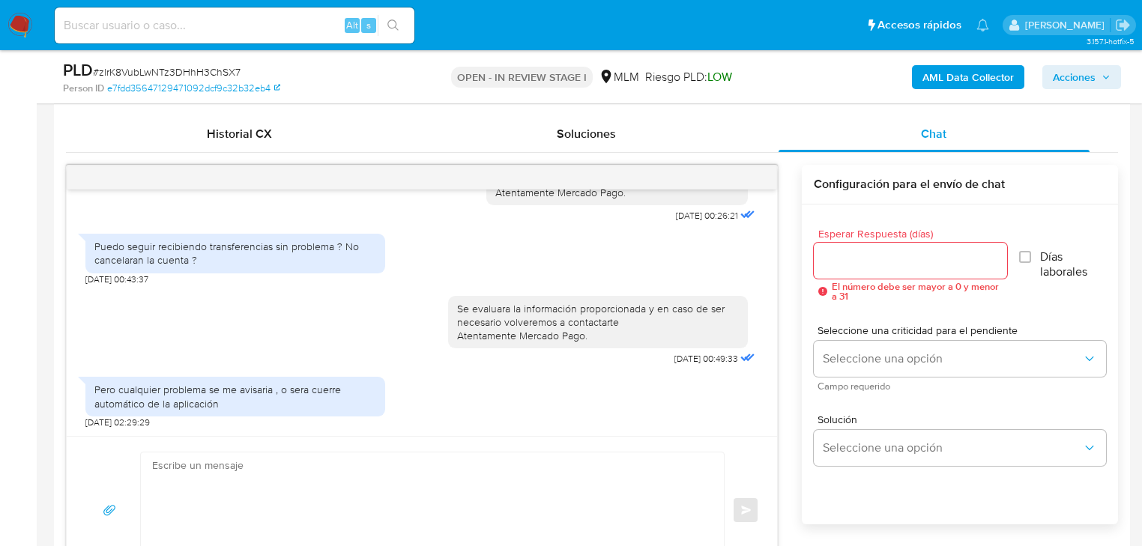
click at [764, 172] on div at bounding box center [422, 178] width 710 height 24
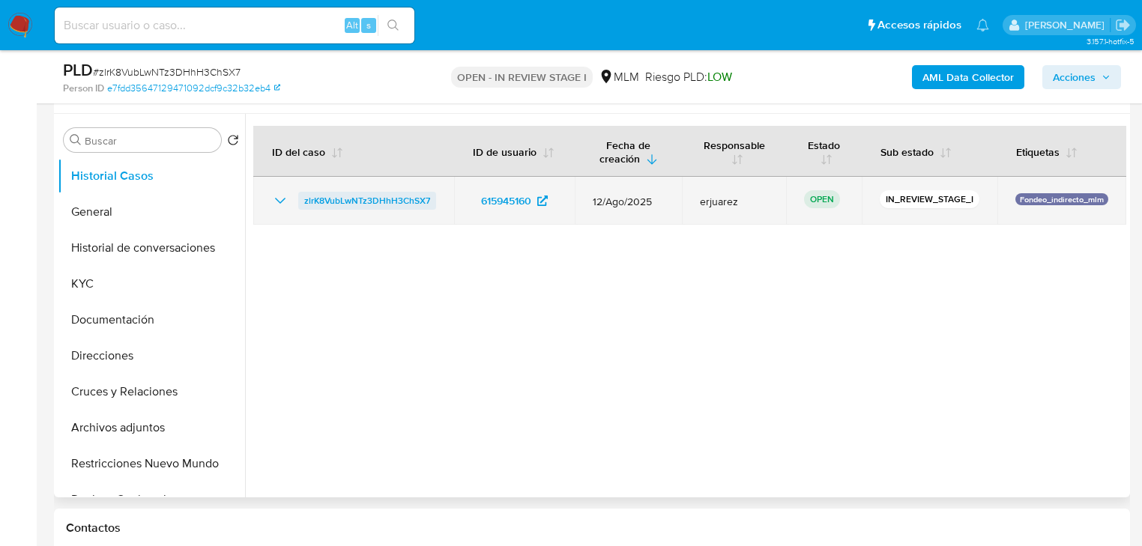
scroll to position [240, 0]
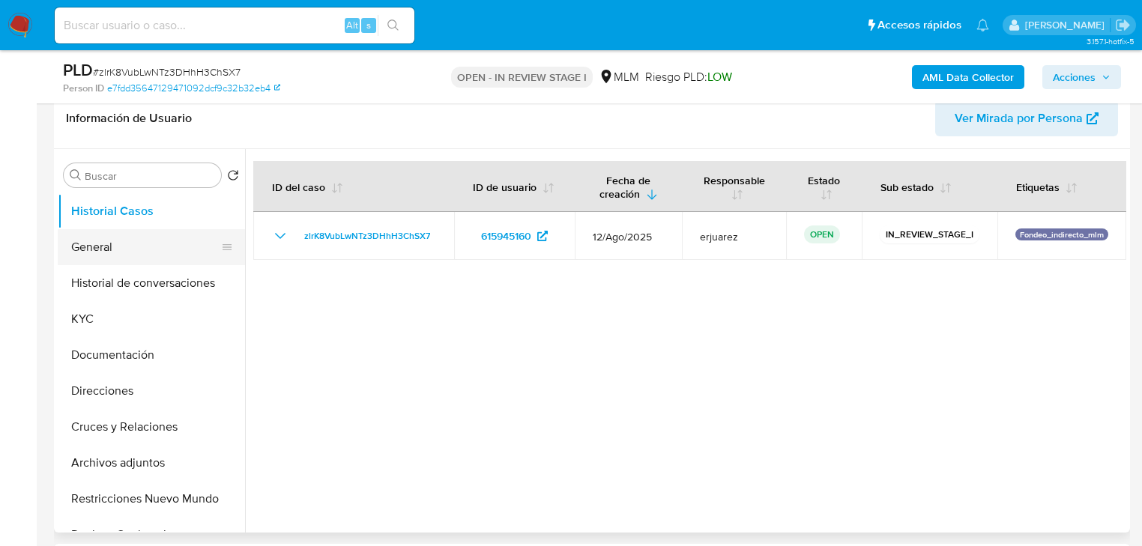
drag, startPoint x: 113, startPoint y: 238, endPoint x: 121, endPoint y: 231, distance: 11.1
click at [113, 238] on button "General" at bounding box center [145, 247] width 175 height 36
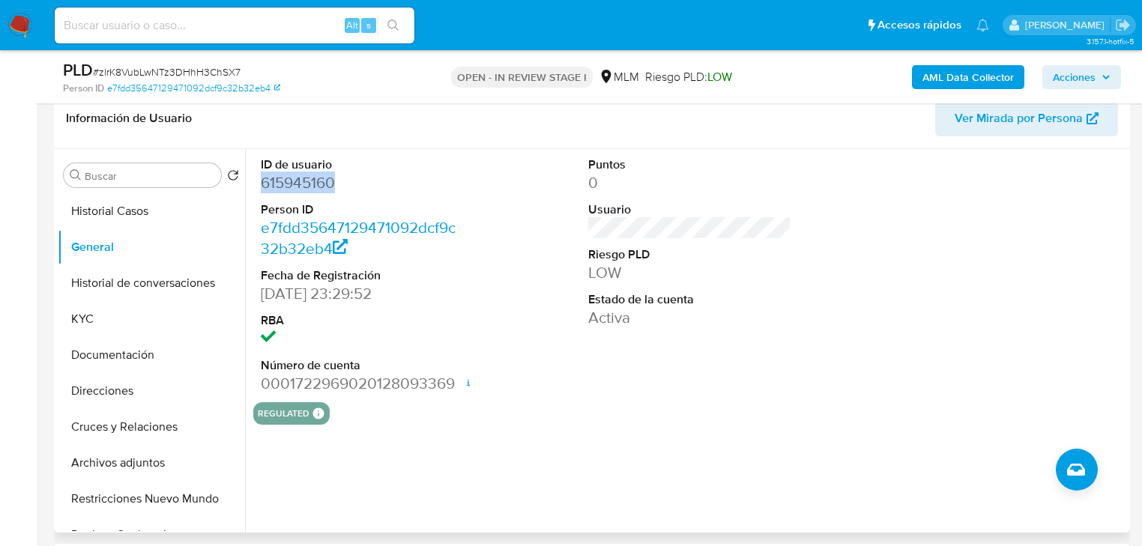
drag, startPoint x: 342, startPoint y: 180, endPoint x: 263, endPoint y: 186, distance: 78.9
click at [263, 186] on dd "615945160" at bounding box center [362, 182] width 203 height 21
copy dd "615945160"
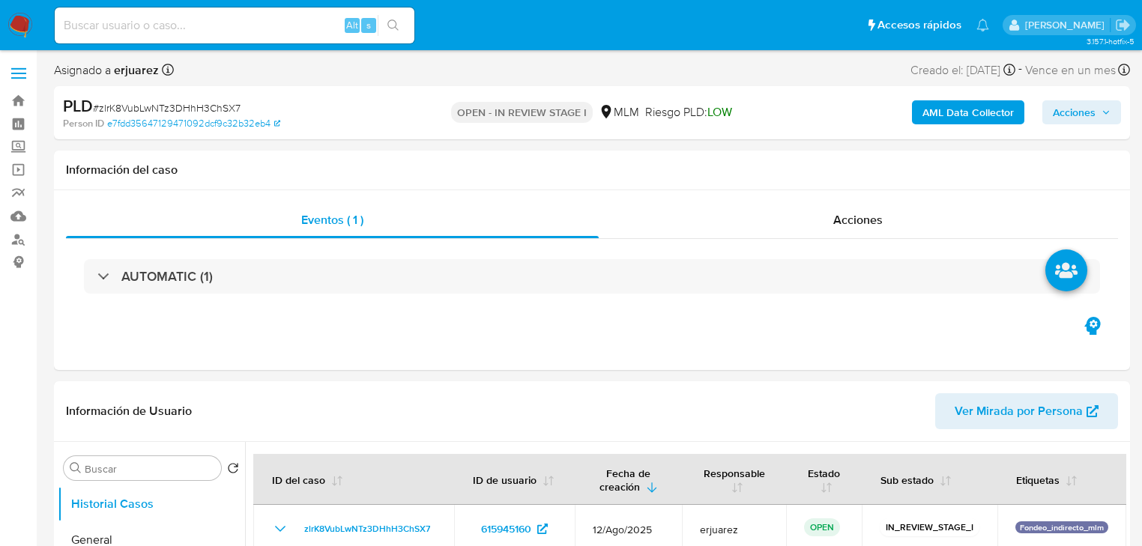
select select "10"
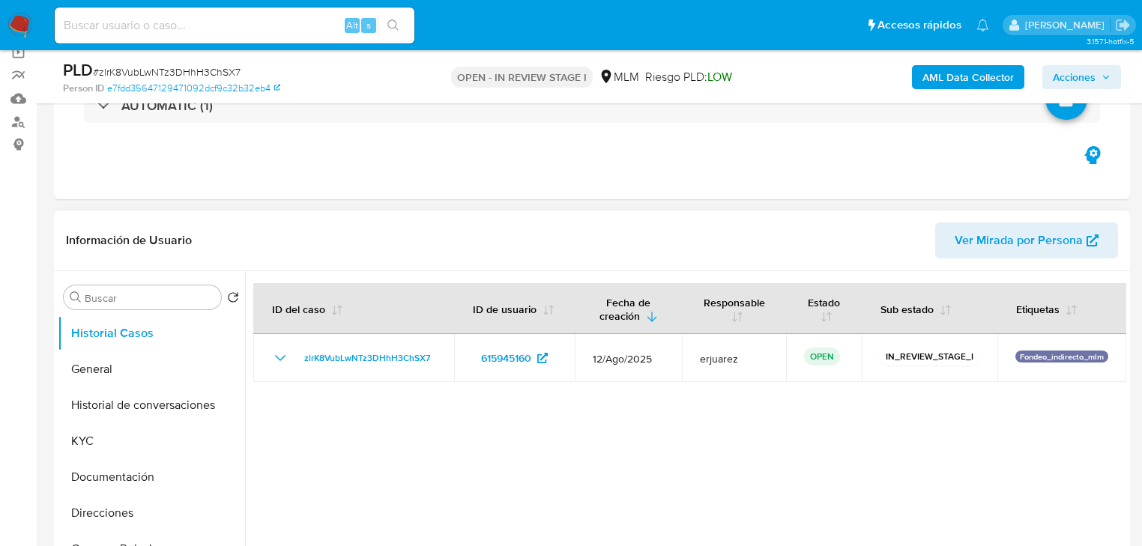
scroll to position [360, 0]
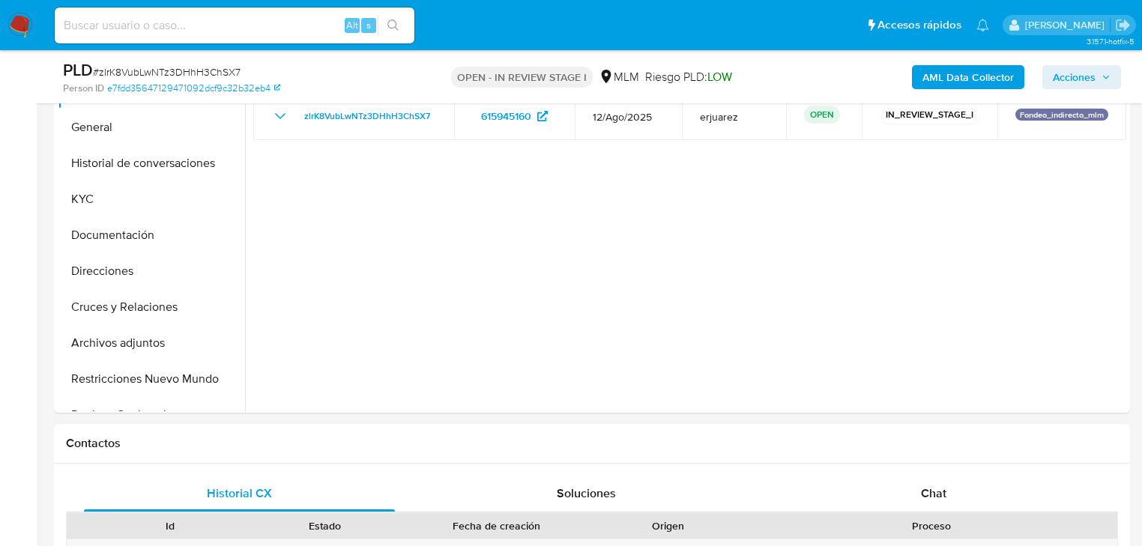
click at [19, 20] on img at bounding box center [19, 25] width 25 height 25
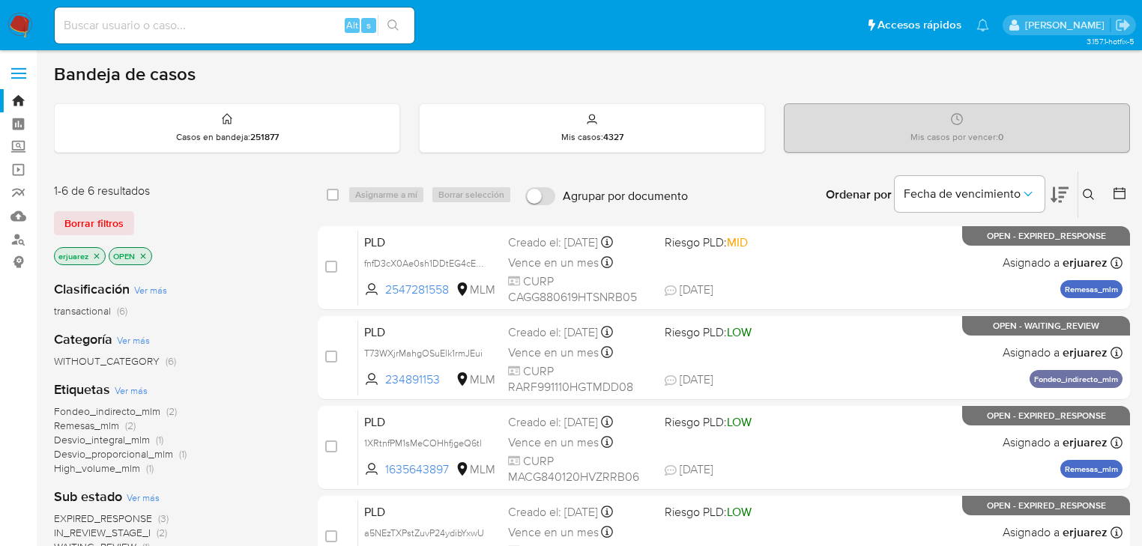
click at [1086, 190] on icon at bounding box center [1089, 195] width 12 height 12
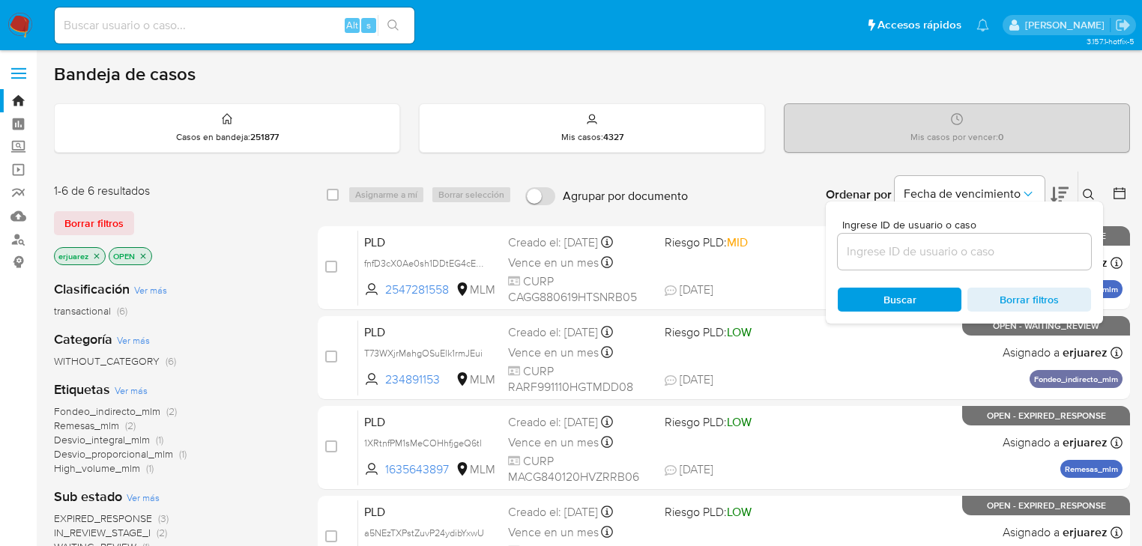
click at [980, 248] on input at bounding box center [964, 251] width 253 height 19
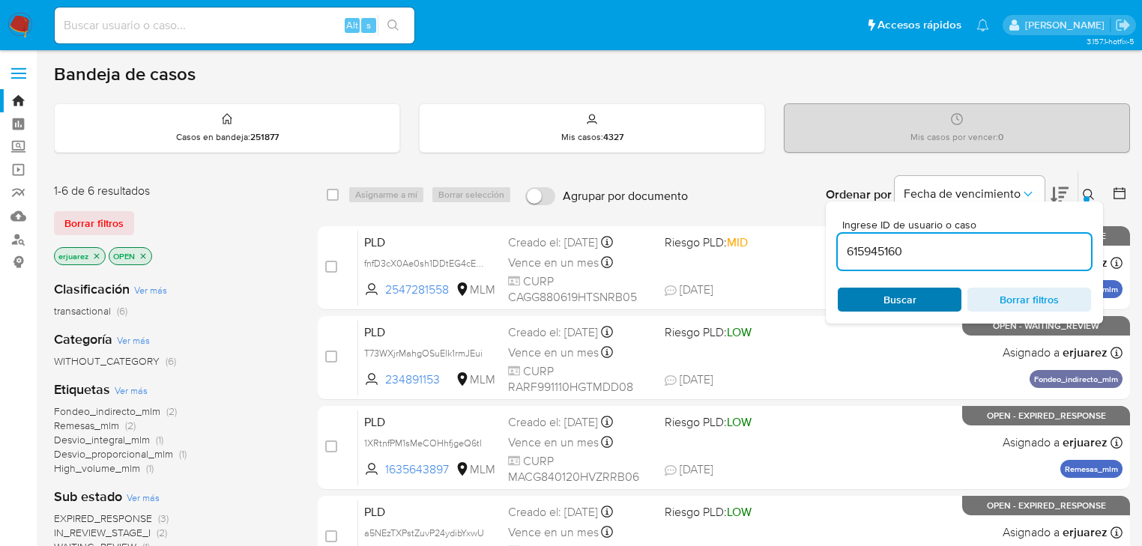
type input "615945160"
click at [871, 294] on div "Buscar Borrar filtros" at bounding box center [964, 300] width 253 height 24
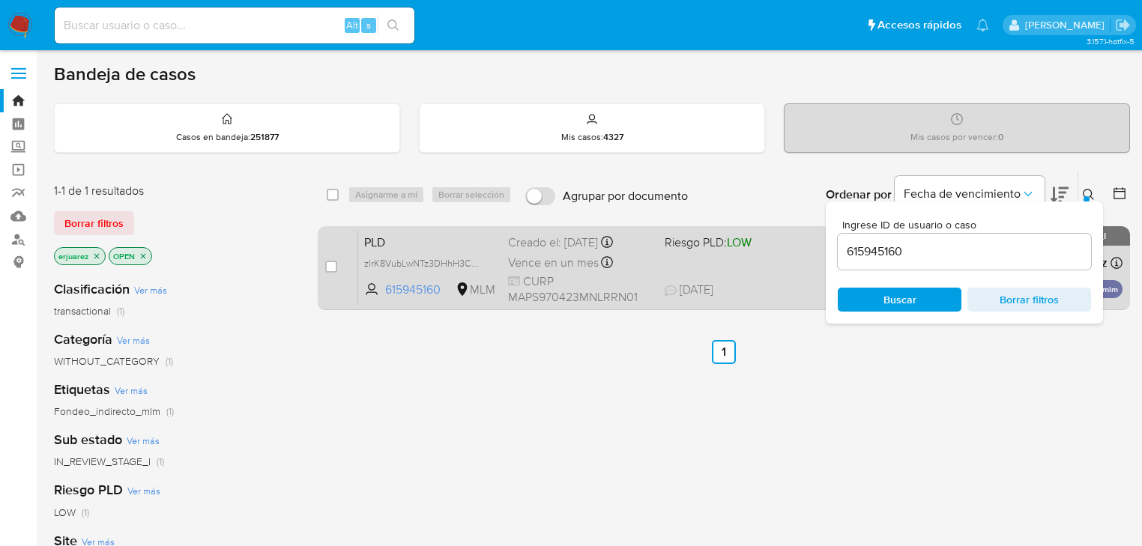
click at [648, 250] on div "PLD zlrK8VubLwNTz3DHhH3ChSX7 615945160 MLM Riesgo PLD: LOW Creado el: [DATE] Cr…" at bounding box center [740, 268] width 764 height 76
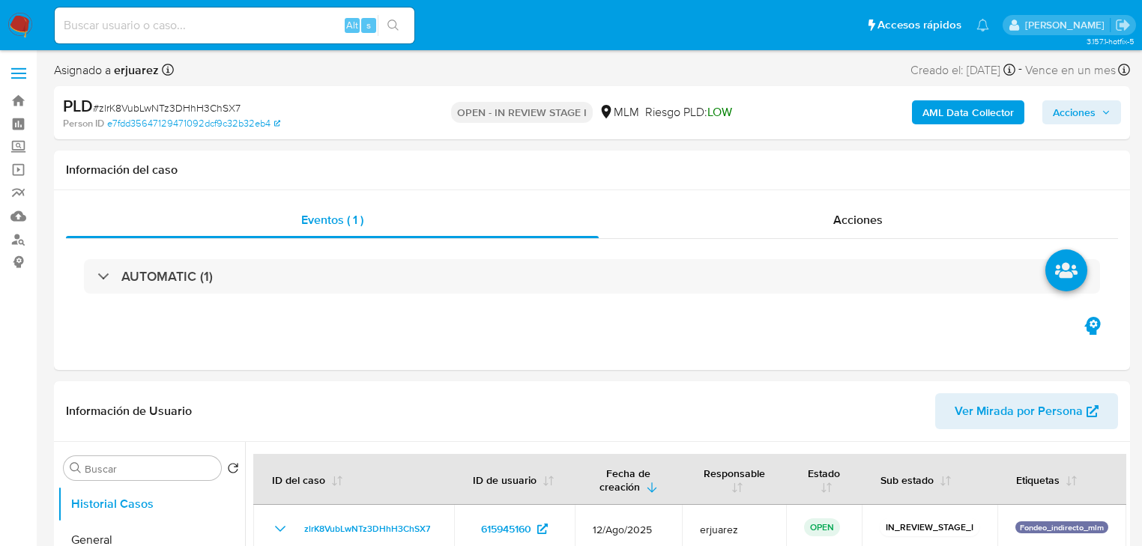
select select "10"
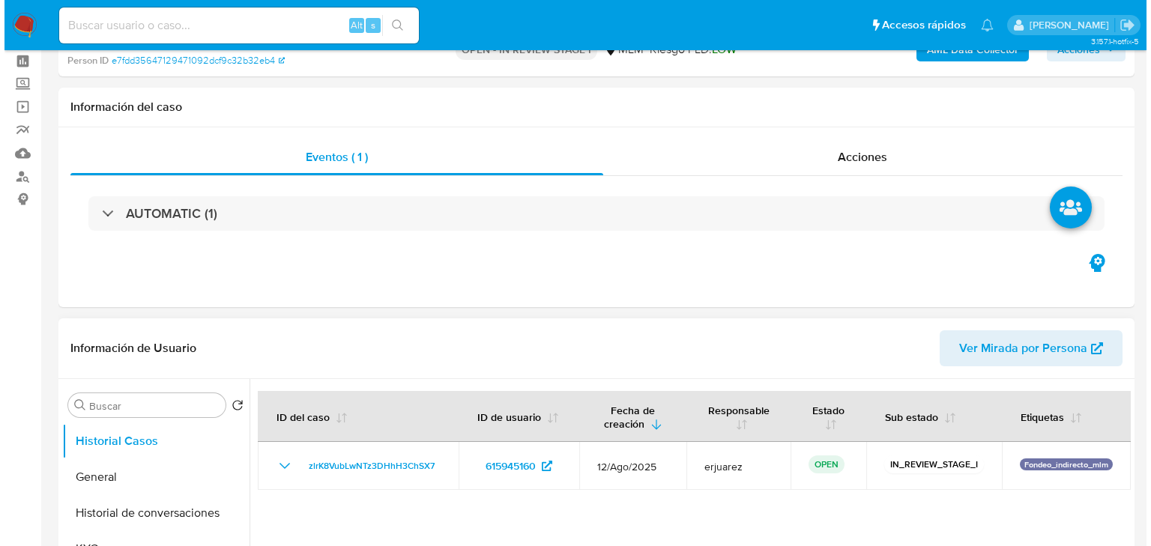
scroll to position [240, 0]
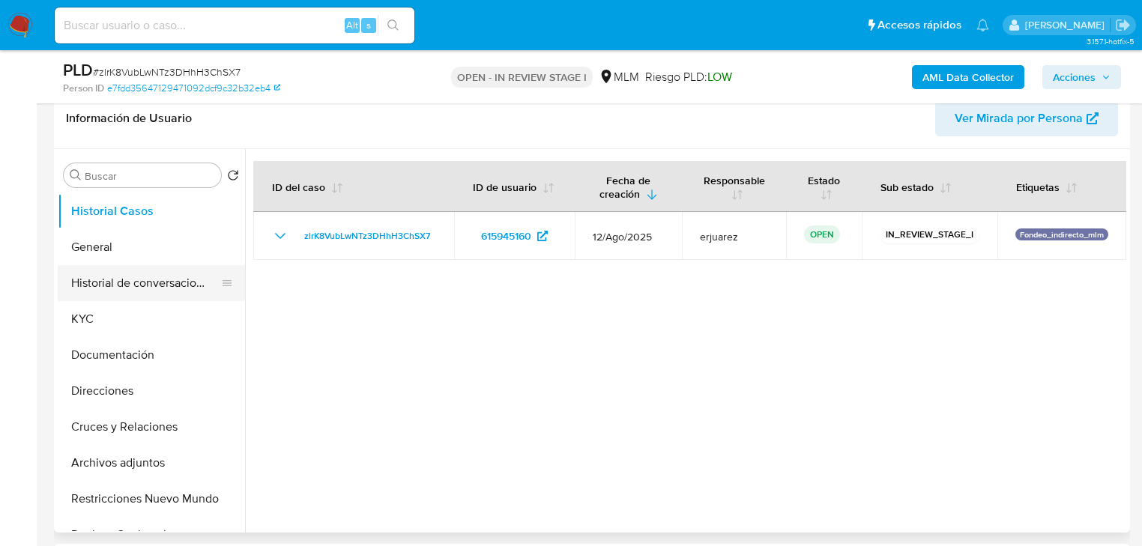
click at [184, 285] on button "Historial de conversaciones" at bounding box center [145, 283] width 175 height 36
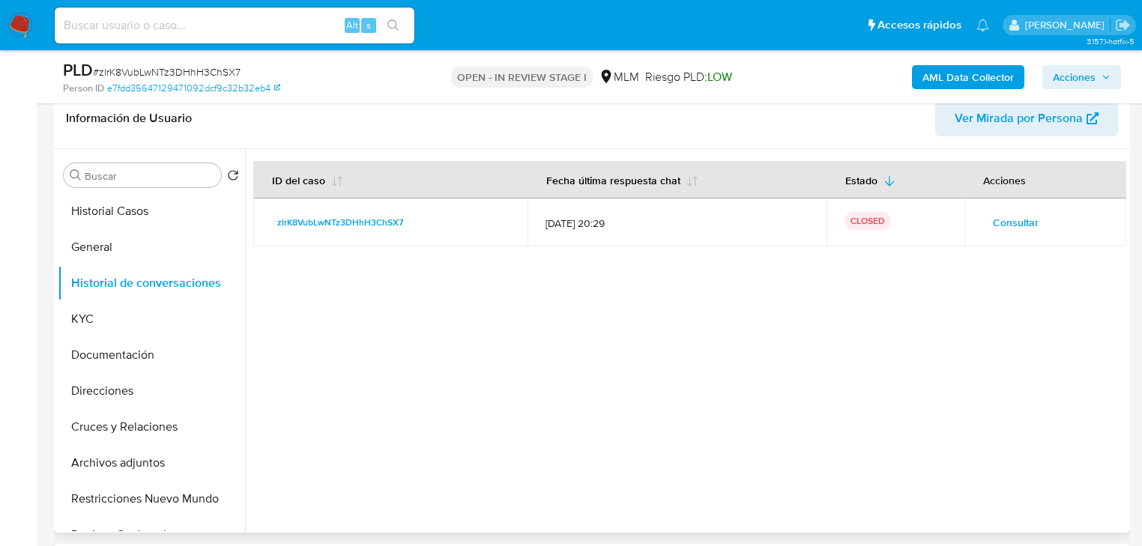
click at [993, 228] on span "Consultar" at bounding box center [1016, 222] width 46 height 21
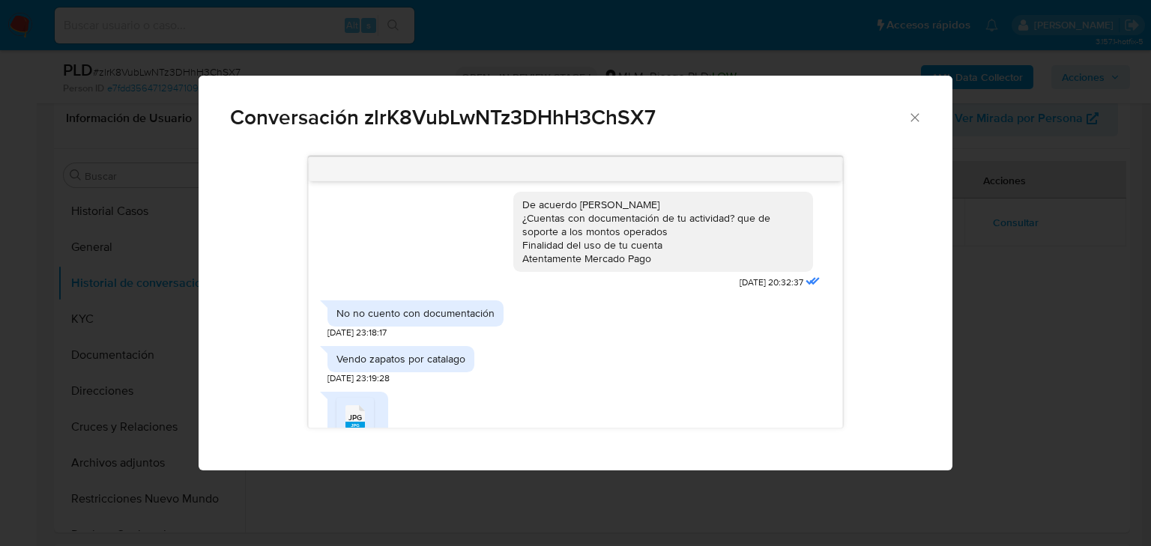
scroll to position [659, 0]
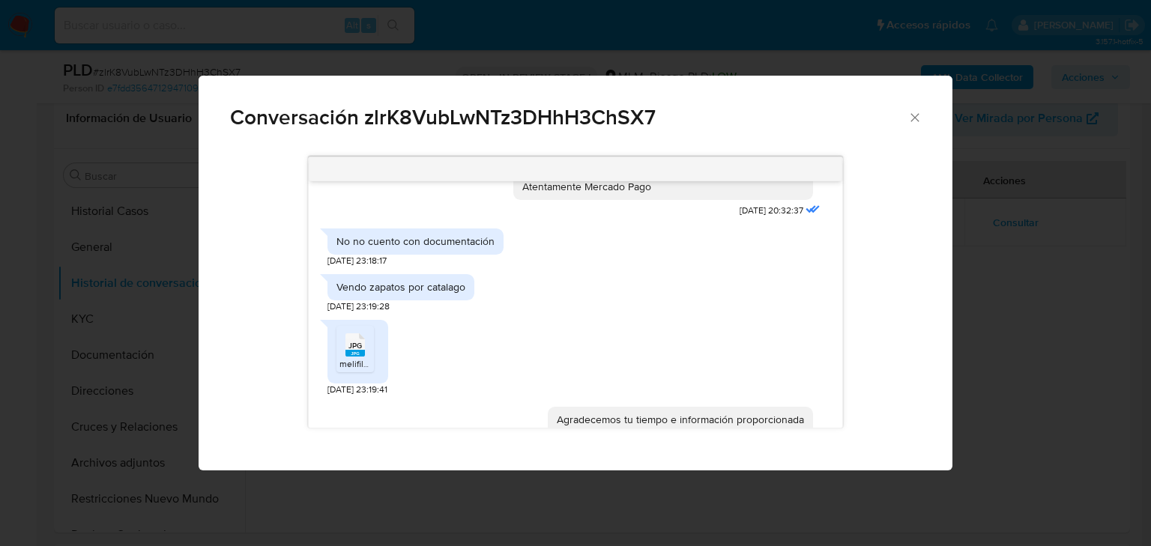
drag, startPoint x: 358, startPoint y: 360, endPoint x: 1, endPoint y: 329, distance: 358.8
click at [358, 351] on span "JPG" at bounding box center [354, 346] width 13 height 10
click at [363, 357] on rect "Comunicación" at bounding box center [354, 353] width 19 height 7
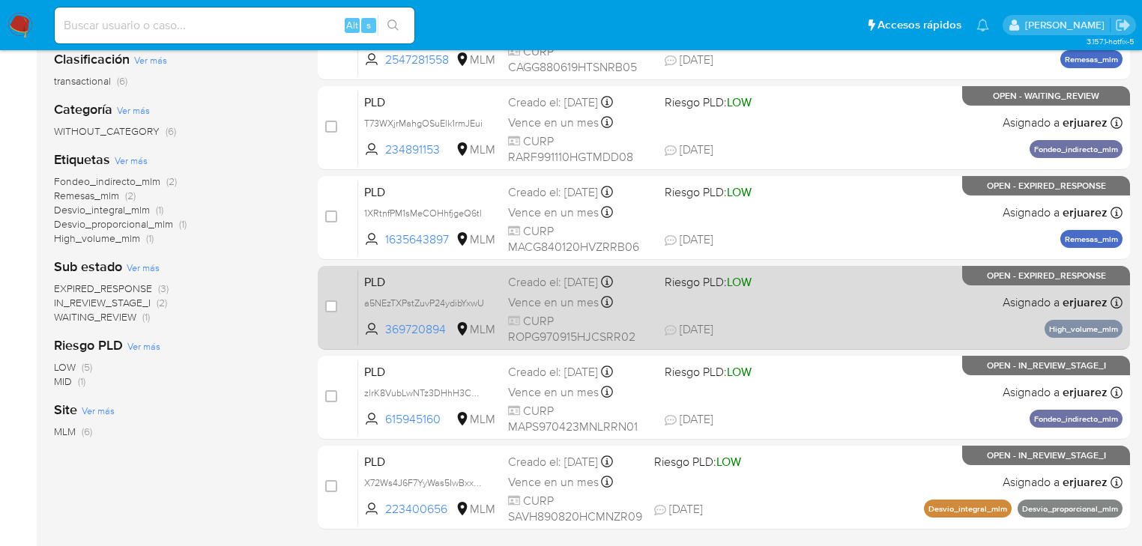
scroll to position [240, 0]
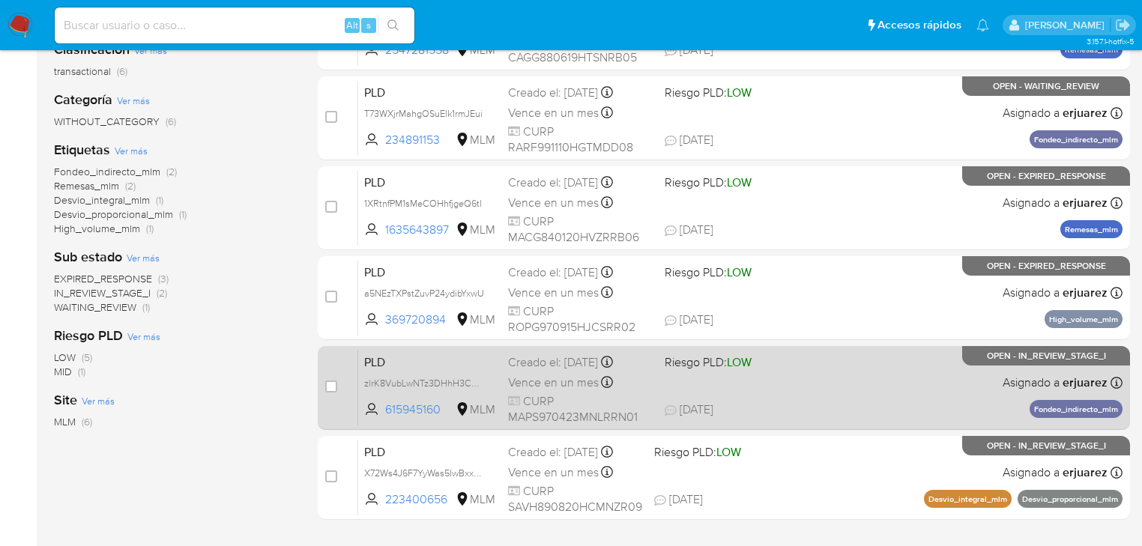
click at [793, 375] on div "PLD zlrK8VubLwNTz3DHhH3ChSX7 615945160 MLM Riesgo PLD: LOW Creado el: [DATE] Cr…" at bounding box center [740, 388] width 764 height 76
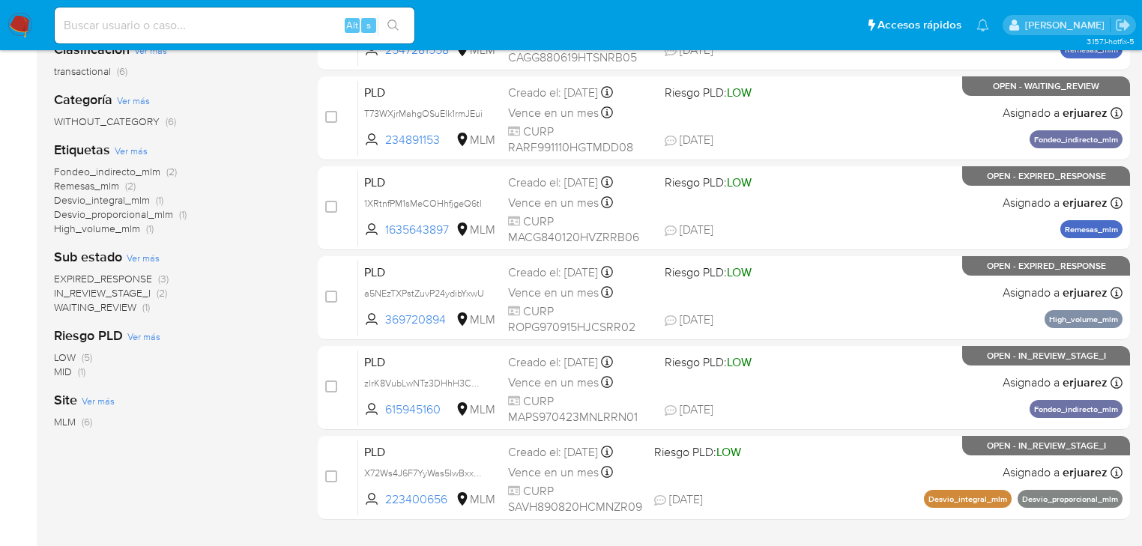
click at [20, 23] on img at bounding box center [19, 25] width 25 height 25
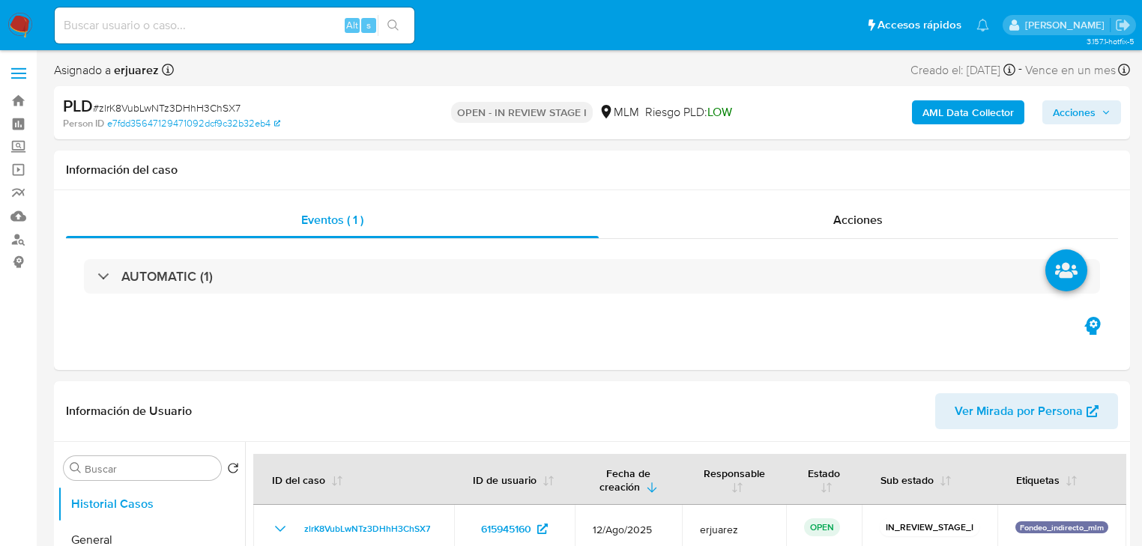
select select "10"
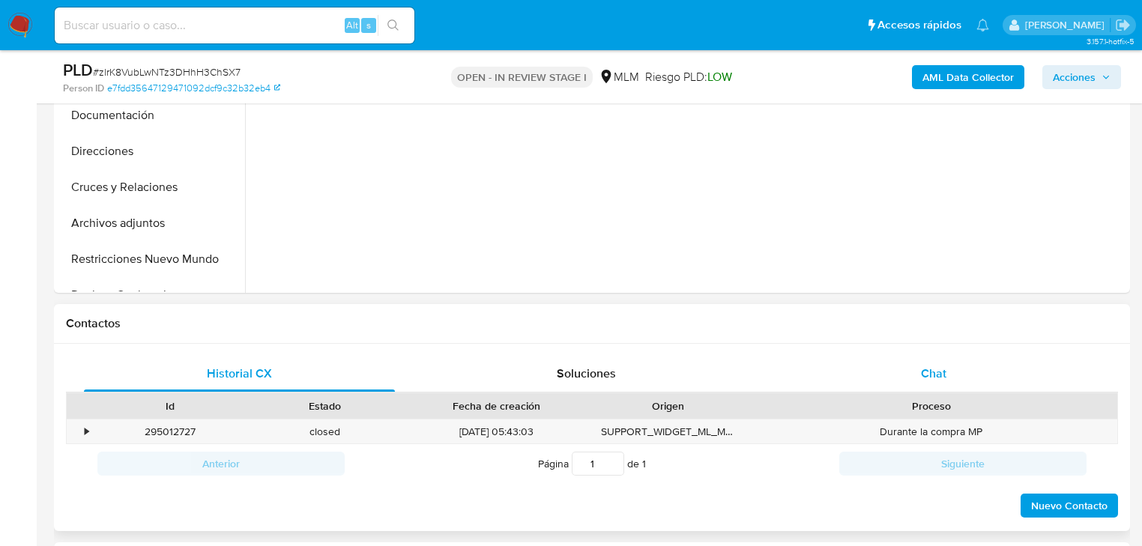
click at [935, 378] on span "Chat" at bounding box center [933, 373] width 25 height 17
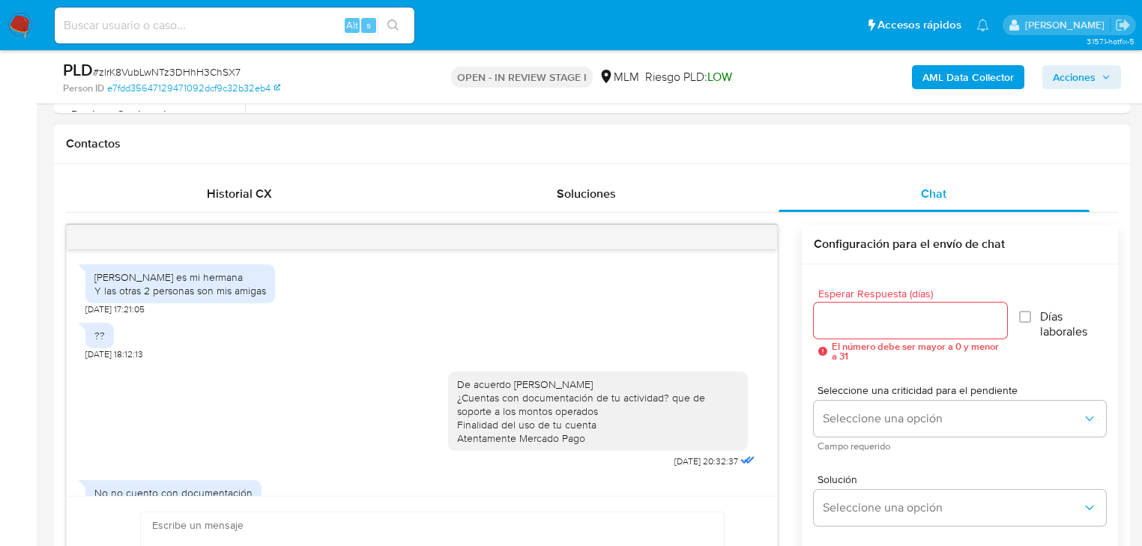
scroll to position [432, 0]
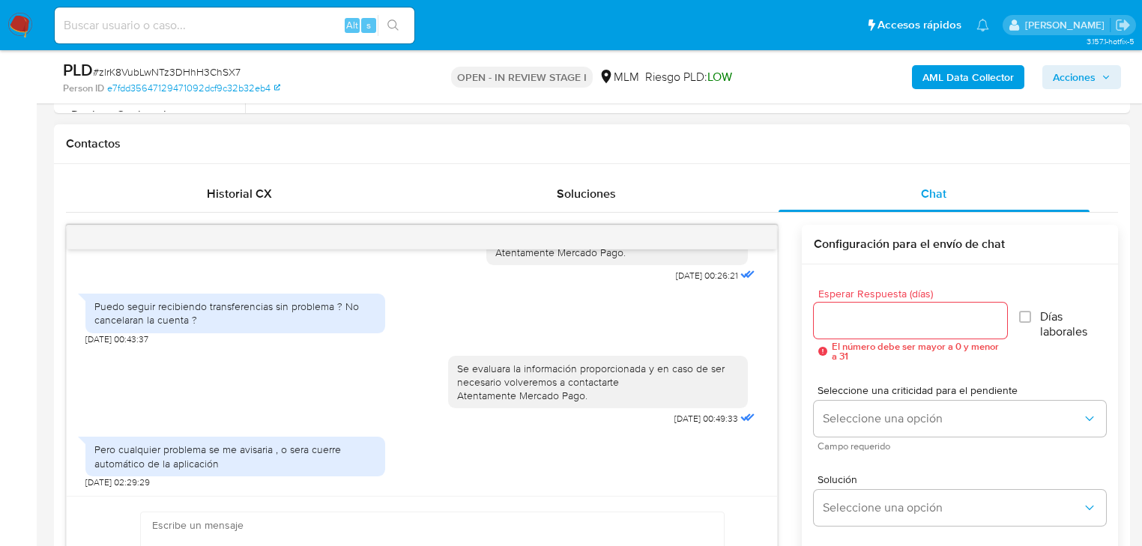
click at [755, 234] on div at bounding box center [422, 238] width 710 height 24
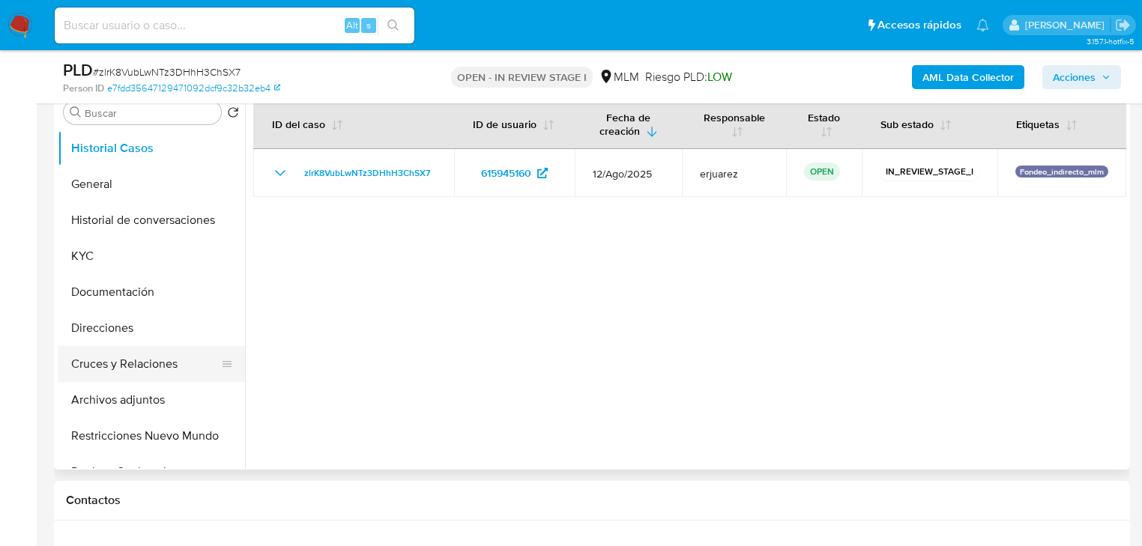
scroll to position [300, 0]
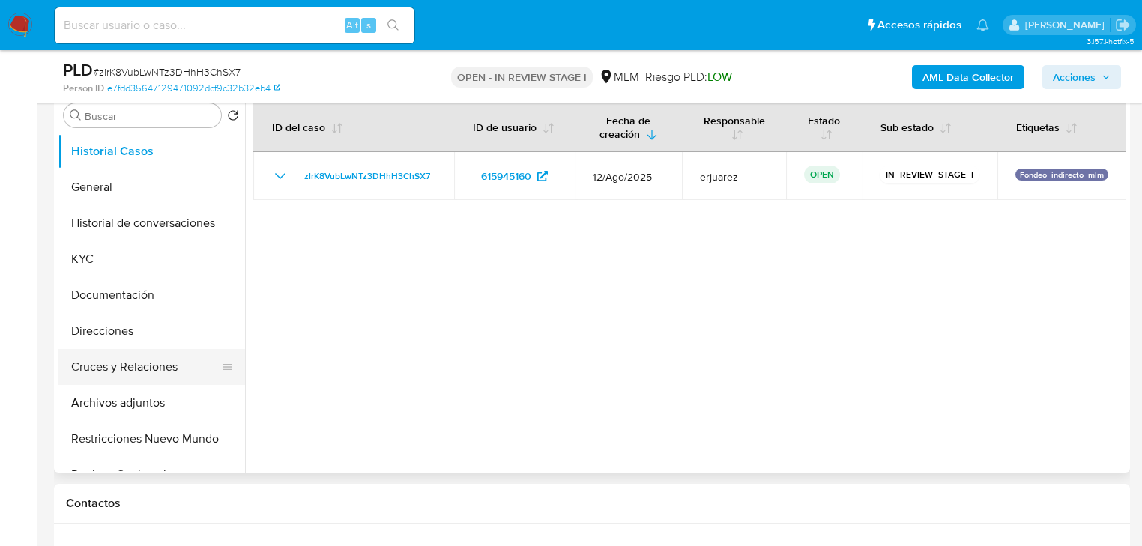
click at [174, 364] on button "Cruces y Relaciones" at bounding box center [145, 367] width 175 height 36
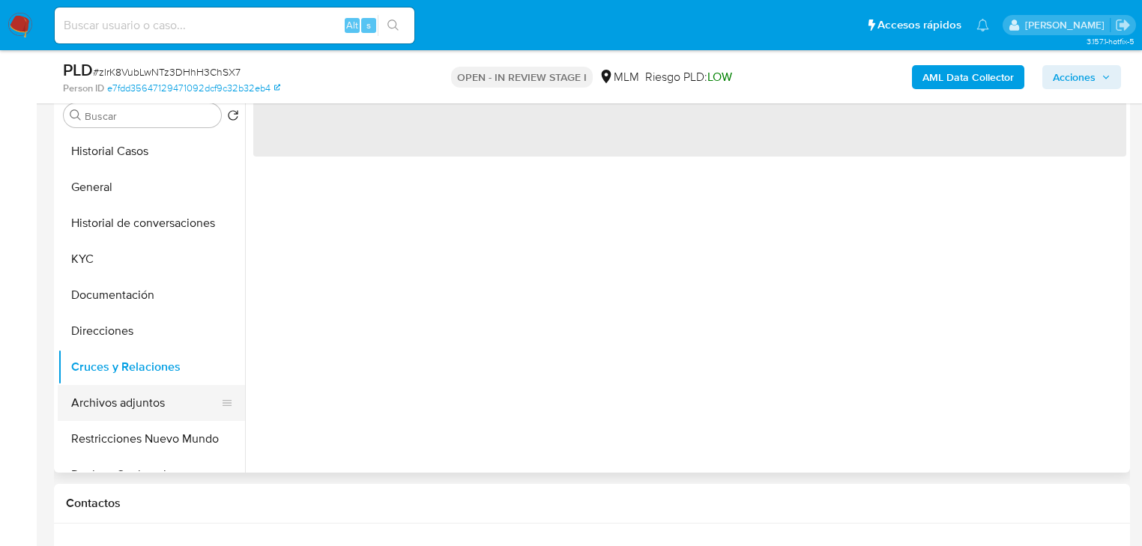
click at [162, 396] on button "Archivos adjuntos" at bounding box center [145, 403] width 175 height 36
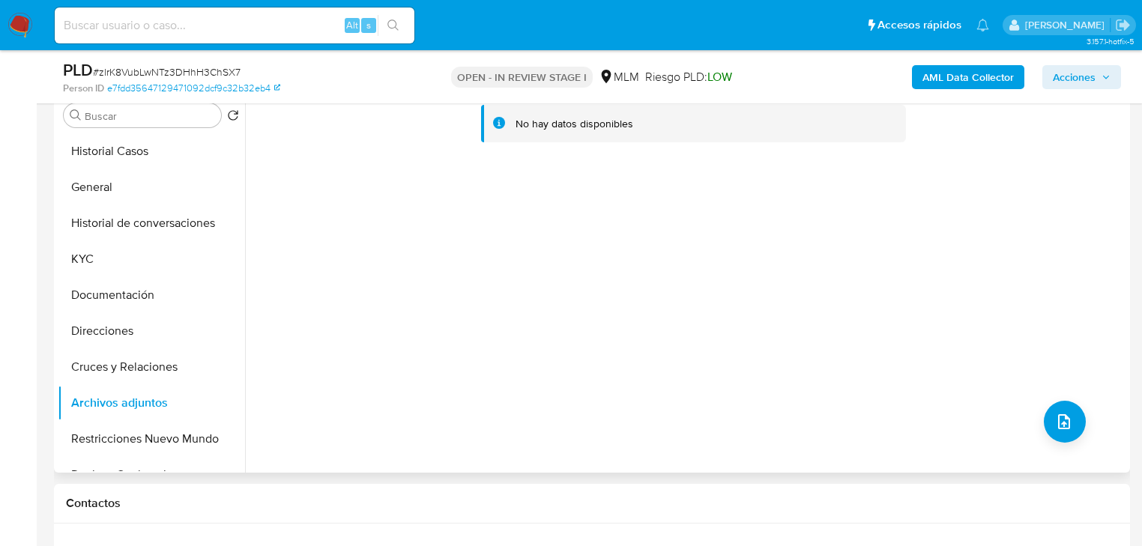
click at [1085, 433] on div "No hay datos disponibles" at bounding box center [685, 281] width 881 height 384
click at [1073, 434] on button "upload-file" at bounding box center [1065, 422] width 42 height 42
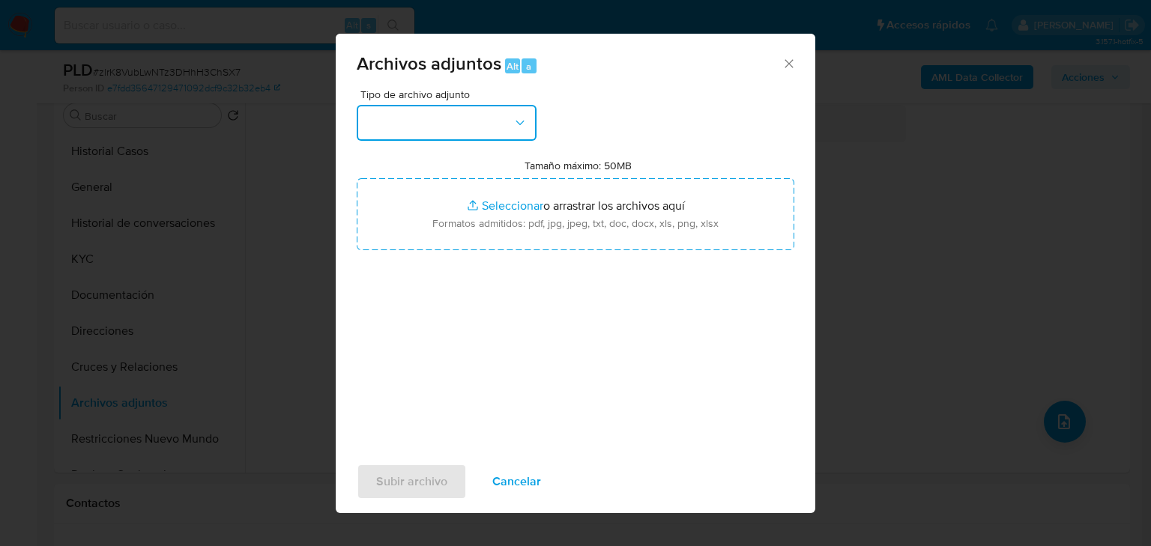
click at [471, 124] on button "button" at bounding box center [447, 123] width 180 height 36
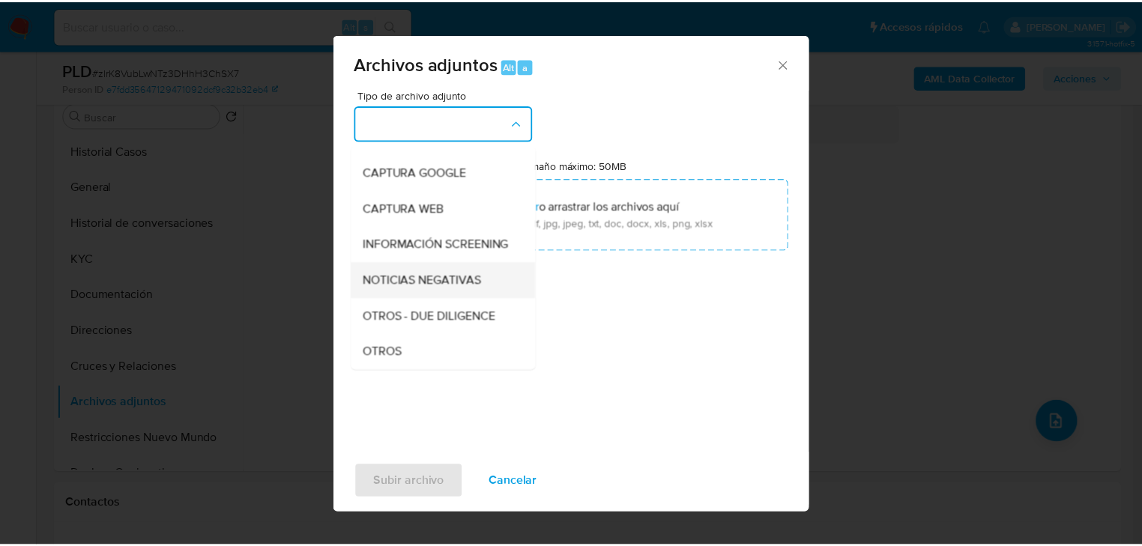
scroll to position [120, 0]
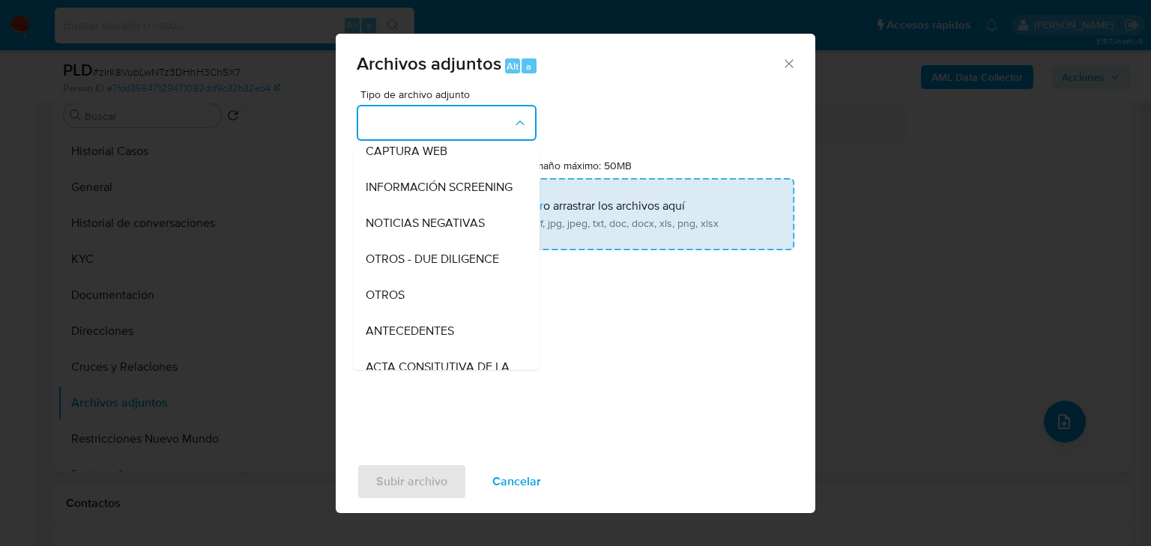
drag, startPoint x: 388, startPoint y: 312, endPoint x: 504, endPoint y: 186, distance: 170.8
click at [391, 303] on span "OTROS" at bounding box center [385, 295] width 39 height 15
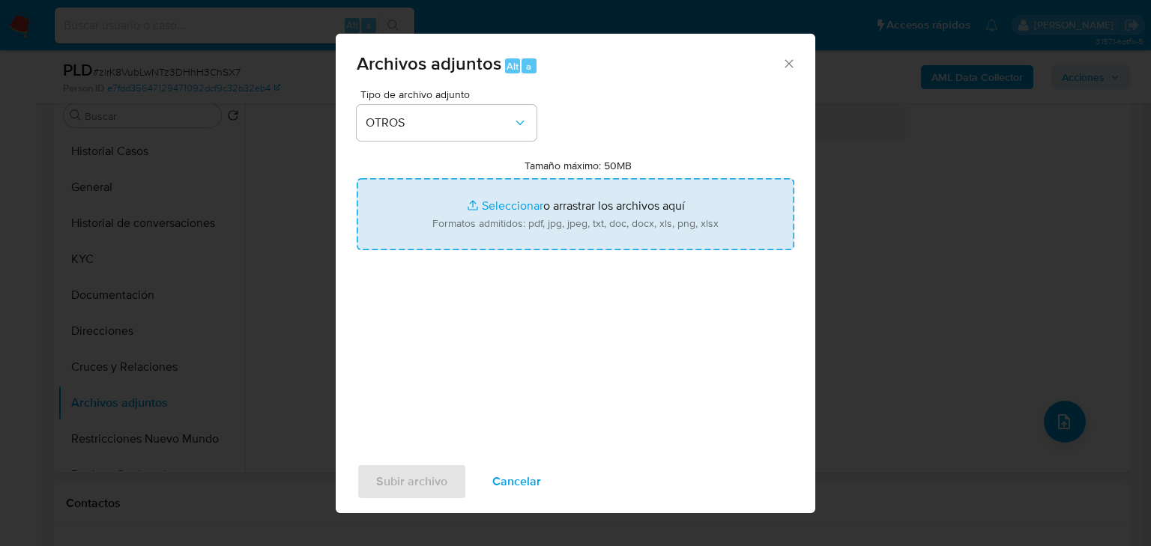
click at [492, 213] on input "Tamaño máximo: 50MB Seleccionar archivos" at bounding box center [576, 214] width 438 height 72
type input "C:\fakepath\615945160_Sindy Maribel Martinez Perales_Ago25.pdf"
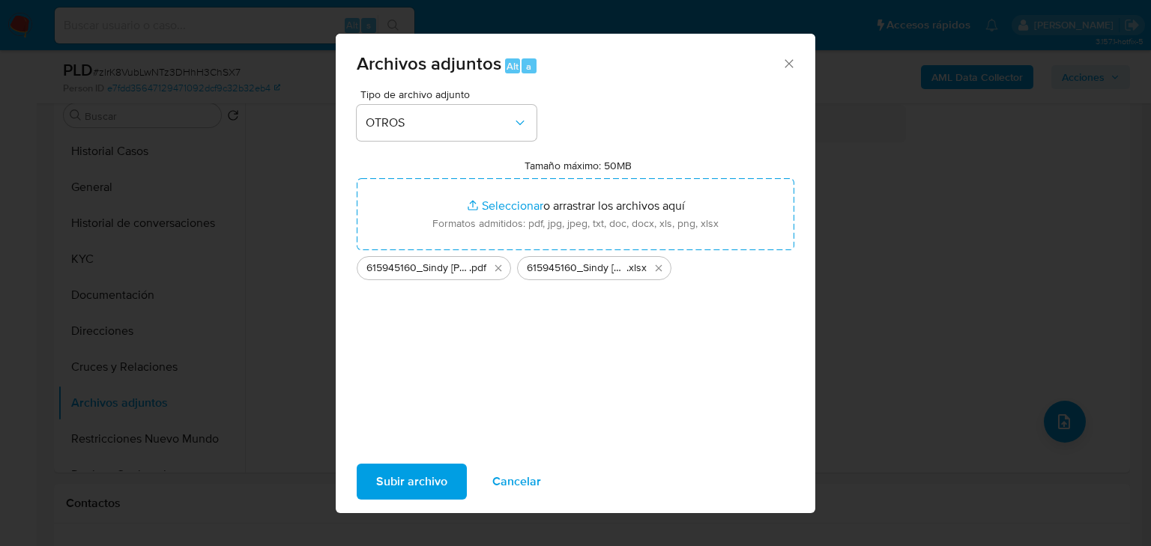
click at [426, 480] on span "Subir archivo" at bounding box center [411, 481] width 71 height 33
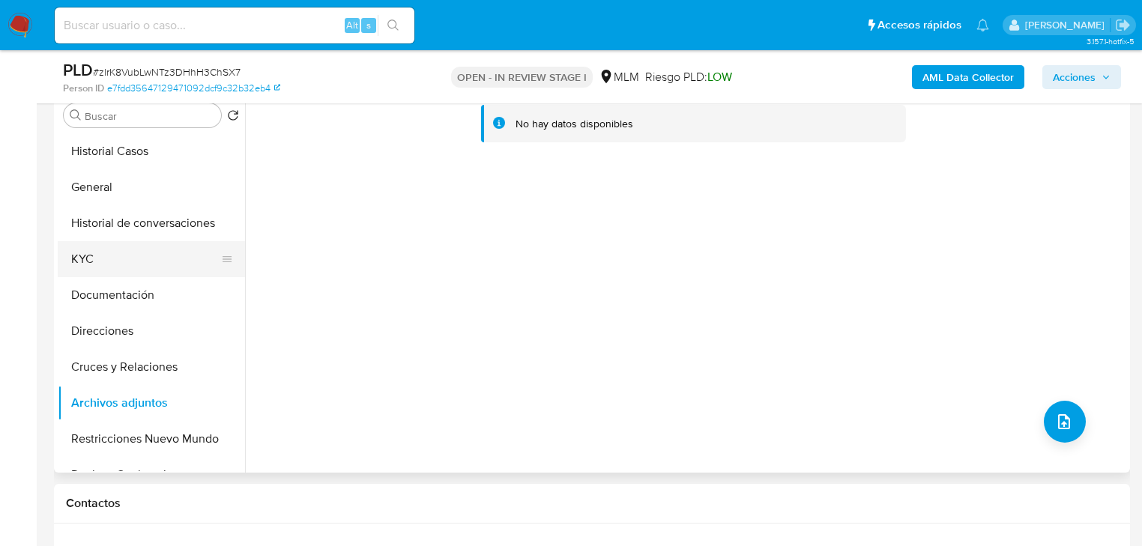
click at [184, 225] on button "Historial de conversaciones" at bounding box center [151, 223] width 187 height 36
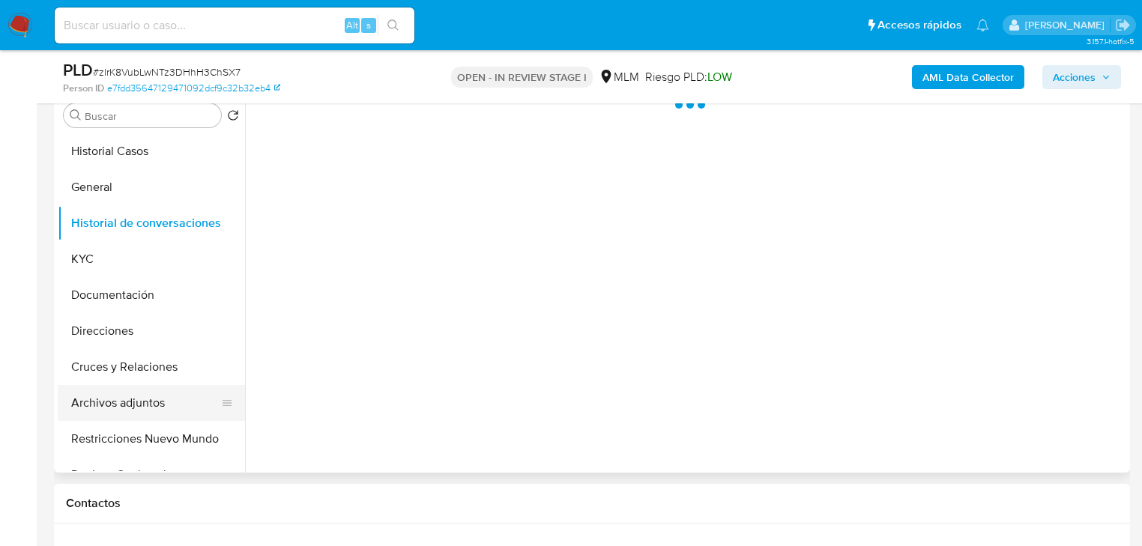
click at [124, 398] on button "Archivos adjuntos" at bounding box center [145, 403] width 175 height 36
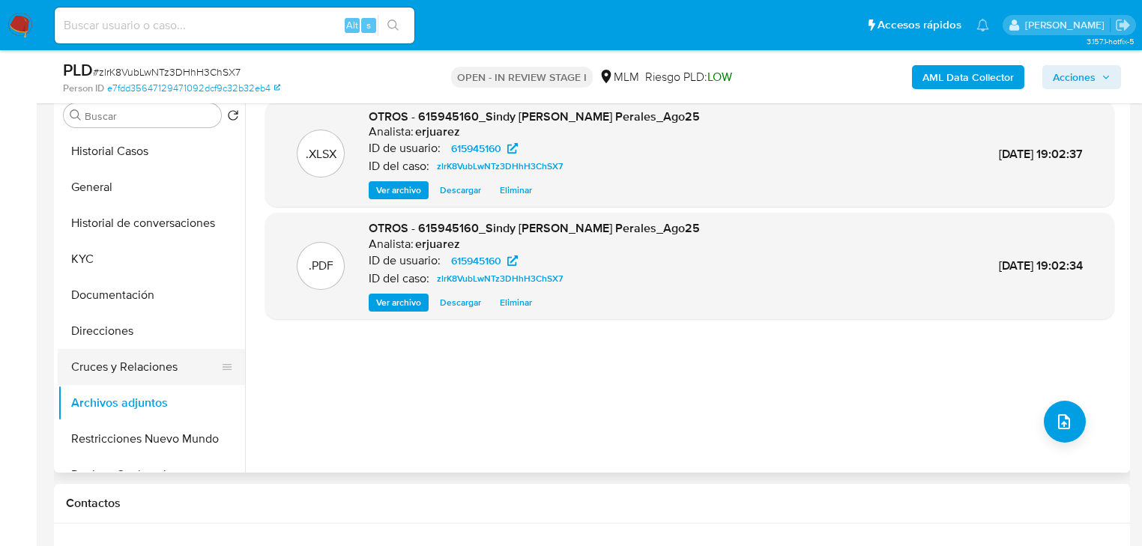
scroll to position [240, 0]
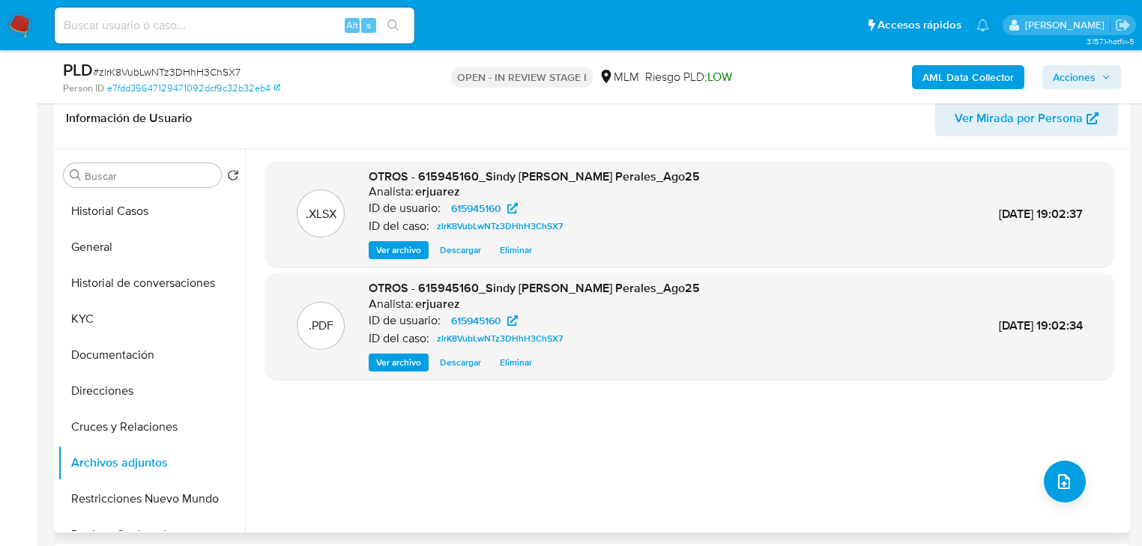
click at [408, 360] on span "Ver archivo" at bounding box center [398, 362] width 45 height 15
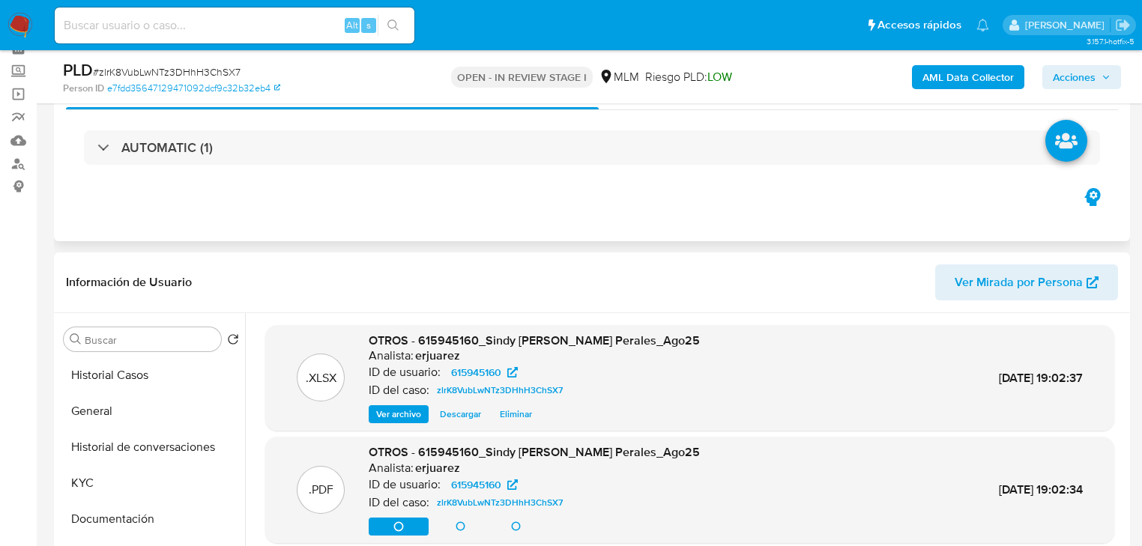
scroll to position [60, 0]
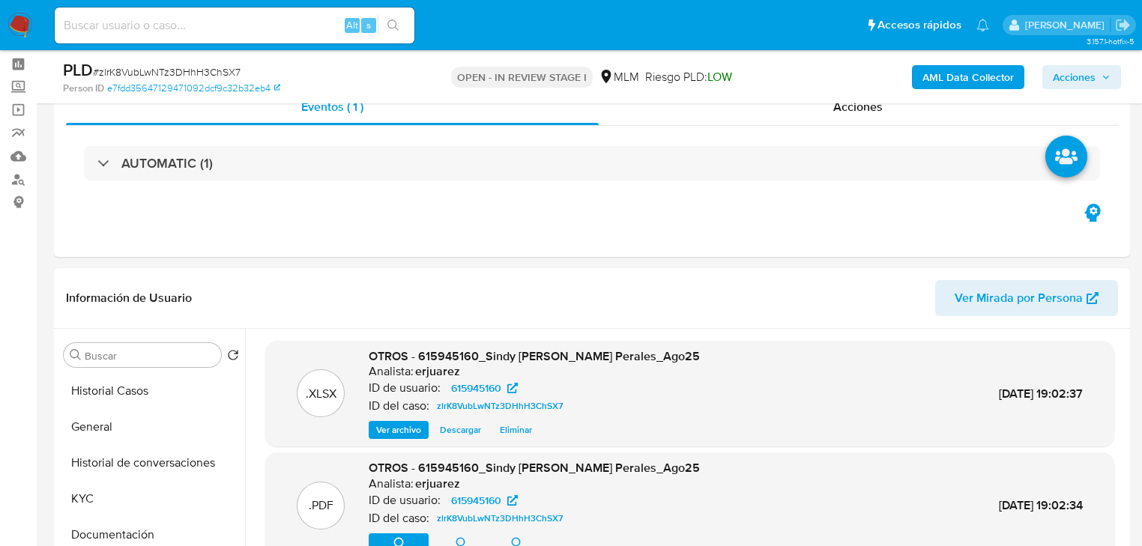
click at [1065, 73] on span "Acciones" at bounding box center [1074, 77] width 43 height 24
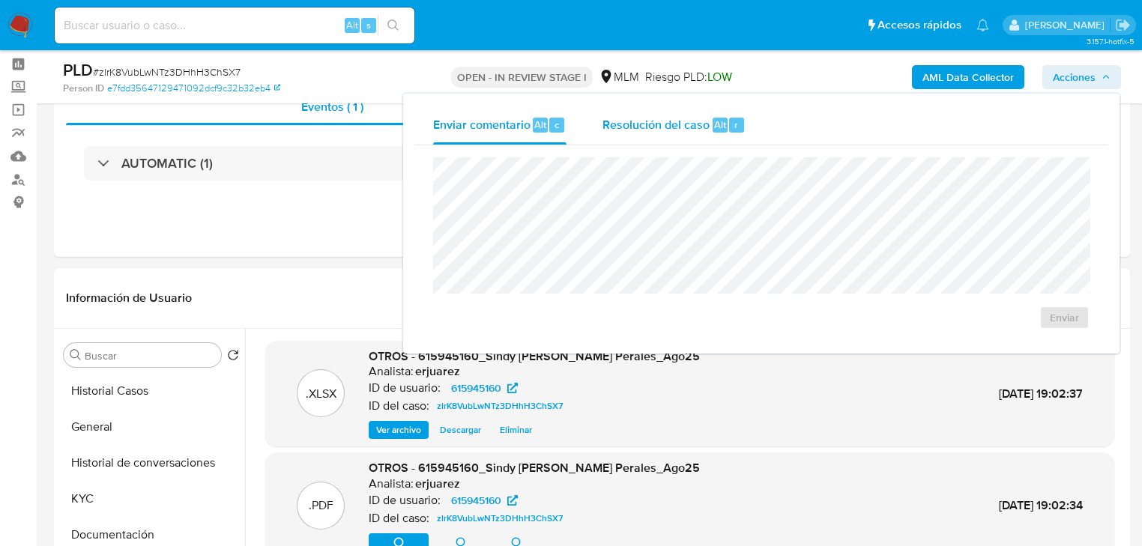
drag, startPoint x: 716, startPoint y: 116, endPoint x: 708, endPoint y: 122, distance: 10.2
click at [713, 117] on div "Resolución del caso Alt r" at bounding box center [673, 125] width 143 height 39
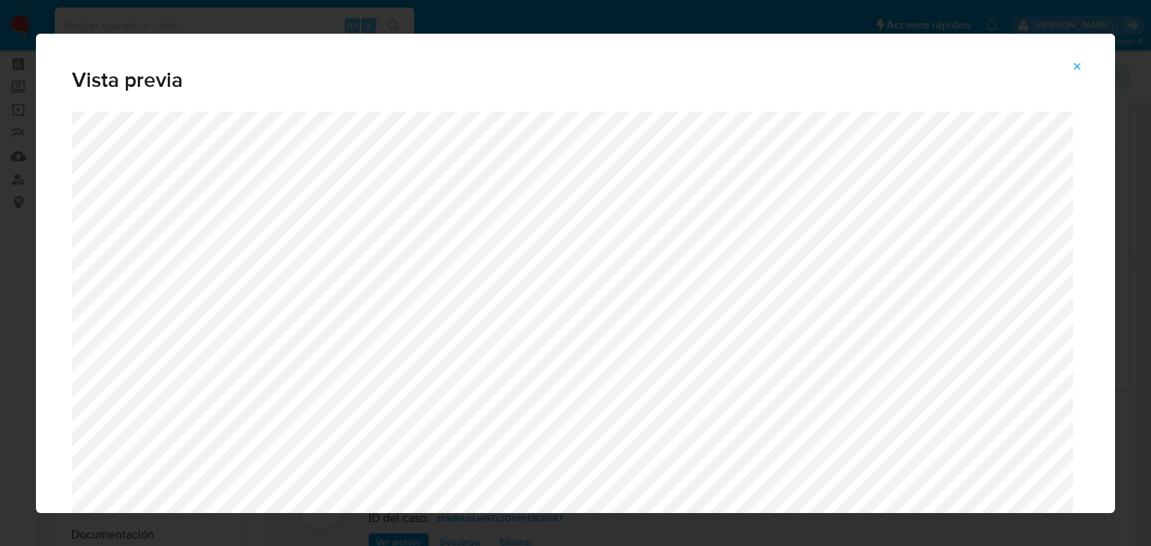
drag, startPoint x: 1080, startPoint y: 64, endPoint x: 1071, endPoint y: 66, distance: 9.3
click at [1079, 64] on icon "Attachment preview" at bounding box center [1077, 67] width 12 height 12
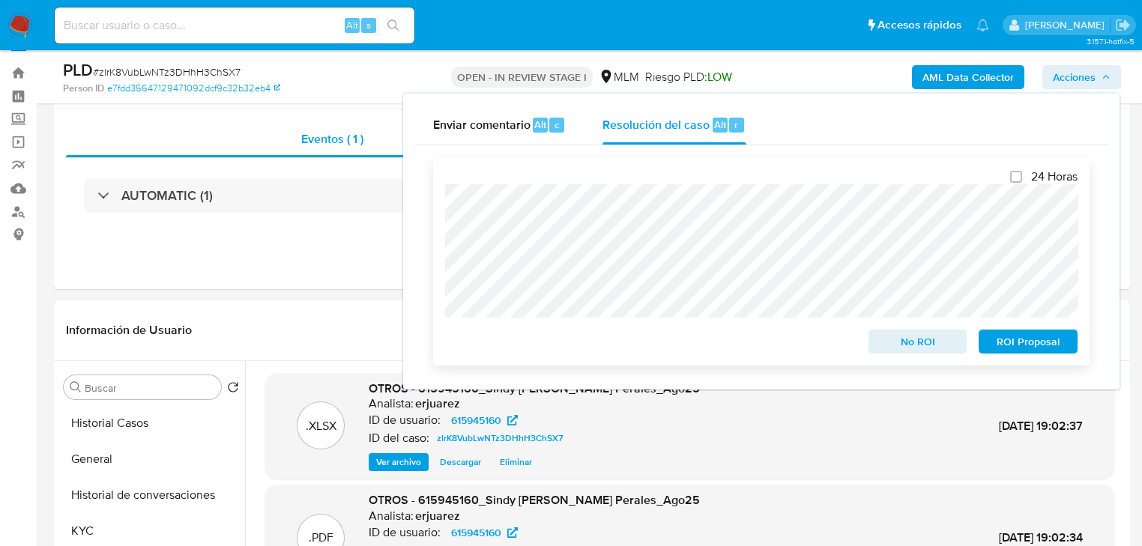
scroll to position [0, 0]
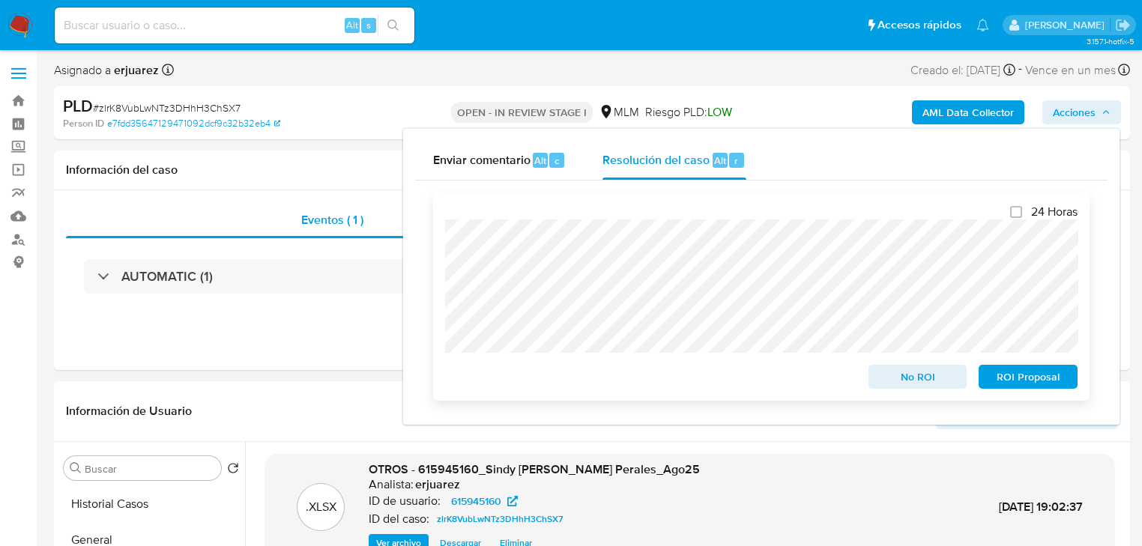
click at [998, 378] on span "ROI Proposal" at bounding box center [1028, 376] width 78 height 21
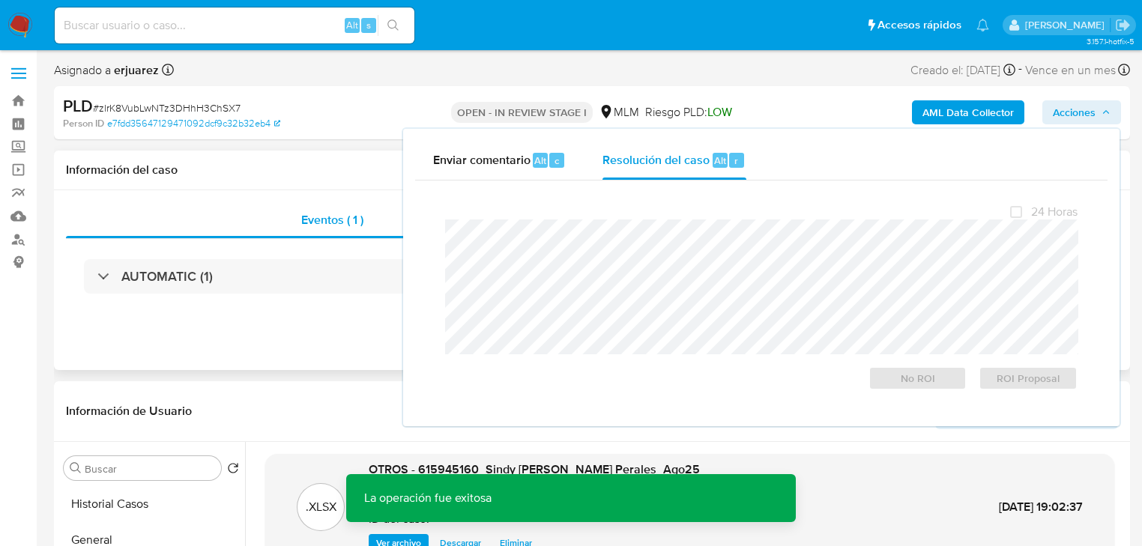
click at [357, 345] on div "Eventos ( 1 ) Acciones AUTOMATIC (1)" at bounding box center [592, 280] width 1076 height 180
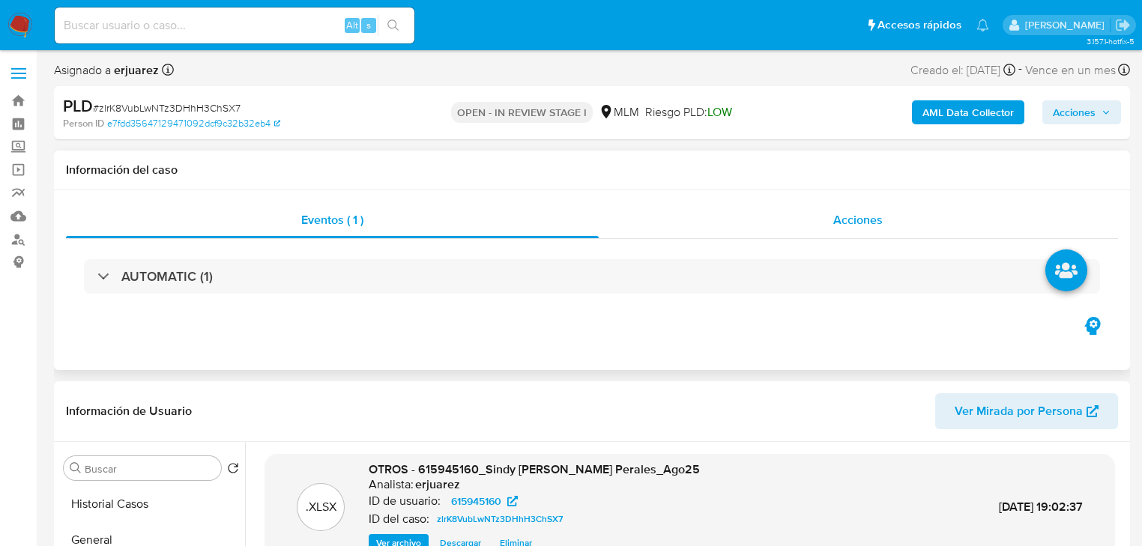
click at [734, 233] on div "Acciones" at bounding box center [859, 220] width 520 height 36
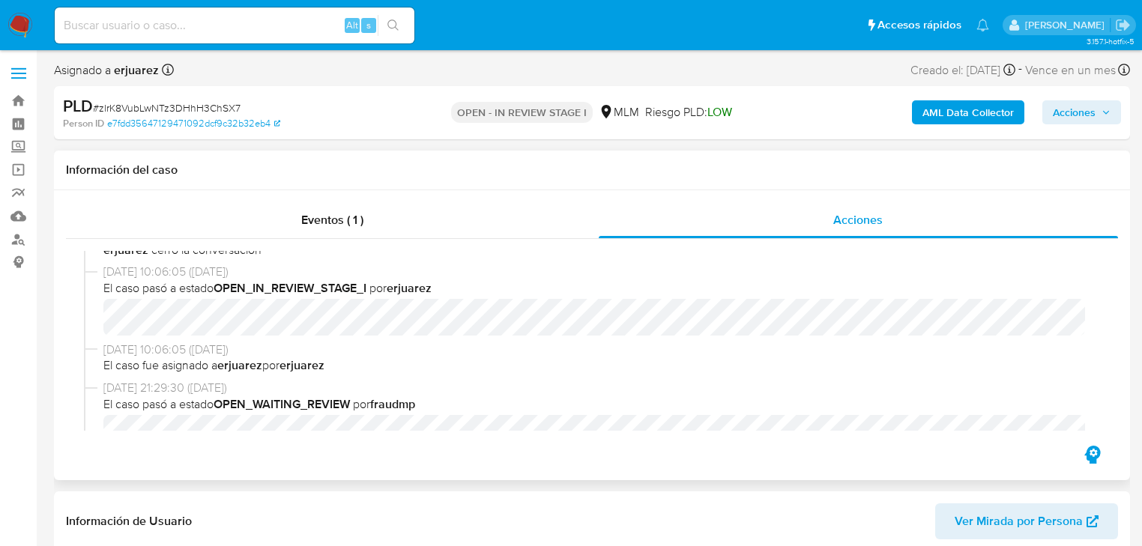
scroll to position [120, 0]
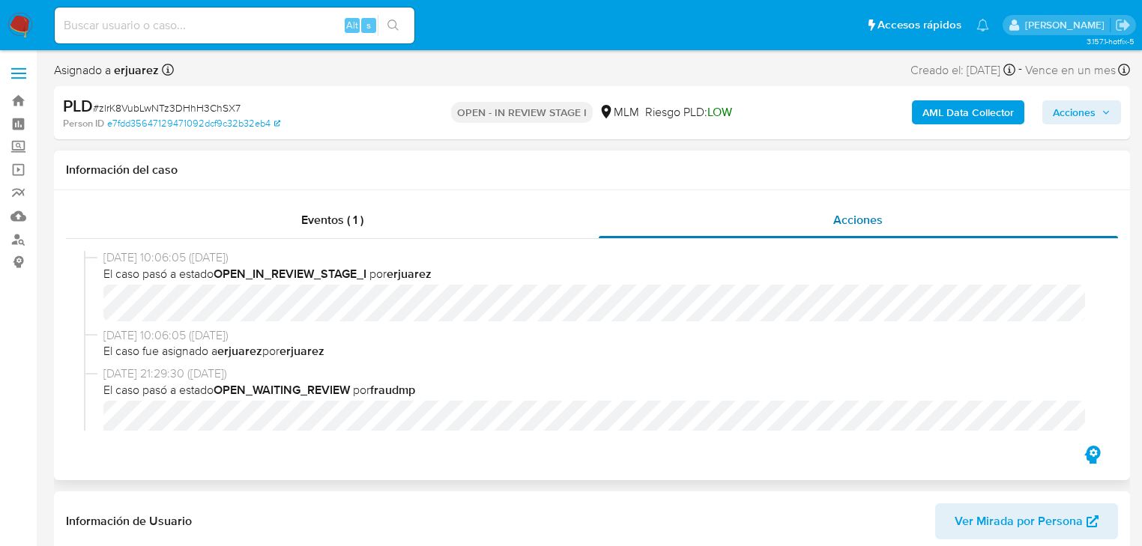
drag, startPoint x: 360, startPoint y: 217, endPoint x: 755, endPoint y: 217, distance: 394.9
click at [378, 217] on div "Eventos ( 1 )" at bounding box center [332, 220] width 533 height 36
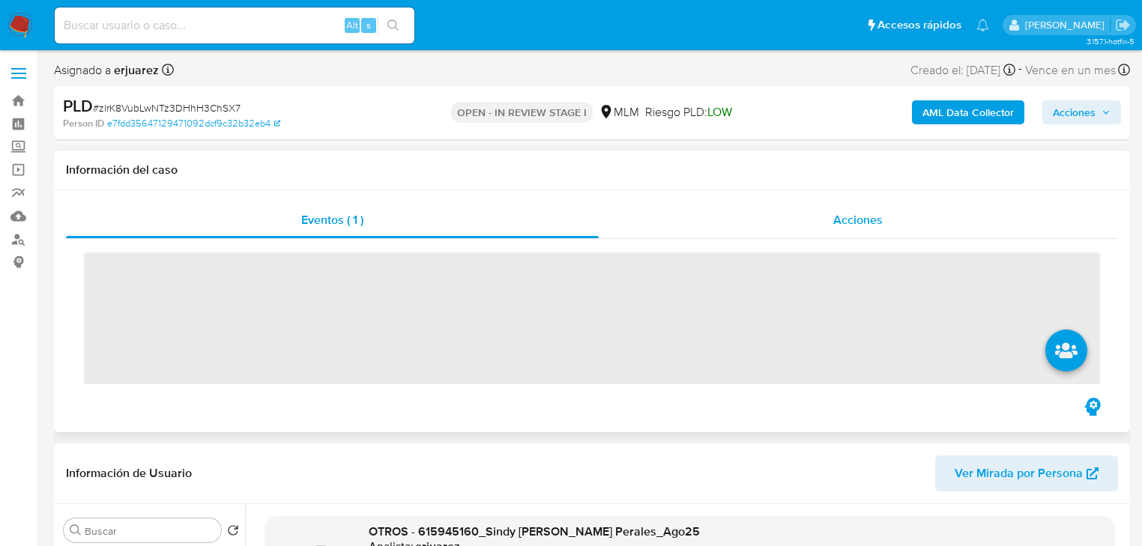
click at [746, 226] on div "Acciones" at bounding box center [859, 220] width 520 height 36
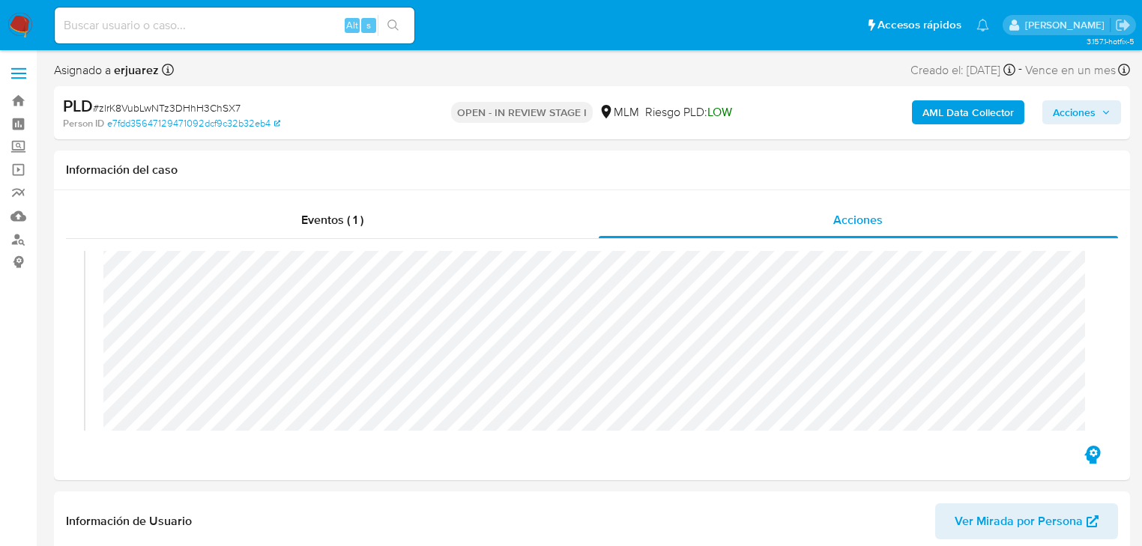
drag, startPoint x: 17, startPoint y: 22, endPoint x: 58, endPoint y: 3, distance: 44.9
click at [18, 22] on img at bounding box center [19, 25] width 25 height 25
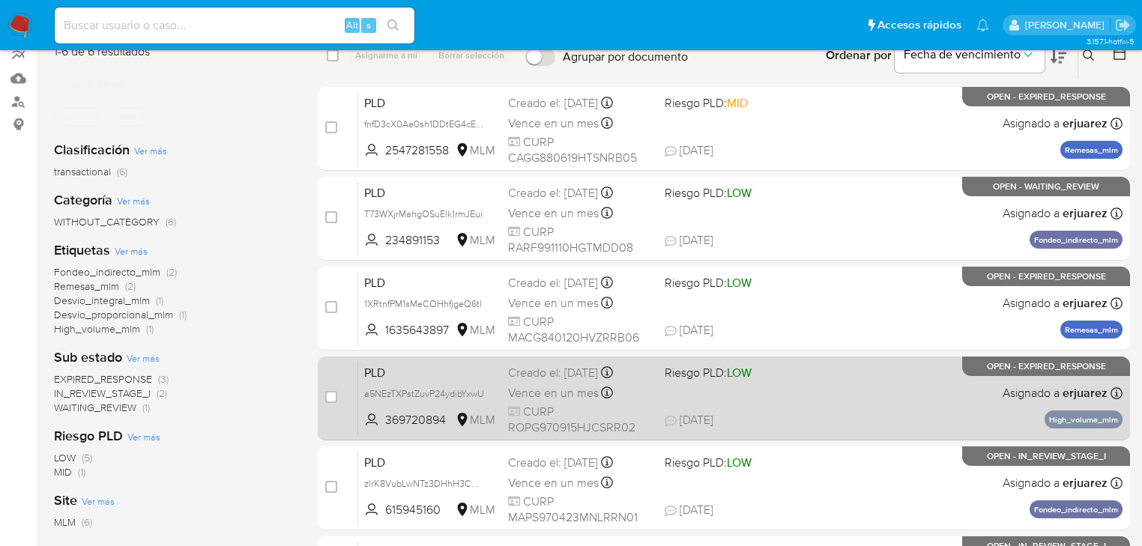
scroll to position [120, 0]
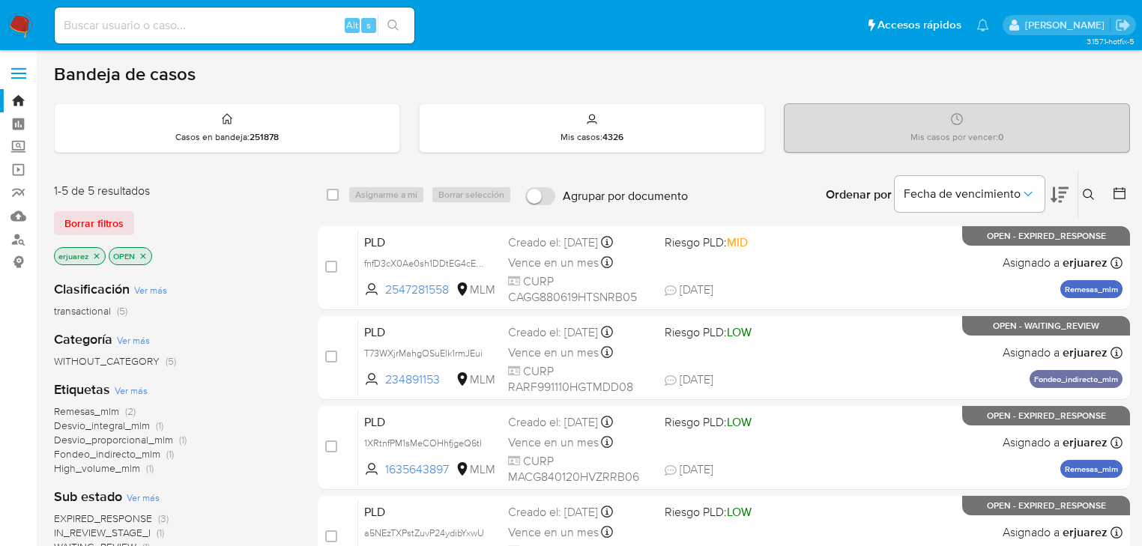
click at [96, 248] on p "erjuarez" at bounding box center [80, 256] width 50 height 16
click at [97, 252] on icon "close-filter" at bounding box center [96, 256] width 9 height 9
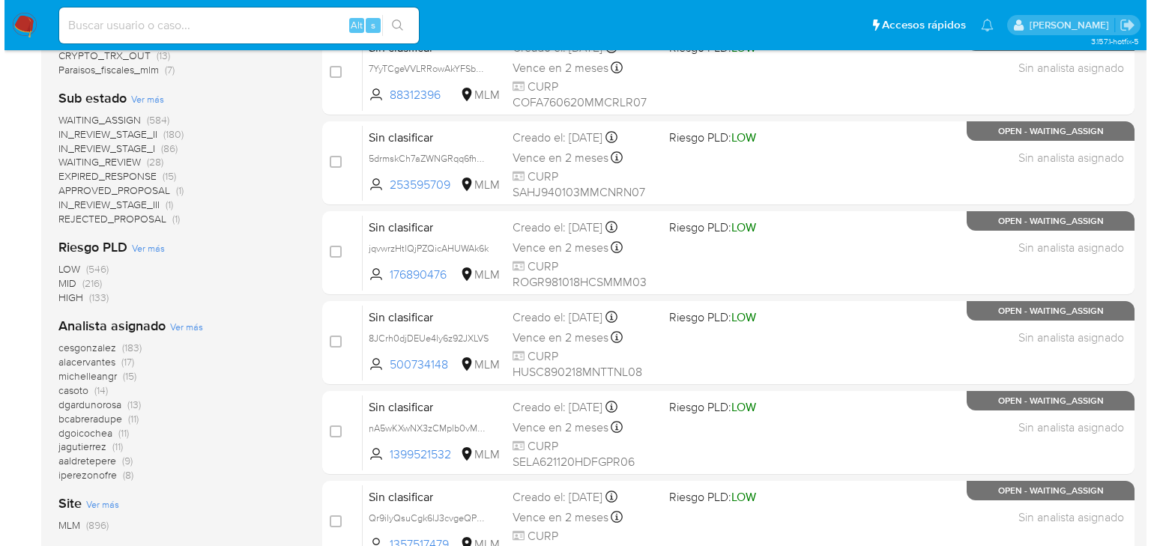
scroll to position [599, 0]
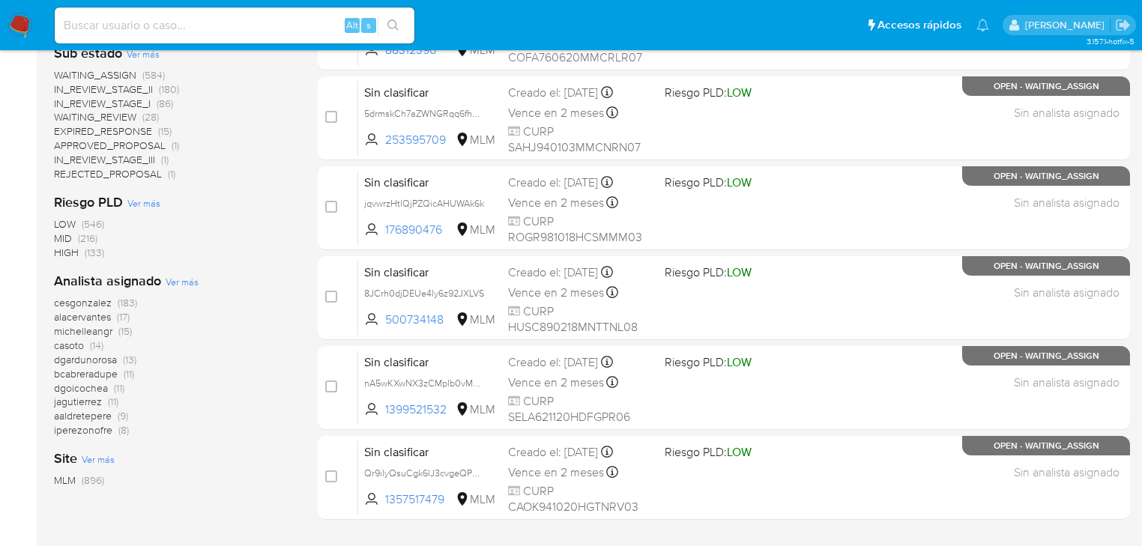
click at [190, 276] on span "Ver más" at bounding box center [182, 281] width 33 height 13
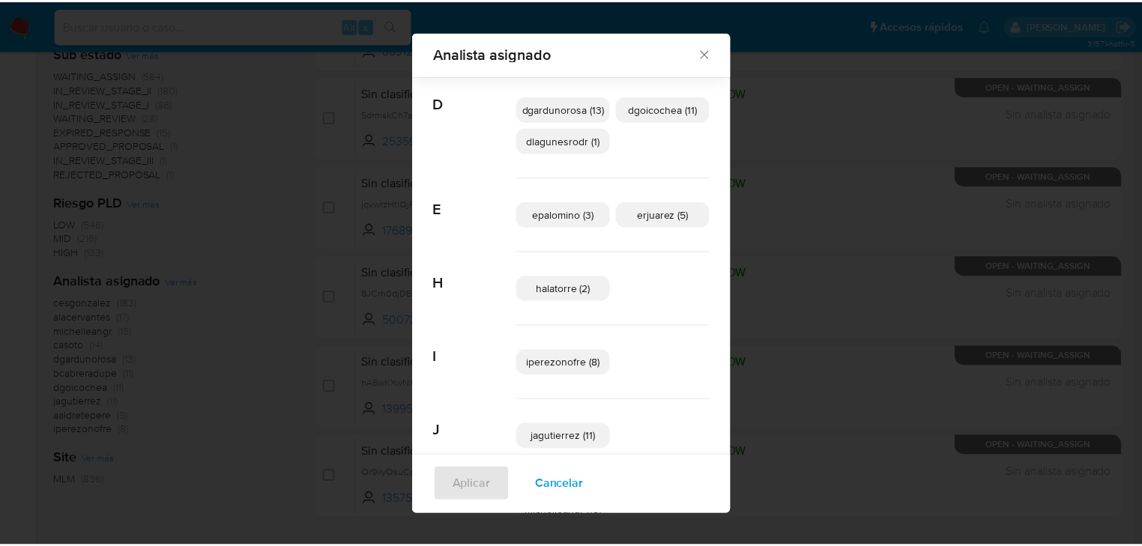
scroll to position [246, 0]
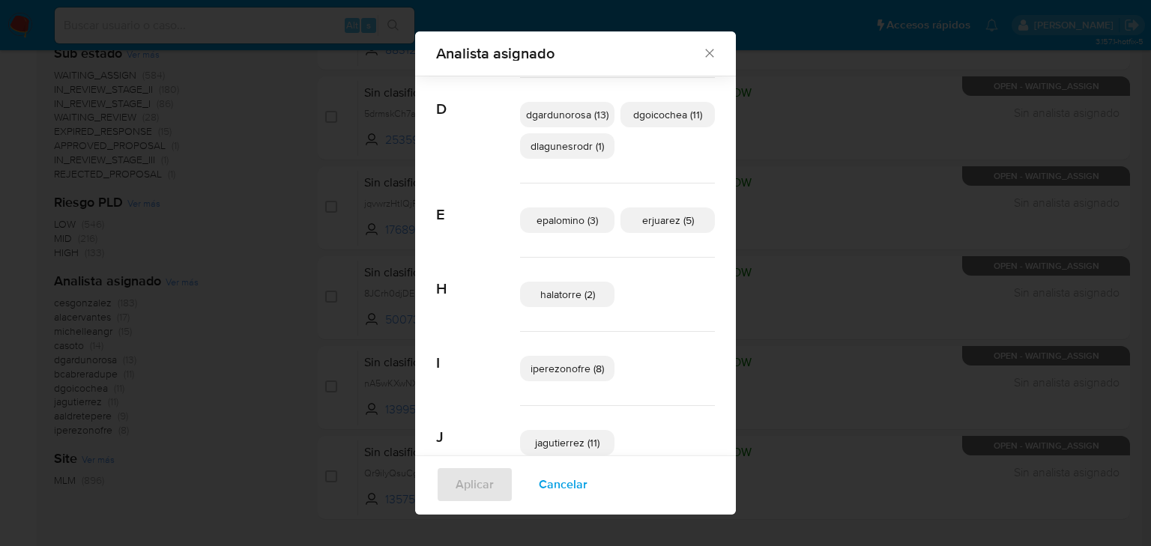
click at [206, 429] on div "Analista asignado Buscar A aaldretepere (9) alacervantes (17) B bcabreradupe (1…" at bounding box center [575, 273] width 1151 height 546
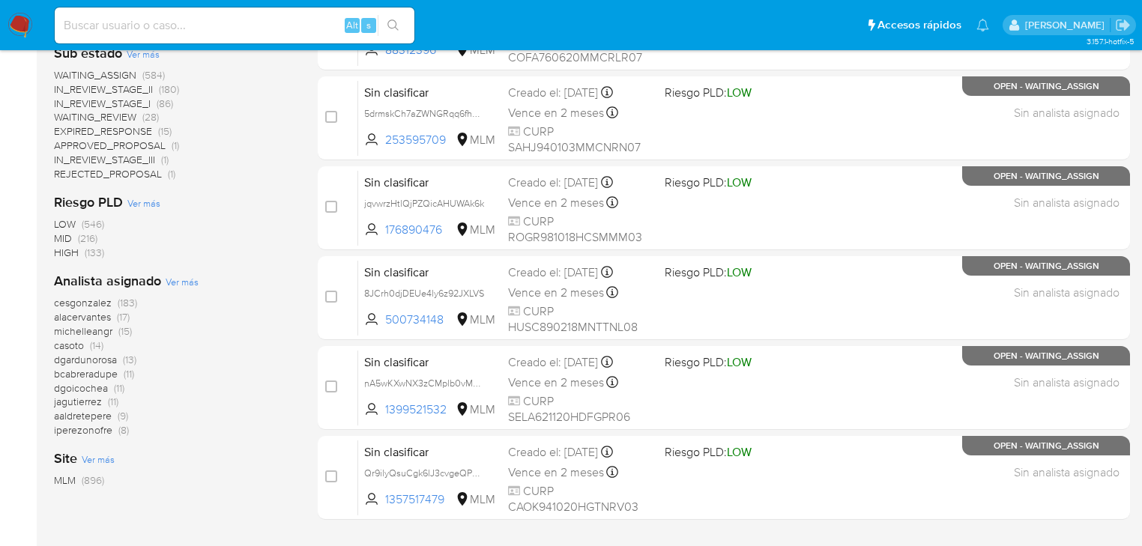
click at [94, 321] on span "alacervantes" at bounding box center [82, 316] width 57 height 15
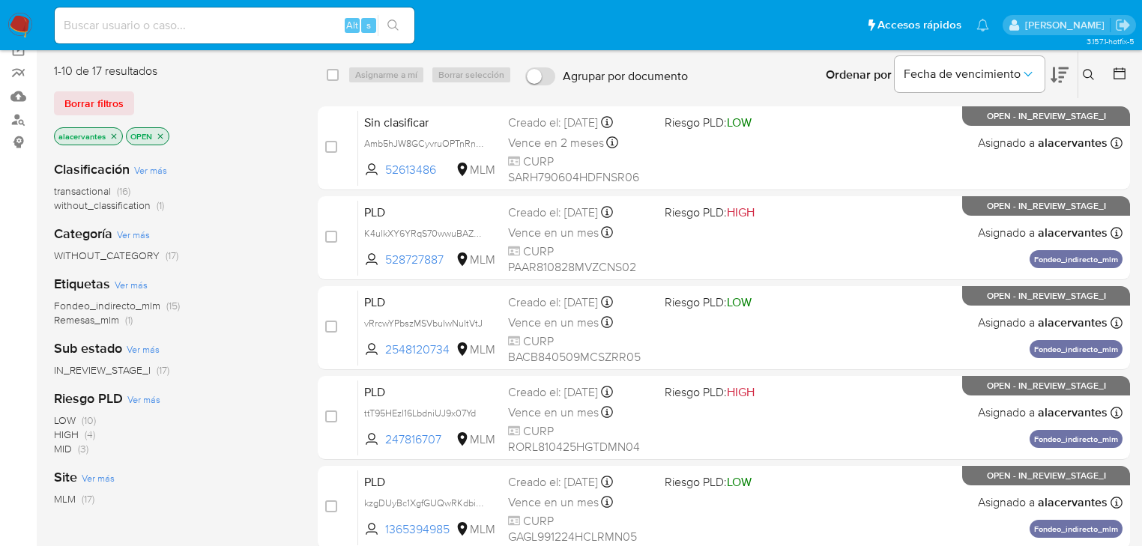
scroll to position [120, 0]
click at [113, 136] on icon "close-filter" at bounding box center [113, 136] width 9 height 9
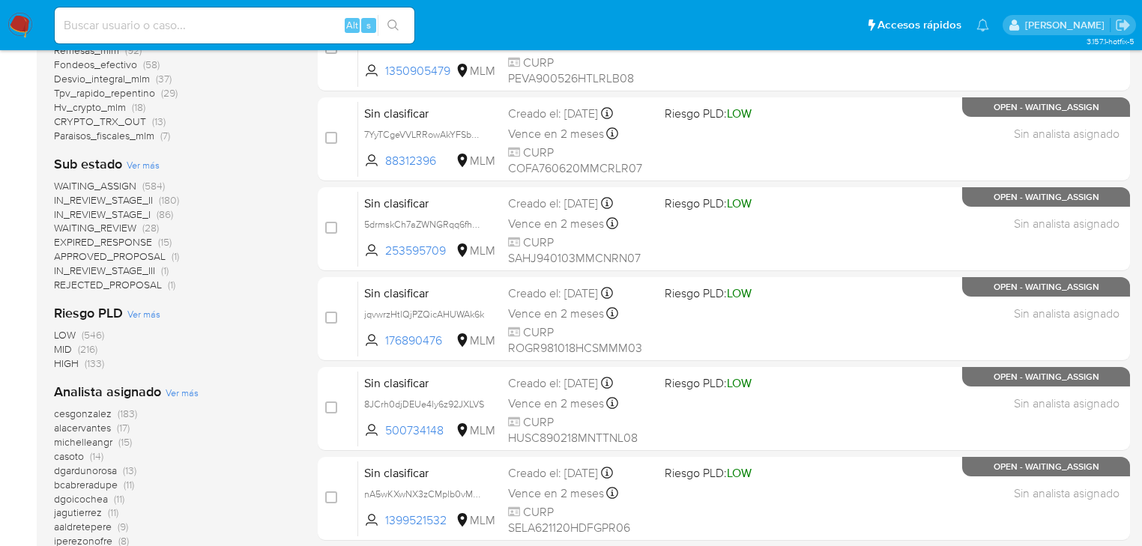
scroll to position [635, 0]
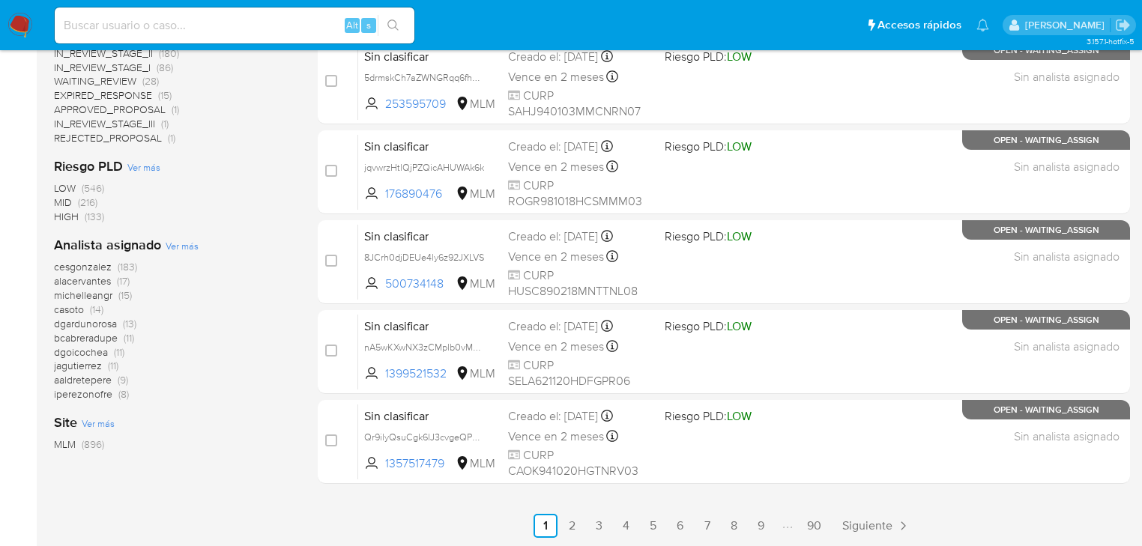
click at [93, 399] on span "iperezonofre" at bounding box center [83, 394] width 58 height 15
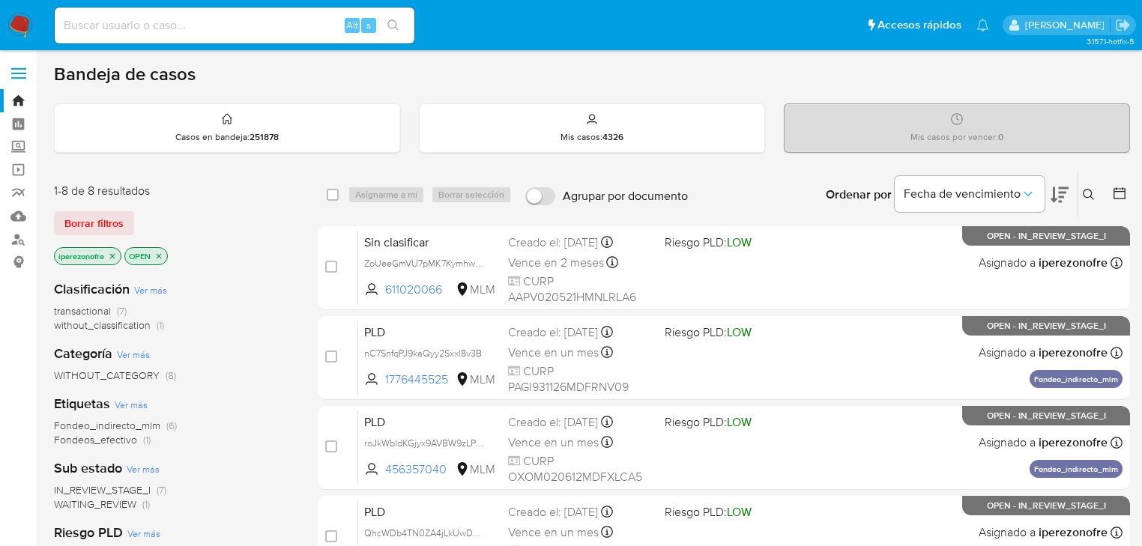
click at [159, 254] on icon "close-filter" at bounding box center [159, 255] width 5 height 5
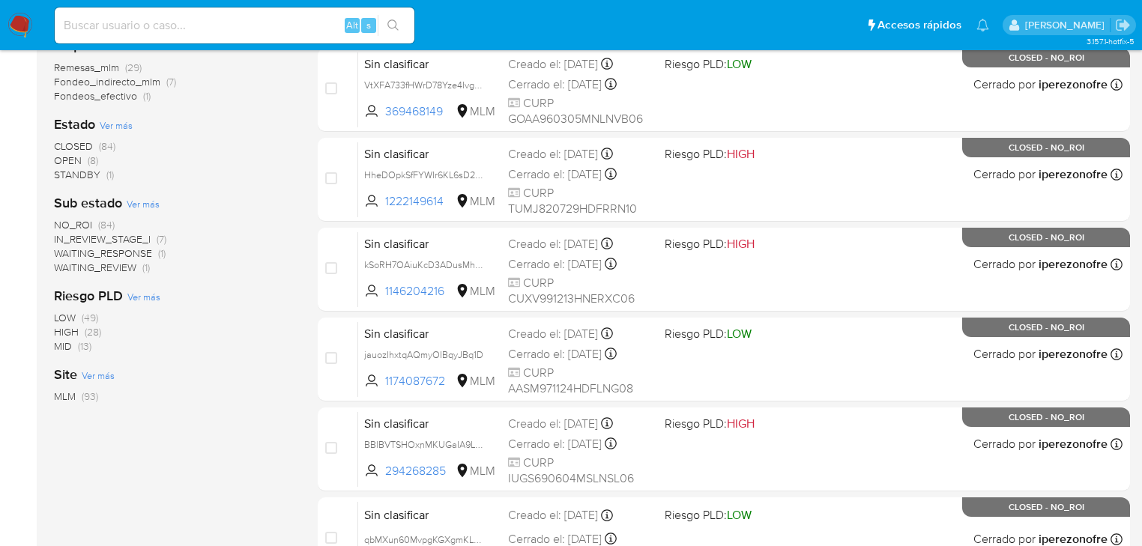
scroll to position [420, 0]
